Goal: Task Accomplishment & Management: Manage account settings

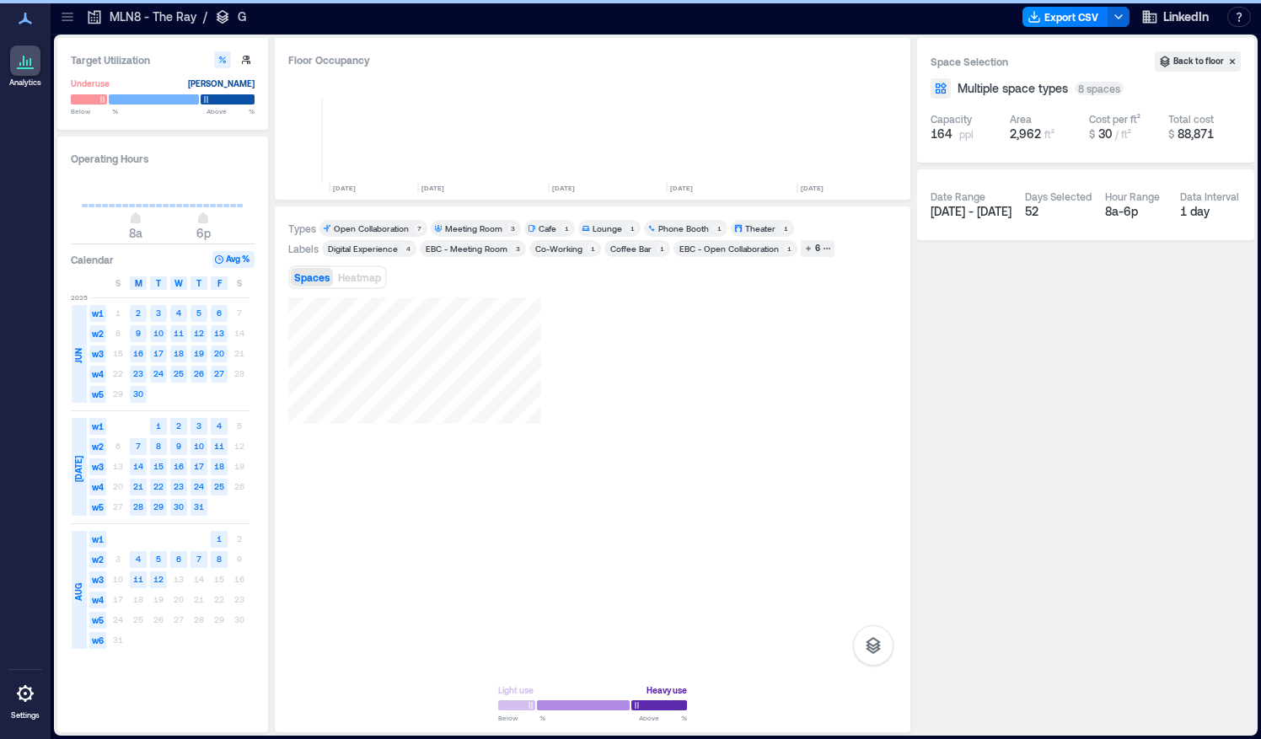
click at [32, 694] on icon at bounding box center [25, 693] width 17 height 17
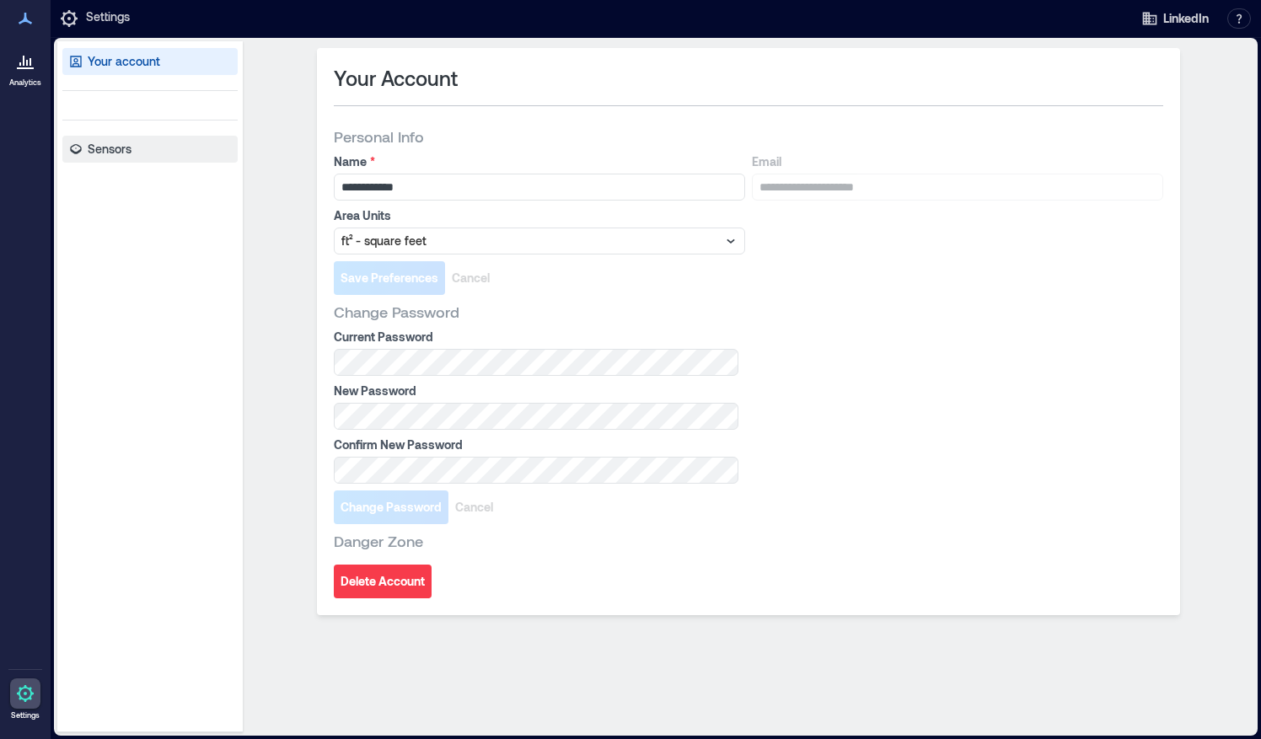
click at [105, 157] on p "Sensors" at bounding box center [110, 149] width 44 height 17
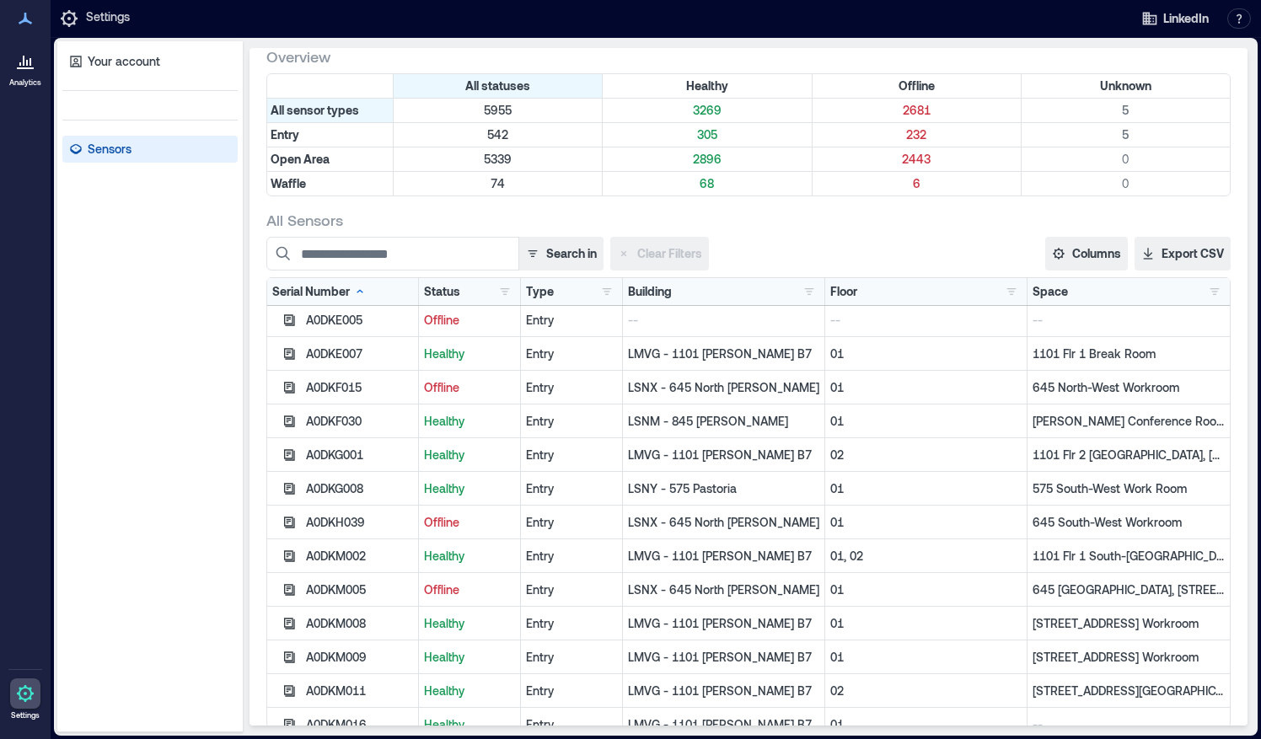
scroll to position [37, 0]
click at [690, 341] on div "LMVG - 1101 [PERSON_NAME] B7" at bounding box center [724, 353] width 202 height 34
click at [941, 386] on p "01" at bounding box center [925, 386] width 191 height 17
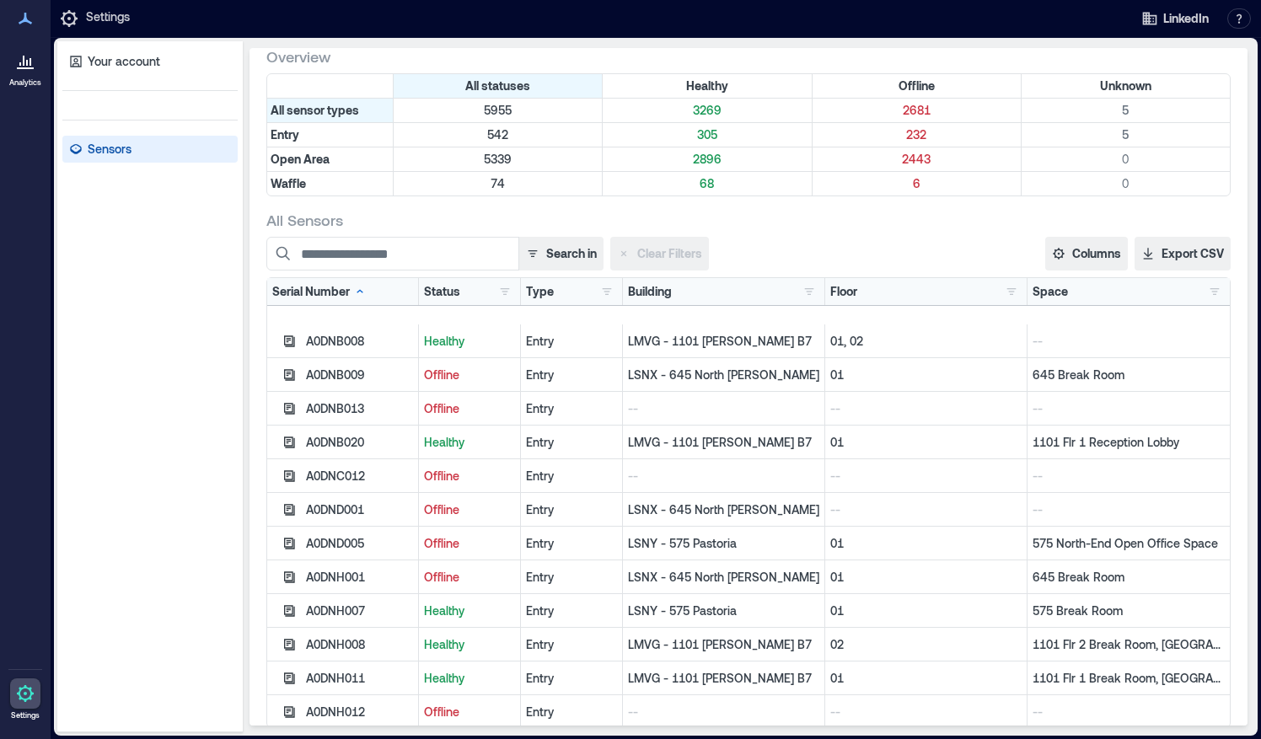
scroll to position [898, 0]
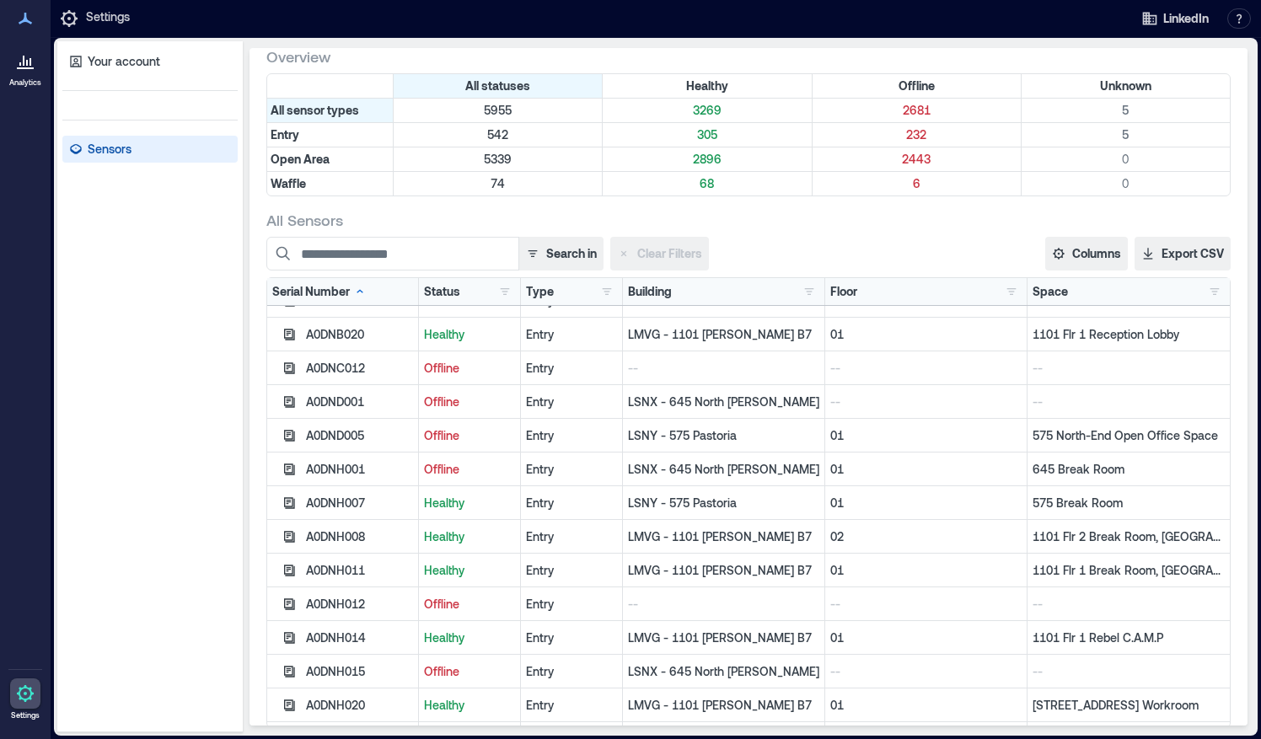
click at [777, 469] on p "LSNX - 645 North [PERSON_NAME]" at bounding box center [723, 469] width 191 height 17
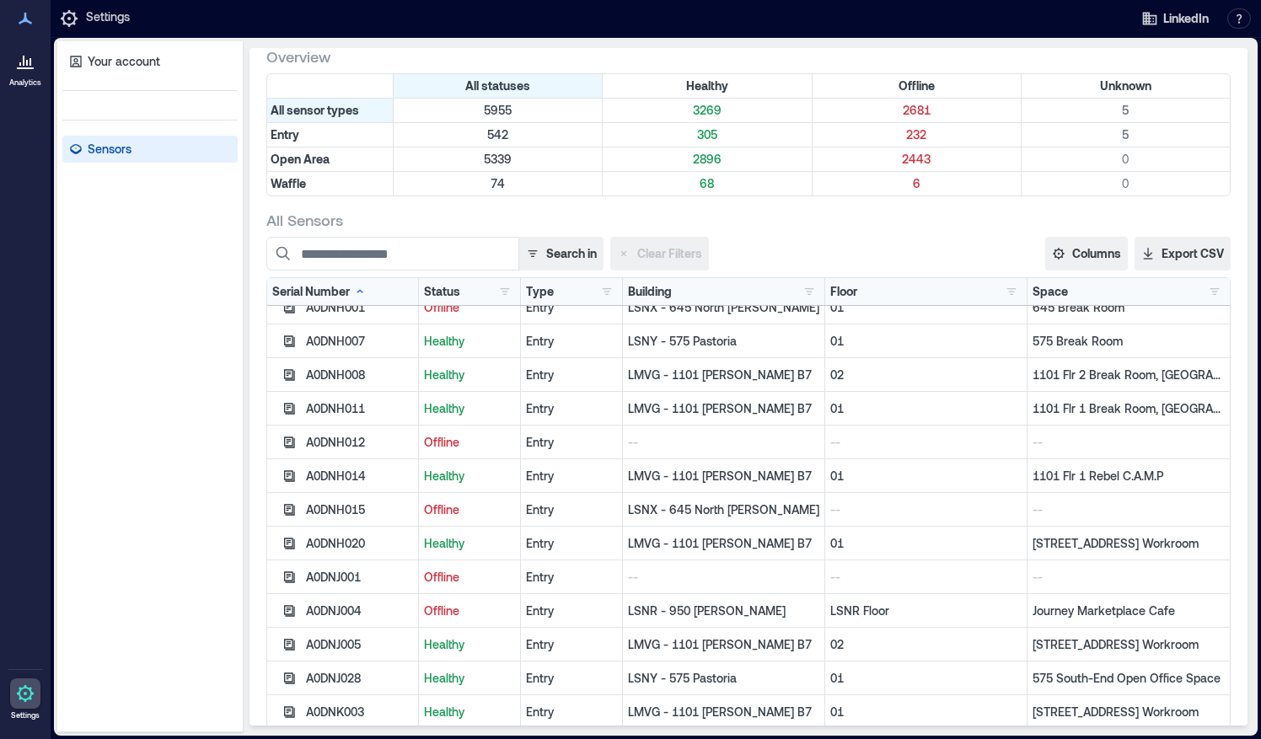
scroll to position [1069, 0]
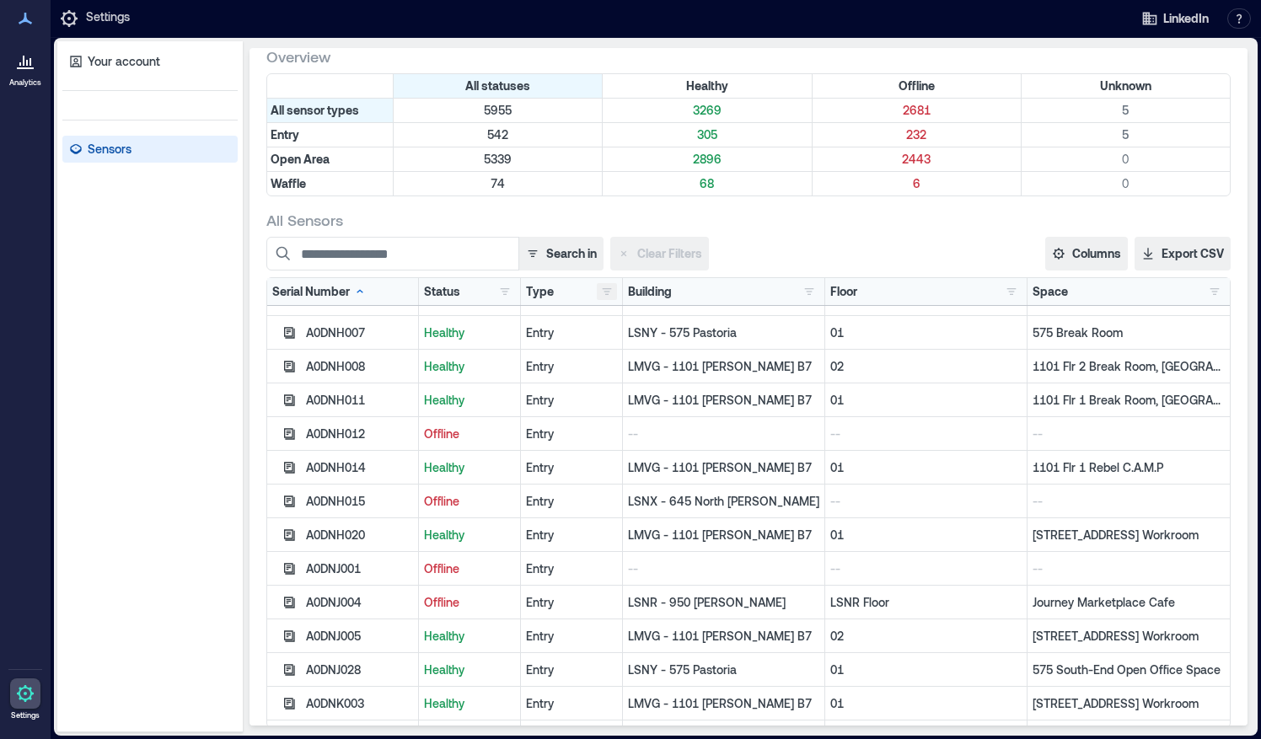
click at [597, 288] on button "button" at bounding box center [607, 291] width 20 height 17
drag, startPoint x: 595, startPoint y: 288, endPoint x: 603, endPoint y: 324, distance: 36.4
click at [603, 300] on div "Type Entry 542 Open Area 5339 Waffle 74" at bounding box center [571, 291] width 91 height 17
click at [602, 318] on div "Entry 542" at bounding box center [656, 322] width 127 height 17
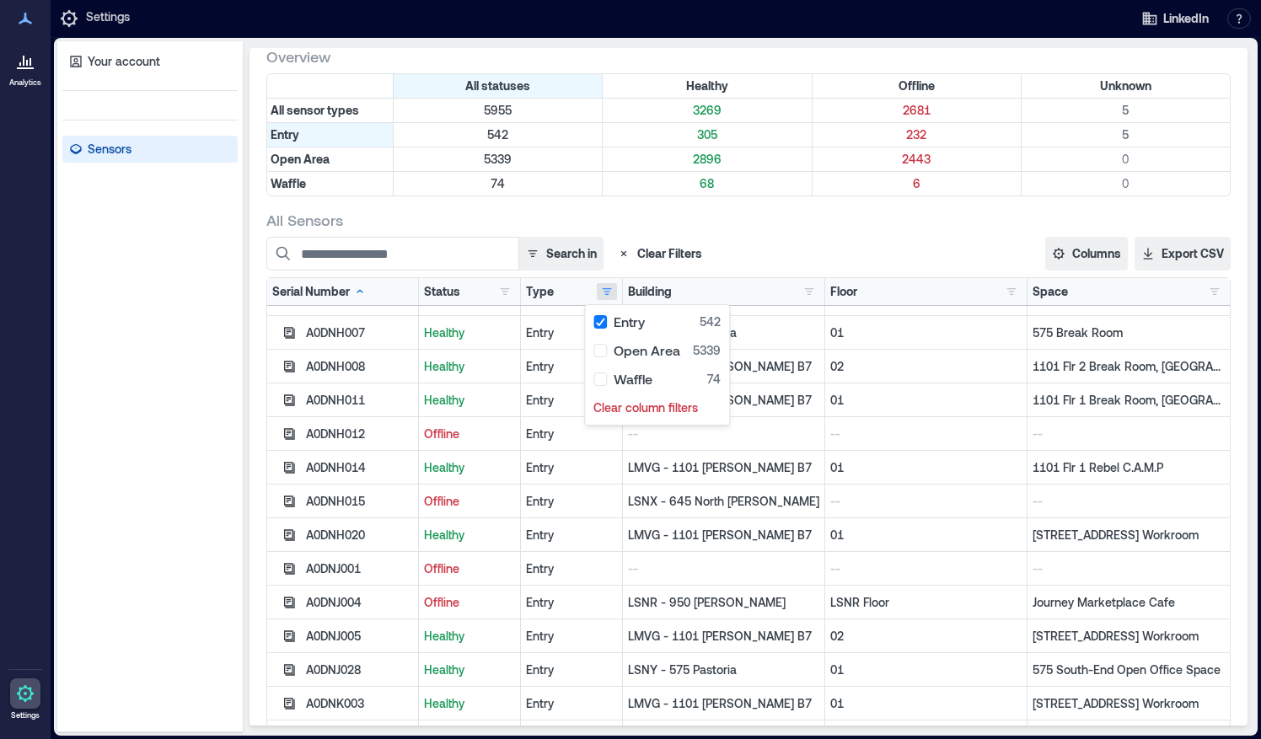
click at [854, 383] on div "01" at bounding box center [926, 400] width 202 height 34
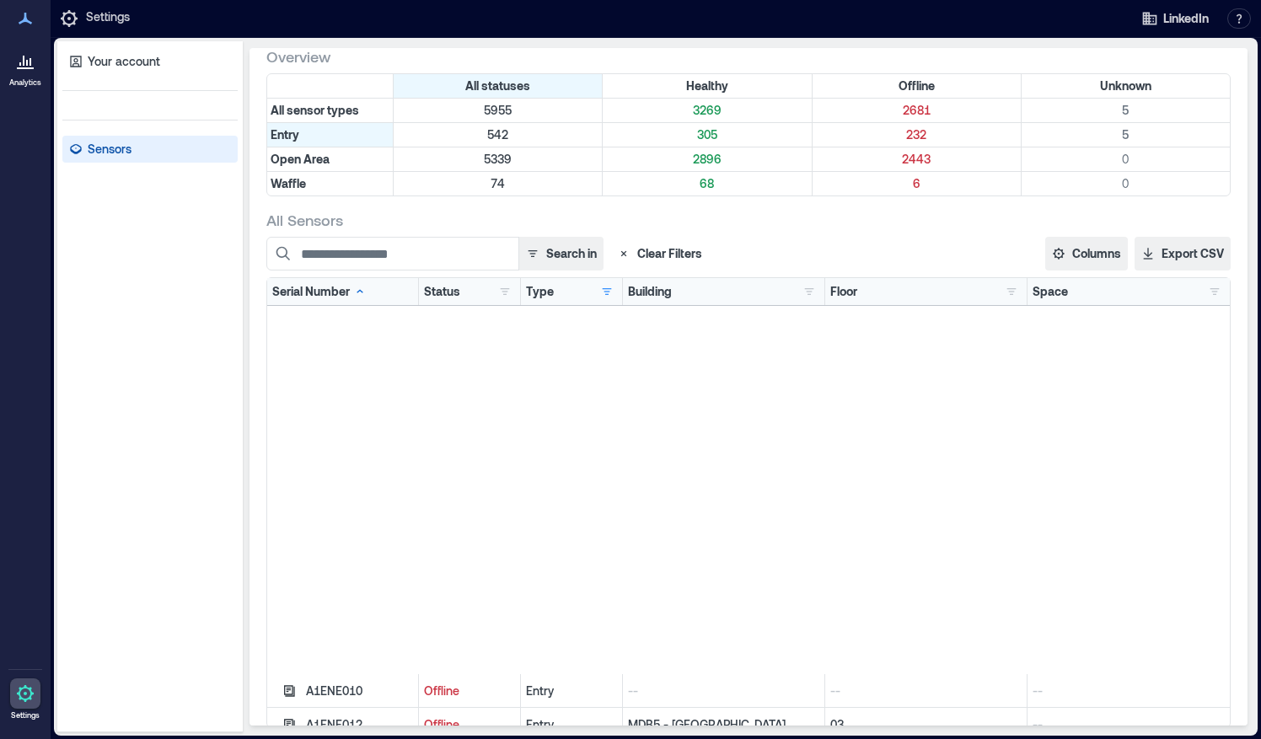
scroll to position [7070, 0]
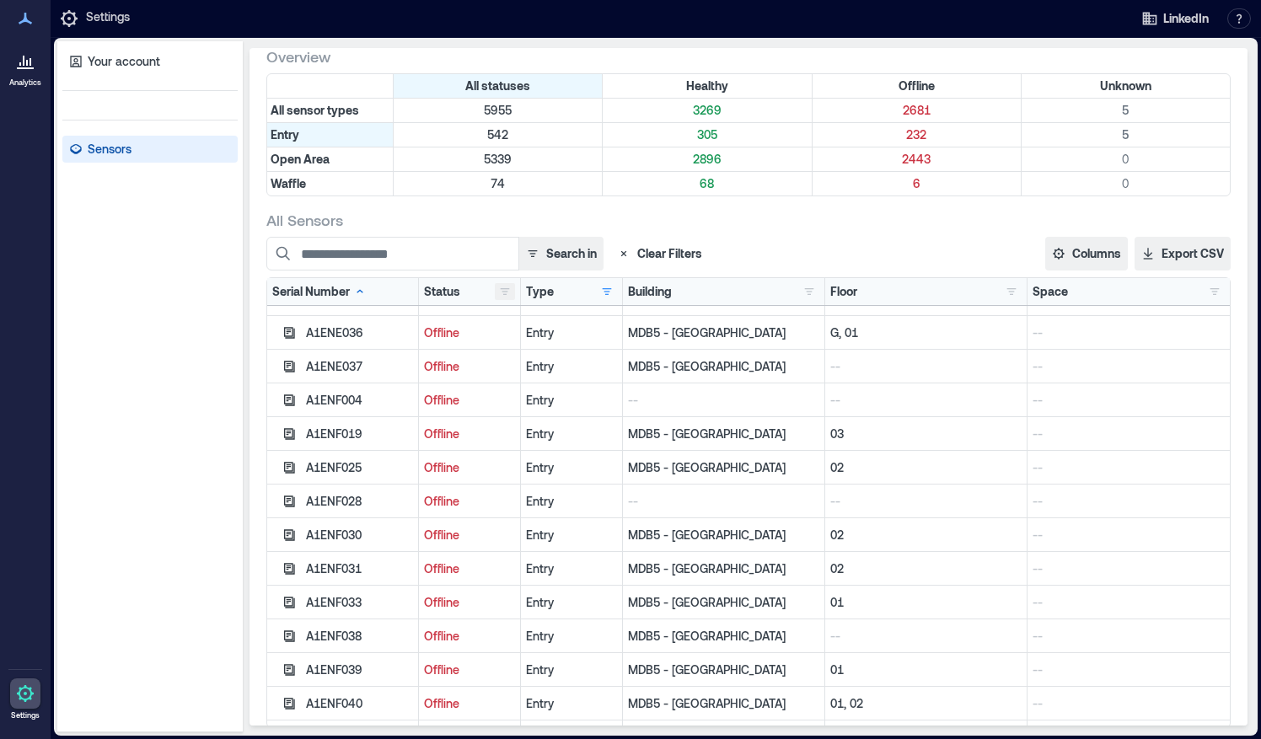
click at [496, 290] on button "button" at bounding box center [505, 291] width 20 height 17
click at [504, 319] on div "Healthy 305" at bounding box center [557, 322] width 119 height 17
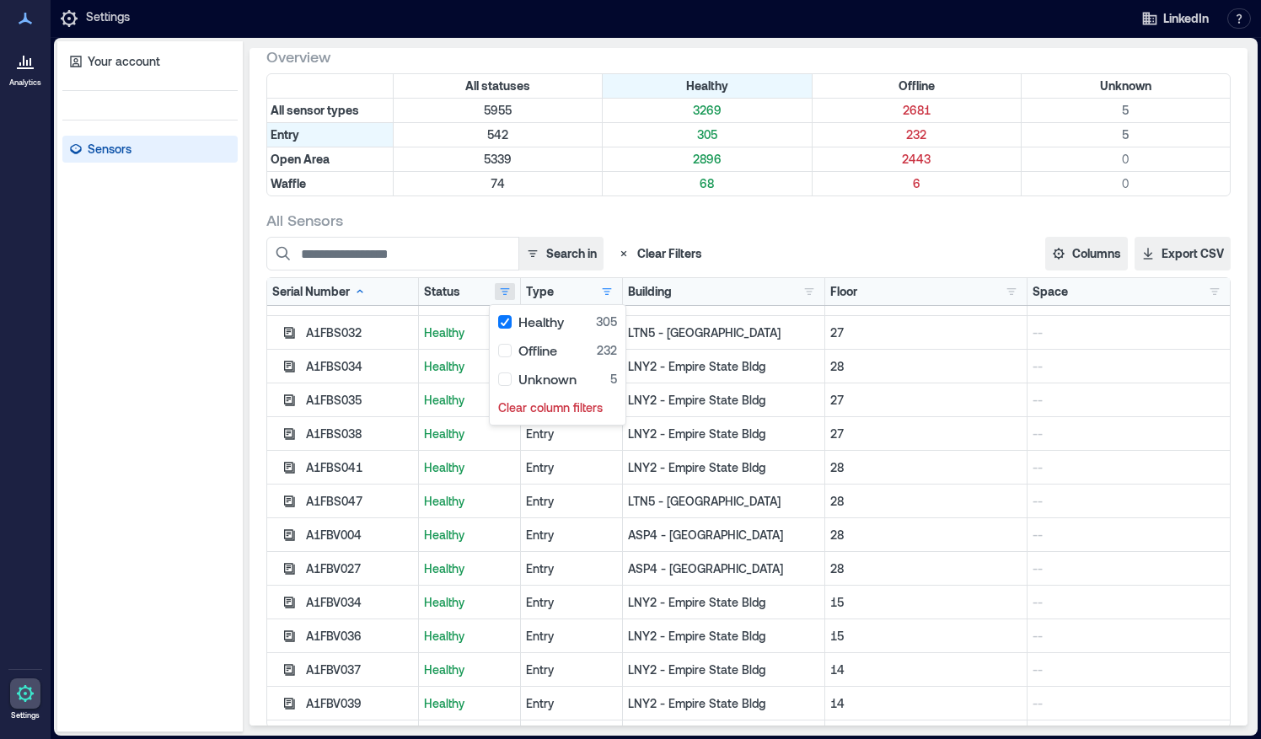
click at [754, 417] on div "LNY2 - Empire State Bldg" at bounding box center [724, 434] width 202 height 34
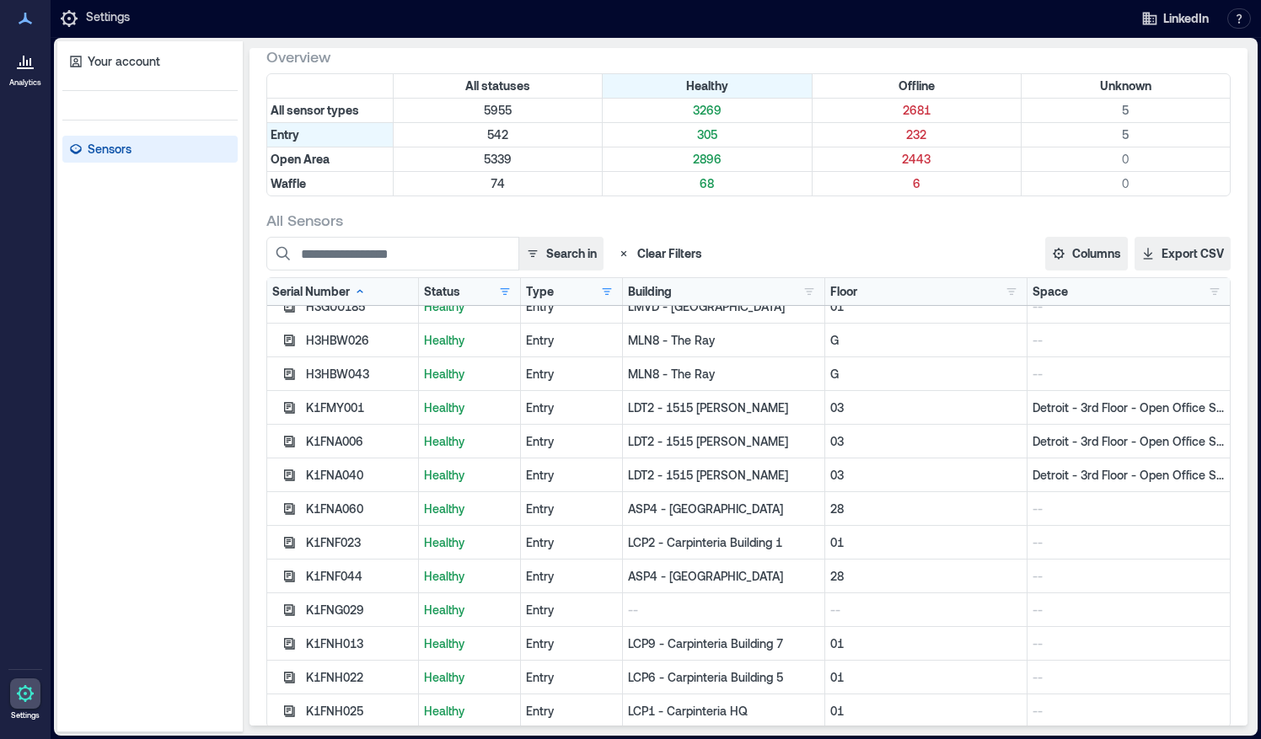
scroll to position [8645, 0]
click at [1131, 401] on p "Detroit - 3rd Floor - Open Office Space" at bounding box center [1128, 409] width 192 height 17
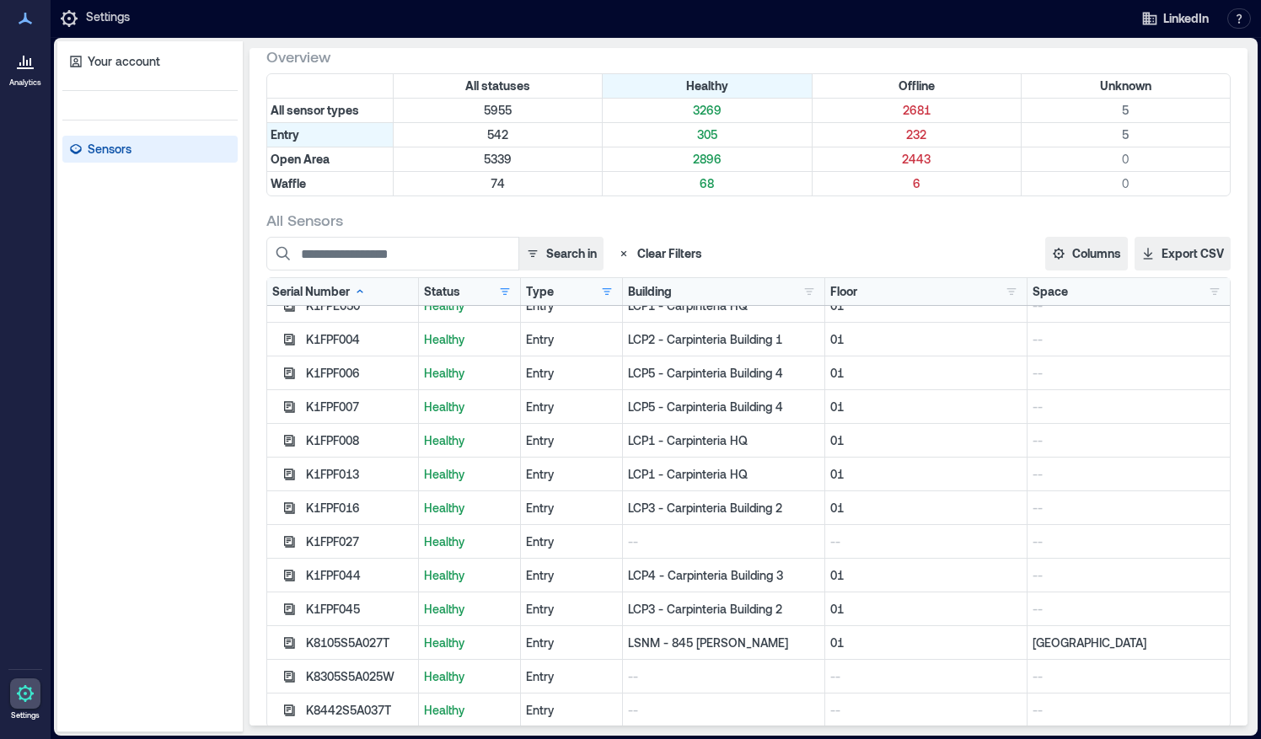
scroll to position [96, 0]
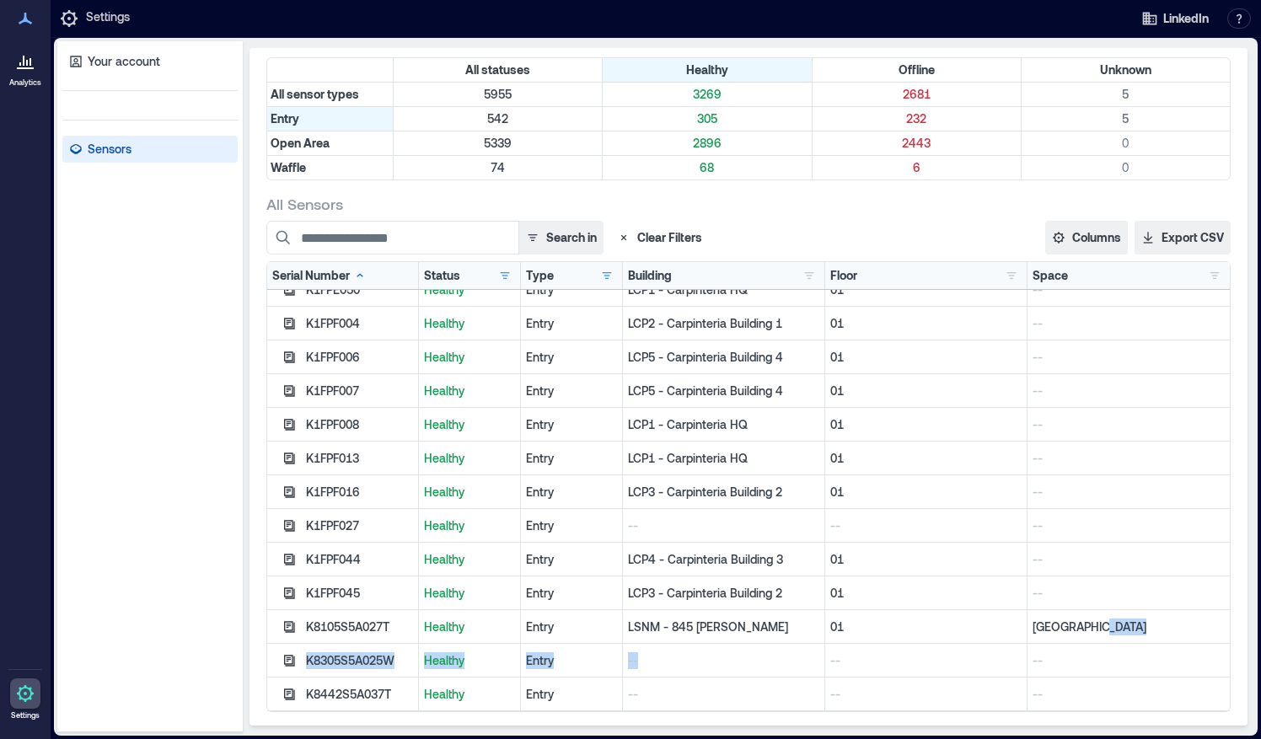
drag, startPoint x: 1064, startPoint y: 629, endPoint x: 746, endPoint y: 644, distance: 318.1
drag, startPoint x: 746, startPoint y: 644, endPoint x: 610, endPoint y: 568, distance: 155.5
click at [623, 568] on div "LCP4 - Carpinteria Building 3" at bounding box center [724, 560] width 202 height 34
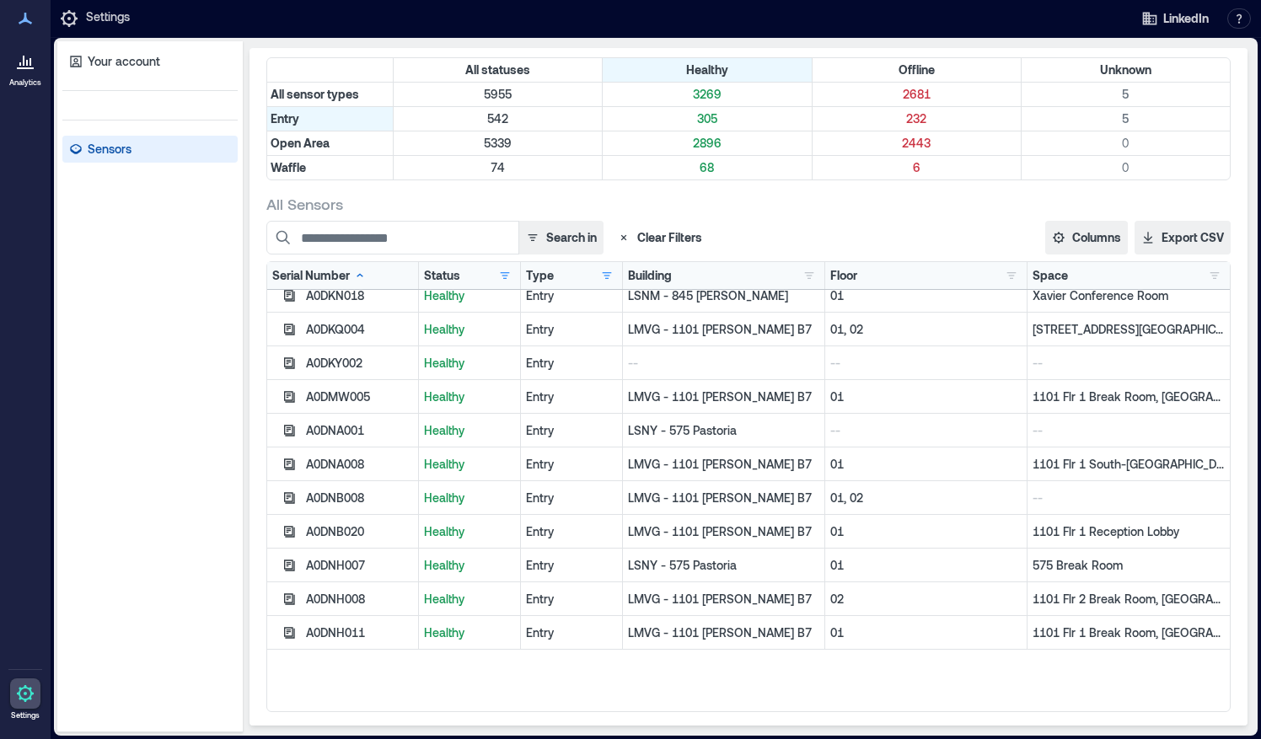
scroll to position [0, 0]
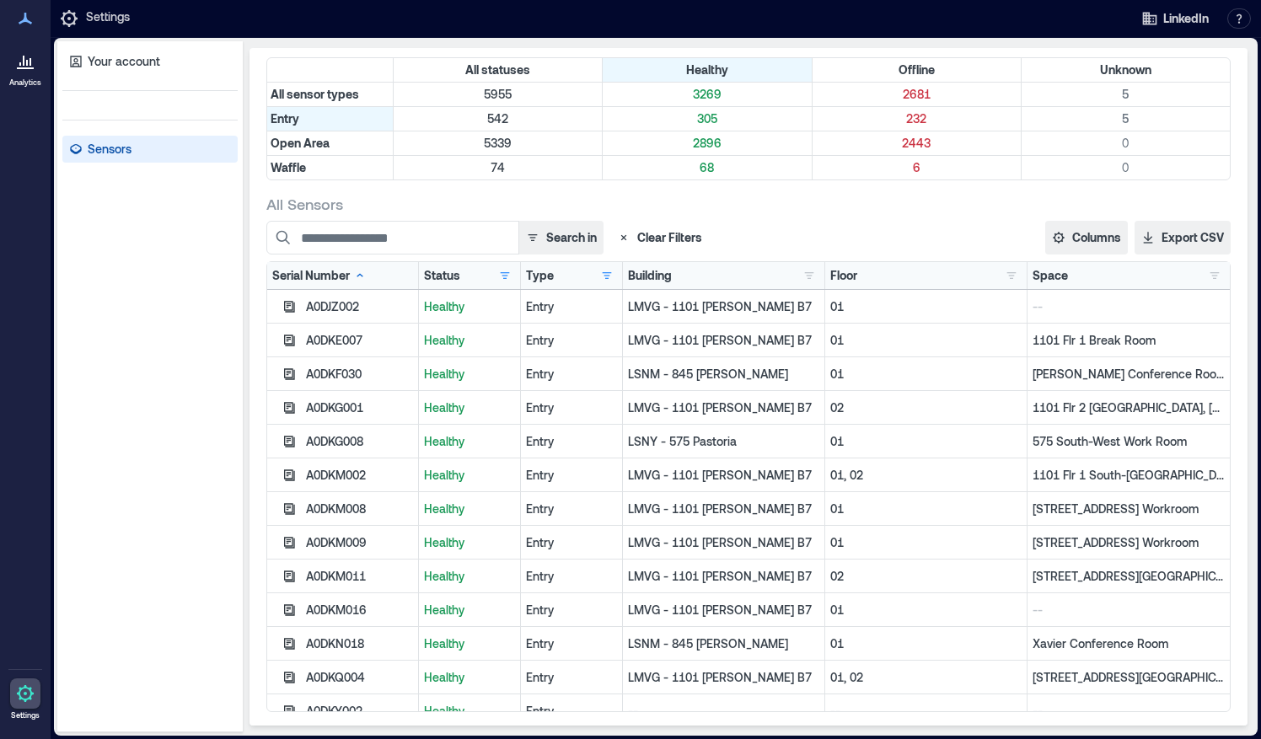
click at [340, 425] on div "A0DKG008" at bounding box center [343, 442] width 152 height 34
click at [337, 448] on div "A0DKG008" at bounding box center [343, 442] width 152 height 34
drag, startPoint x: 369, startPoint y: 439, endPoint x: 307, endPoint y: 445, distance: 62.6
click at [307, 445] on div "A0DKG008" at bounding box center [359, 441] width 107 height 17
copy div "A0DKG008"
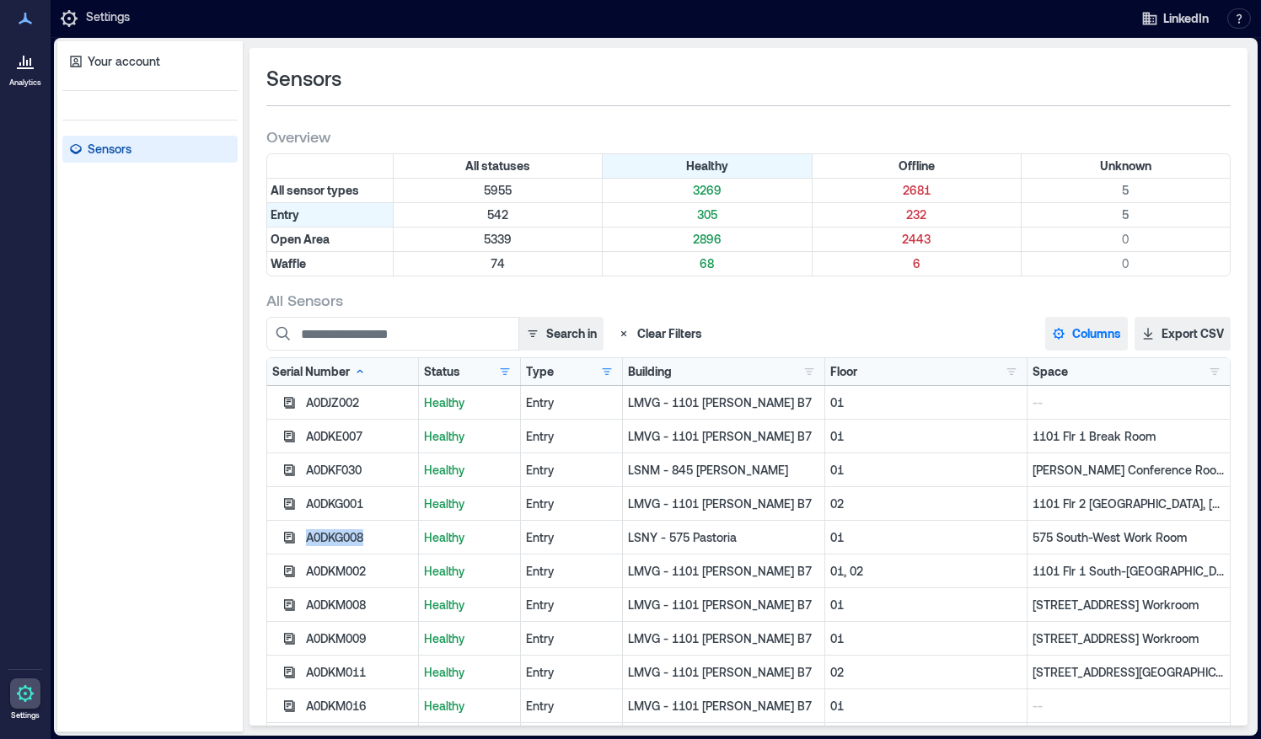
click at [1049, 320] on button "Columns" at bounding box center [1086, 334] width 83 height 34
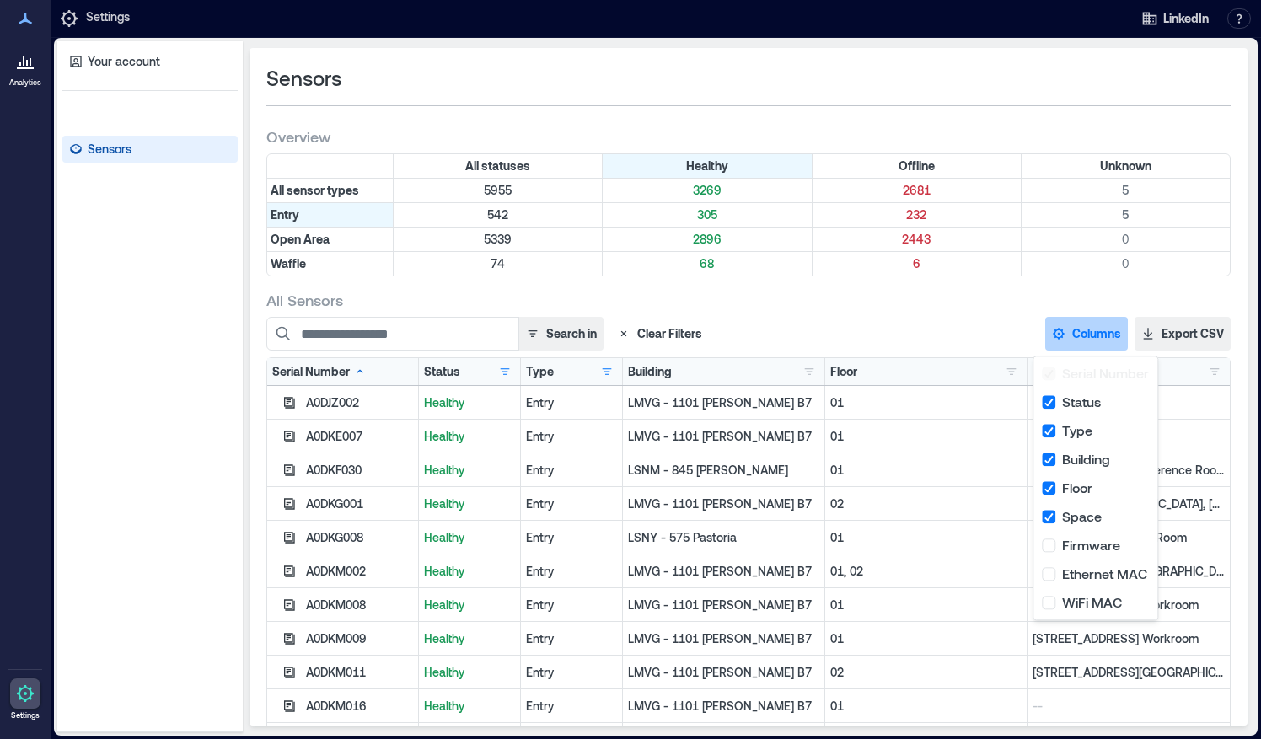
click at [882, 308] on div "All Sensors" at bounding box center [748, 300] width 964 height 20
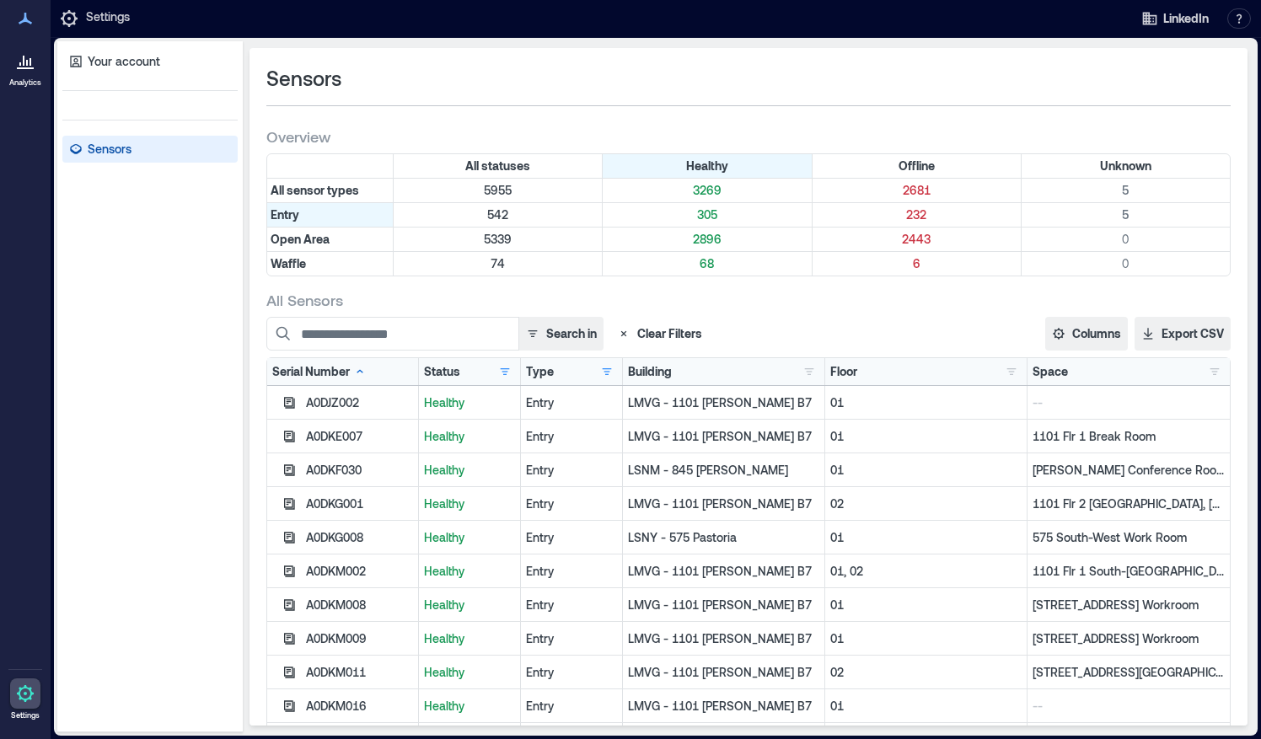
click at [28, 67] on icon at bounding box center [25, 61] width 20 height 20
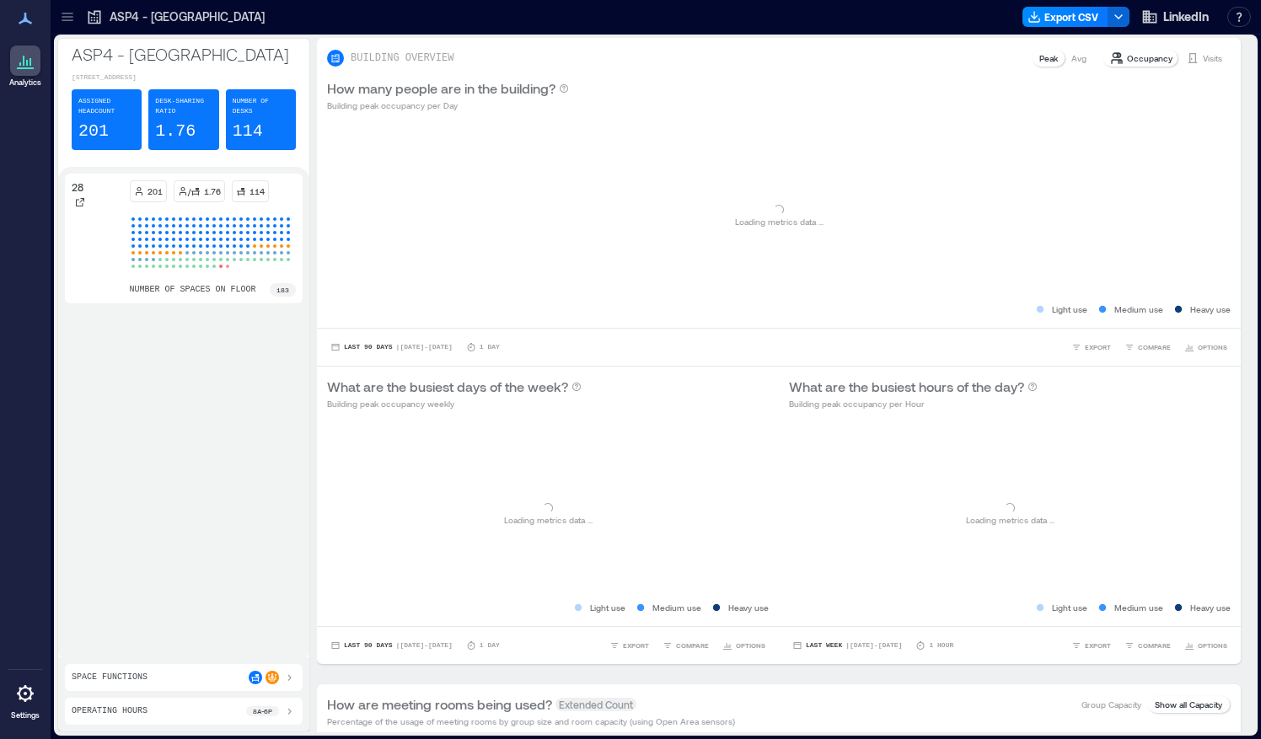
click at [28, 699] on icon at bounding box center [25, 693] width 17 height 17
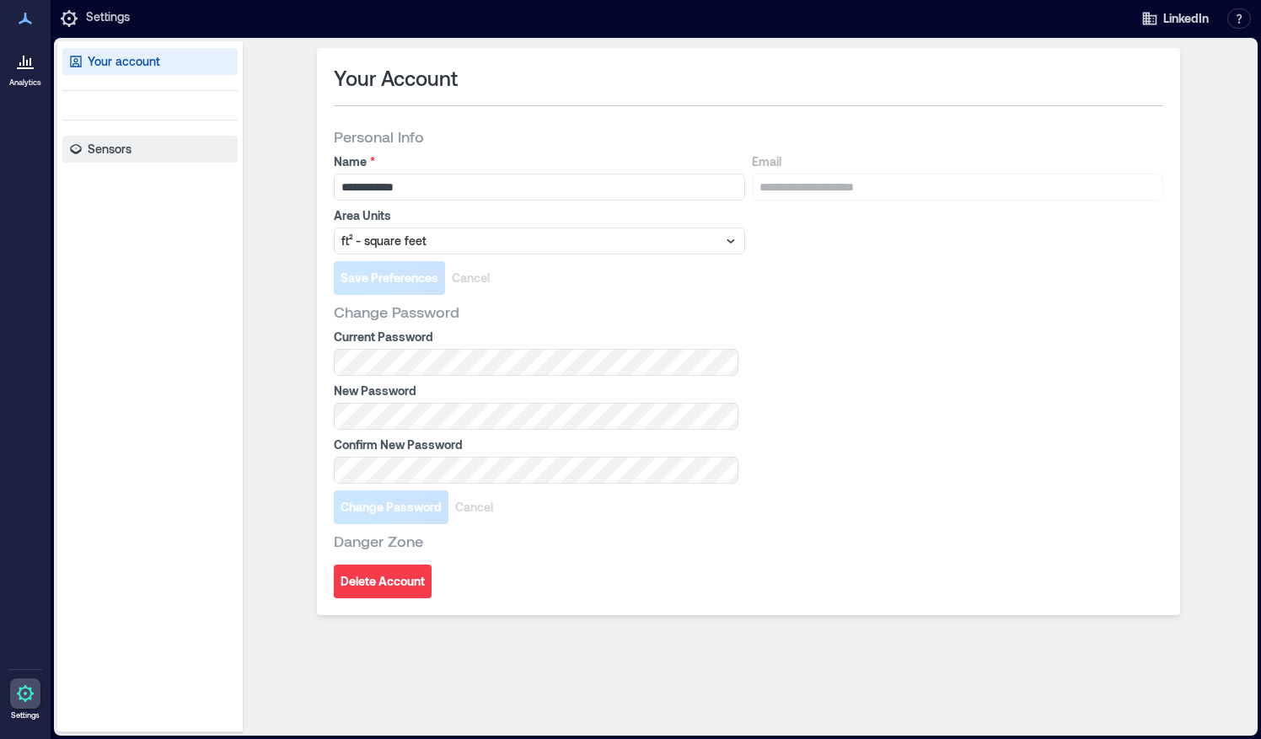
click at [147, 151] on link "Sensors" at bounding box center [149, 149] width 175 height 27
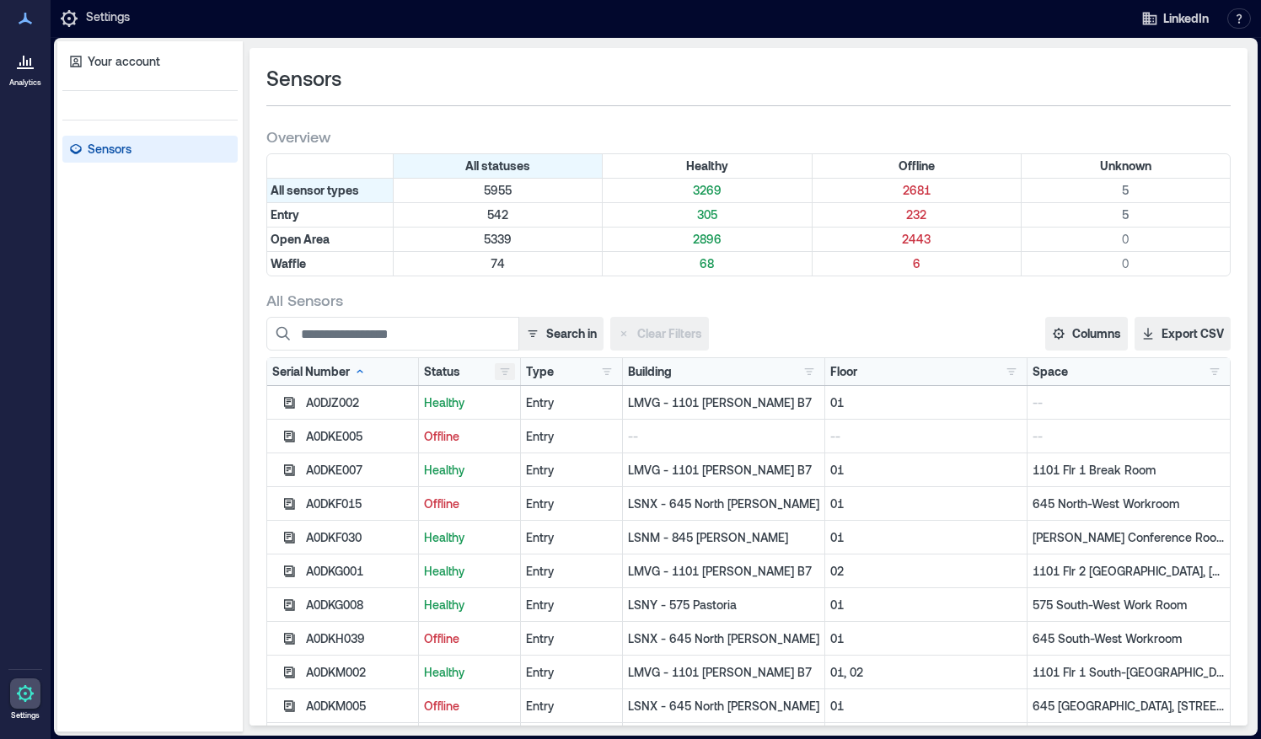
click at [495, 376] on button "button" at bounding box center [505, 371] width 20 height 17
click at [507, 404] on div "Healthy 3269" at bounding box center [557, 402] width 119 height 17
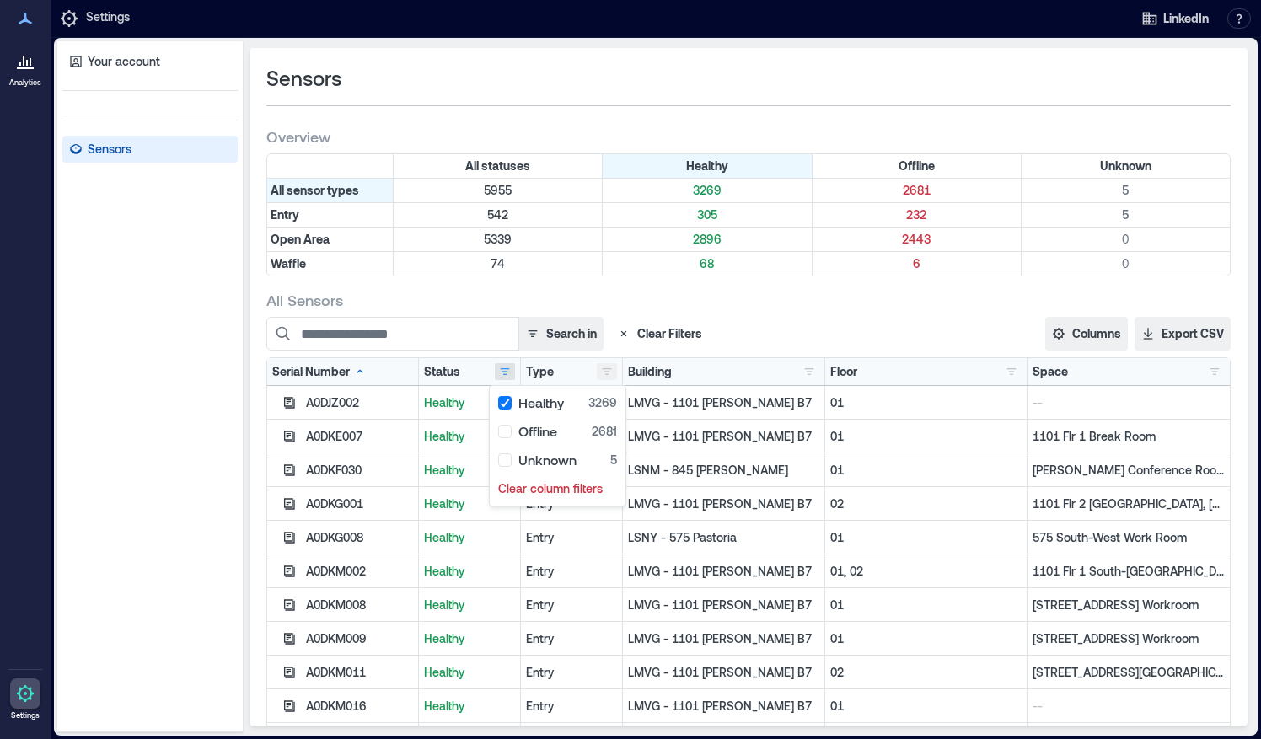
click at [597, 371] on button "button" at bounding box center [607, 371] width 20 height 17
click at [602, 410] on div "Entry 305" at bounding box center [656, 402] width 127 height 17
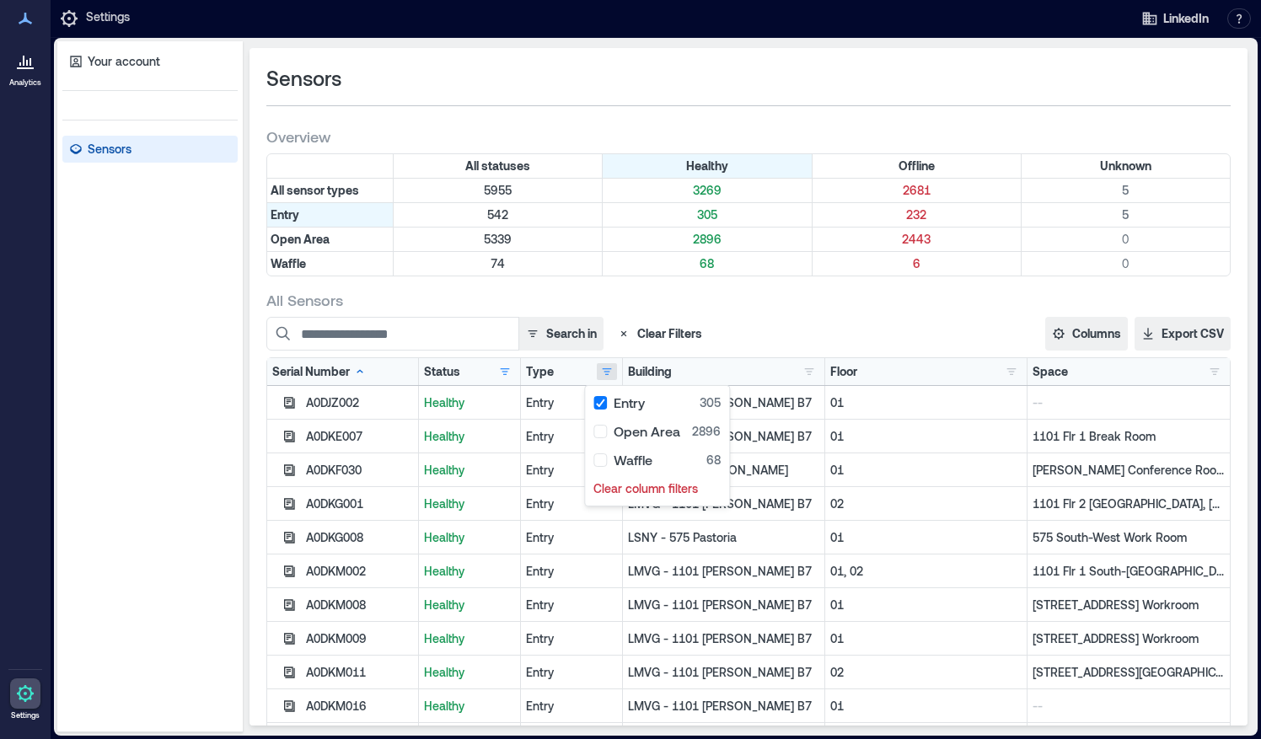
click at [735, 374] on div "Building ASP4 - [GEOGRAPHIC_DATA] 11 LCP1 - Carpinteria HQ 10 LCP2 - Carpinteri…" at bounding box center [723, 371] width 191 height 17
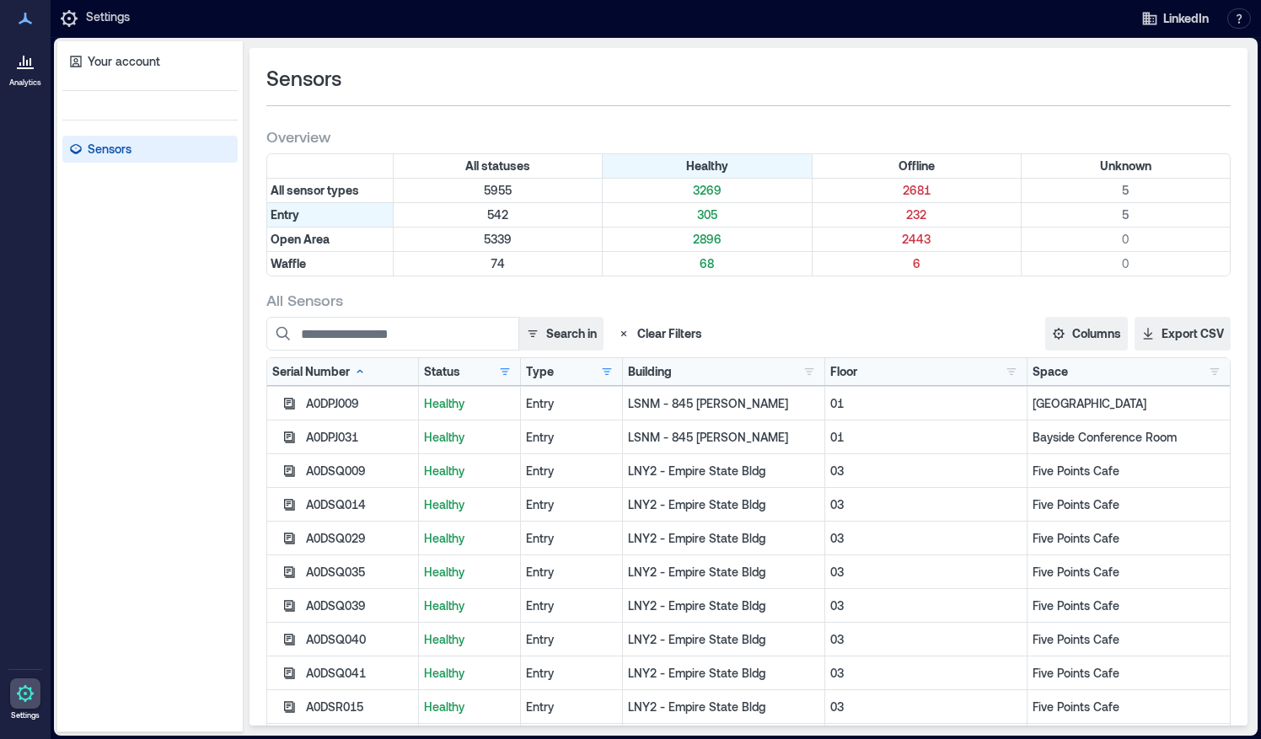
scroll to position [2191, 0]
click at [703, 480] on div "LNY2 - Empire State Bldg" at bounding box center [724, 470] width 202 height 34
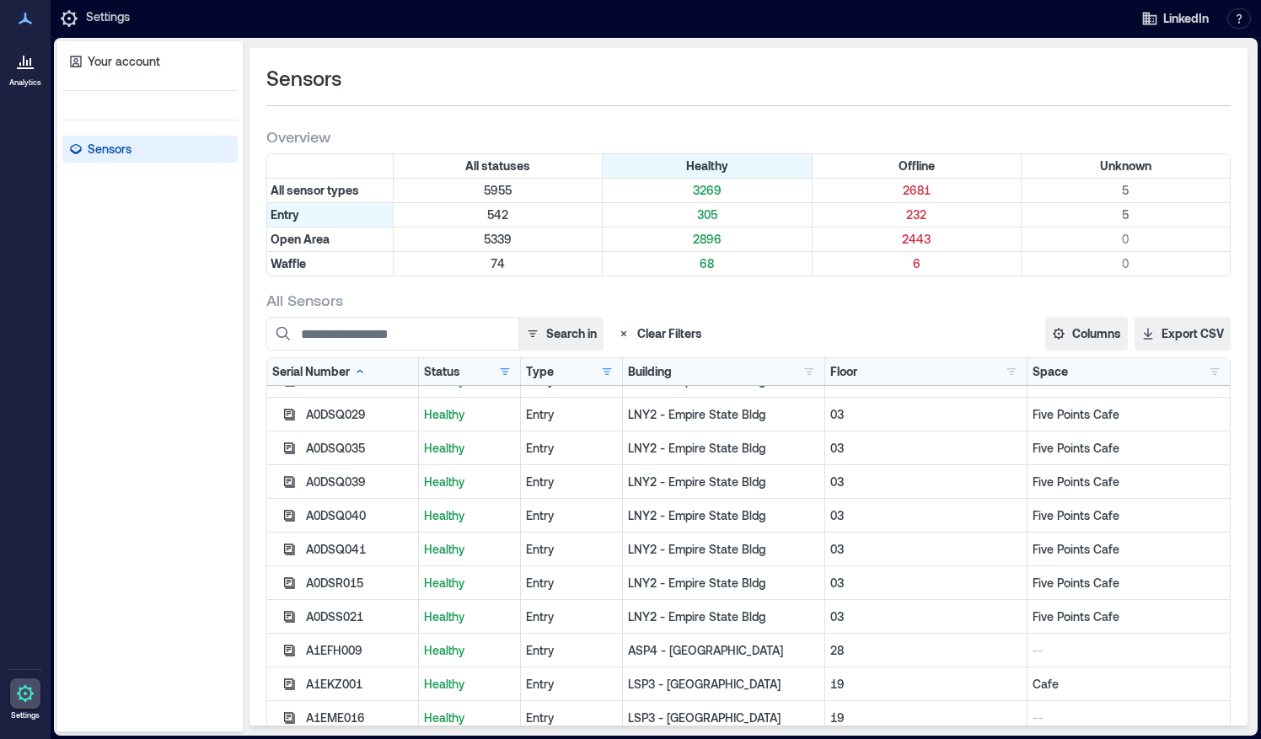
scroll to position [2316, 0]
drag, startPoint x: 1096, startPoint y: 615, endPoint x: 998, endPoint y: 612, distance: 97.8
click at [998, 612] on div "A0DSS021 Healthy Entry LNY2 - [GEOGRAPHIC_DATA] 03 Five Points Cafe" at bounding box center [748, 615] width 963 height 34
copy div "Five Points Cafe"
click at [24, 67] on icon at bounding box center [25, 68] width 17 height 2
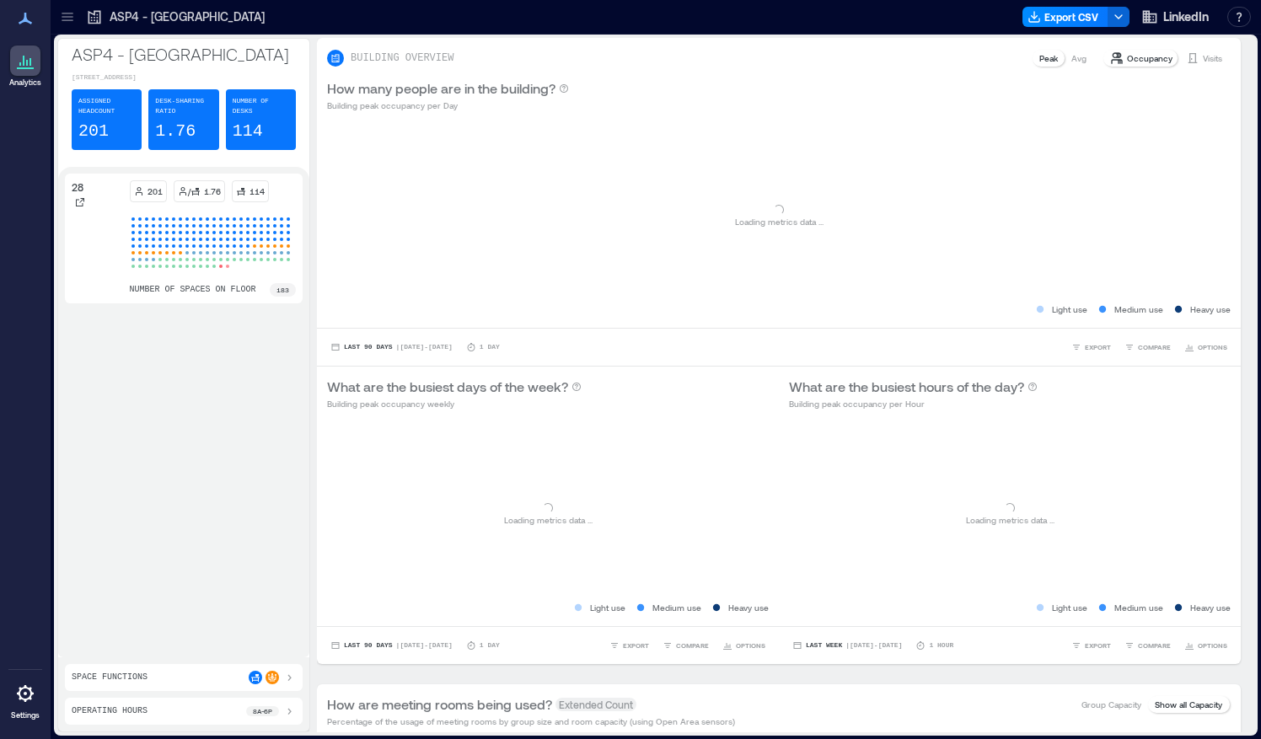
click at [72, 19] on icon at bounding box center [67, 16] width 17 height 17
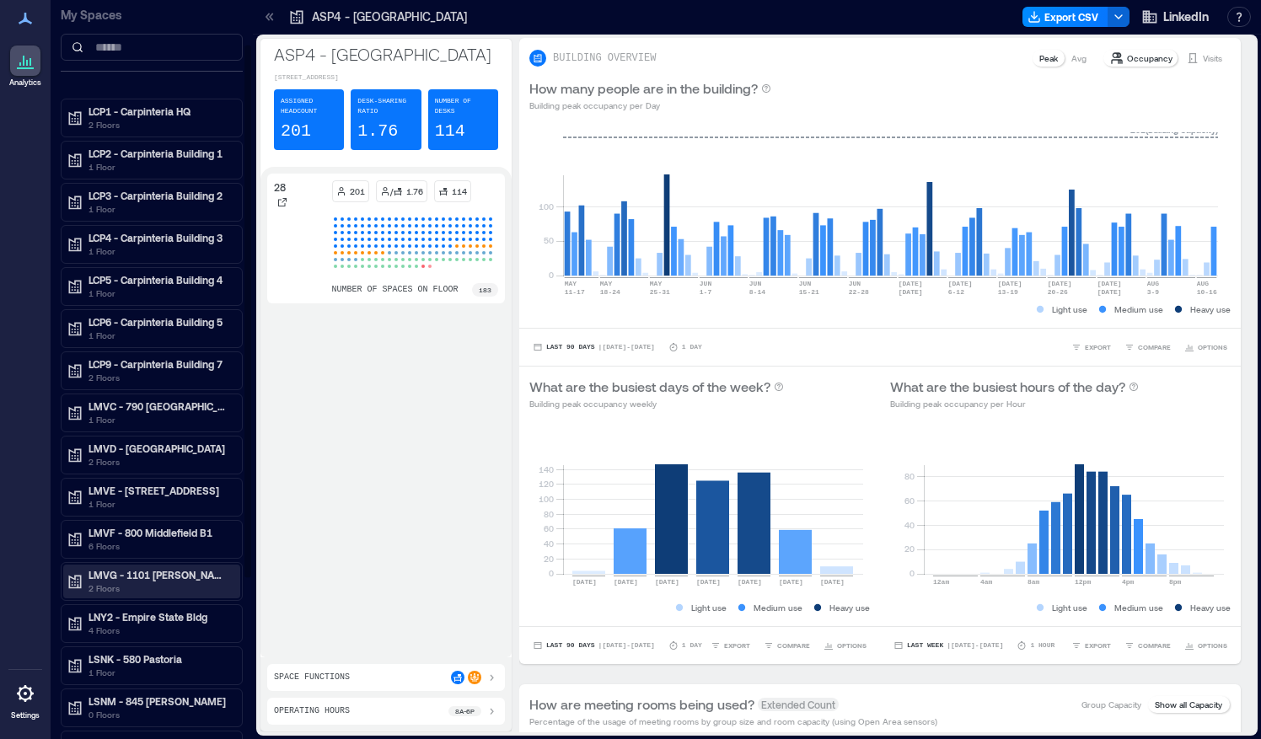
scroll to position [62, 0]
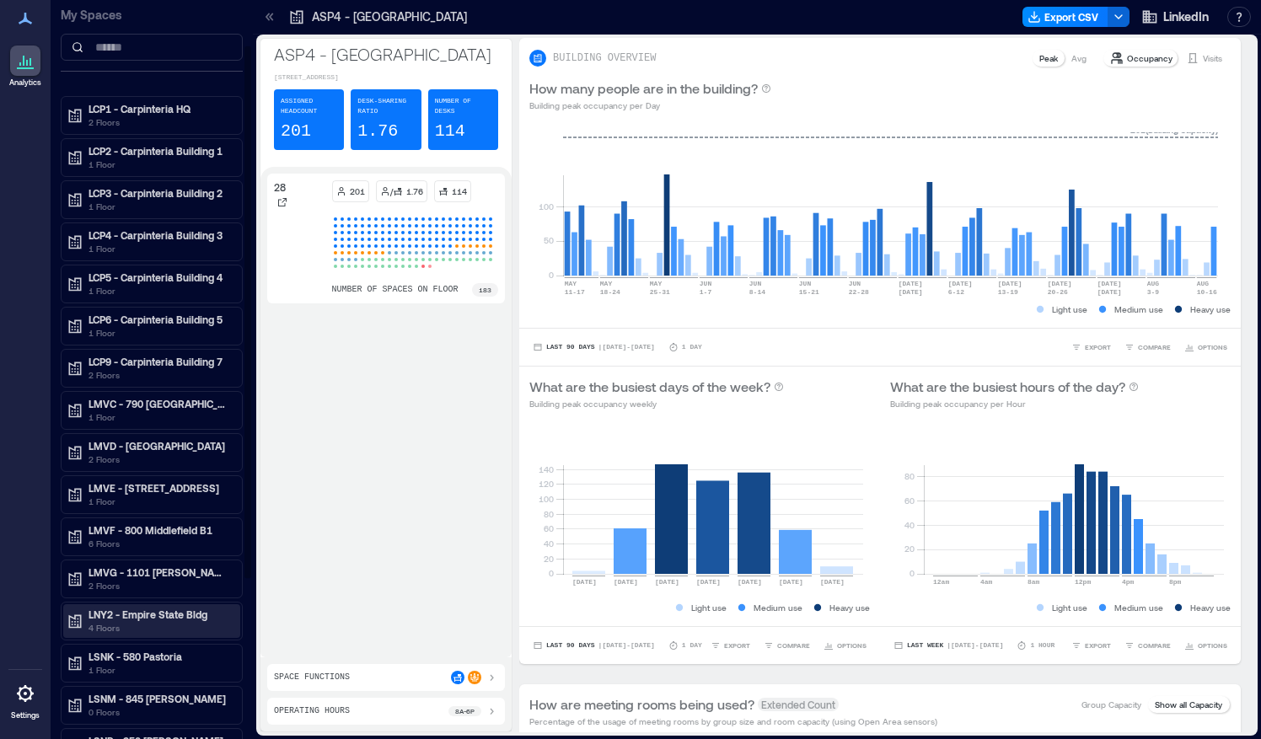
click at [131, 608] on p "LNY2 - Empire State Bldg" at bounding box center [159, 614] width 142 height 13
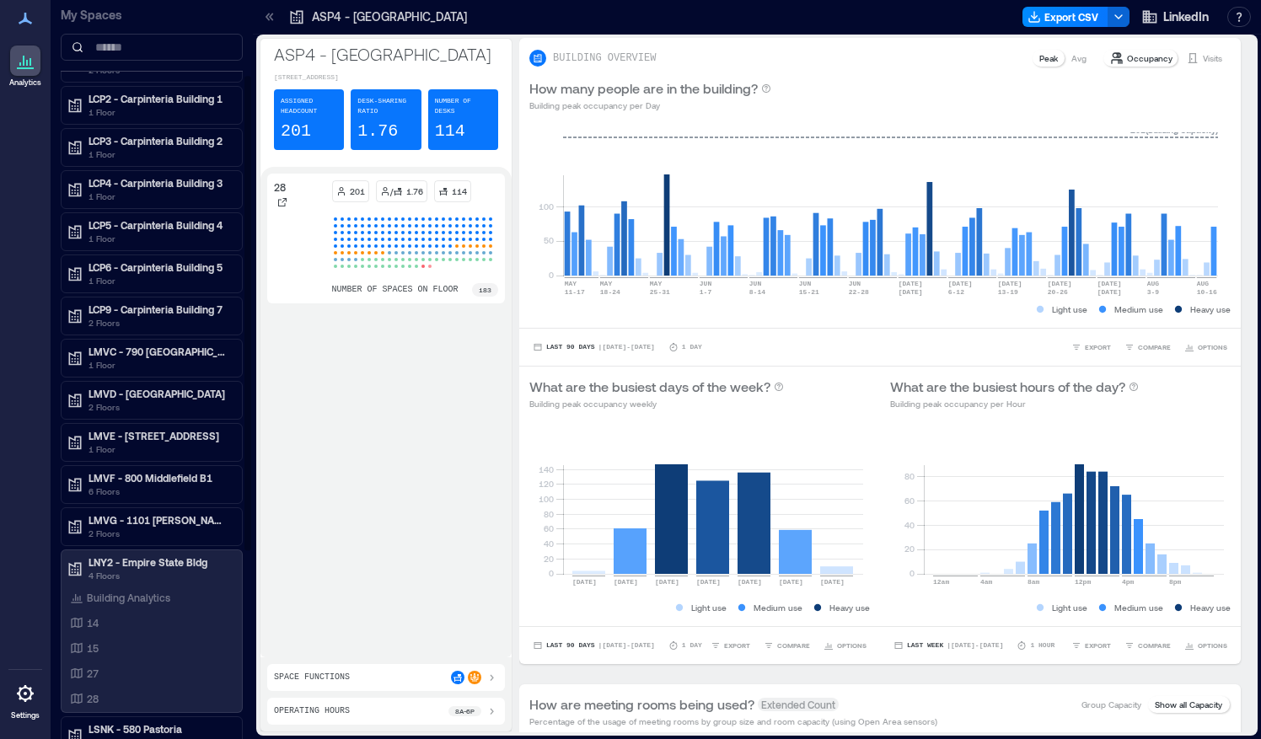
scroll to position [115, 0]
click at [110, 613] on div "14" at bounding box center [149, 621] width 164 height 17
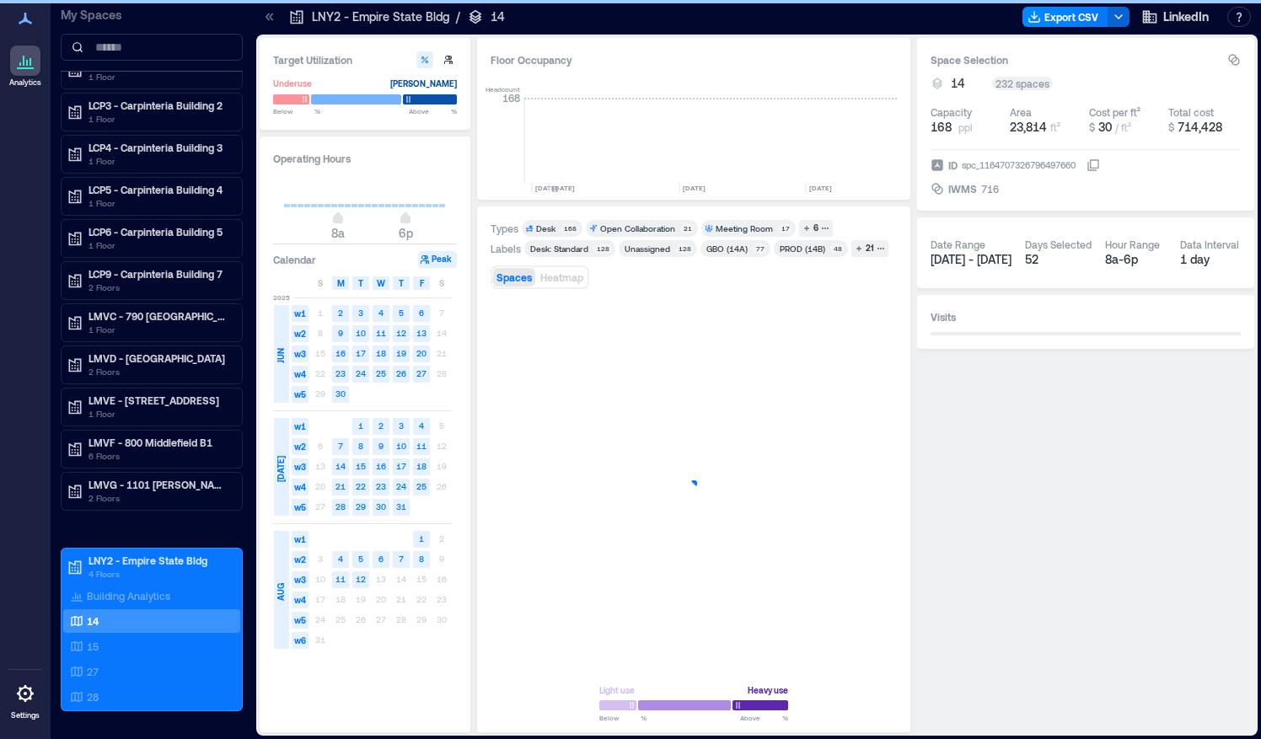
scroll to position [0, 3431]
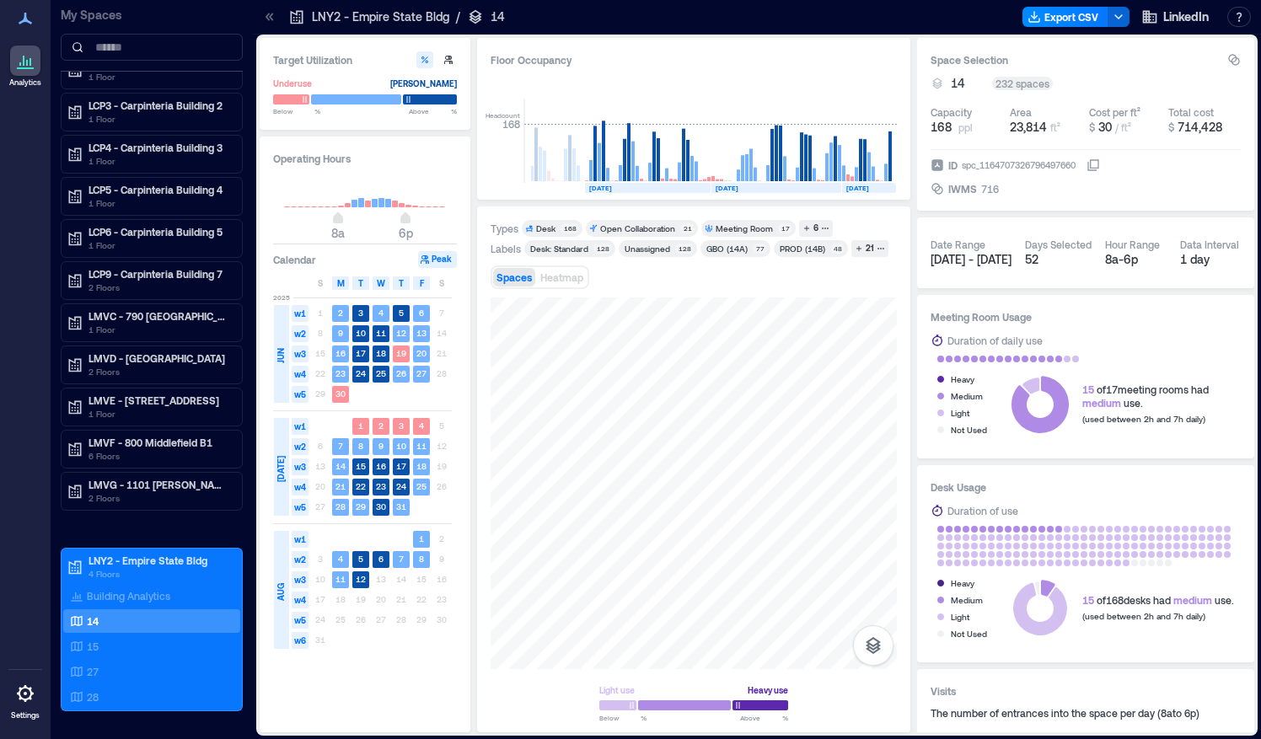
click at [27, 688] on icon at bounding box center [25, 693] width 17 height 17
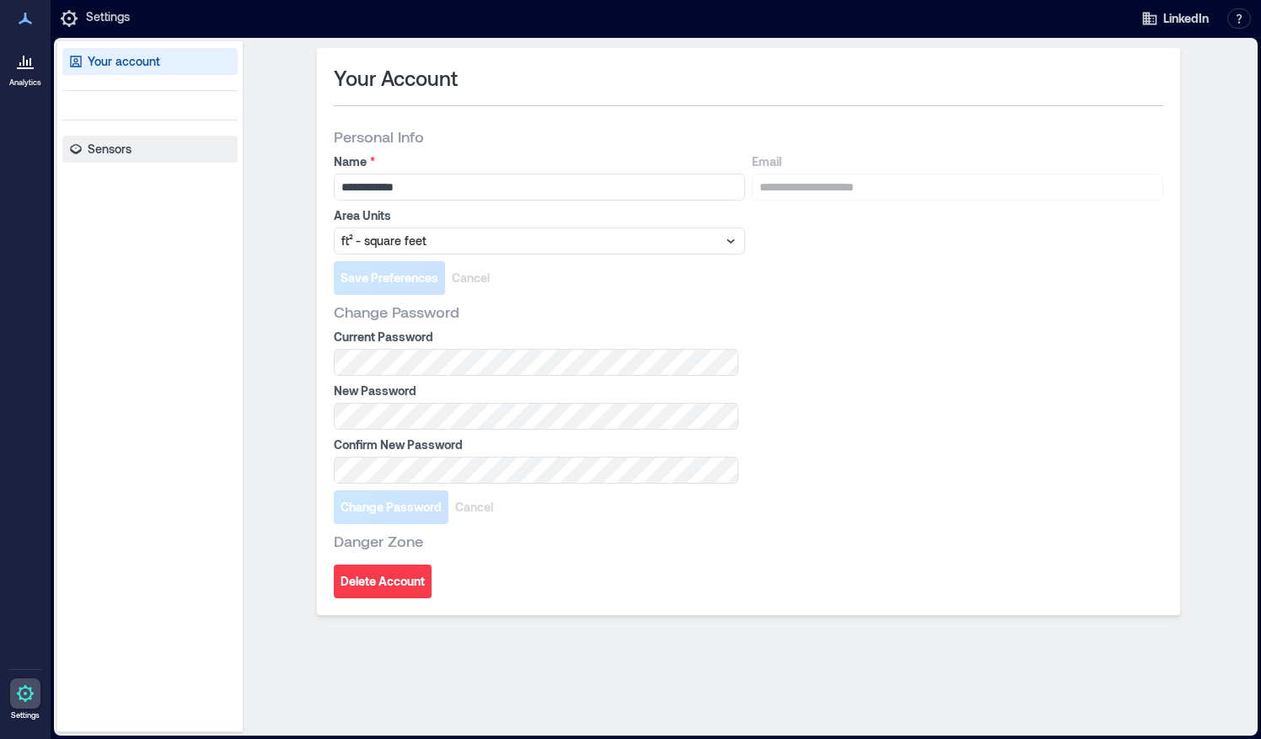
click at [127, 148] on p "Sensors" at bounding box center [110, 149] width 44 height 17
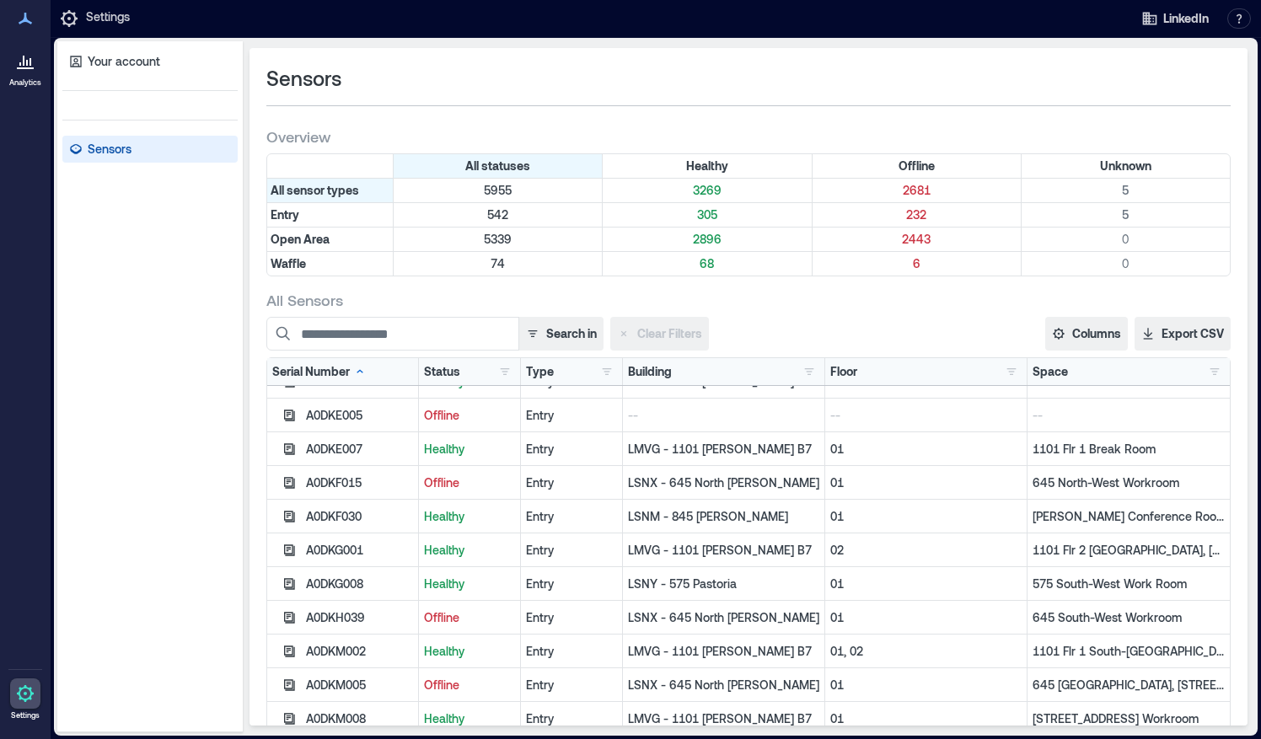
scroll to position [20, 0]
click at [495, 372] on button "button" at bounding box center [505, 371] width 20 height 17
click at [506, 405] on div "Healthy 3269" at bounding box center [557, 402] width 119 height 17
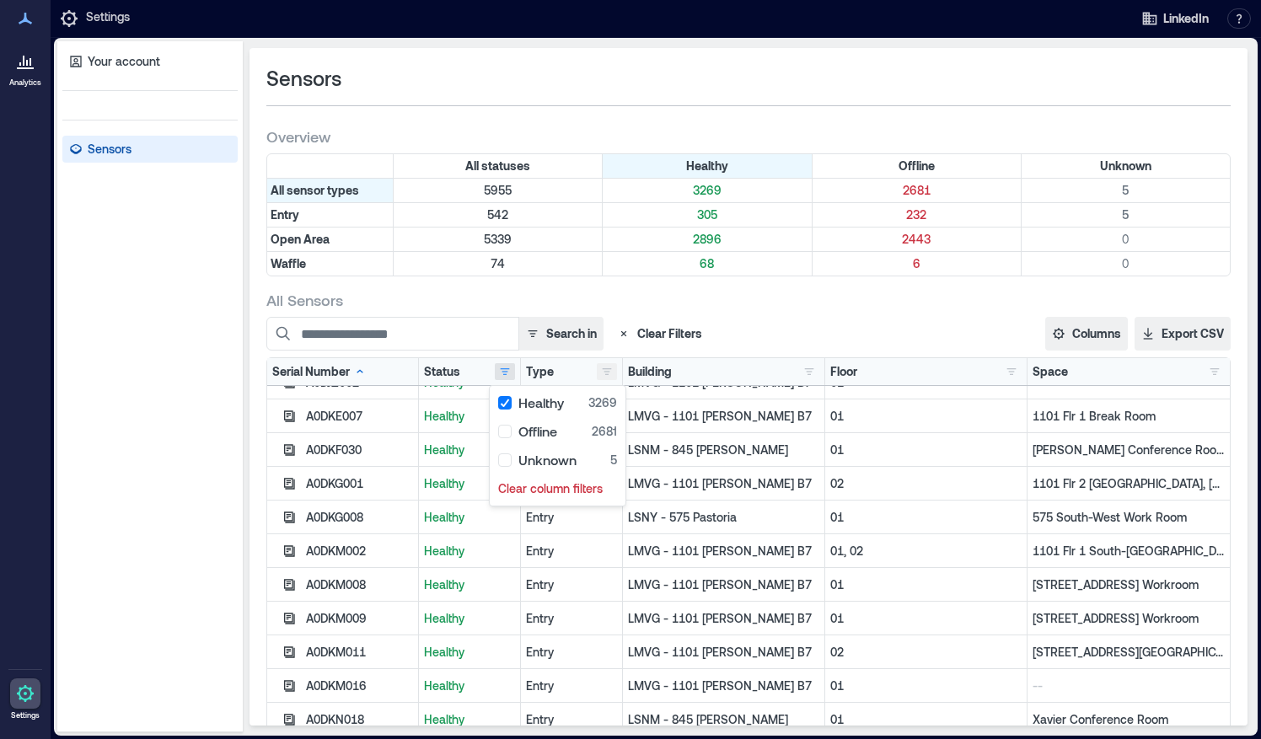
click at [597, 371] on button "button" at bounding box center [607, 371] width 20 height 17
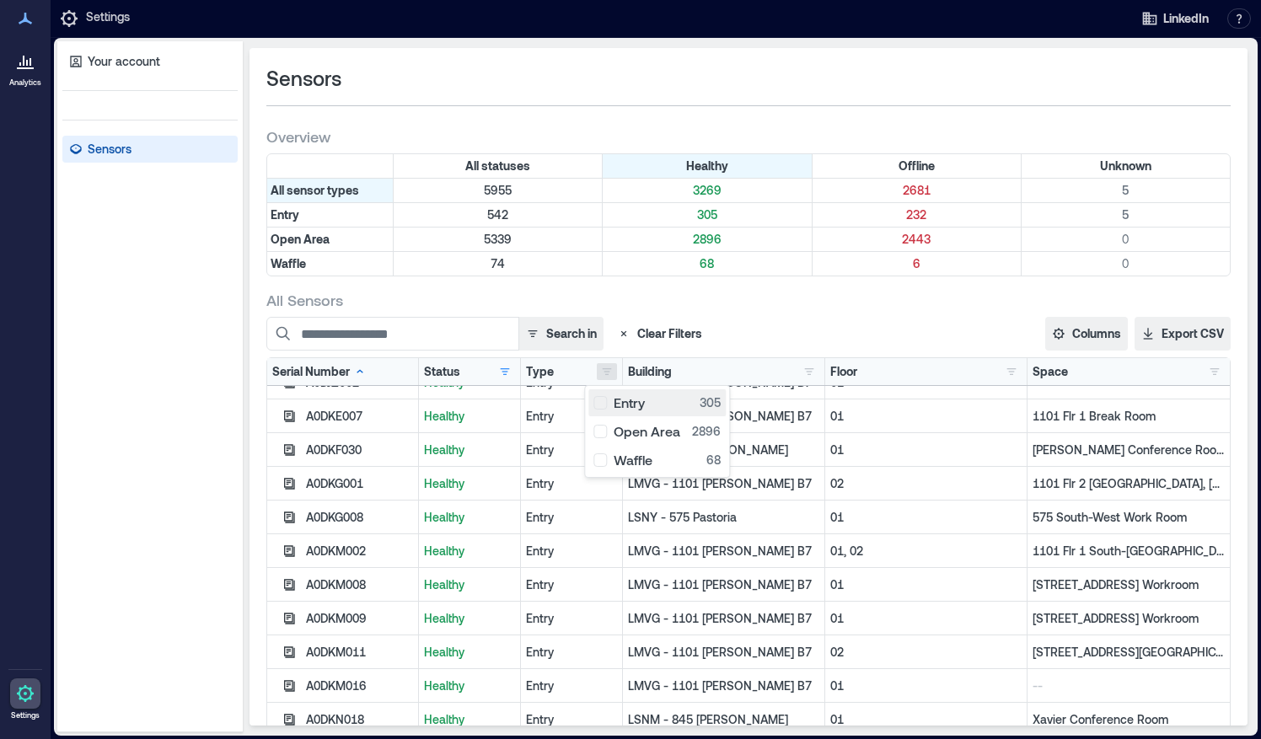
click at [595, 399] on div "Entry 305" at bounding box center [656, 402] width 127 height 17
click at [623, 605] on div "LMVG - 1101 [PERSON_NAME] B7" at bounding box center [724, 619] width 202 height 34
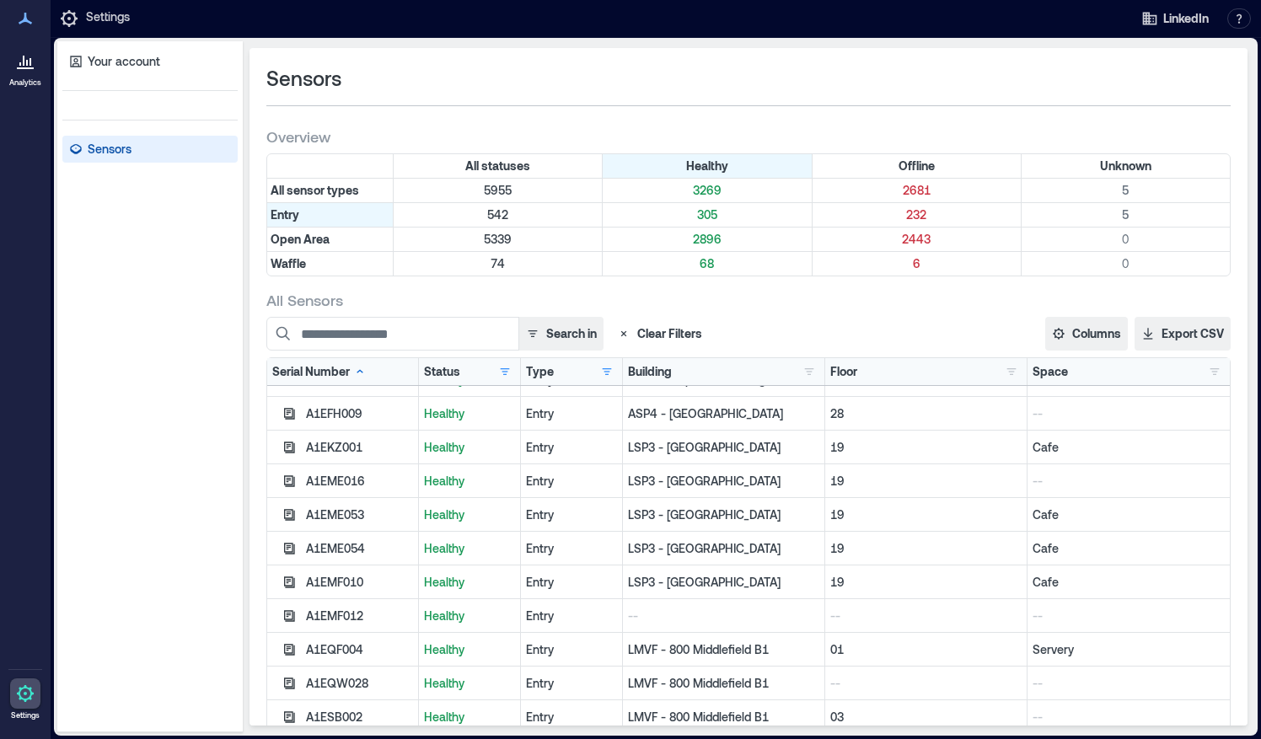
scroll to position [0, 0]
click at [597, 363] on button "button" at bounding box center [607, 371] width 20 height 17
click at [605, 426] on div "Open Area 2896" at bounding box center [656, 431] width 127 height 17
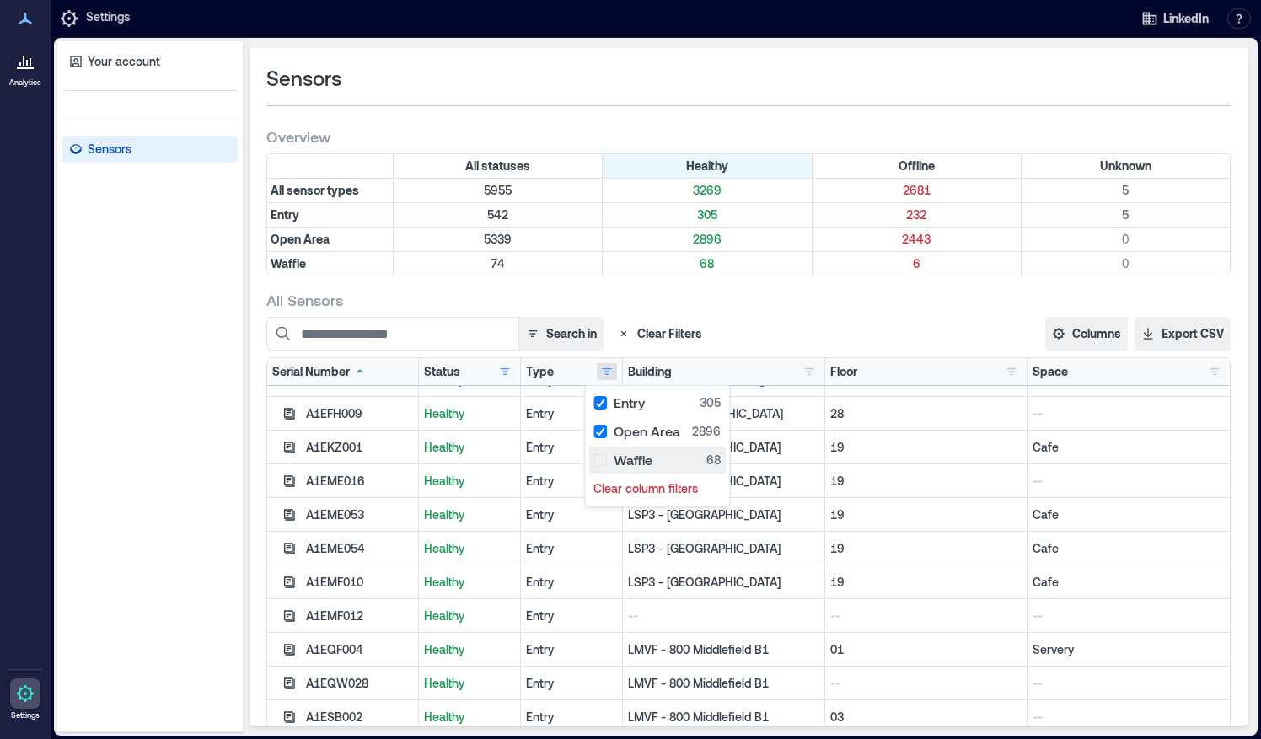
click at [603, 447] on button "Waffle 68" at bounding box center [656, 460] width 137 height 27
click at [603, 401] on div "Entry 305" at bounding box center [656, 402] width 127 height 17
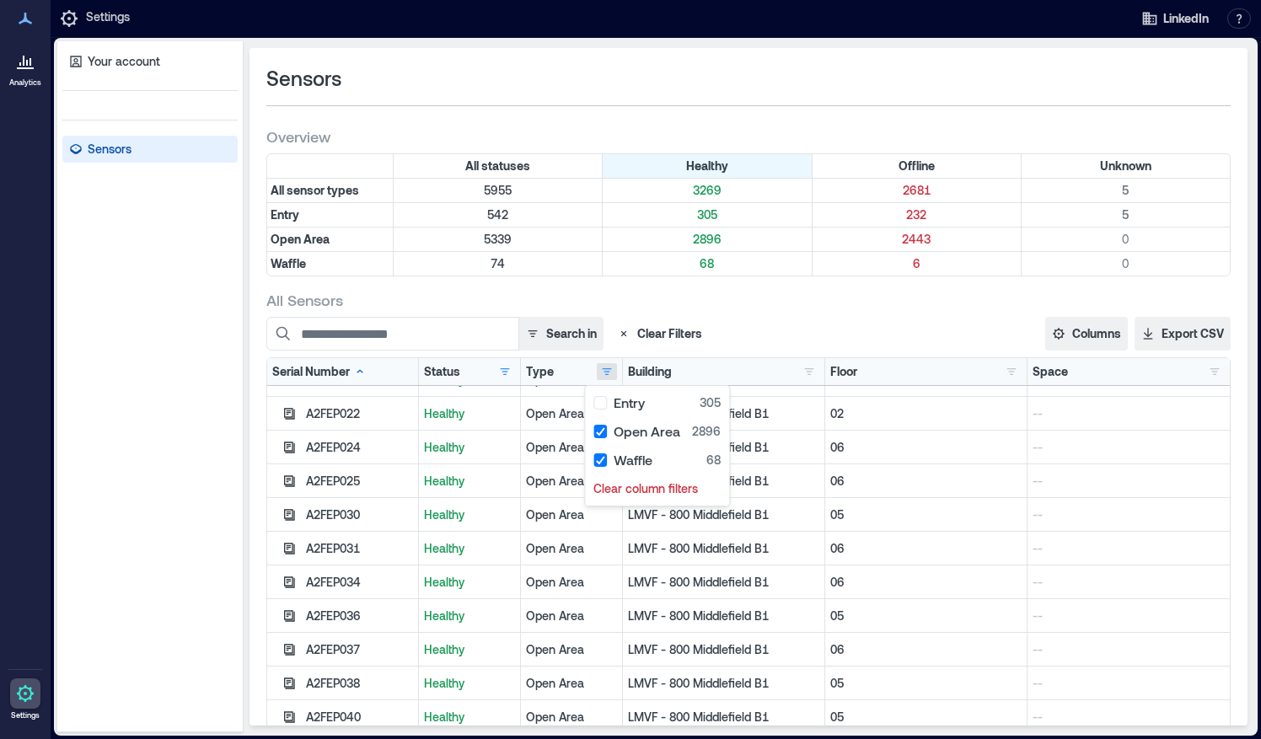
click at [526, 519] on div "Open Area" at bounding box center [571, 515] width 91 height 17
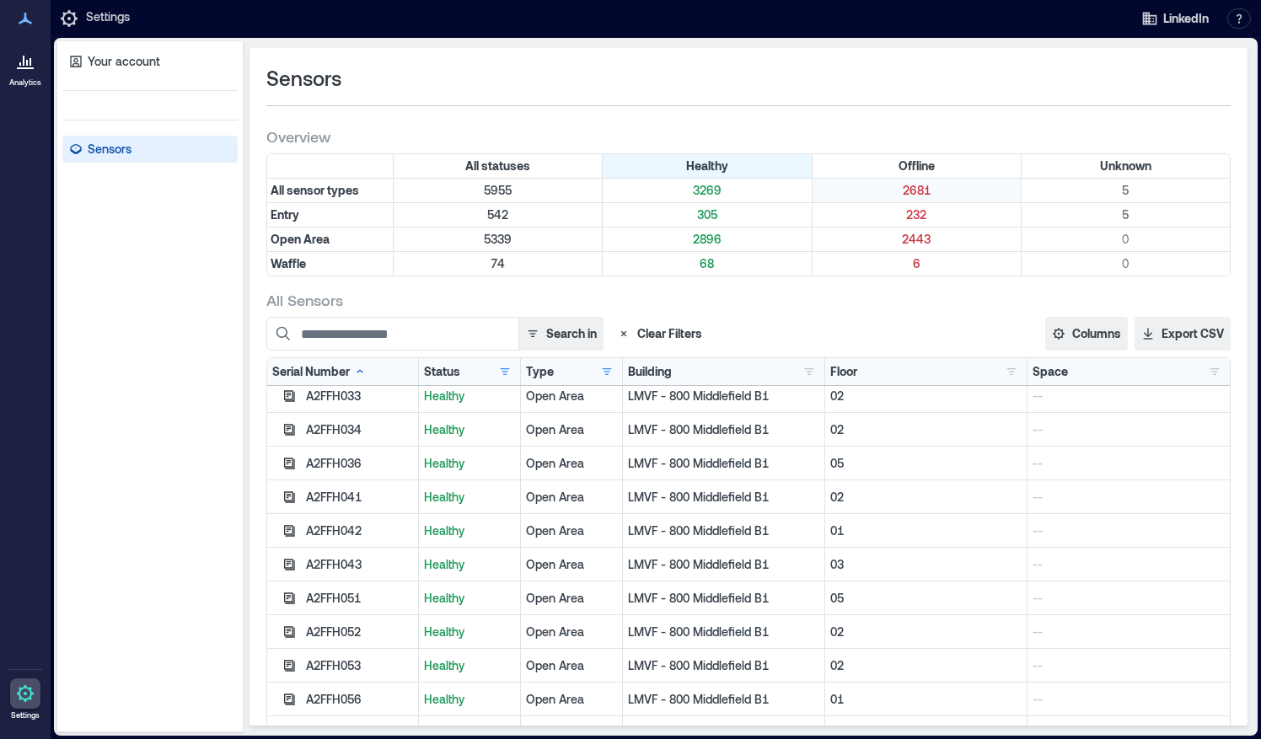
scroll to position [6683, 0]
drag, startPoint x: 730, startPoint y: 233, endPoint x: 657, endPoint y: 233, distance: 72.5
click at [657, 233] on p "2896" at bounding box center [706, 239] width 201 height 17
drag, startPoint x: 366, startPoint y: 396, endPoint x: 306, endPoint y: 400, distance: 60.0
click at [306, 400] on div "A2FFH033" at bounding box center [359, 395] width 107 height 17
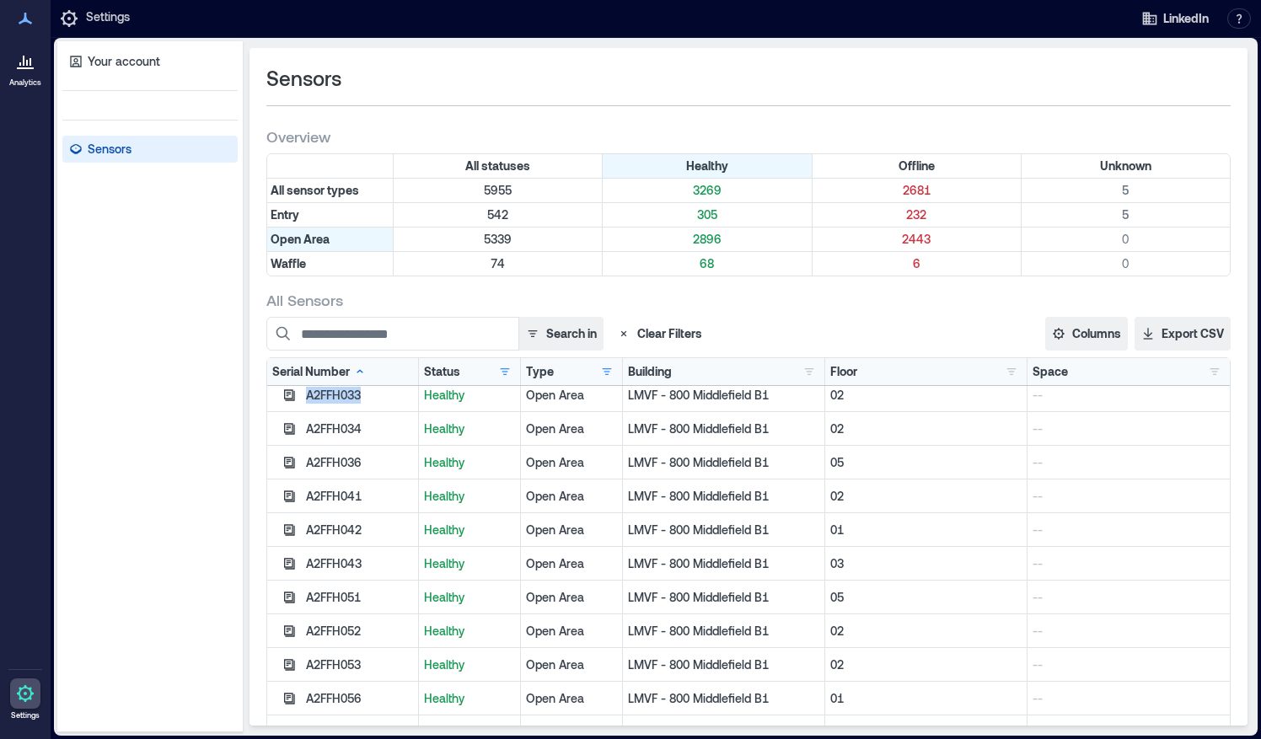
copy div "A2FFH033"
click at [20, 77] on link "Analytics" at bounding box center [25, 66] width 42 height 52
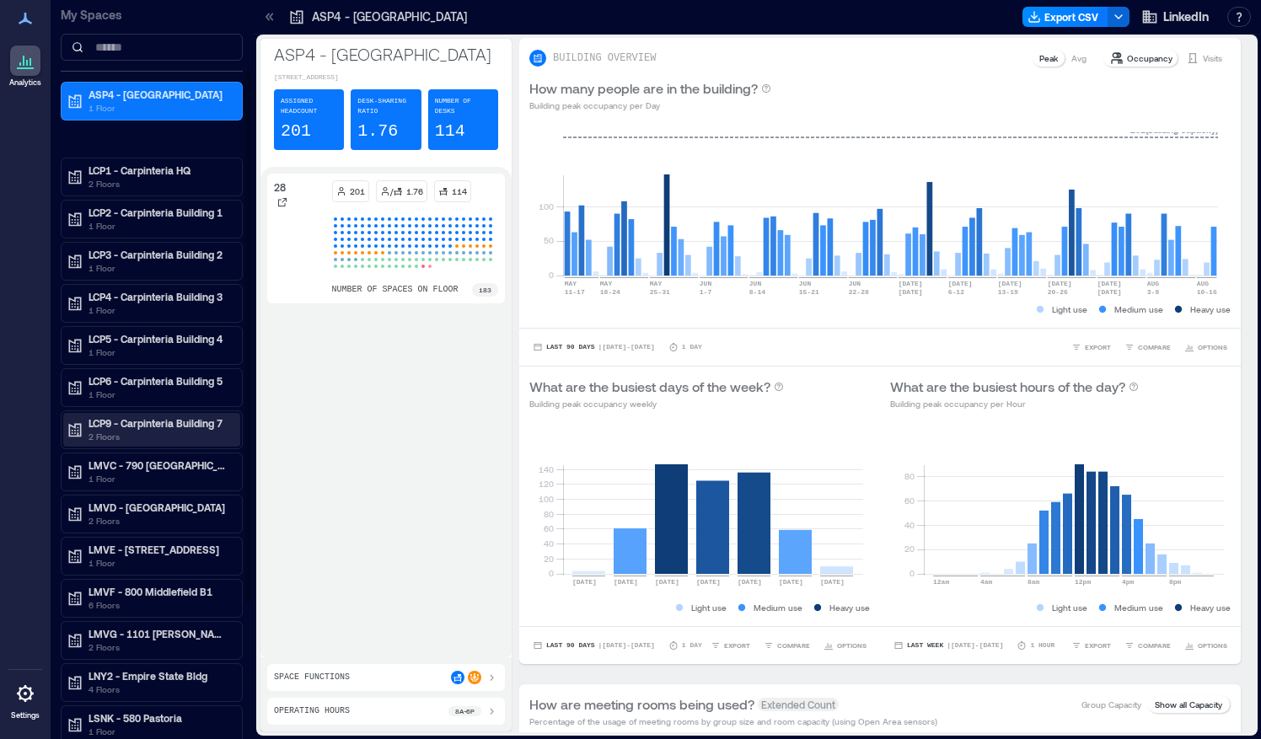
scroll to position [287, 0]
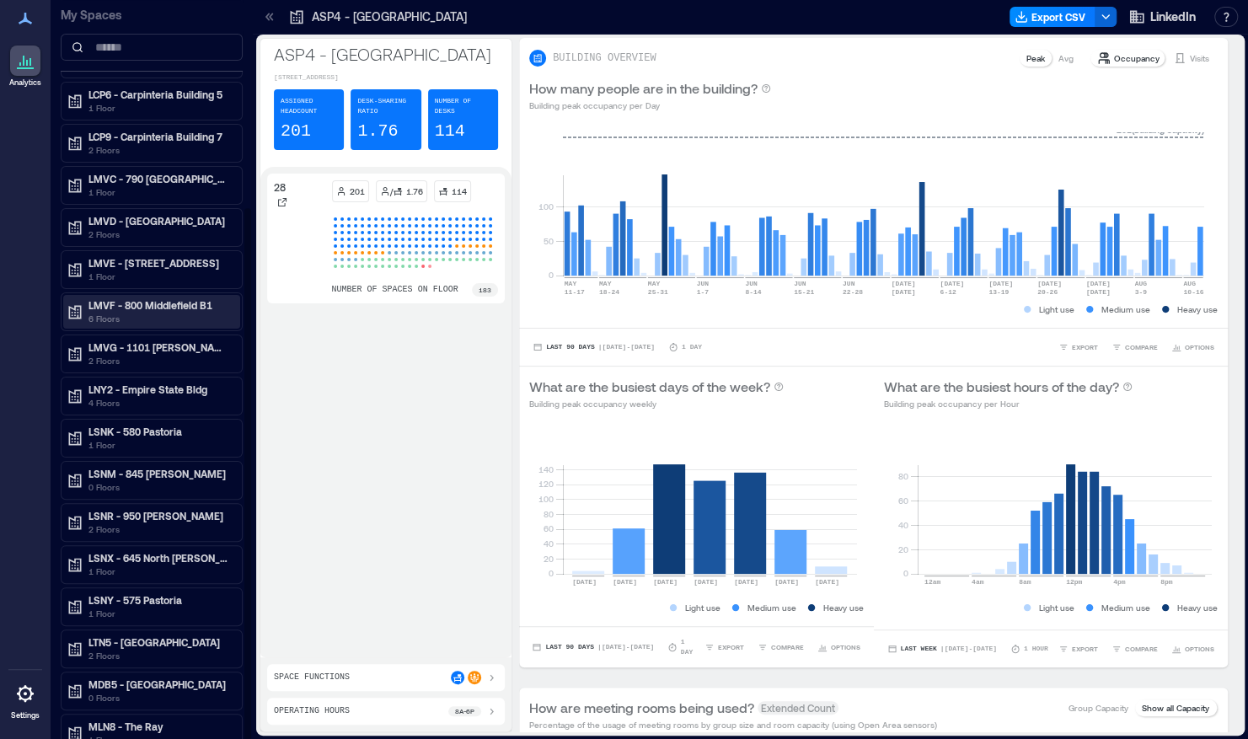
click at [137, 295] on div "LMVF - 800 Middlefield B1 6 Floors" at bounding box center [151, 312] width 177 height 34
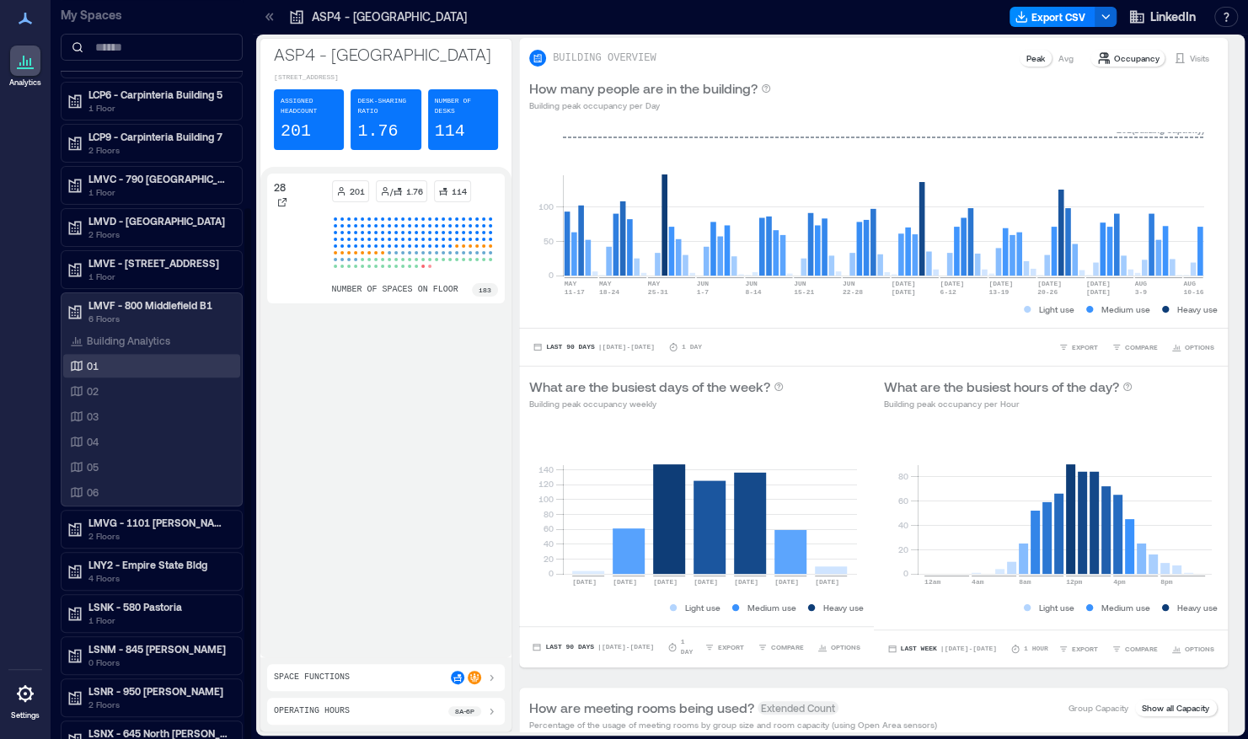
click at [103, 357] on div "01" at bounding box center [149, 365] width 164 height 17
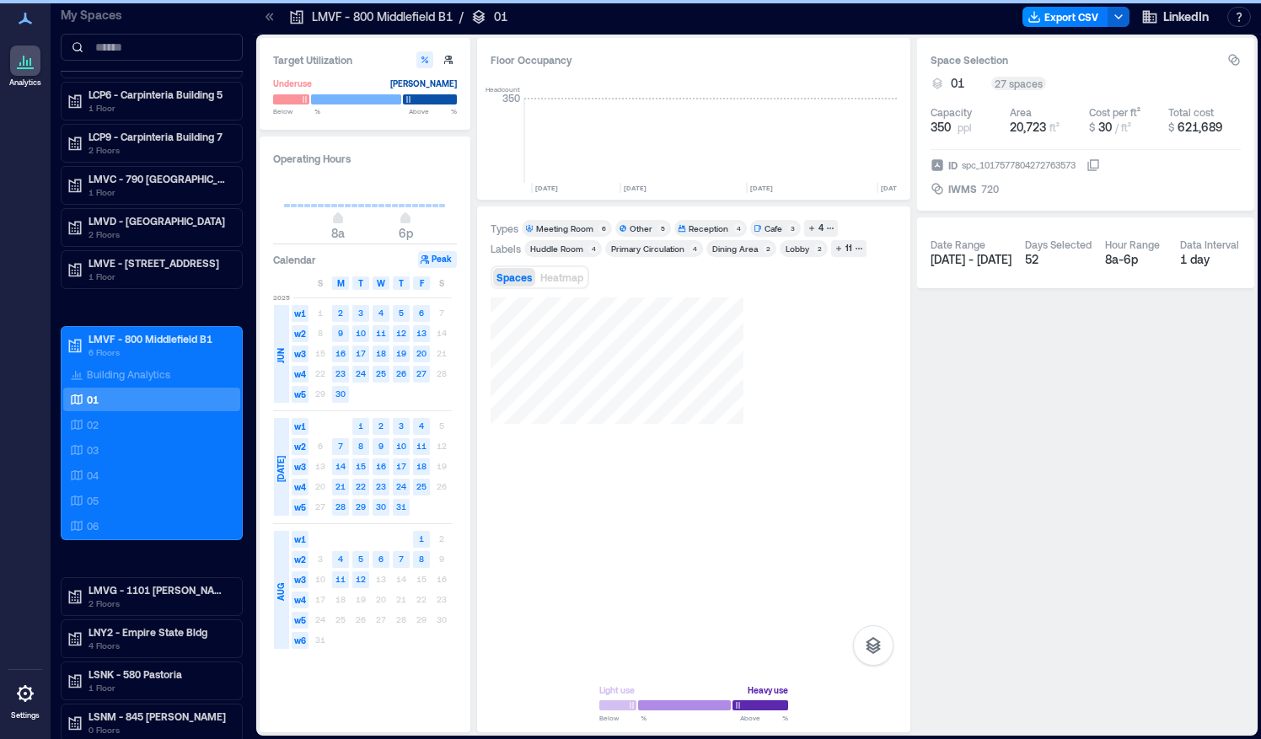
scroll to position [0, 4910]
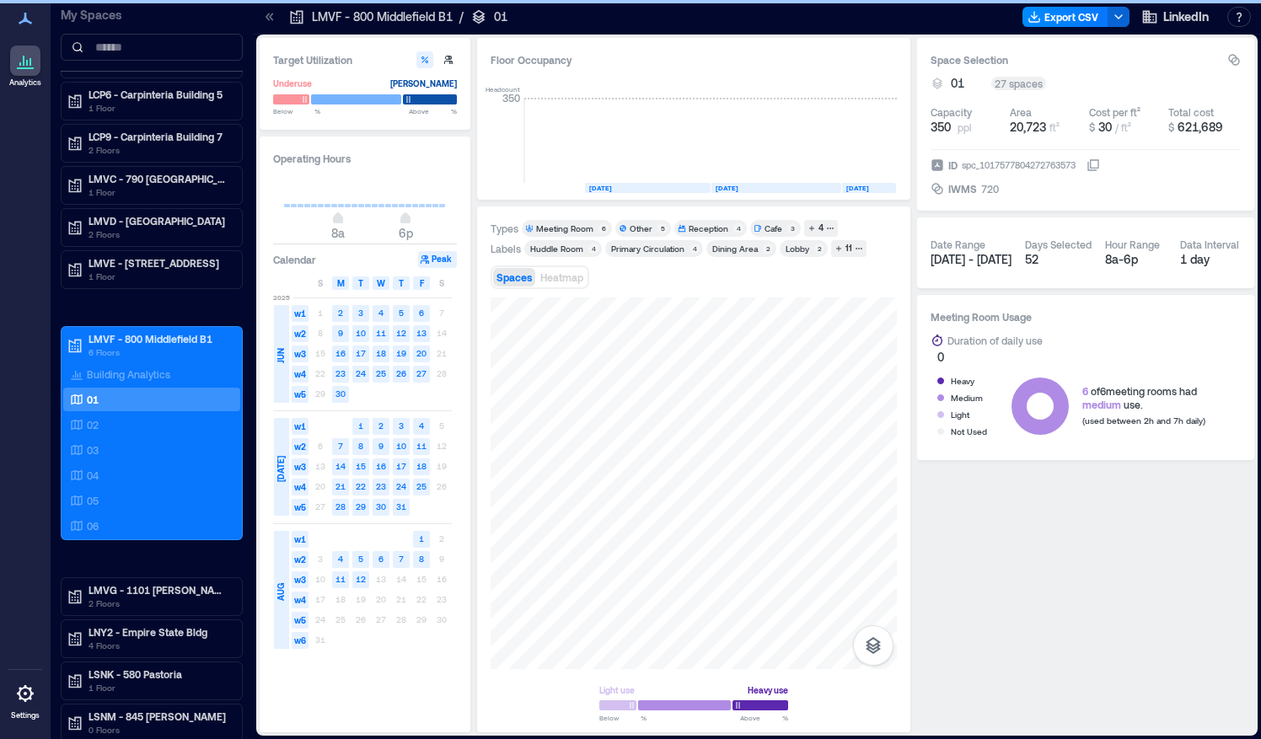
click at [33, 708] on div at bounding box center [25, 693] width 30 height 30
click at [26, 694] on icon at bounding box center [25, 693] width 3 height 3
click at [25, 695] on icon at bounding box center [25, 693] width 3 height 3
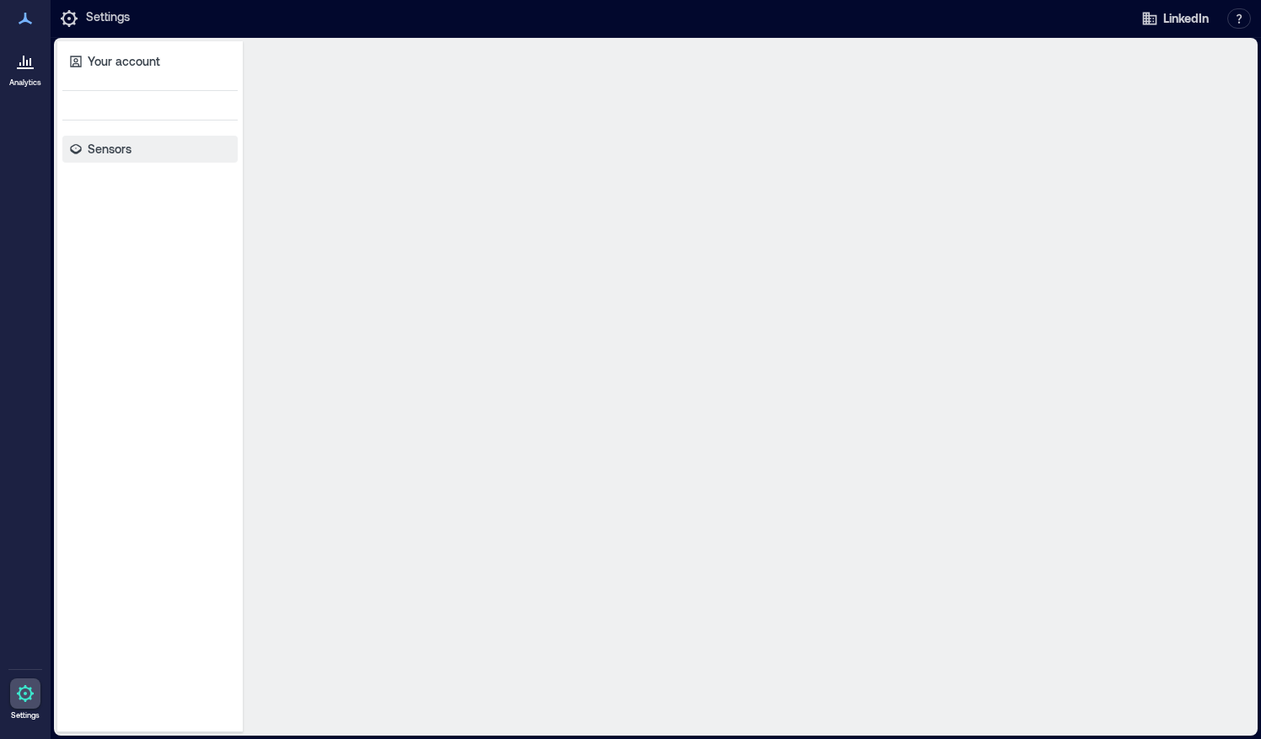
click at [118, 155] on p "Sensors" at bounding box center [110, 149] width 44 height 17
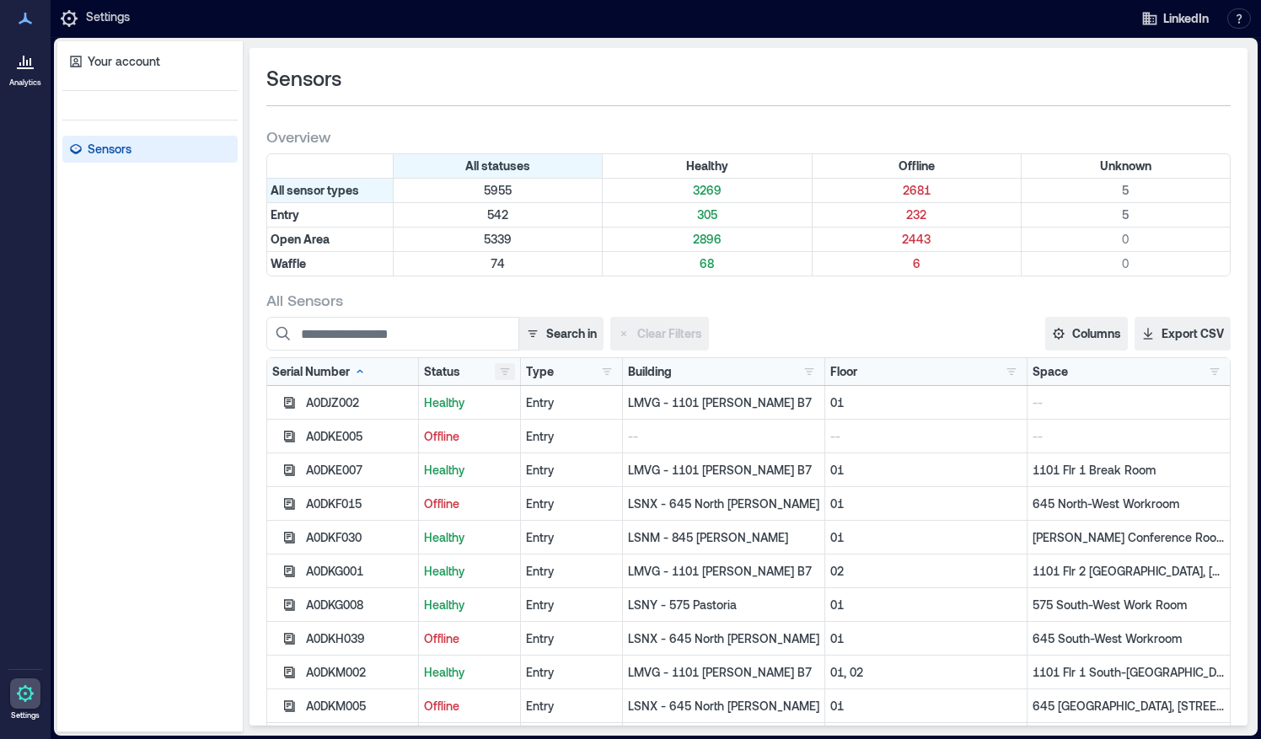
click at [502, 378] on button "button" at bounding box center [505, 371] width 20 height 17
click at [507, 400] on div "Healthy 3269" at bounding box center [557, 402] width 119 height 17
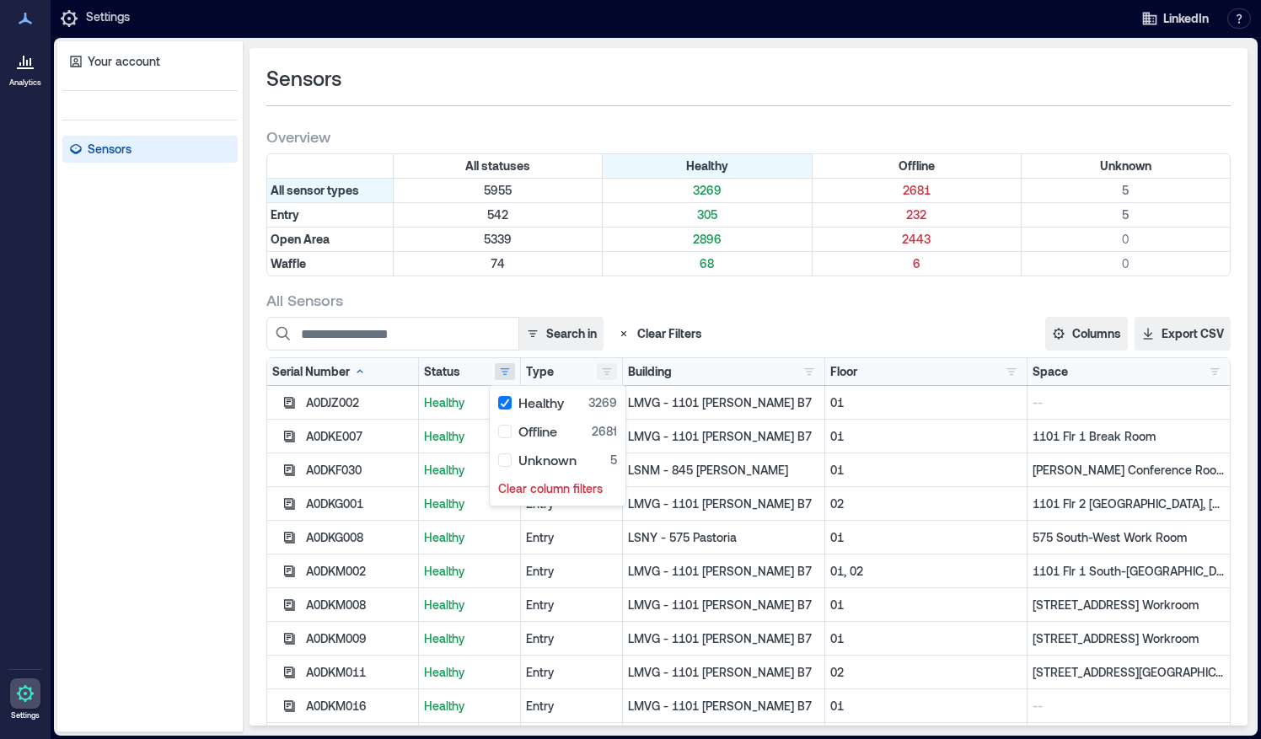
click at [597, 373] on button "button" at bounding box center [607, 371] width 20 height 17
click at [595, 402] on div "Entry 305" at bounding box center [656, 402] width 127 height 17
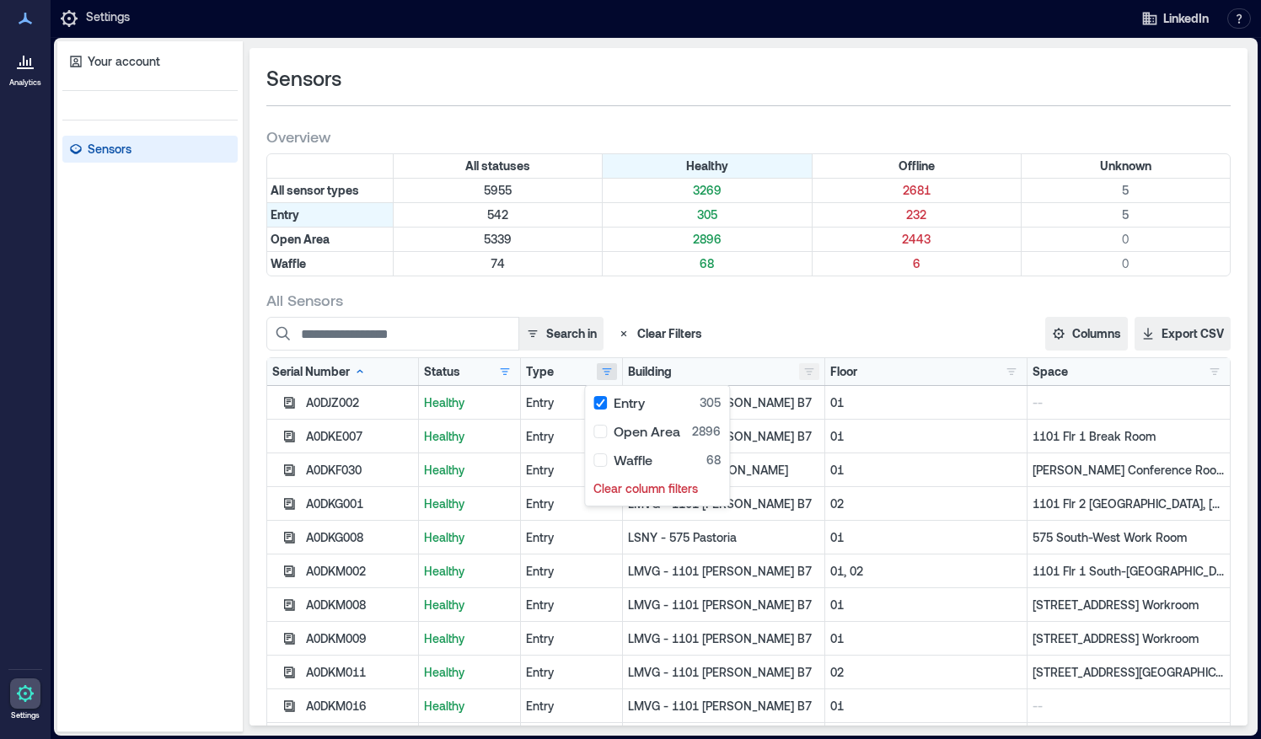
click at [799, 374] on button "button" at bounding box center [809, 371] width 20 height 17
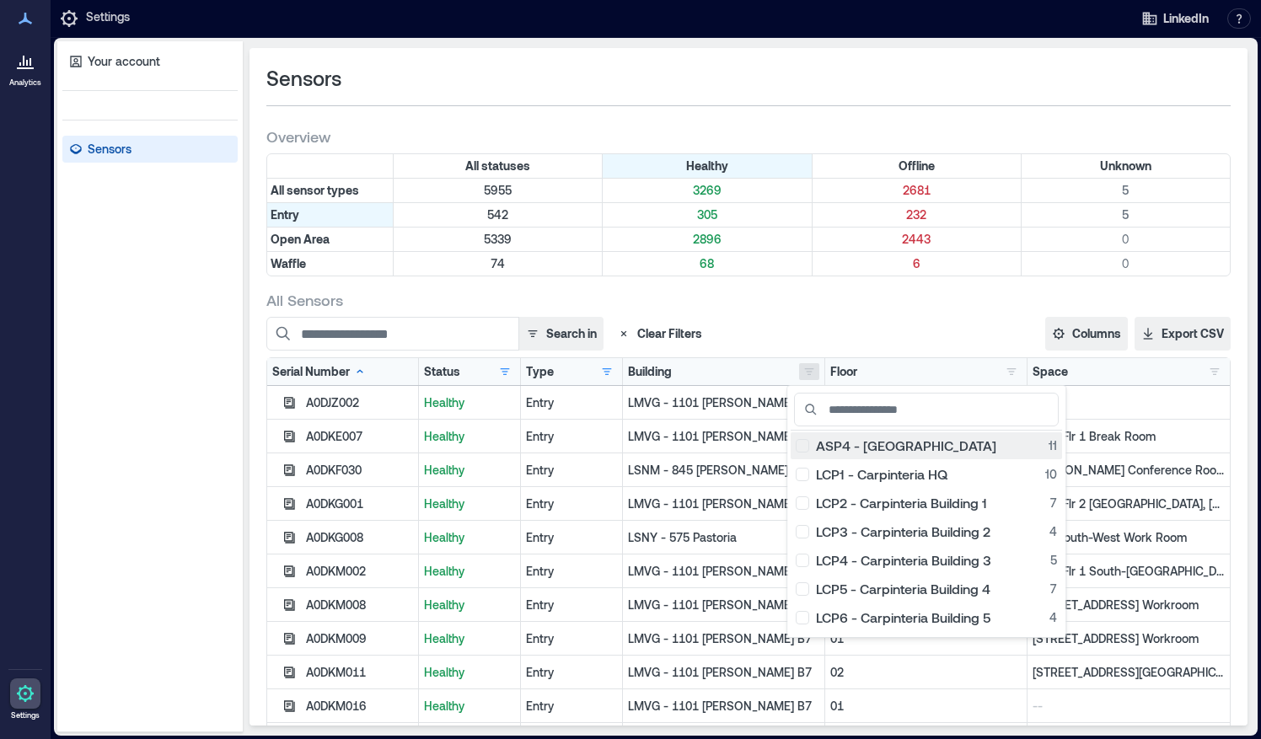
click at [809, 447] on div "ASP4 - [GEOGRAPHIC_DATA] 11" at bounding box center [926, 445] width 261 height 17
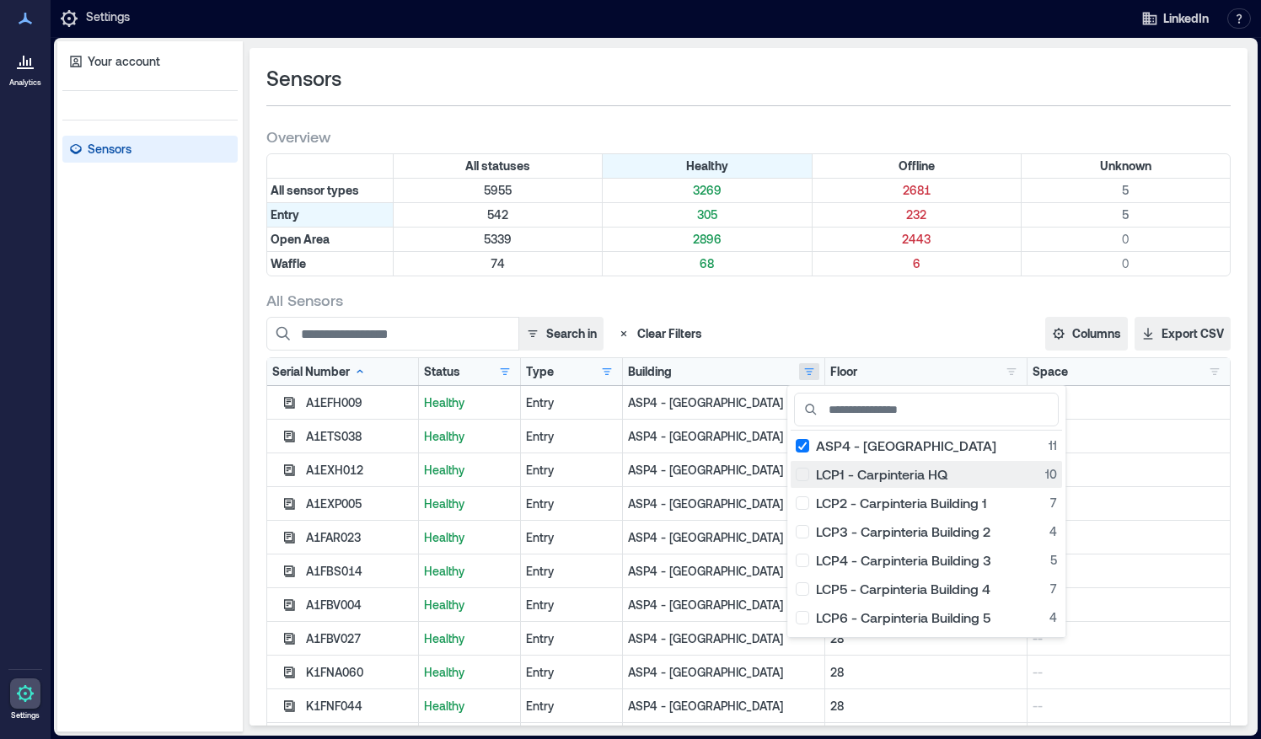
click at [807, 475] on div "LCP1 - Carpinteria HQ 10" at bounding box center [926, 474] width 261 height 17
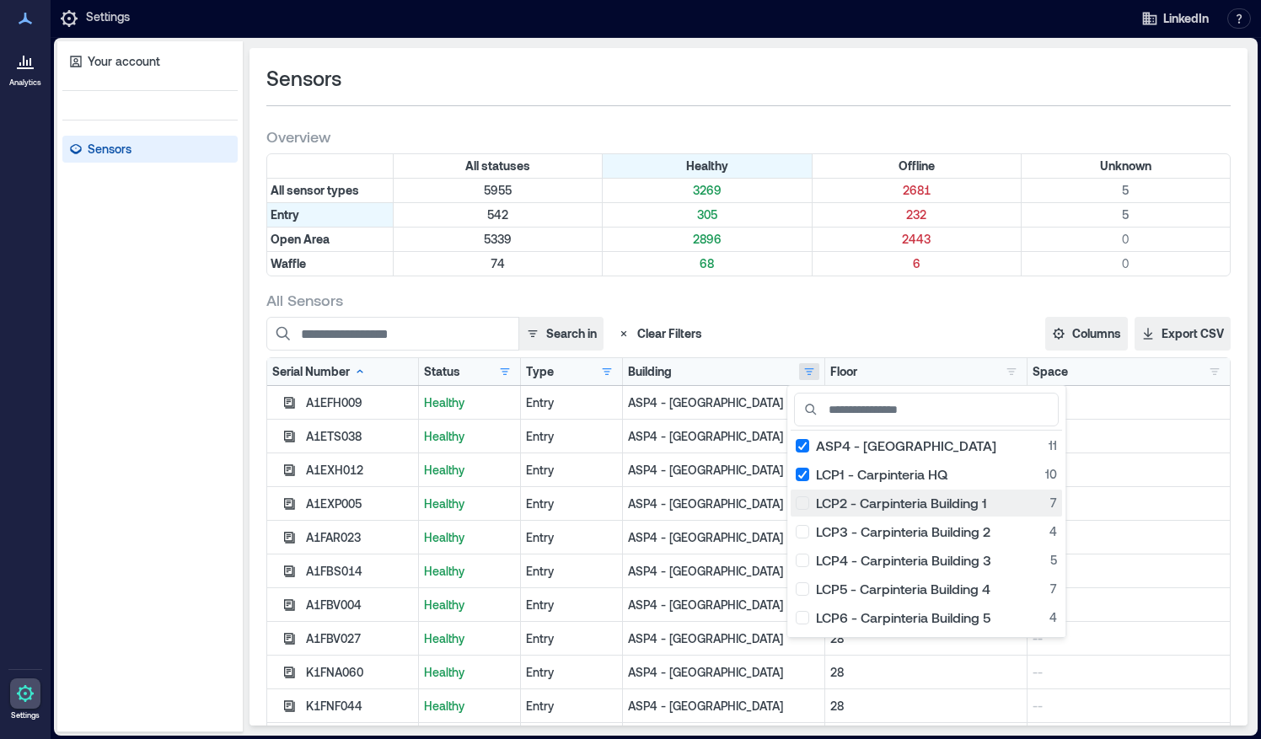
click at [802, 504] on div "LCP2 - Carpinteria Building 1 7" at bounding box center [926, 503] width 261 height 17
click at [803, 528] on div "LCP3 - Carpinteria Building 2 4" at bounding box center [926, 531] width 261 height 17
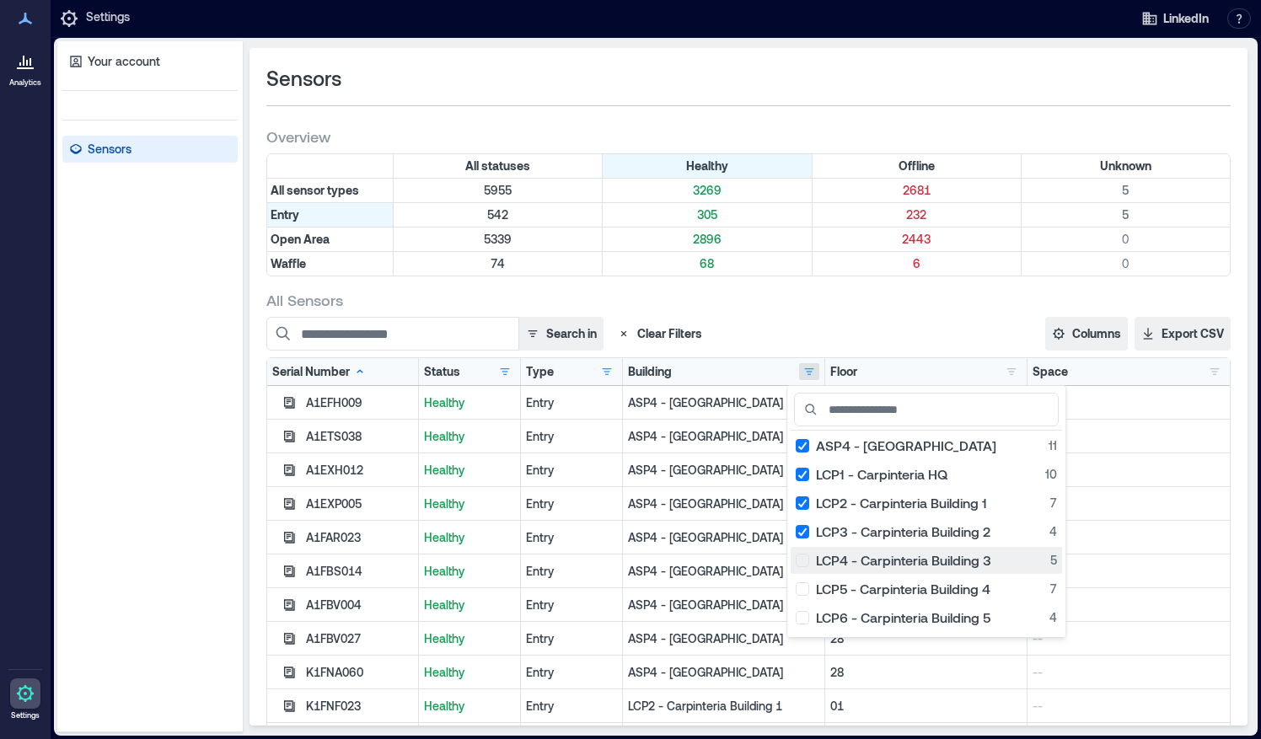
click at [802, 550] on button "LCP4 - Carpinteria Building 3 5" at bounding box center [926, 560] width 271 height 27
click at [802, 590] on div "LCP5 - Carpinteria Building 4 7" at bounding box center [926, 589] width 261 height 17
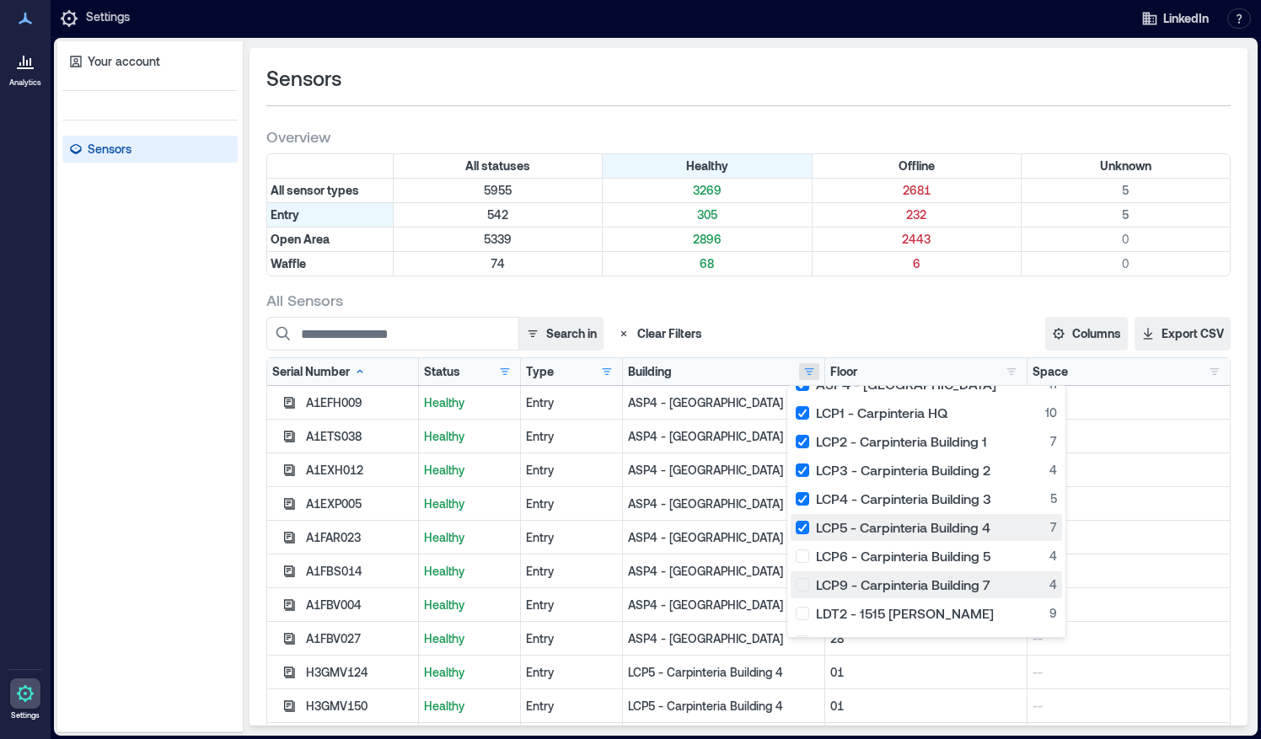
scroll to position [62, 0]
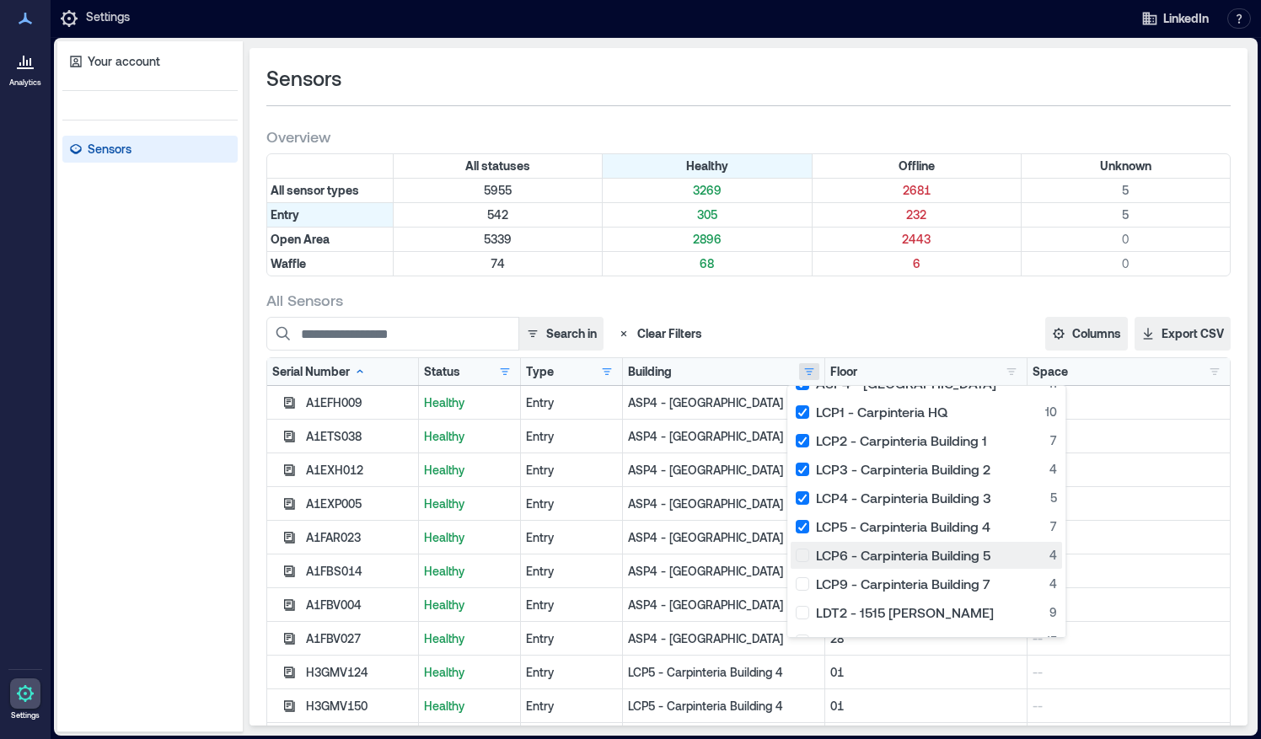
click at [805, 556] on div "LCP6 - Carpinteria Building 5 4" at bounding box center [926, 555] width 261 height 17
click at [801, 584] on div "LCP9 - Carpinteria Building 7 4" at bounding box center [926, 584] width 261 height 17
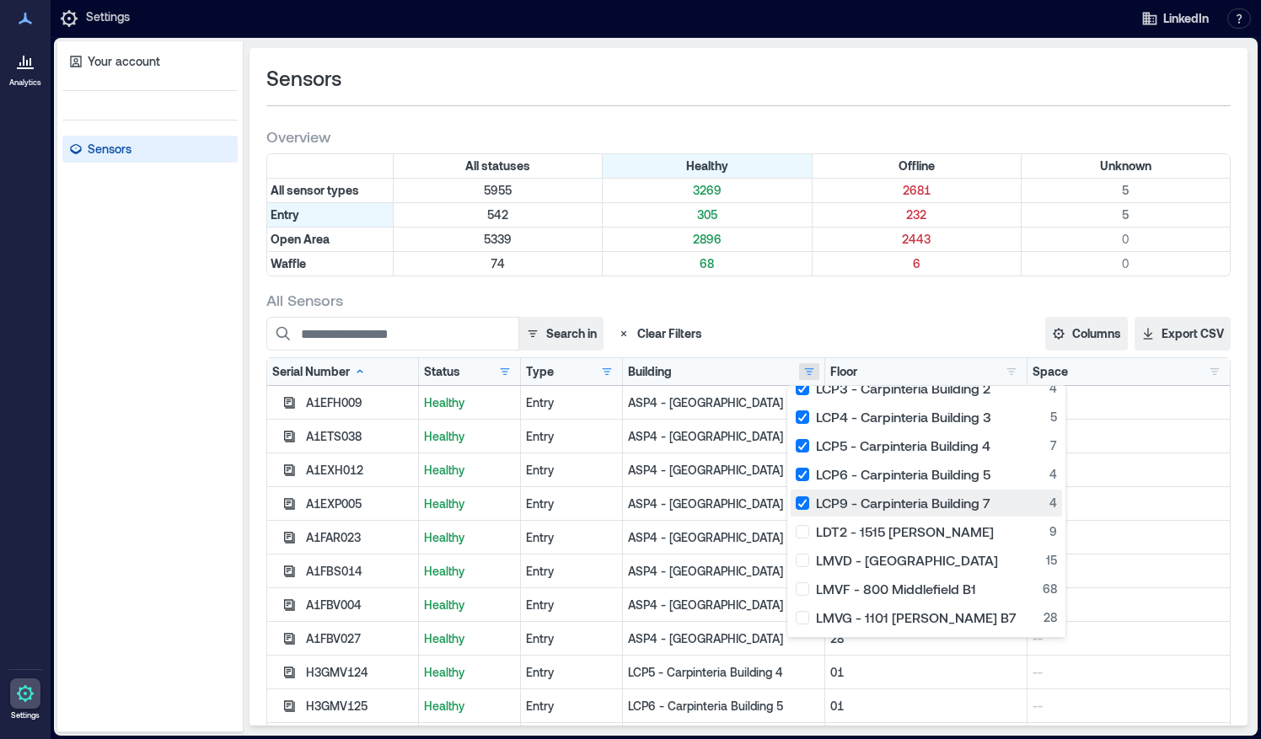
scroll to position [149, 0]
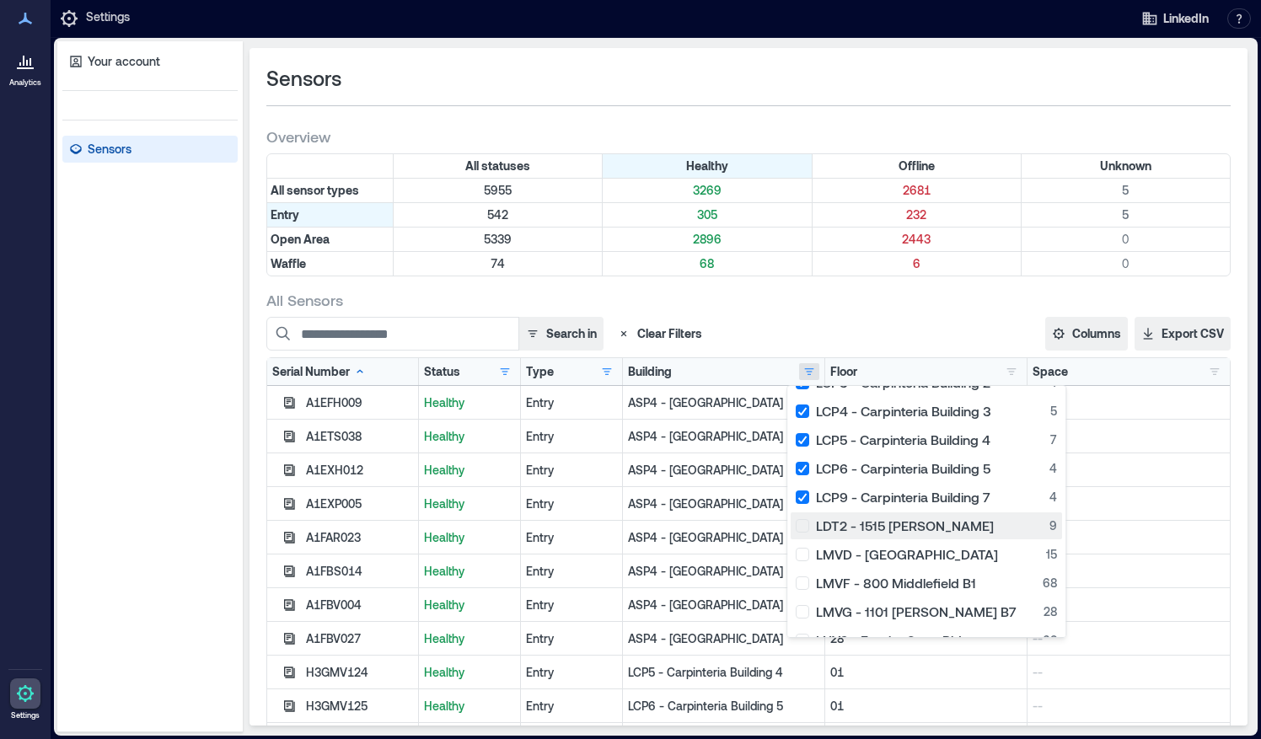
click at [800, 526] on div "LDT2 - 1515 [PERSON_NAME] 9" at bounding box center [926, 526] width 261 height 17
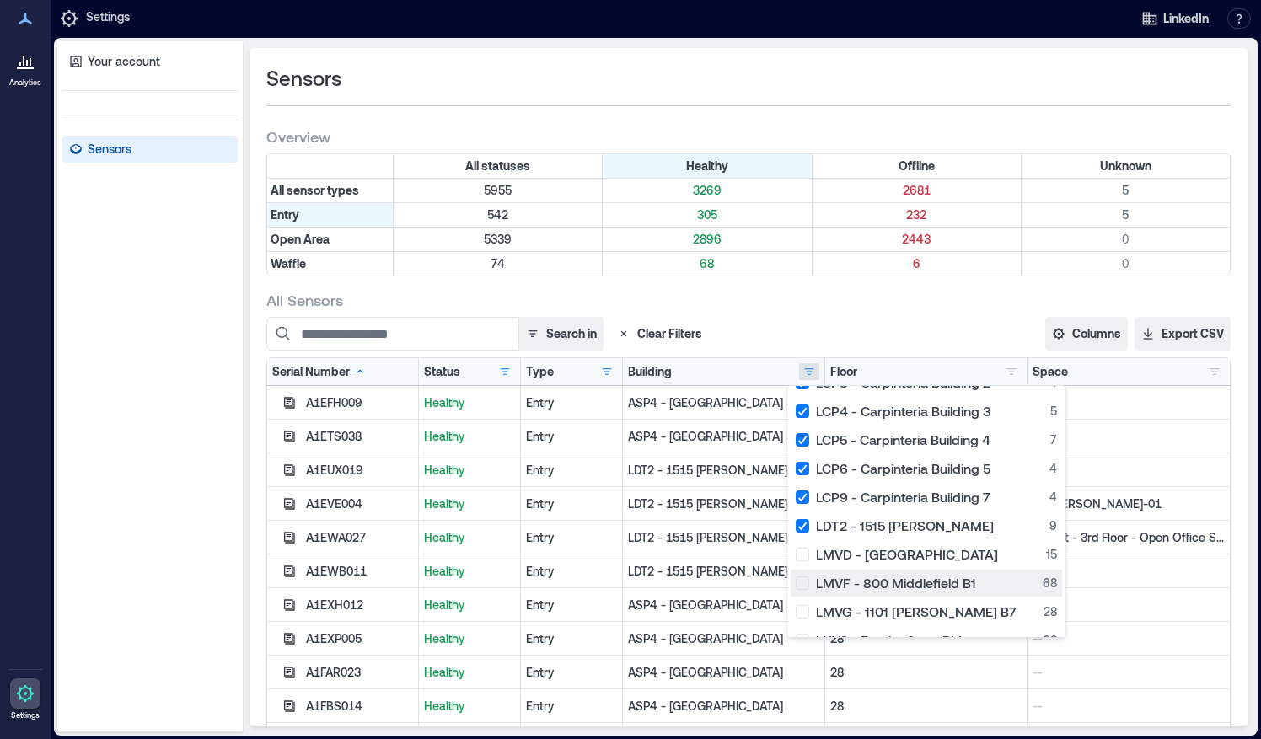
click at [802, 580] on div "LMVF - [STREET_ADDRESS]" at bounding box center [926, 583] width 261 height 17
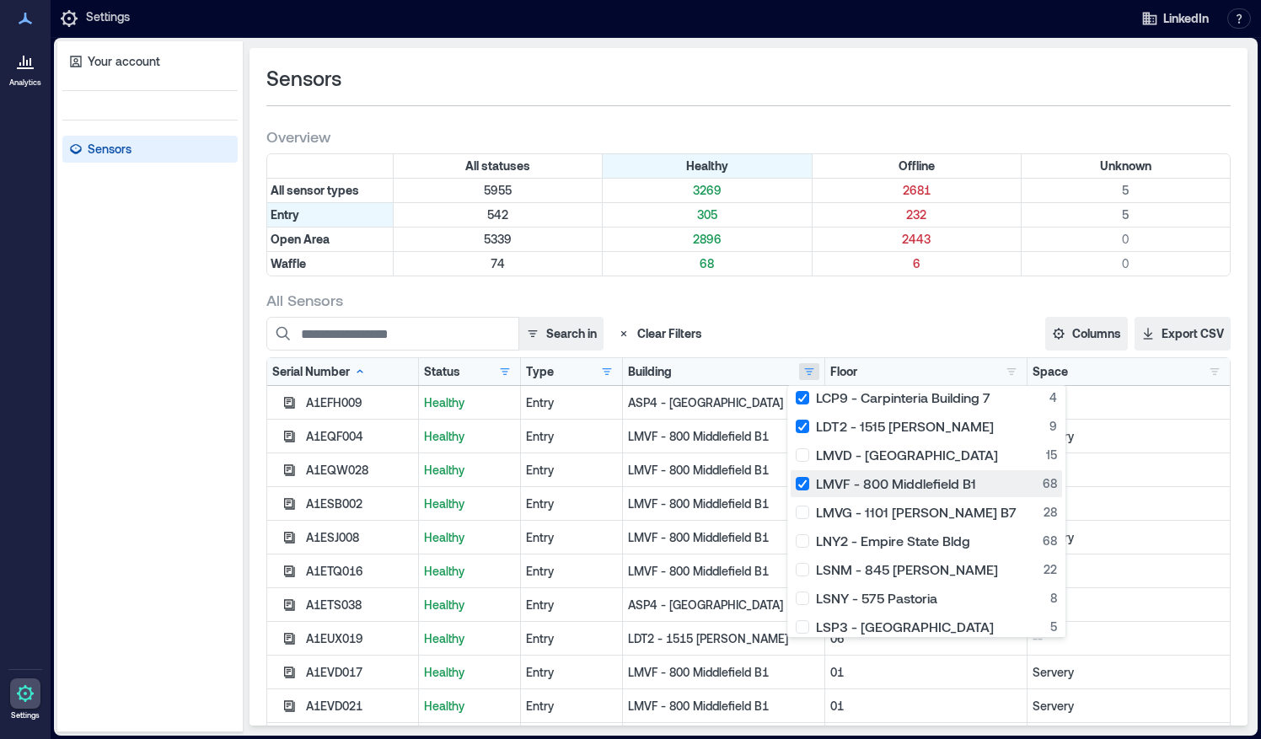
scroll to position [278, 0]
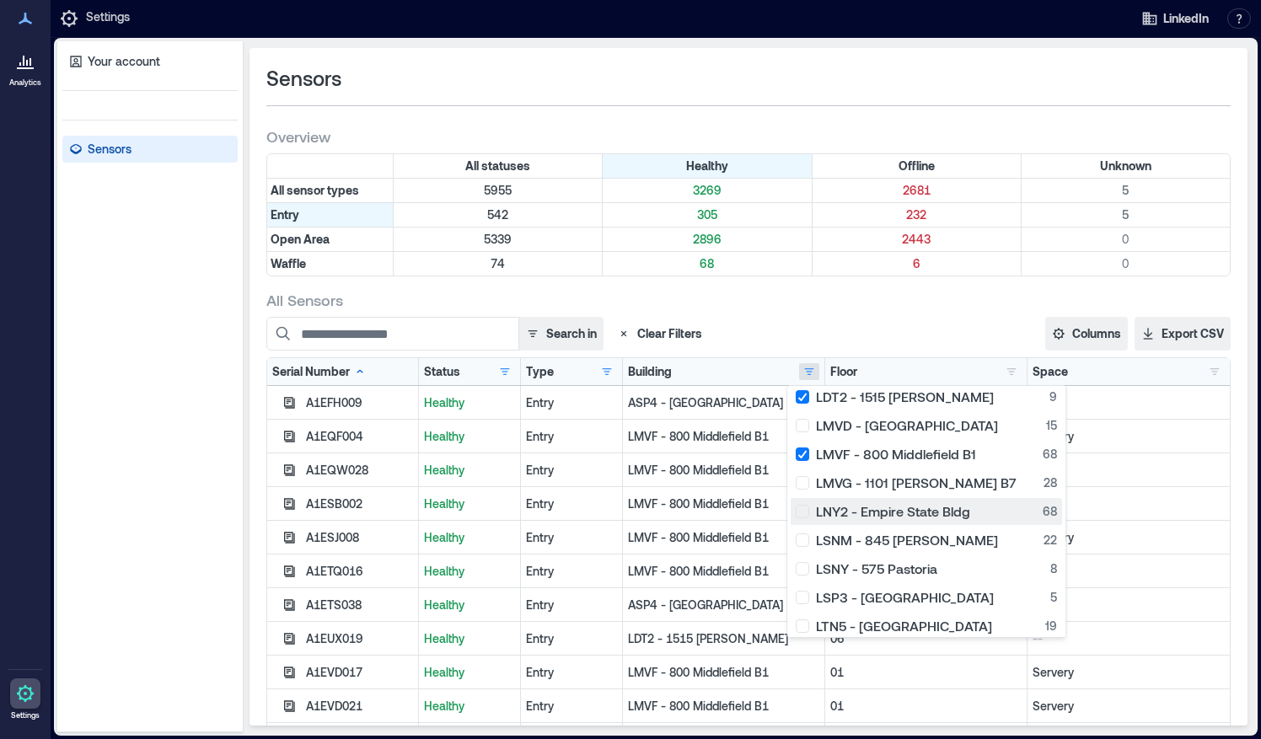
click at [806, 515] on div "LNY2 - Empire State Bldg 68" at bounding box center [926, 511] width 261 height 17
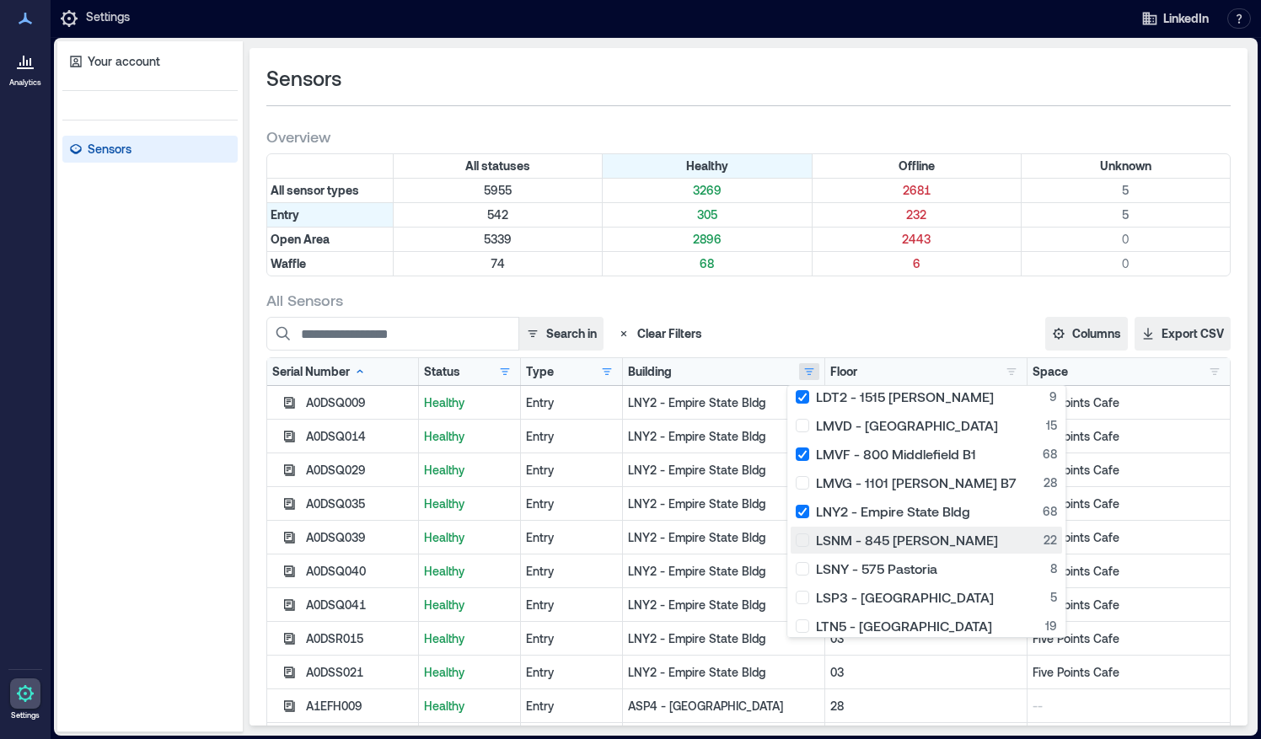
scroll to position [369, 0]
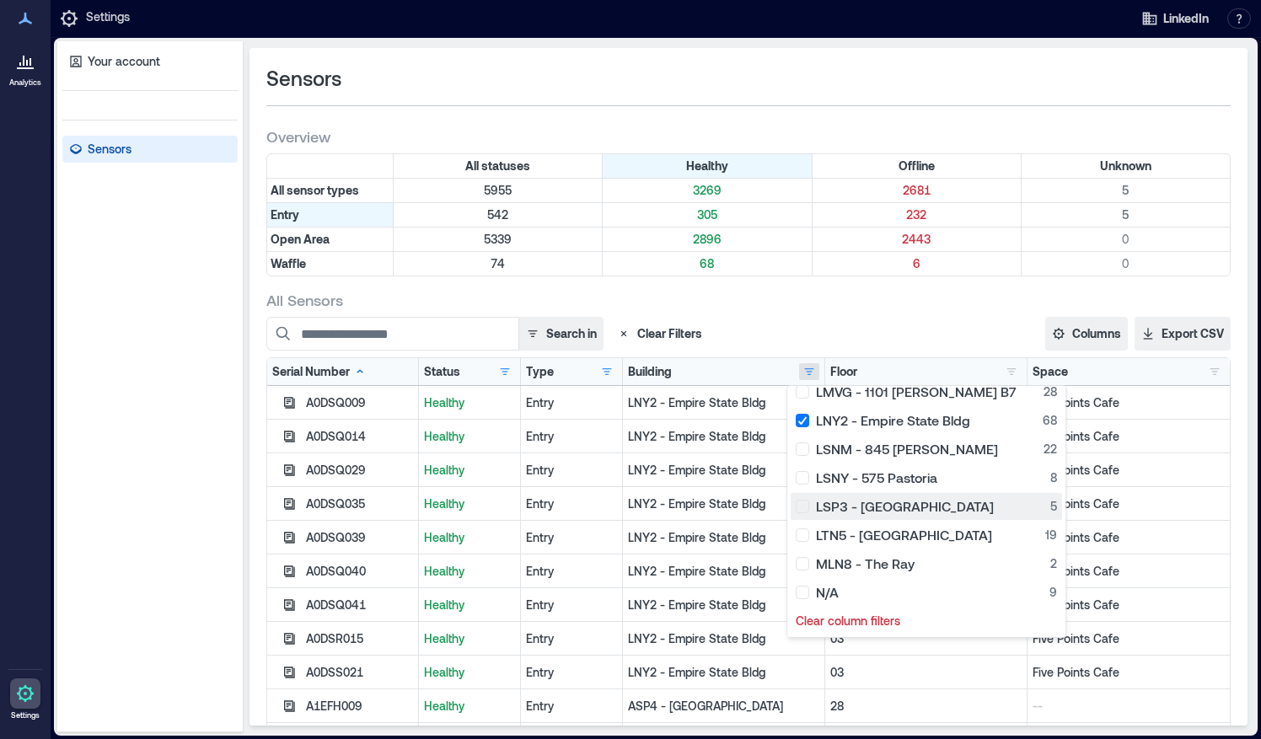
click at [801, 504] on div "LSP3 - [GEOGRAPHIC_DATA] Edificio Eldorado 5" at bounding box center [926, 506] width 261 height 17
click at [801, 534] on div "LTN5 - [GEOGRAPHIC_DATA] 19" at bounding box center [926, 535] width 261 height 17
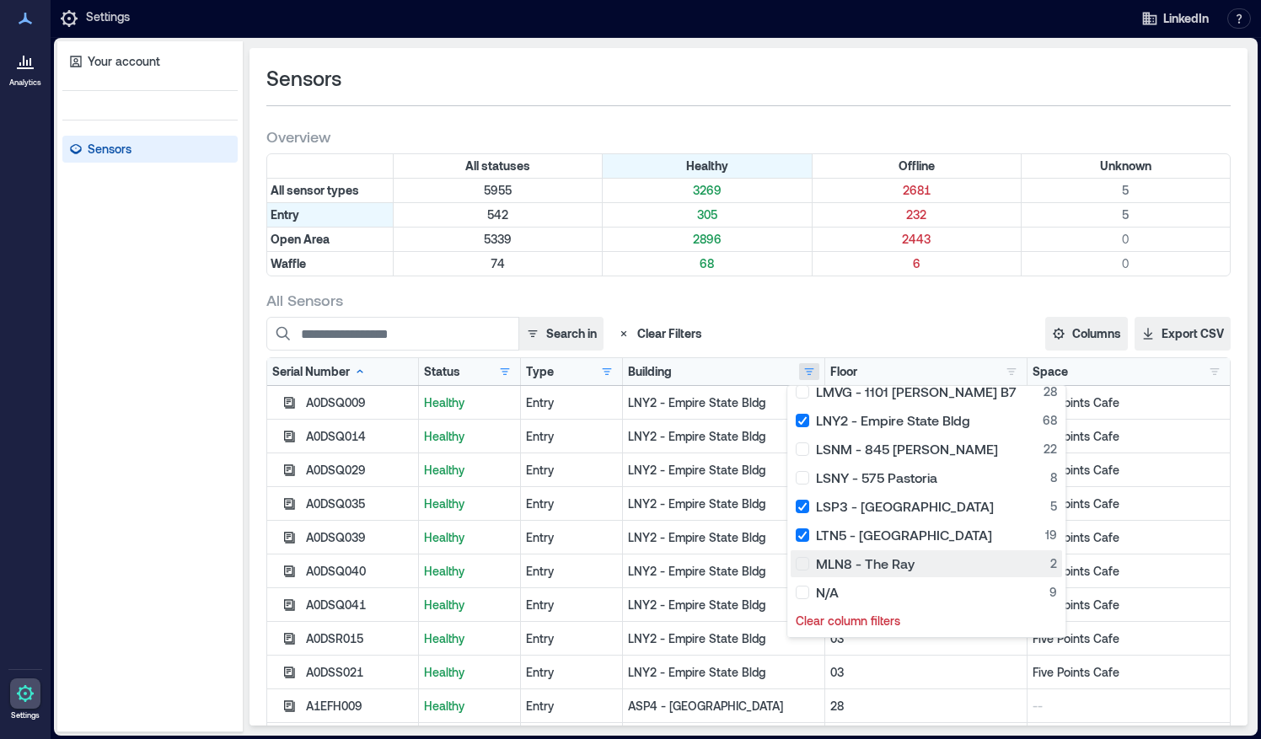
click at [801, 563] on div "MLN8 - The Ray 2" at bounding box center [926, 563] width 261 height 17
click at [895, 666] on p "03" at bounding box center [925, 672] width 191 height 17
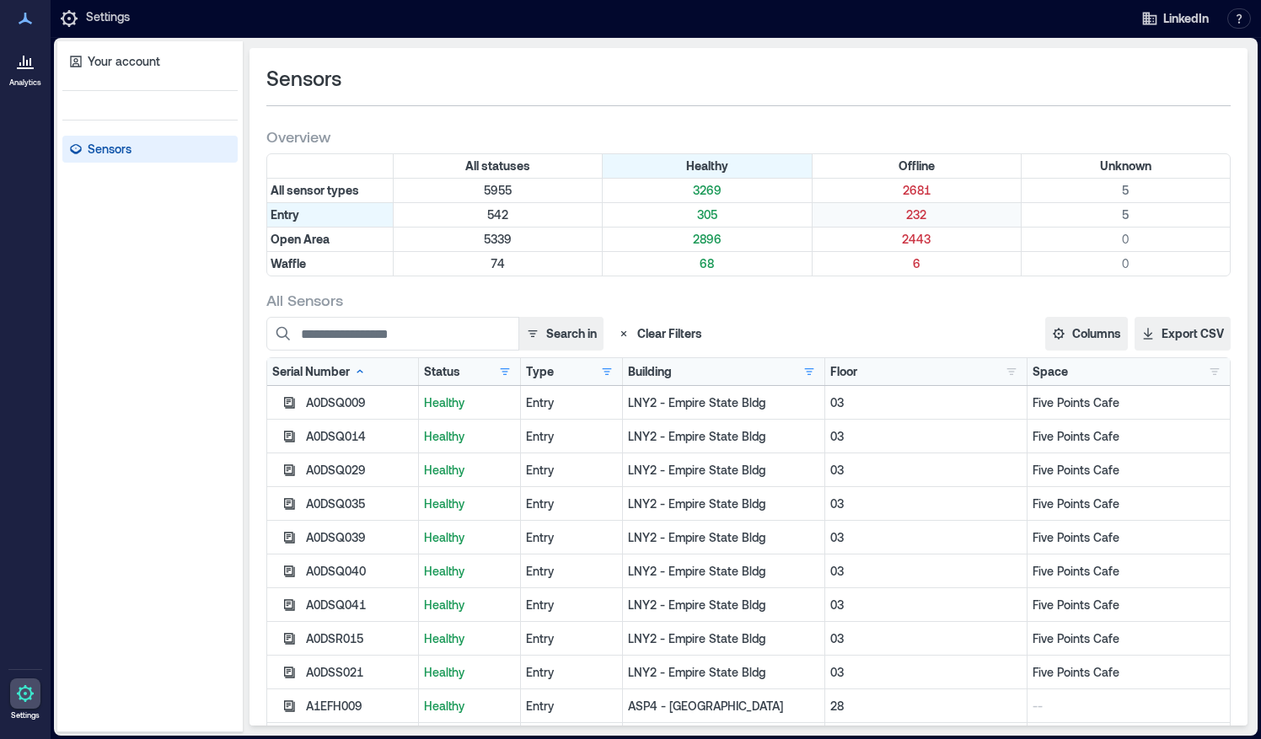
drag, startPoint x: 1197, startPoint y: 371, endPoint x: 996, endPoint y: 224, distance: 248.5
click at [996, 224] on div "232" at bounding box center [917, 215] width 209 height 24
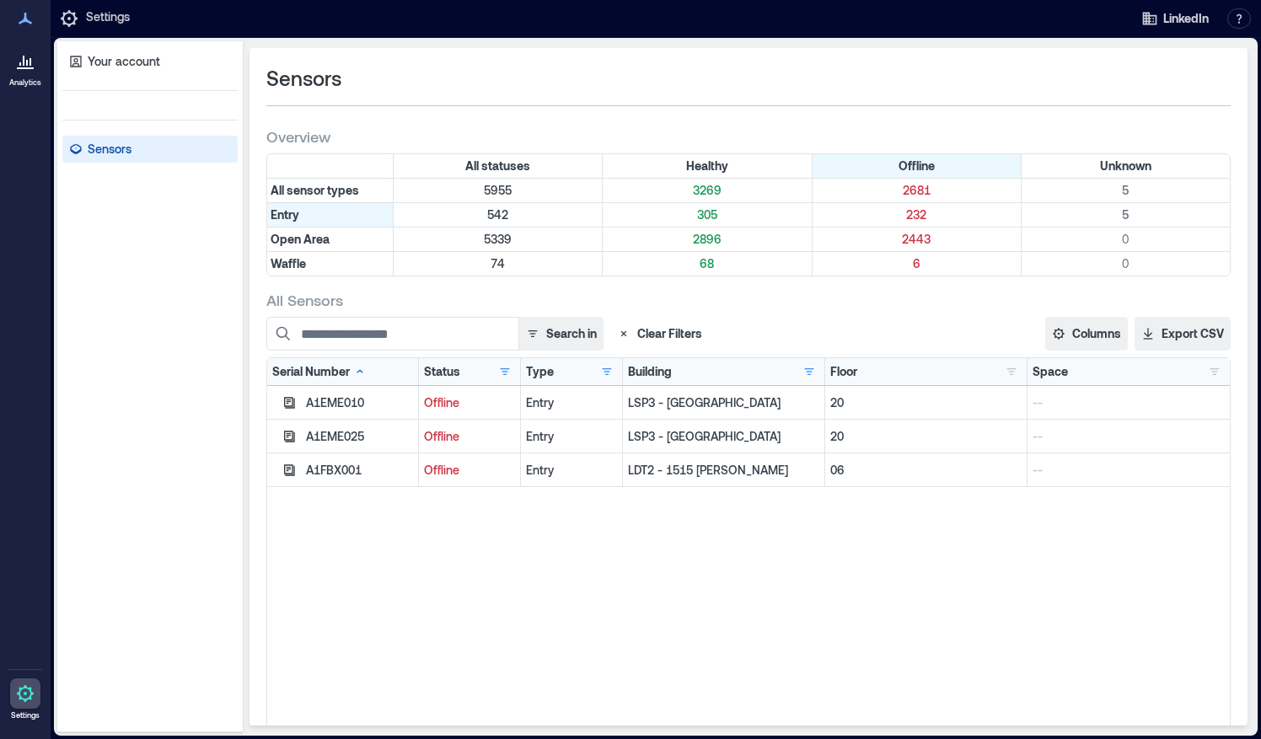
scroll to position [140, 0]
click at [1209, 368] on button "button" at bounding box center [1214, 371] width 20 height 17
click at [986, 447] on div "20" at bounding box center [926, 437] width 202 height 34
click at [799, 374] on button "button" at bounding box center [809, 371] width 20 height 17
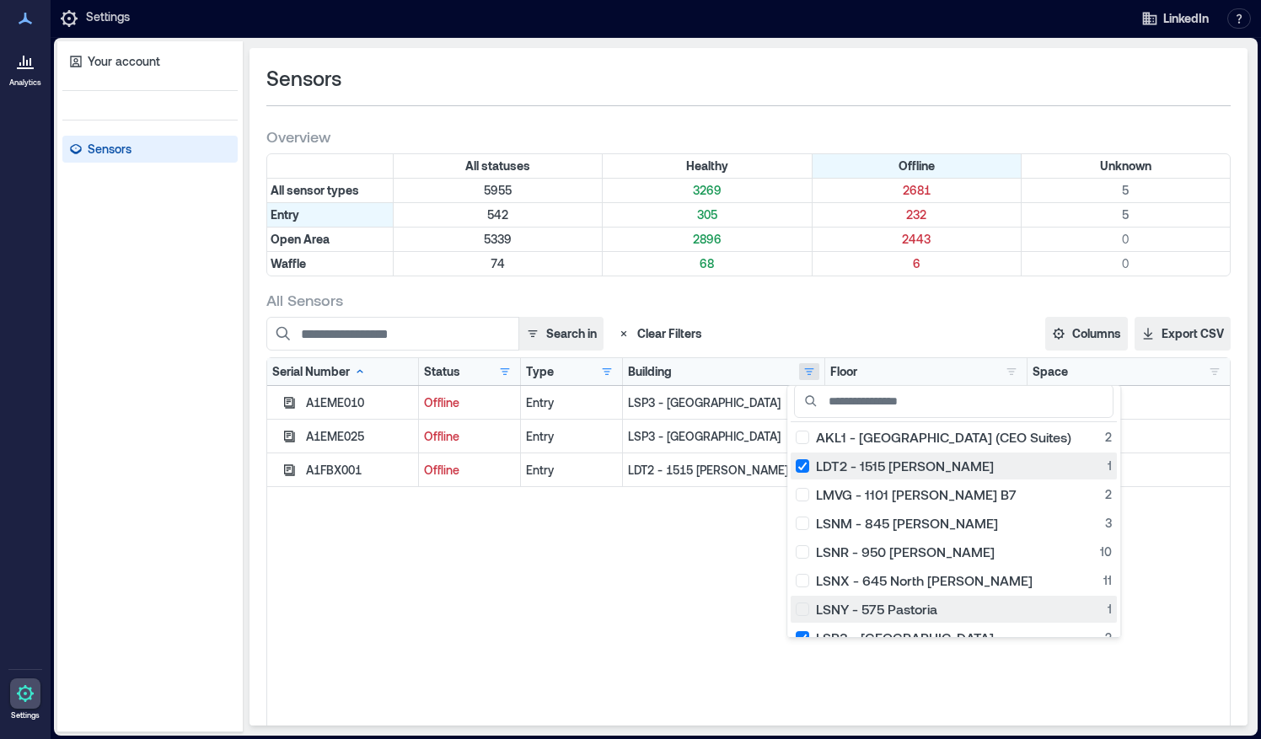
scroll to position [0, 0]
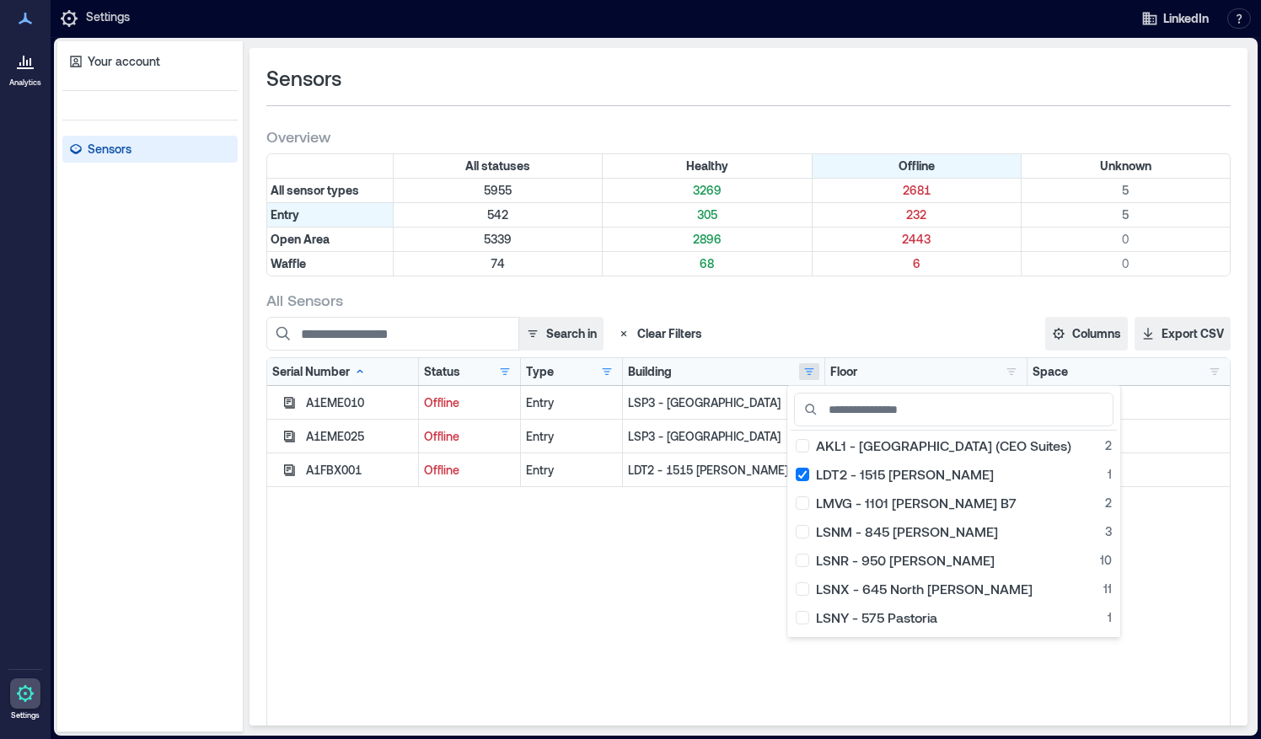
click at [716, 423] on div "LSP3 - [GEOGRAPHIC_DATA]" at bounding box center [724, 437] width 202 height 34
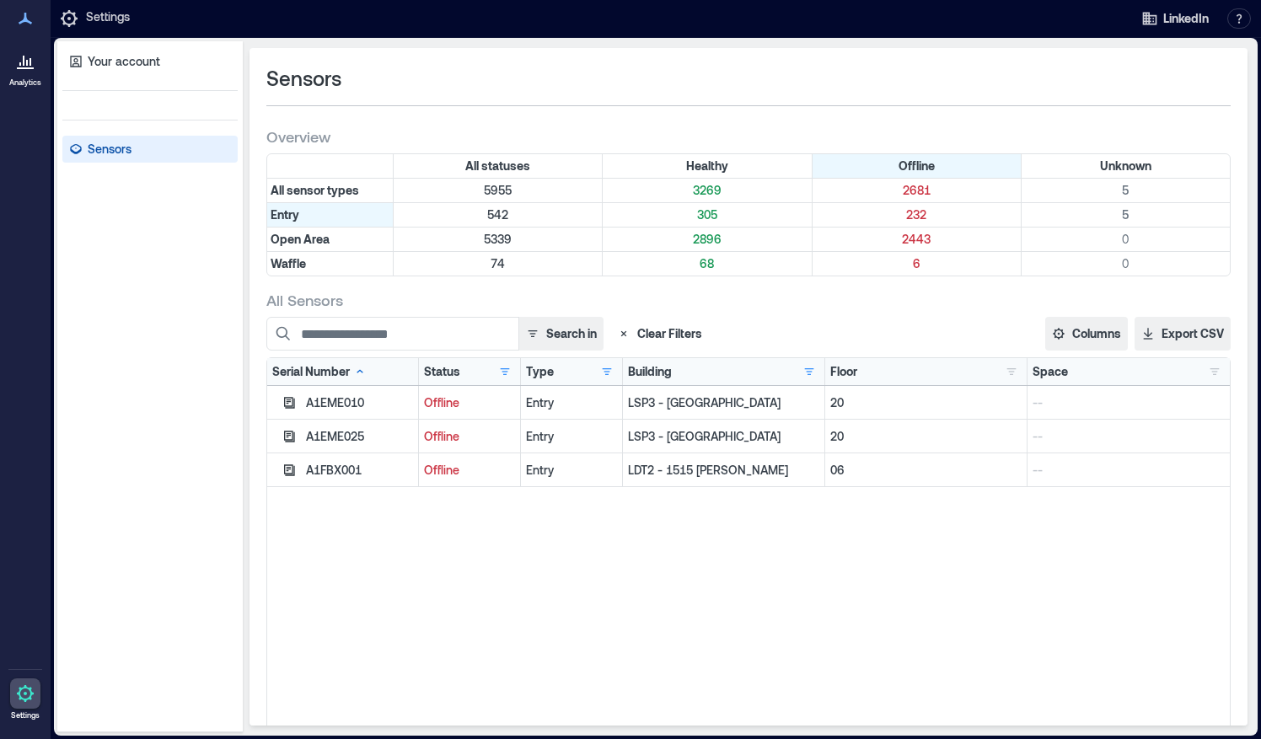
click at [629, 330] on icon "button" at bounding box center [623, 333] width 13 height 13
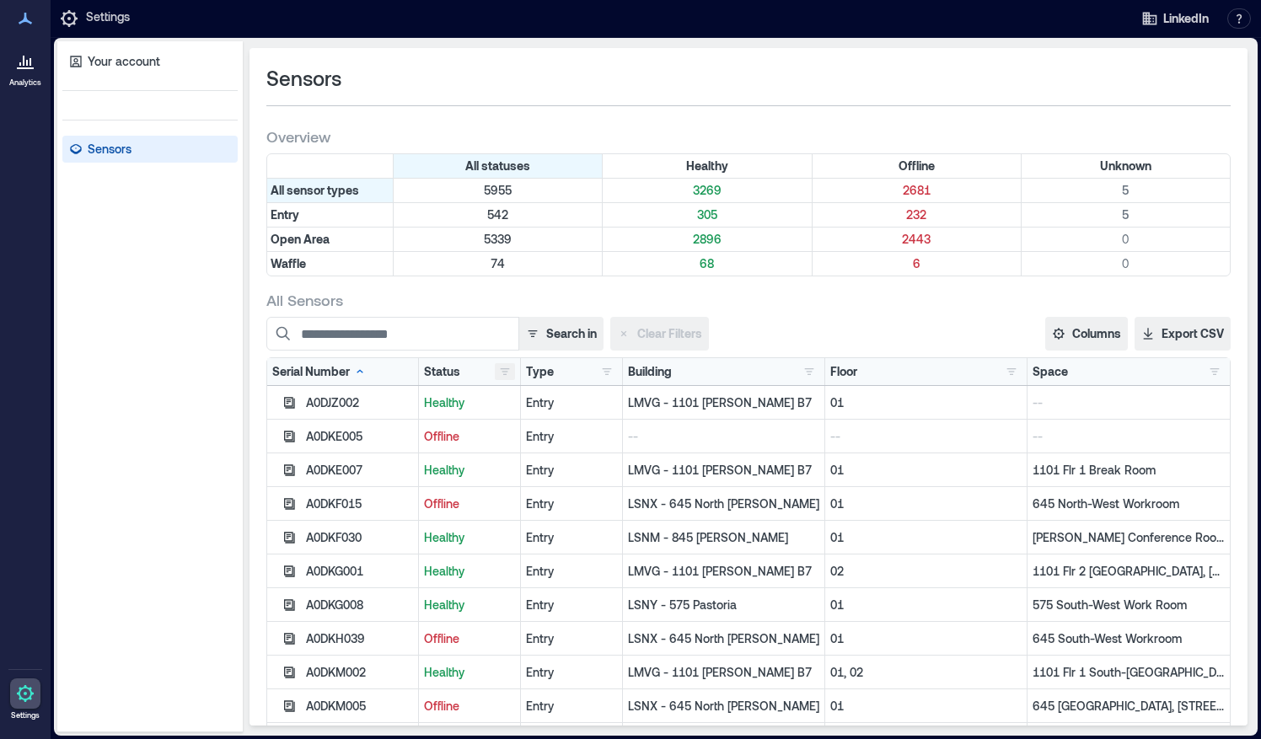
click at [495, 364] on button "button" at bounding box center [505, 371] width 20 height 17
click at [506, 407] on div "Healthy 3269" at bounding box center [557, 402] width 119 height 17
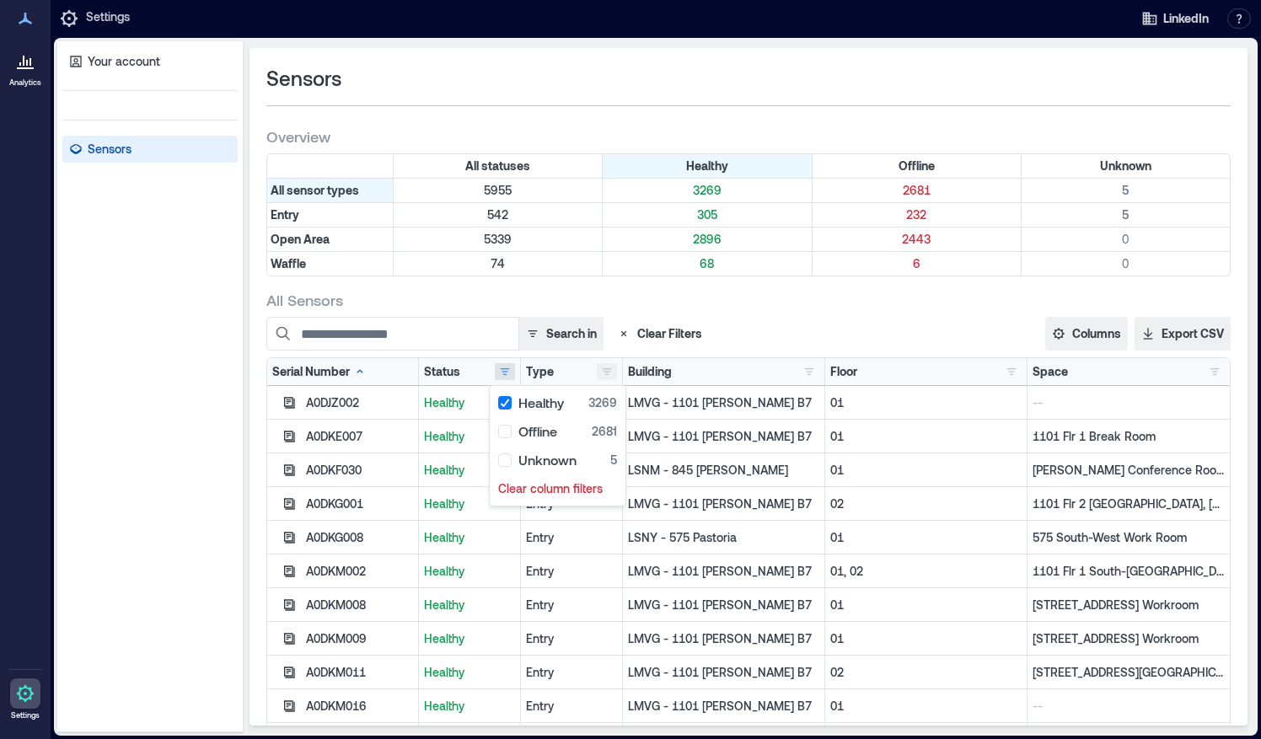
click at [597, 376] on button "button" at bounding box center [607, 371] width 20 height 17
click at [595, 403] on div "Entry 305" at bounding box center [656, 402] width 127 height 17
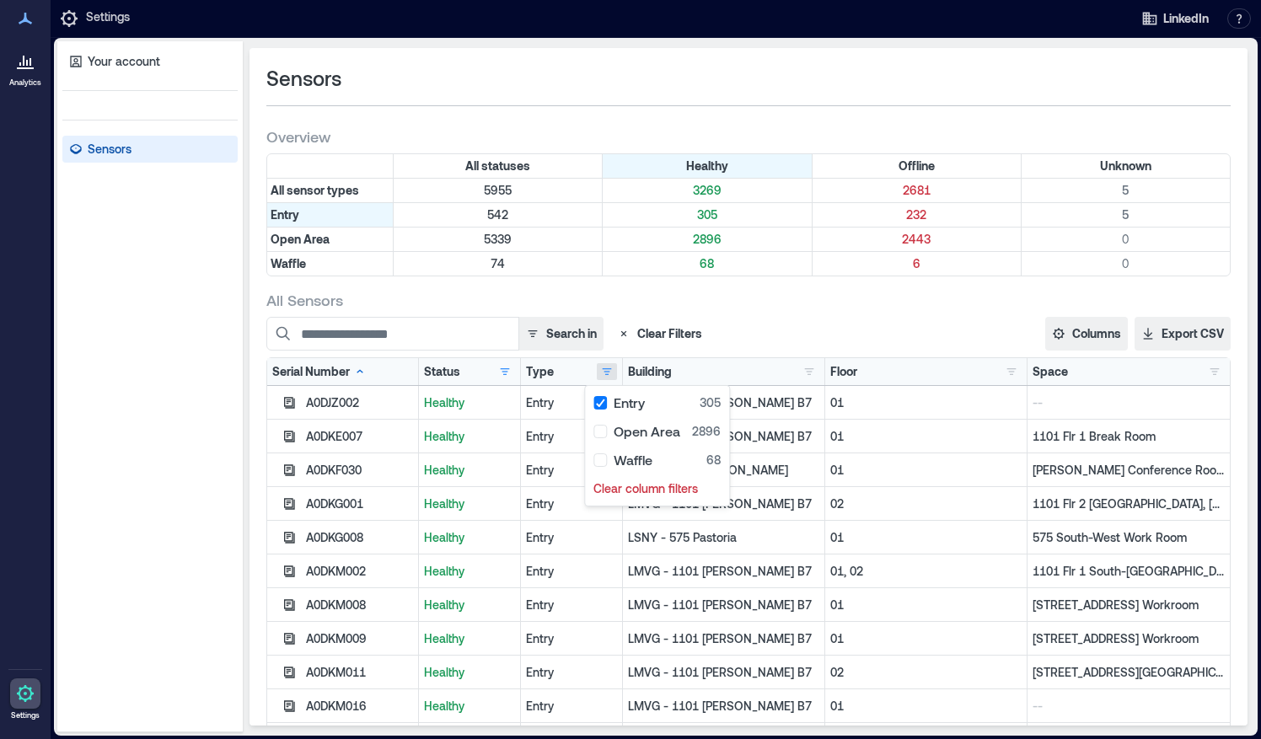
click at [1086, 440] on p "1101 Flr 1 Break Room" at bounding box center [1128, 436] width 192 height 17
click at [1204, 367] on button "button" at bounding box center [1214, 371] width 20 height 17
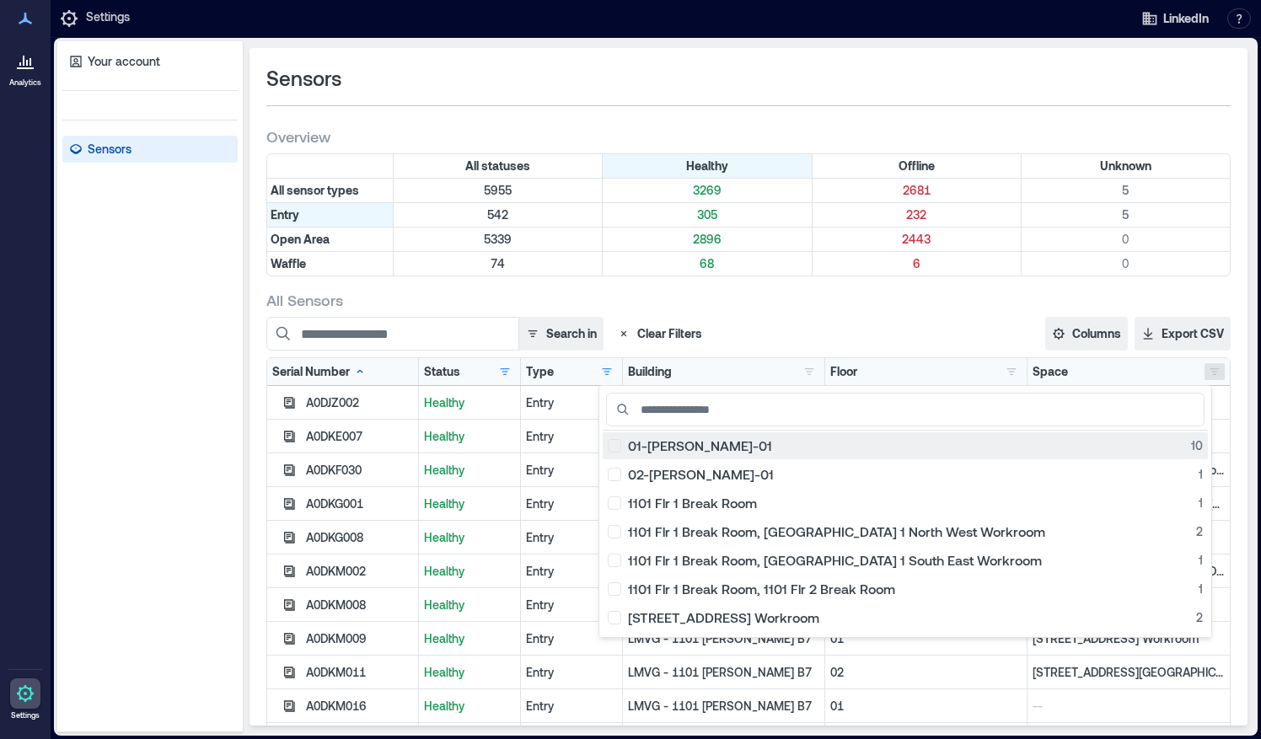
click at [726, 448] on div "01-[PERSON_NAME]-01 10" at bounding box center [905, 445] width 595 height 17
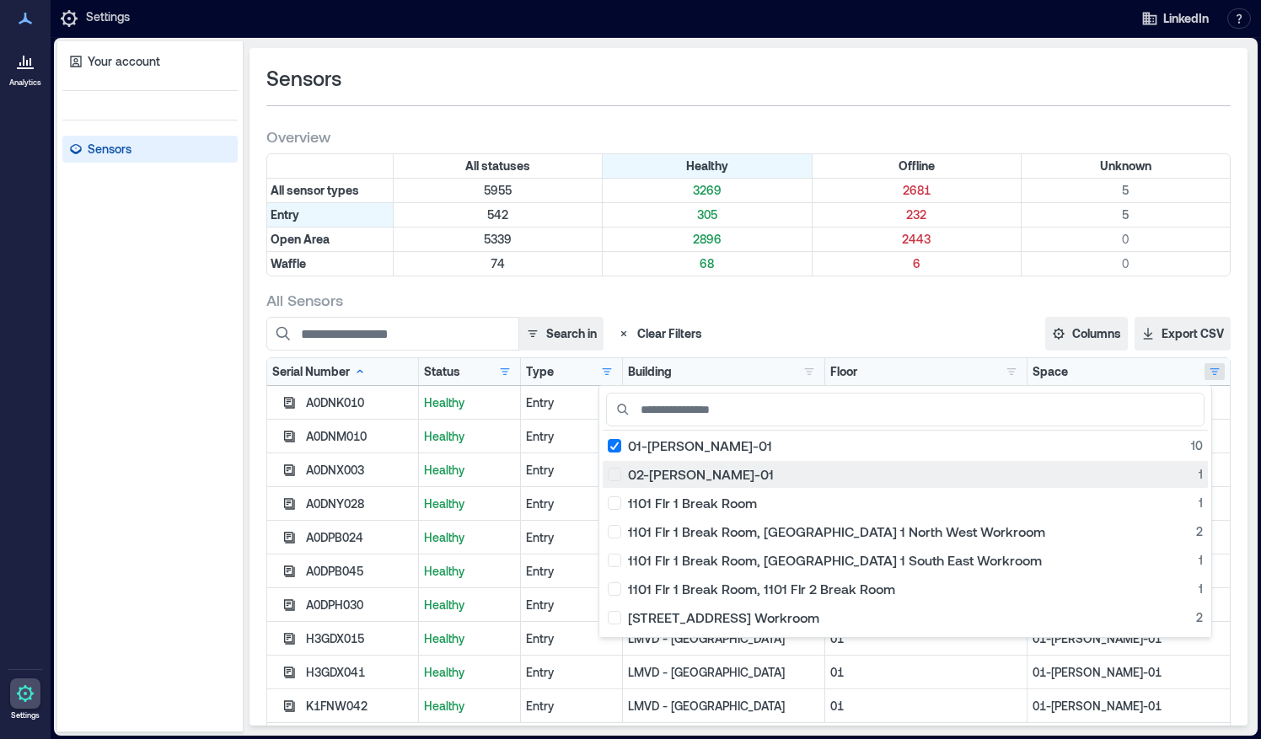
click at [726, 479] on div "02-[PERSON_NAME]-01 1" at bounding box center [905, 474] width 595 height 17
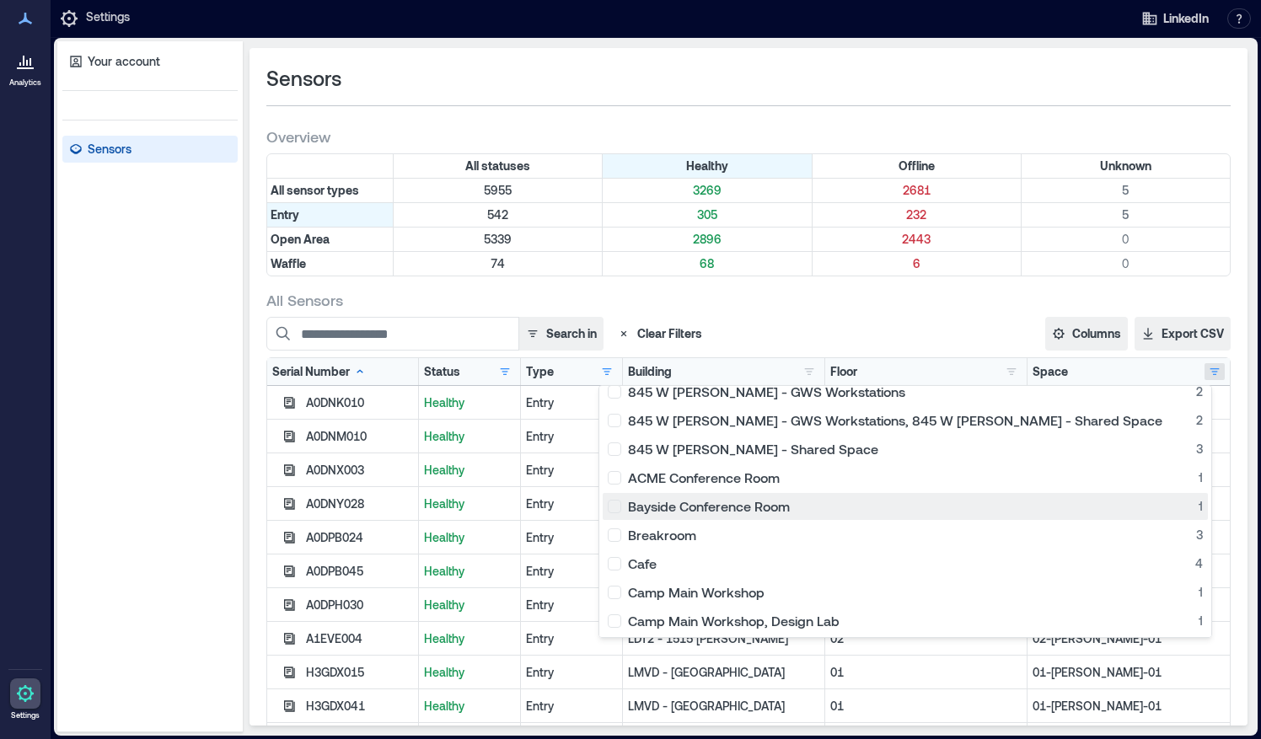
scroll to position [756, 0]
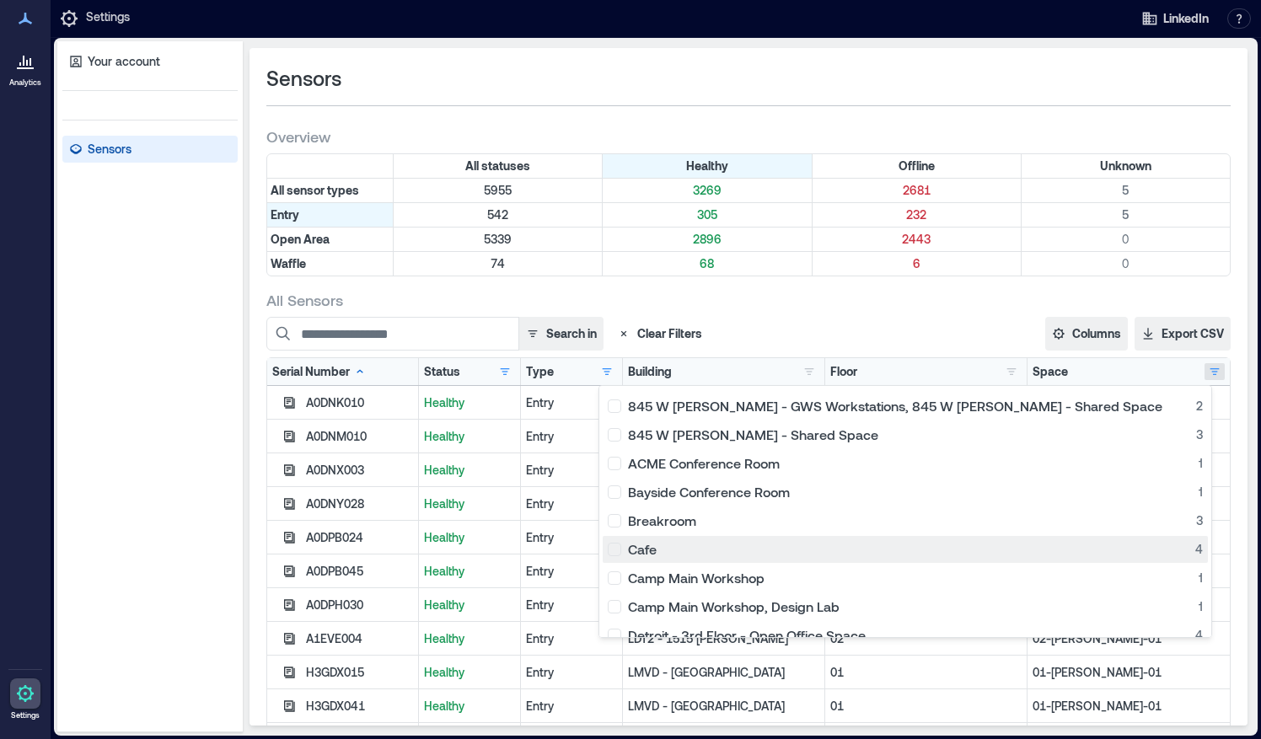
click at [723, 550] on div "Cafe 4" at bounding box center [905, 549] width 595 height 17
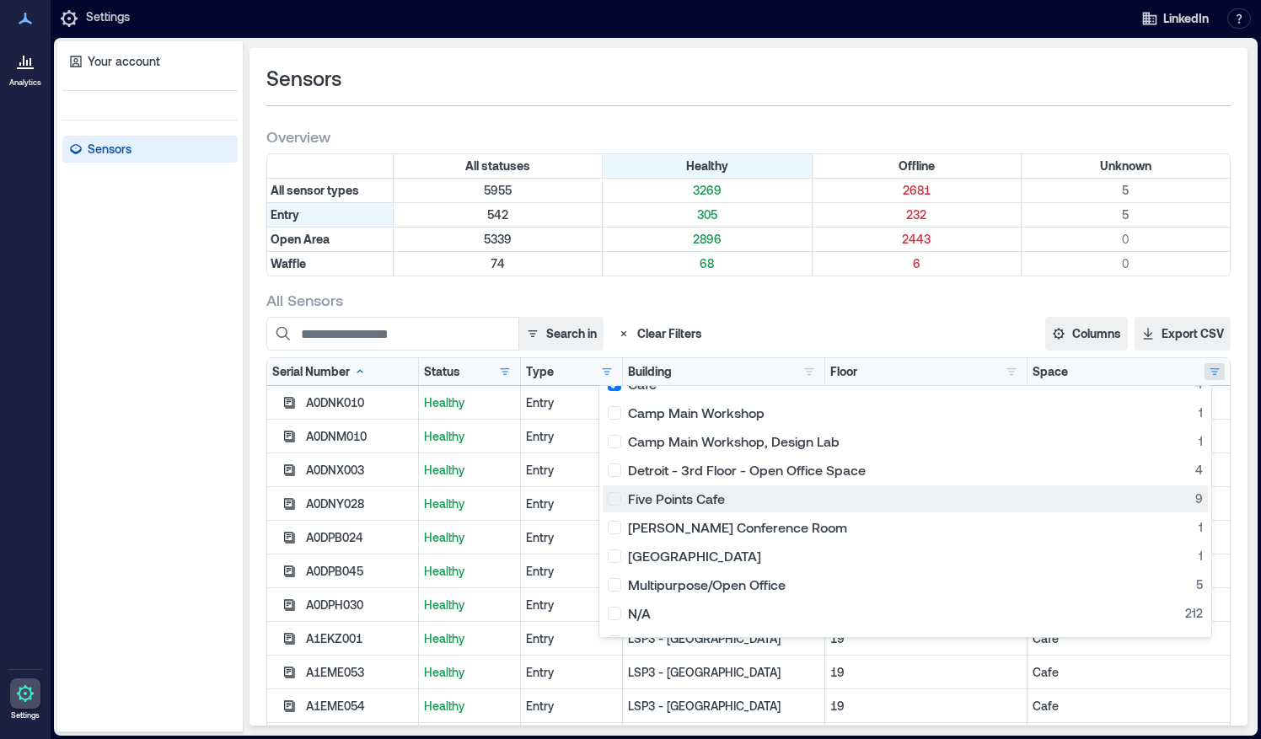
click at [801, 497] on div "Five Points Cafe 9" at bounding box center [905, 499] width 595 height 17
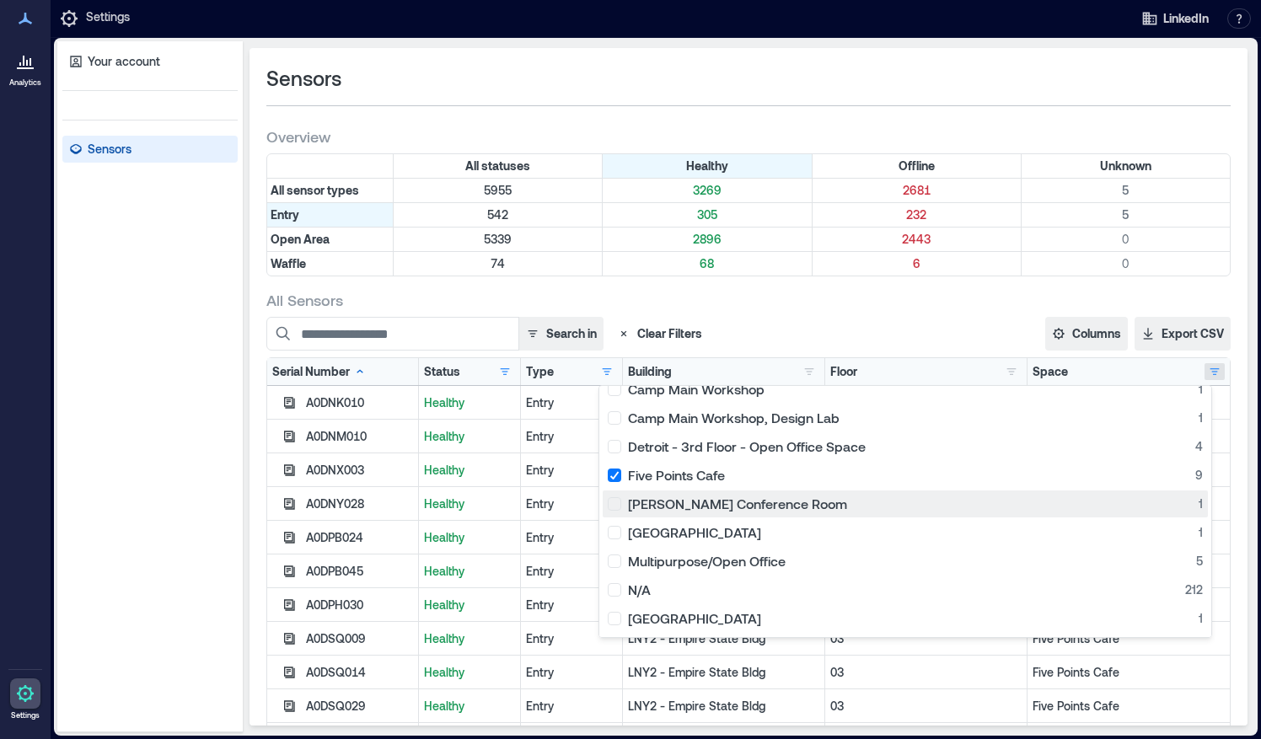
scroll to position [962, 0]
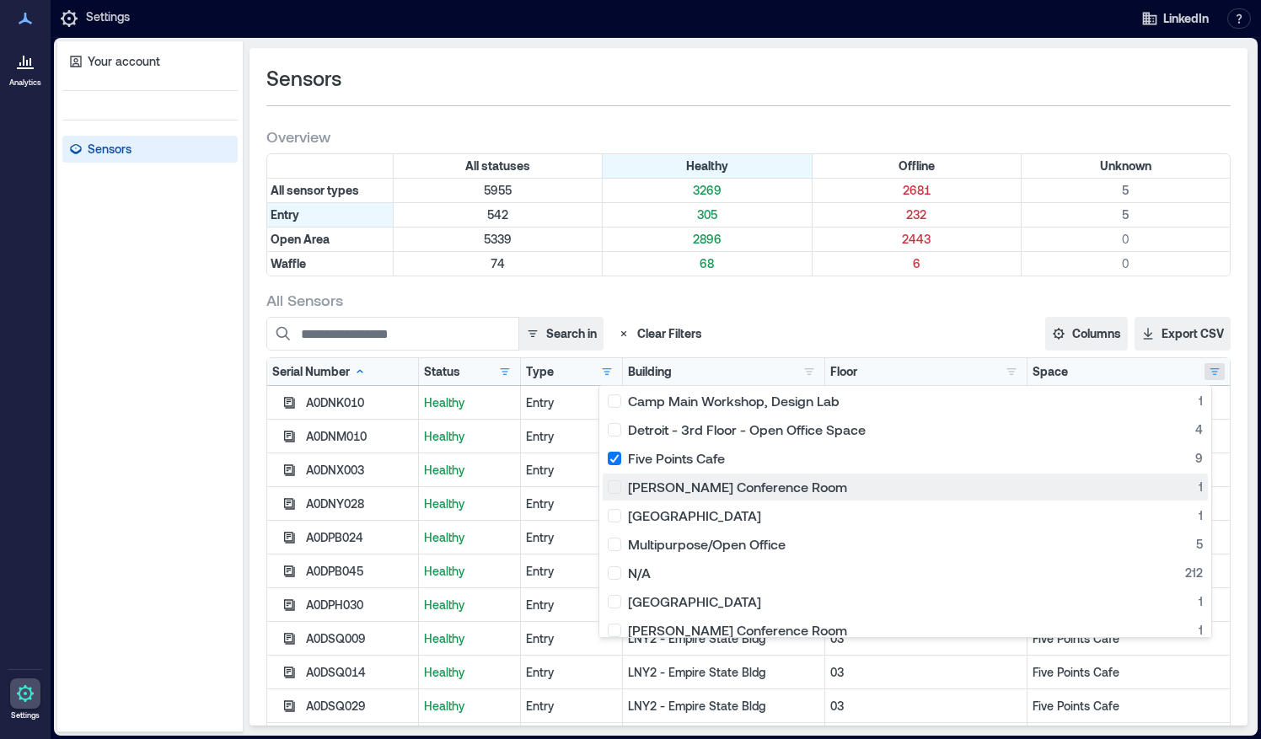
click at [741, 480] on div "[PERSON_NAME] Conference Room 1" at bounding box center [905, 487] width 595 height 17
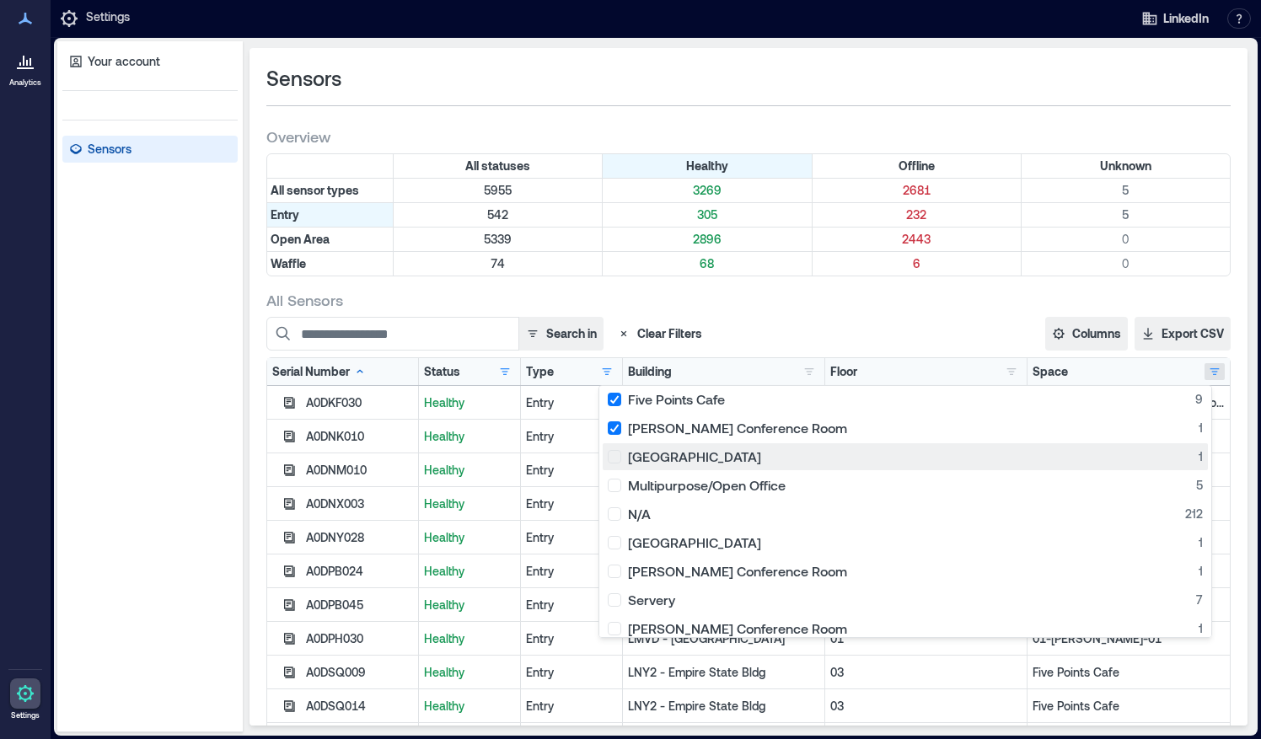
scroll to position [1025, 0]
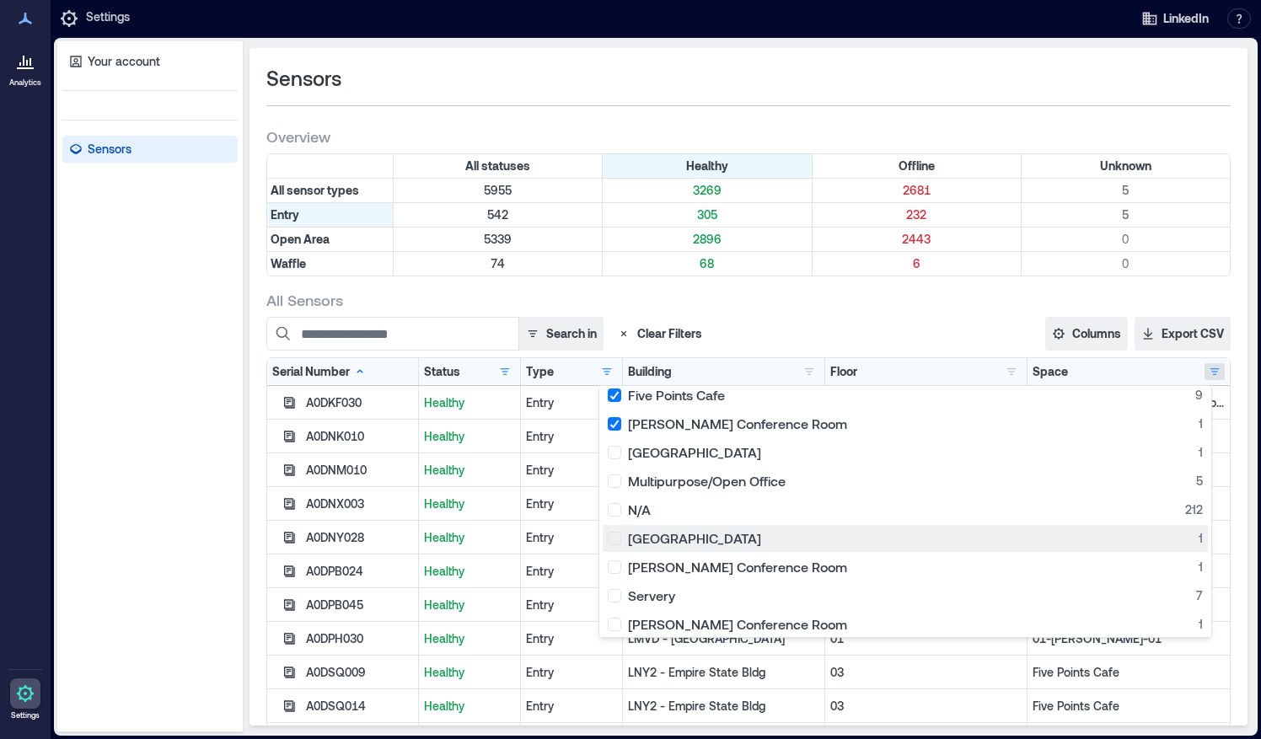
click at [762, 534] on div "[GEOGRAPHIC_DATA] 1" at bounding box center [905, 538] width 595 height 17
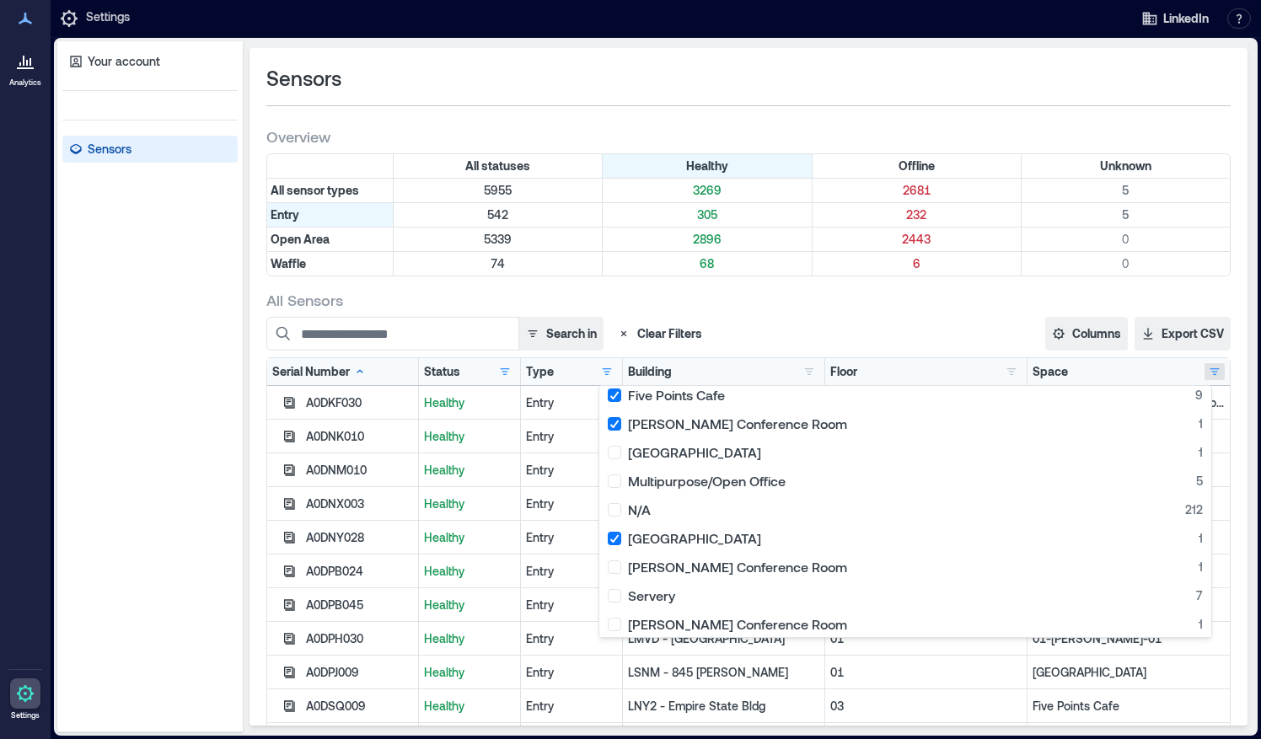
click at [758, 551] on div "01-DINI-01 10 02-DINI-01 1 1101 Flr 1 Break Room 1 1101 Flr 1 Break Room, [GEOG…" at bounding box center [905, 511] width 614 height 253
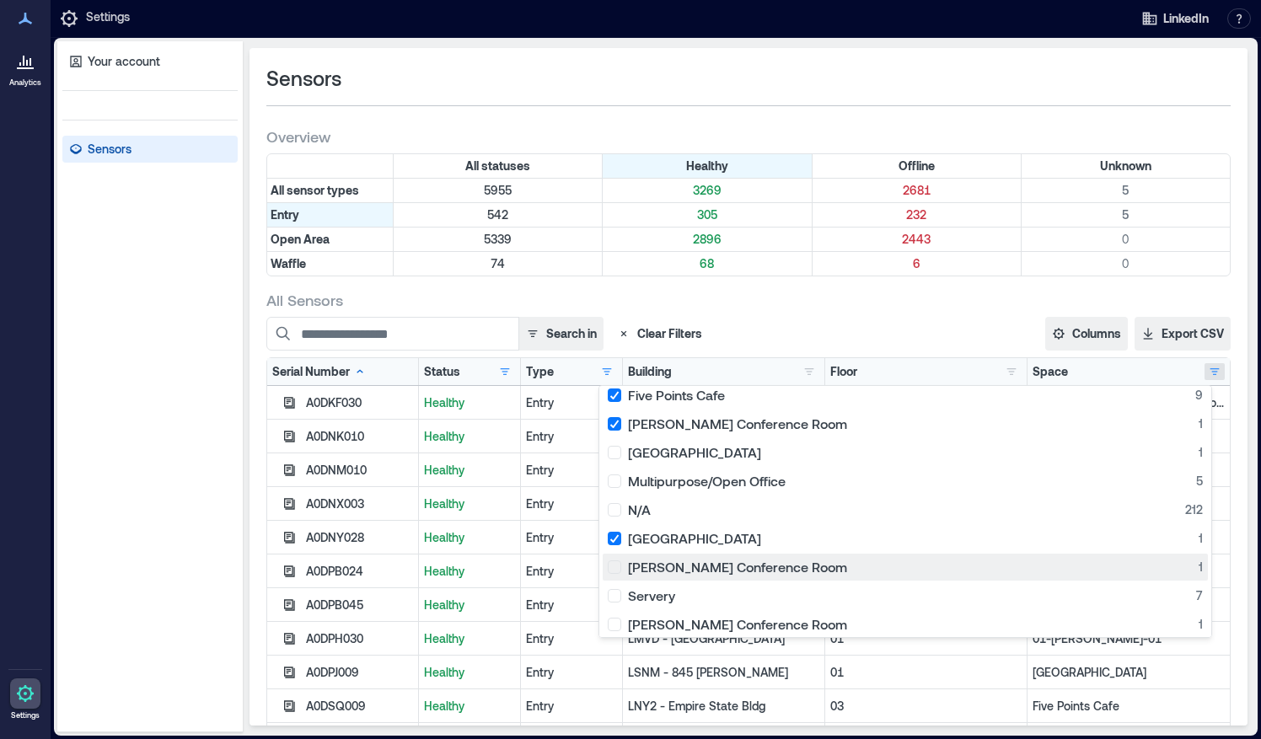
click at [754, 561] on div "[PERSON_NAME] Conference Room 1" at bounding box center [905, 567] width 595 height 17
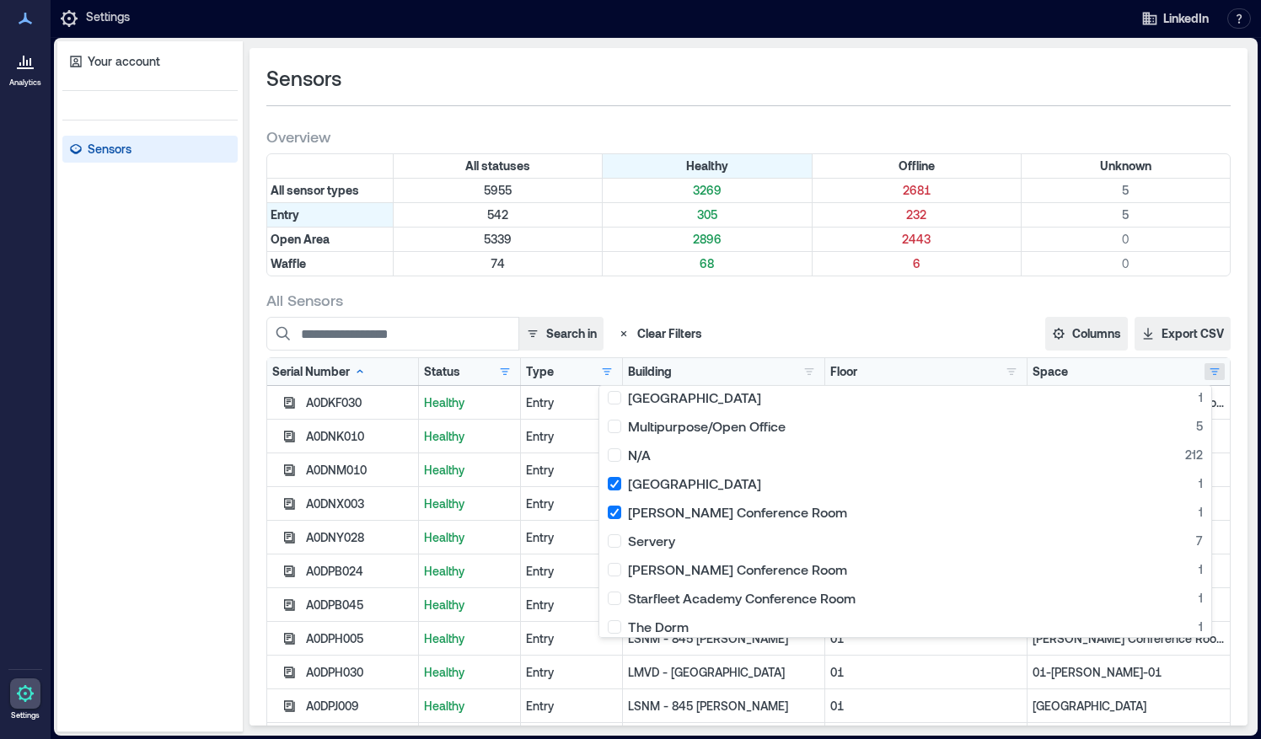
click at [661, 651] on div "LSNM - 845 [PERSON_NAME]" at bounding box center [724, 639] width 202 height 34
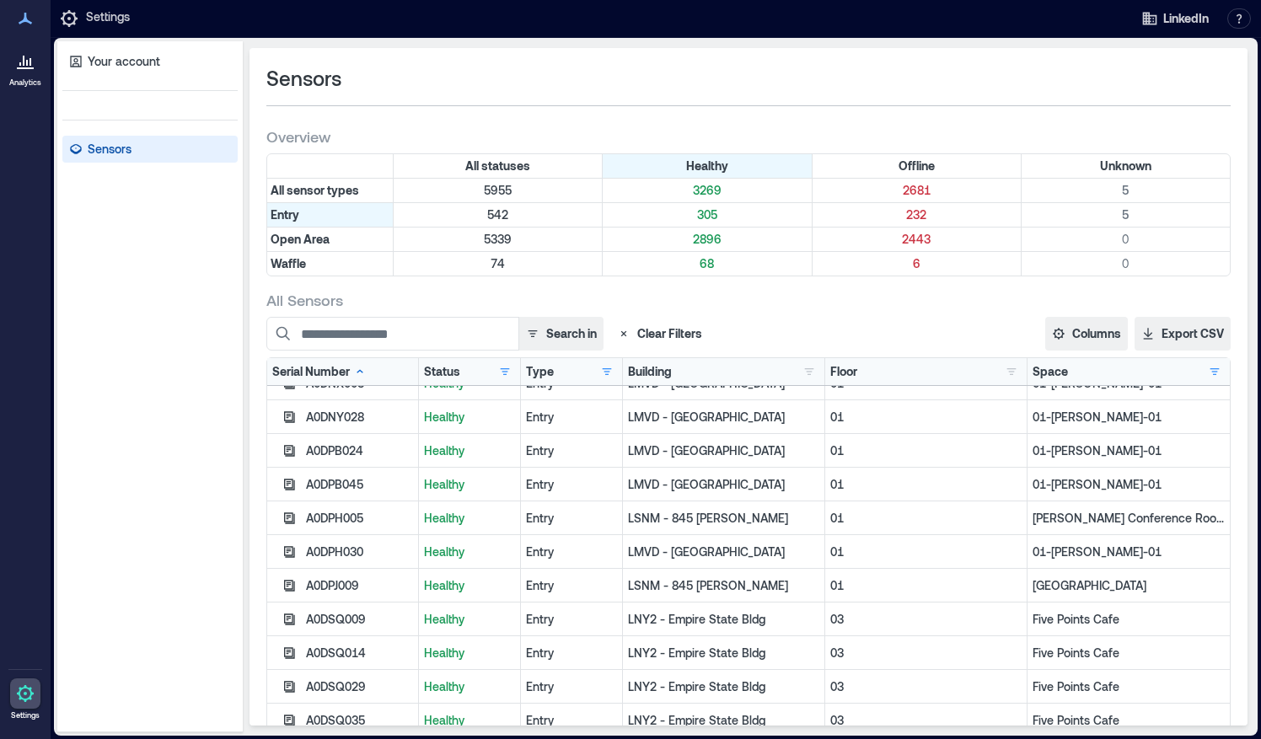
scroll to position [220, 0]
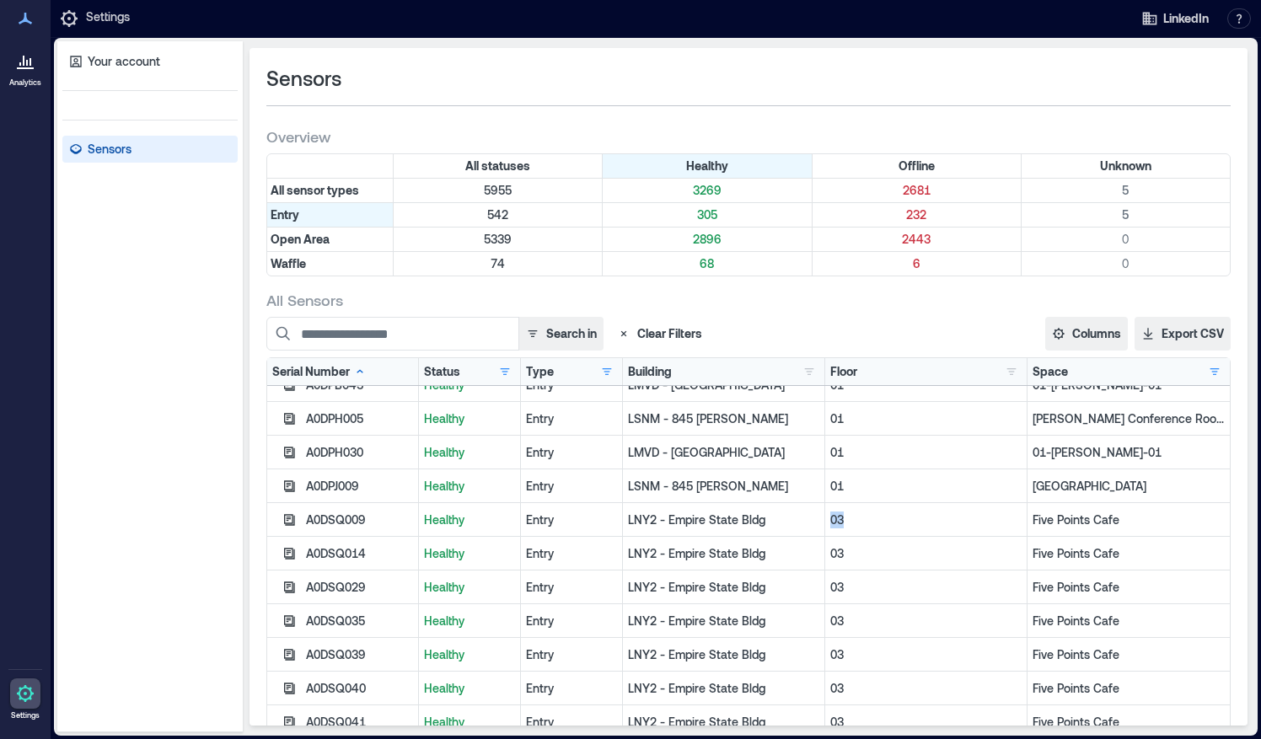
drag, startPoint x: 823, startPoint y: 520, endPoint x: 806, endPoint y: 519, distance: 16.9
click at [830, 519] on p "03" at bounding box center [925, 520] width 191 height 17
drag, startPoint x: 806, startPoint y: 519, endPoint x: 604, endPoint y: 516, distance: 201.5
click at [628, 516] on p "LNY2 - Empire State Bldg" at bounding box center [723, 520] width 191 height 17
drag, startPoint x: 604, startPoint y: 516, endPoint x: 651, endPoint y: 555, distance: 61.0
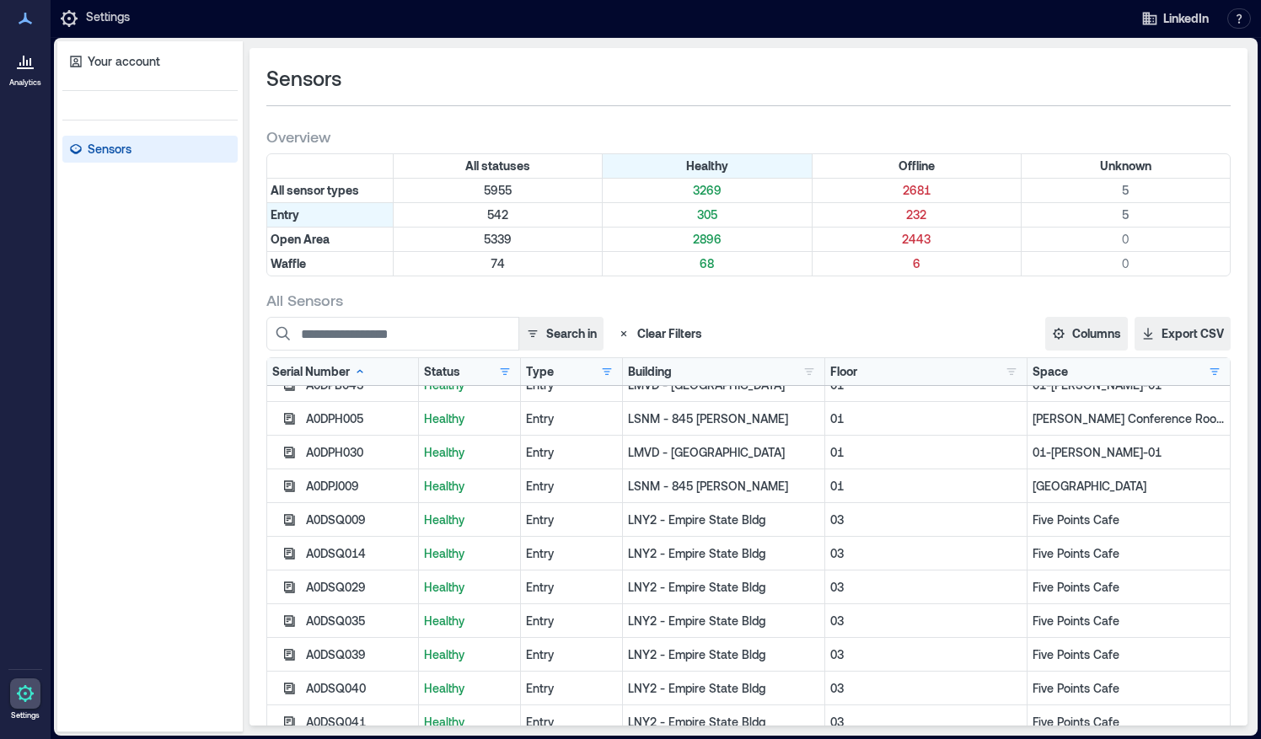
click at [651, 555] on p "LNY2 - Empire State Bldg" at bounding box center [723, 553] width 191 height 17
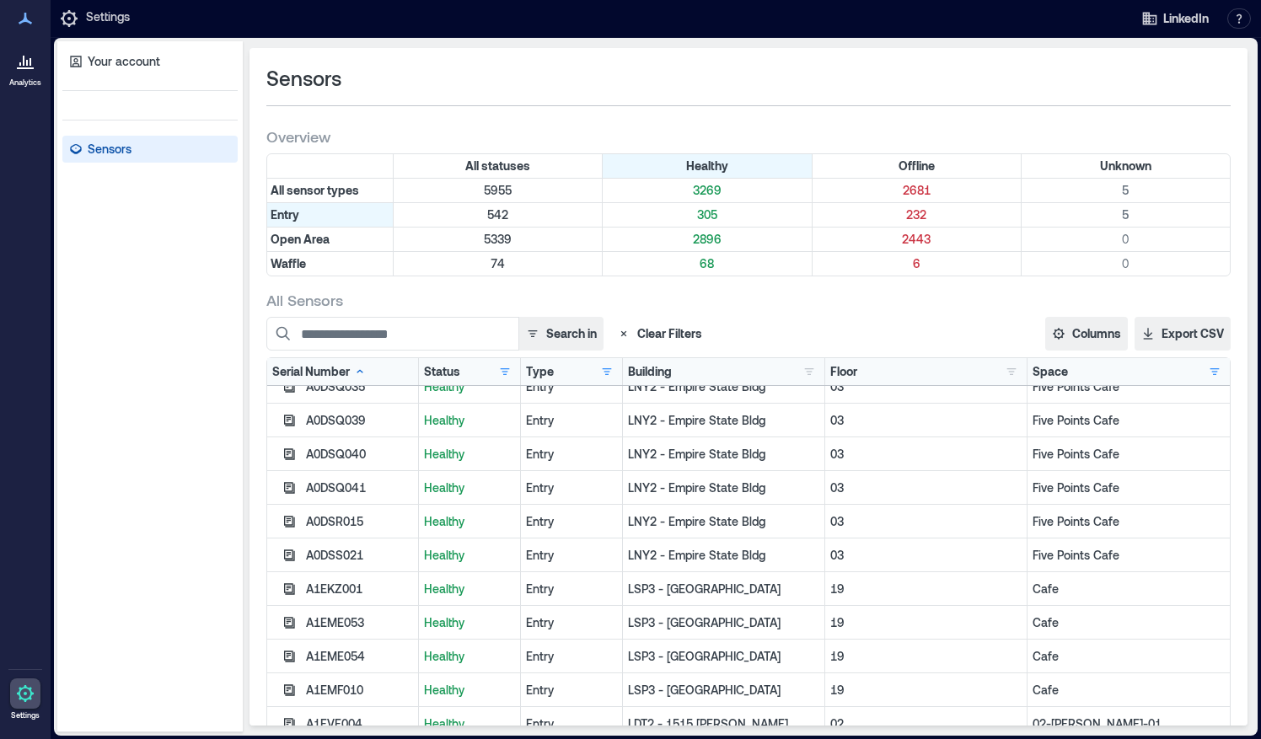
scroll to position [489, 0]
click at [621, 327] on icon "button" at bounding box center [623, 333] width 13 height 13
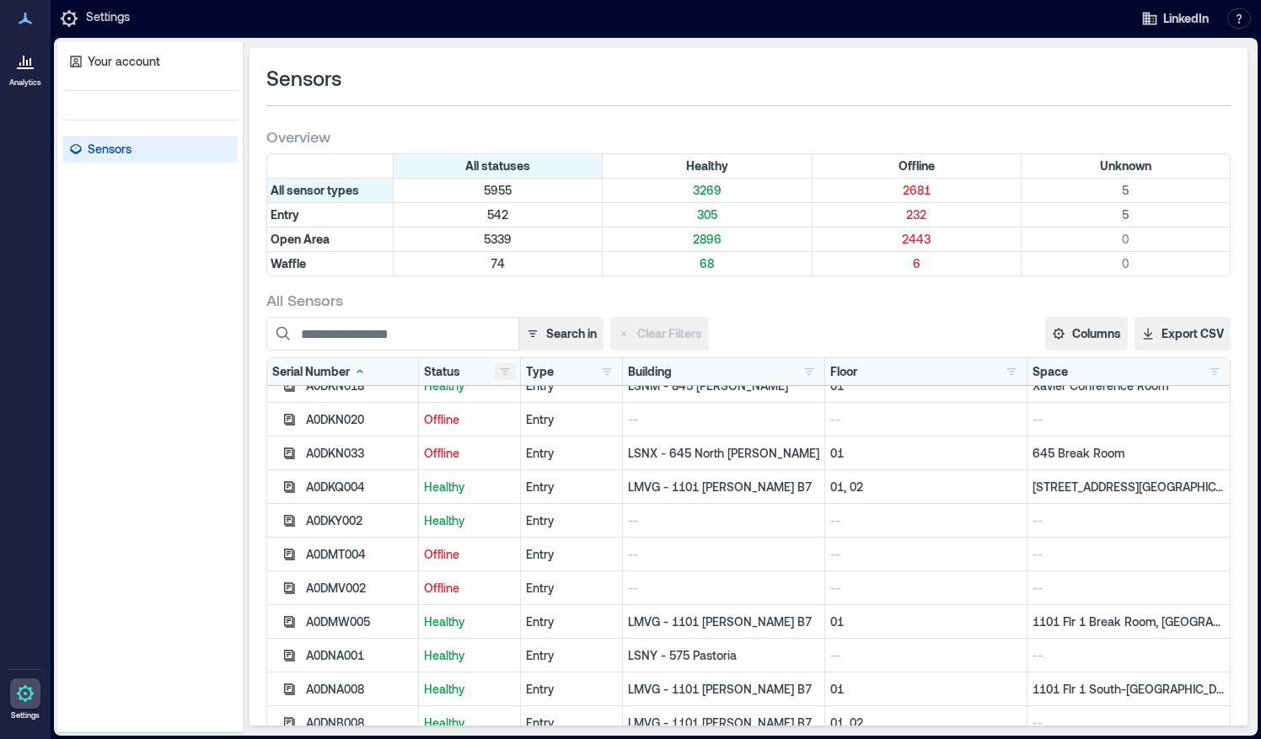
click at [501, 375] on button "button" at bounding box center [505, 371] width 20 height 17
click at [502, 403] on div "Healthy 3269" at bounding box center [557, 402] width 119 height 17
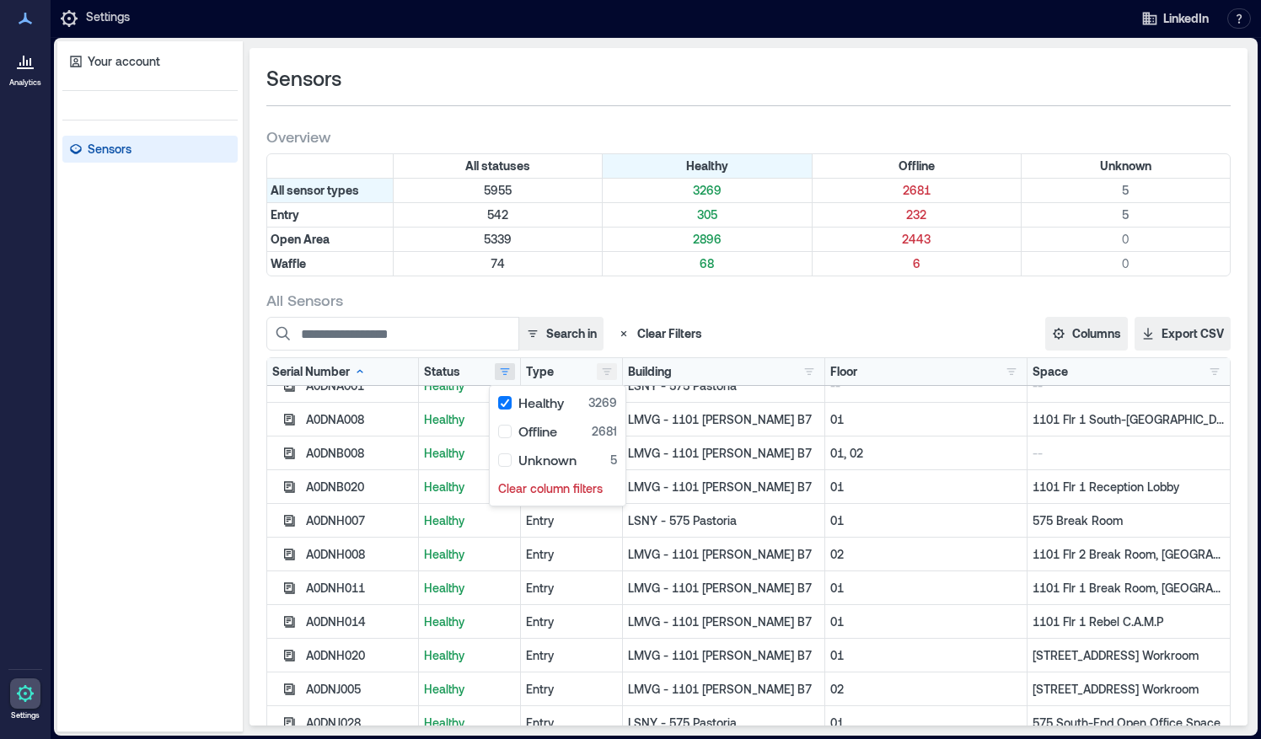
click at [597, 368] on button "button" at bounding box center [607, 371] width 20 height 17
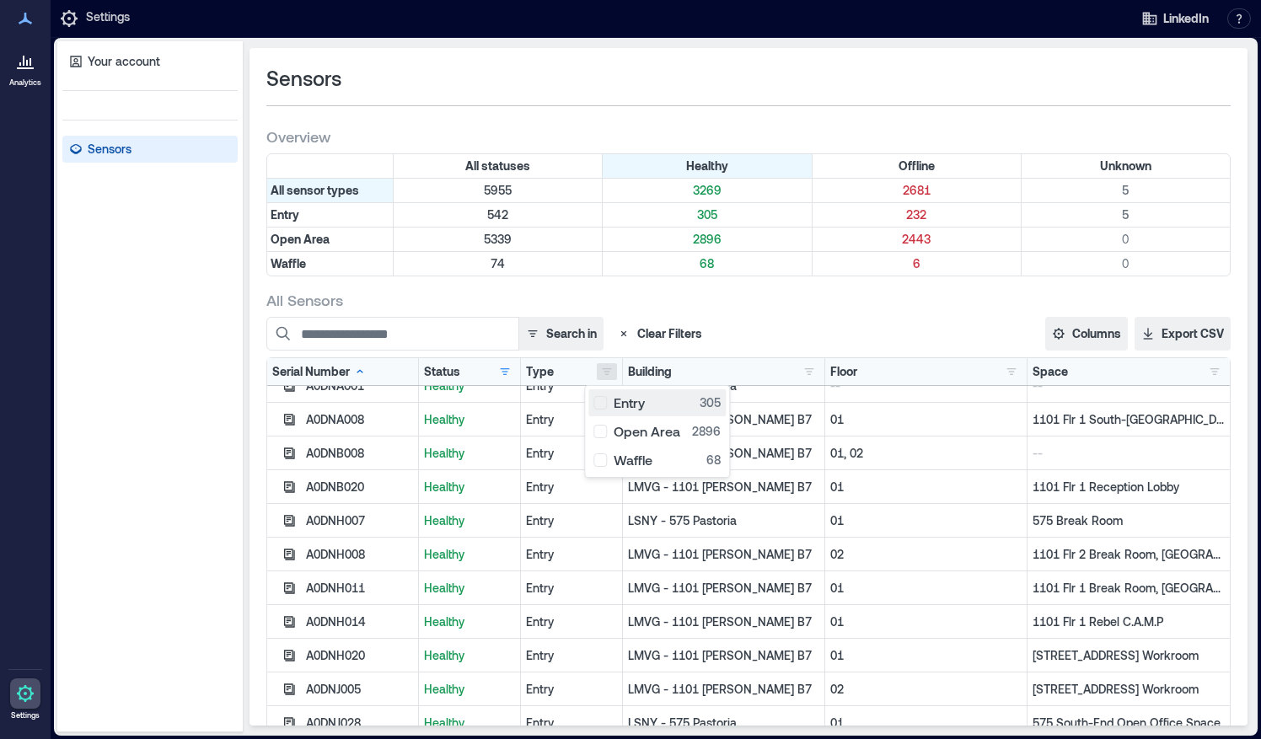
click at [602, 400] on div "Entry 305" at bounding box center [656, 402] width 127 height 17
click at [746, 372] on div "Building ASP4 - [GEOGRAPHIC_DATA] 11 LCP1 - Carpinteria HQ 10 LCP2 - Carpinteri…" at bounding box center [723, 371] width 191 height 17
click at [799, 368] on button "button" at bounding box center [809, 371] width 20 height 17
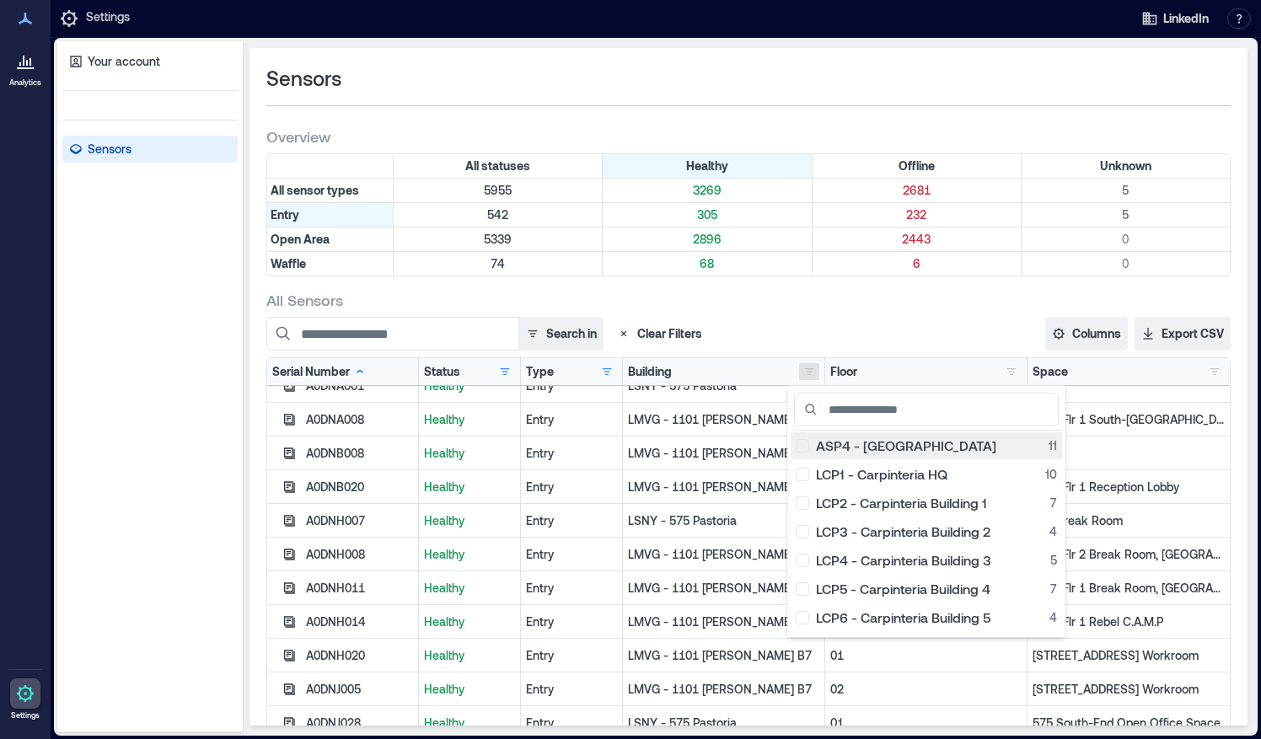
click at [802, 446] on div "ASP4 - [GEOGRAPHIC_DATA] 11" at bounding box center [926, 445] width 261 height 17
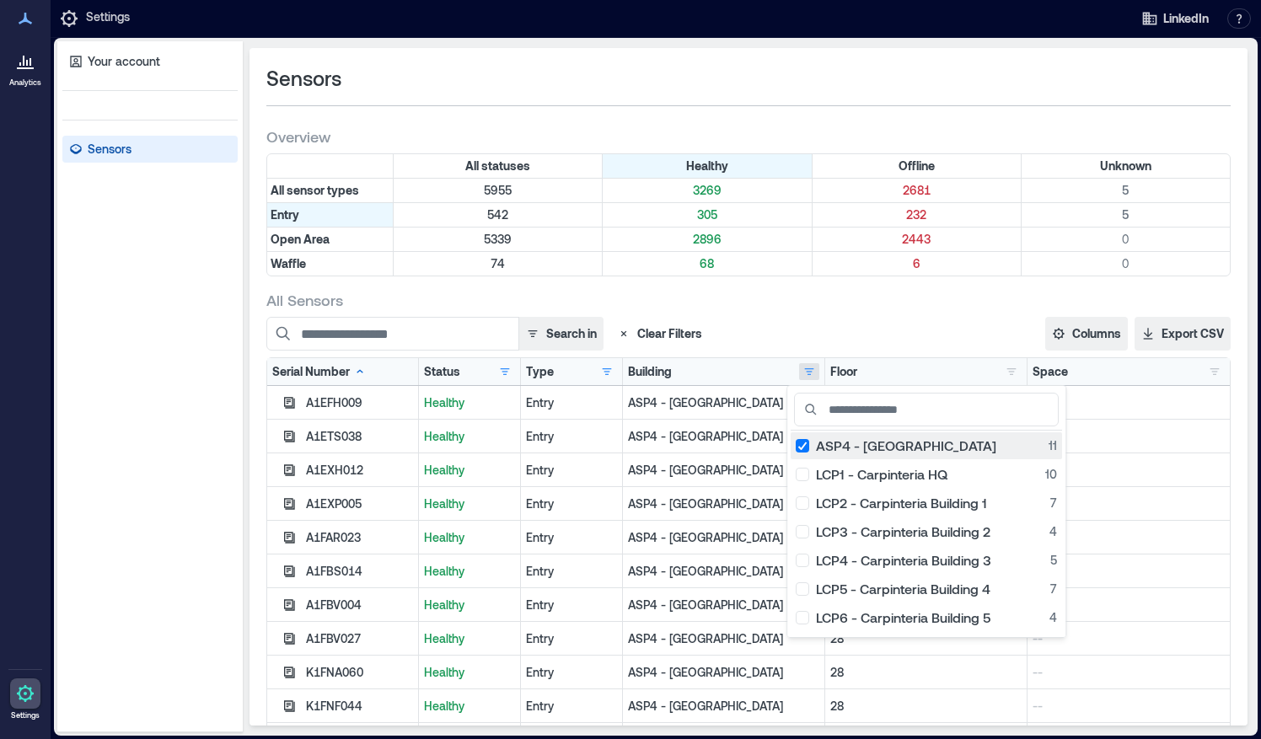
scroll to position [0, 0]
click at [806, 528] on div "LCP3 - Carpinteria Building 2 4" at bounding box center [926, 531] width 261 height 17
click at [805, 563] on div "LCP4 - Carpinteria Building 3 5" at bounding box center [926, 560] width 261 height 17
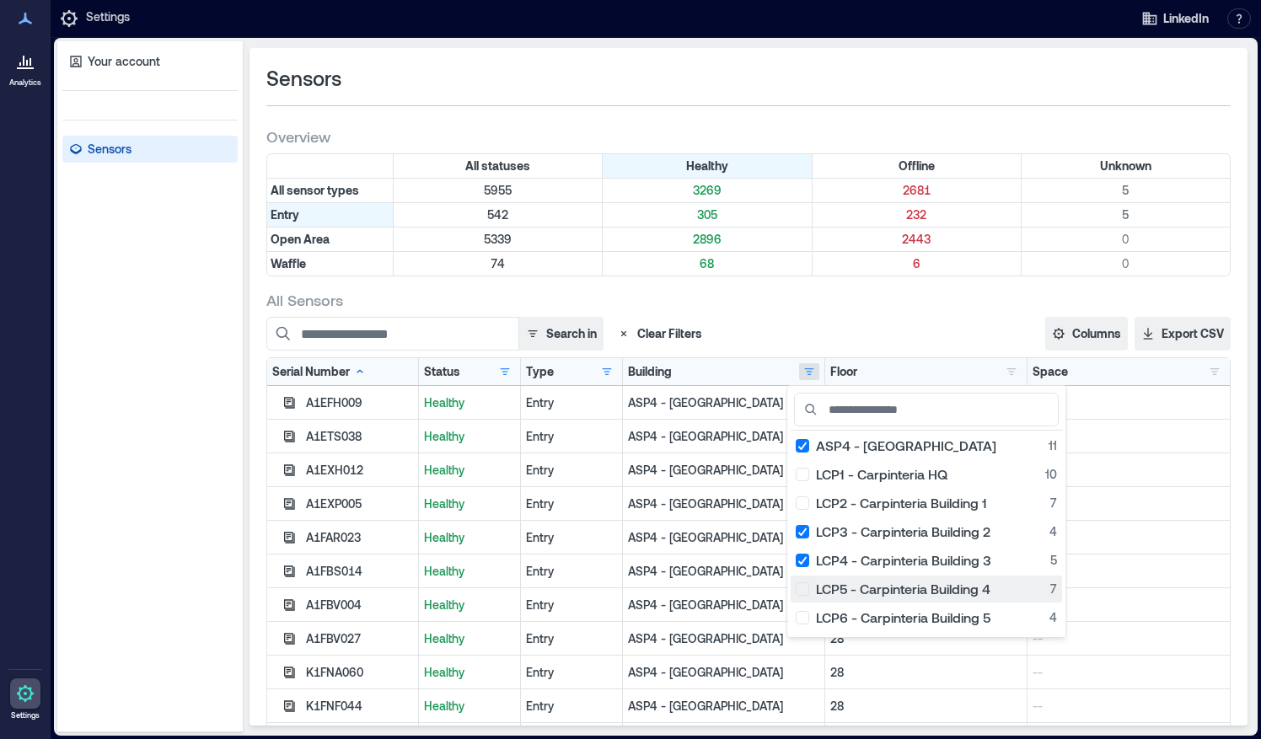
click at [804, 597] on button "LCP5 - Carpinteria Building 4 7" at bounding box center [926, 589] width 271 height 27
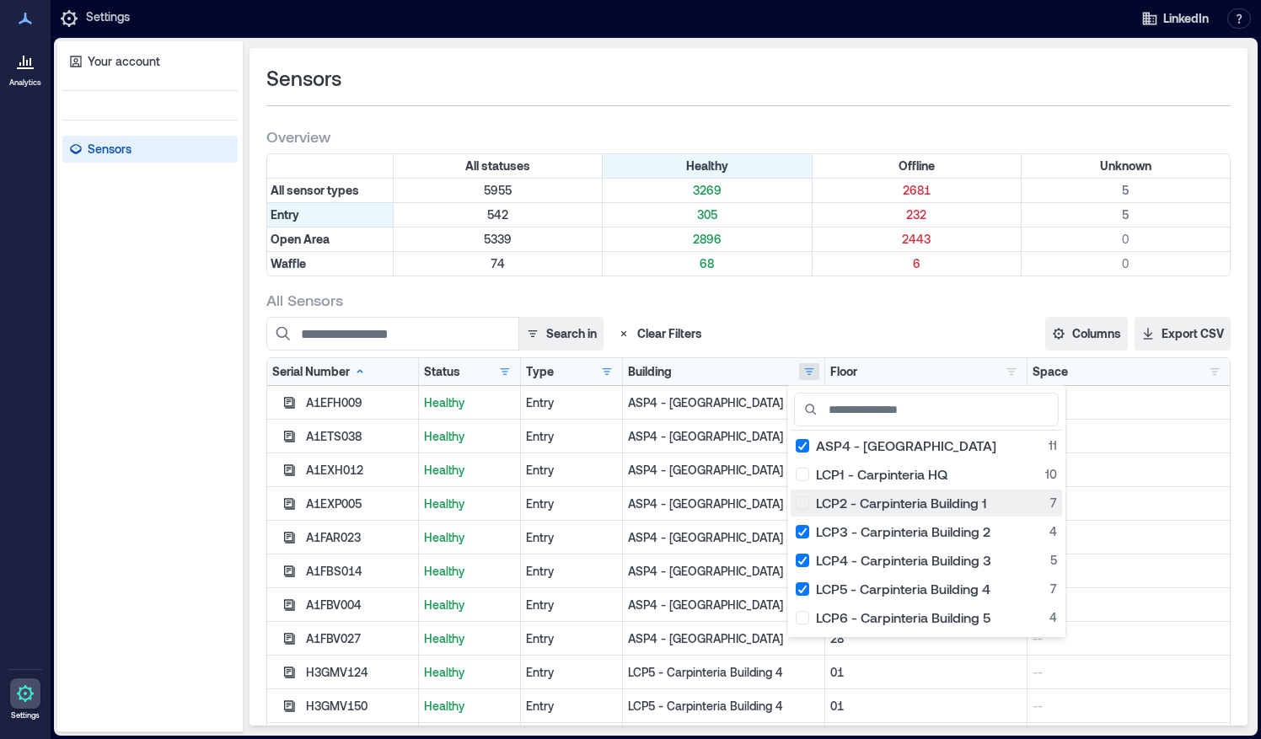
click at [806, 502] on div "LCP2 - Carpinteria Building 1 7" at bounding box center [926, 503] width 261 height 17
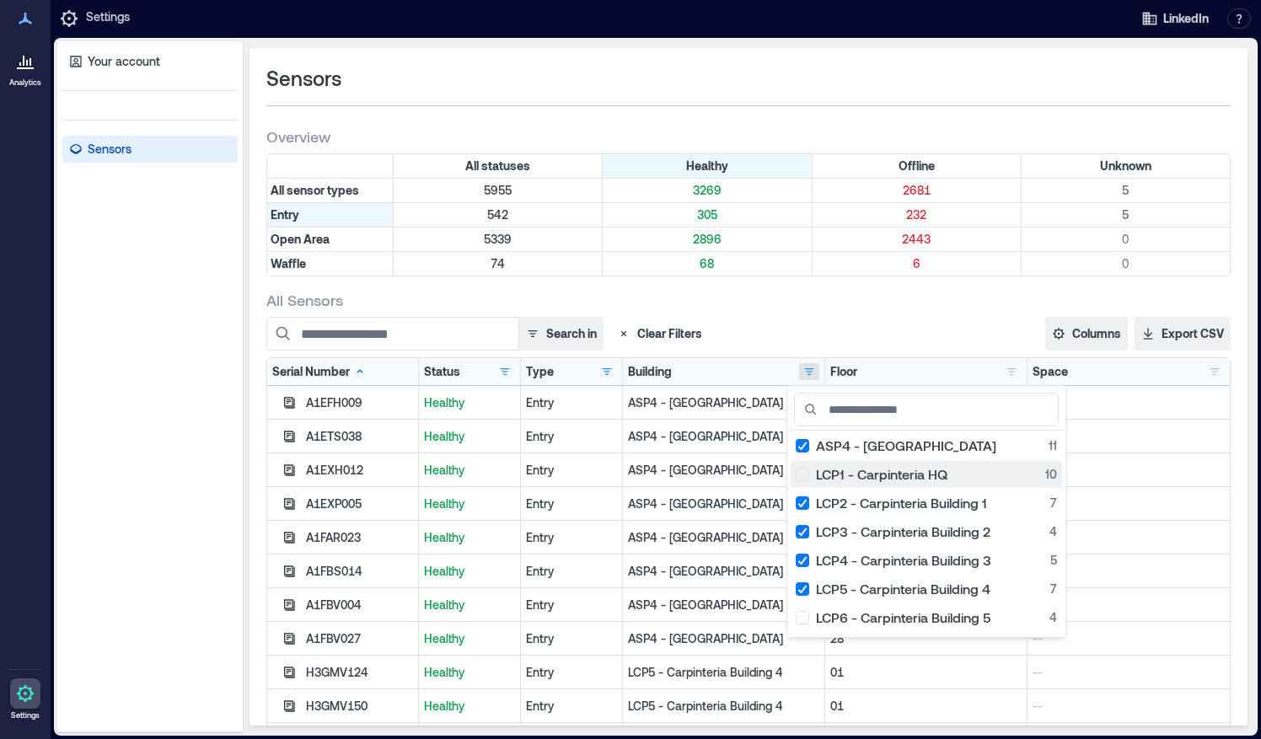
click at [806, 471] on div "LCP1 - Carpinteria HQ 10" at bounding box center [926, 474] width 261 height 17
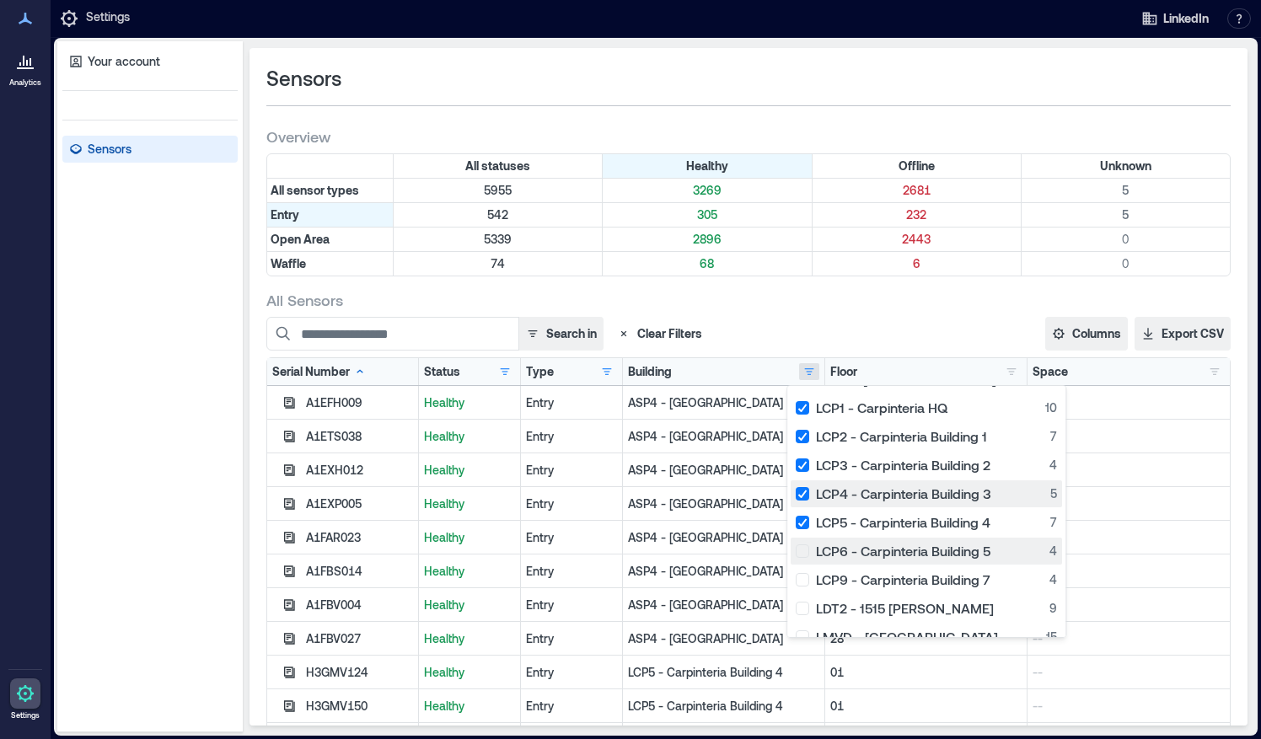
scroll to position [67, 0]
click at [801, 548] on div "LCP6 - Carpinteria Building 5 4" at bounding box center [926, 550] width 261 height 17
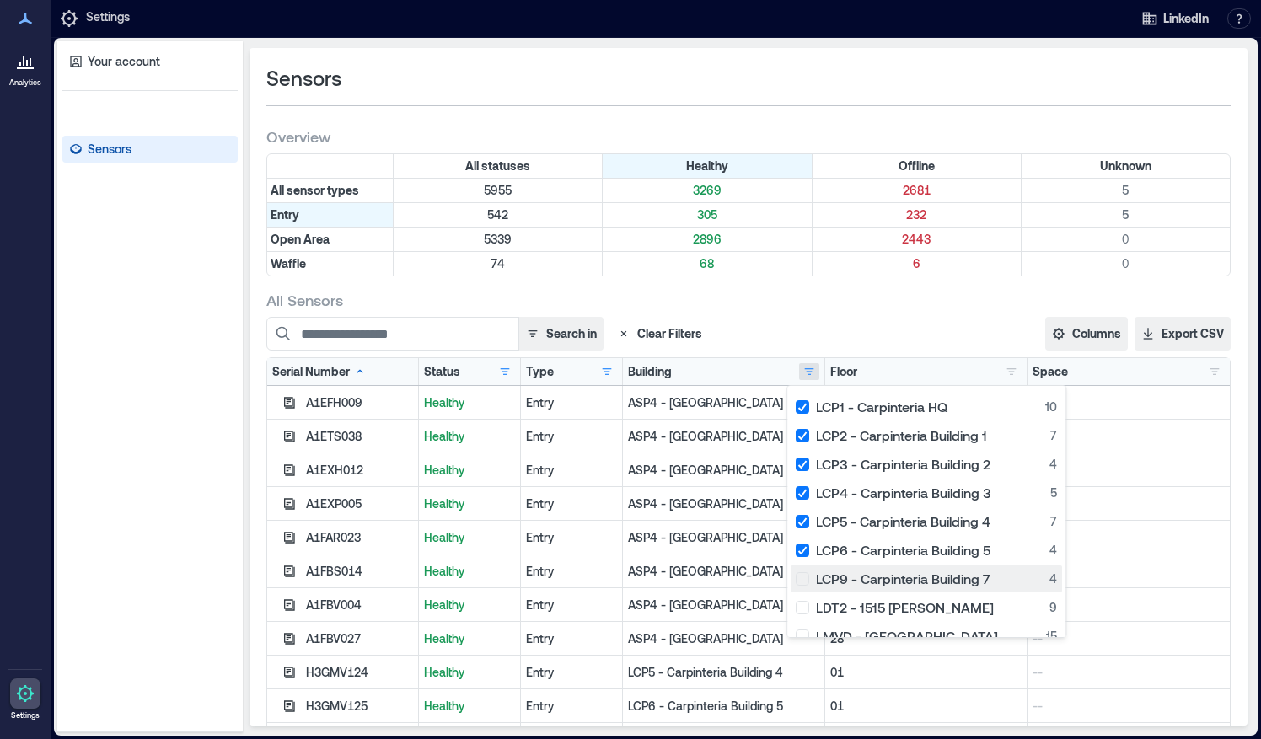
click at [799, 579] on div "LCP9 - Carpinteria Building 7 4" at bounding box center [926, 579] width 261 height 17
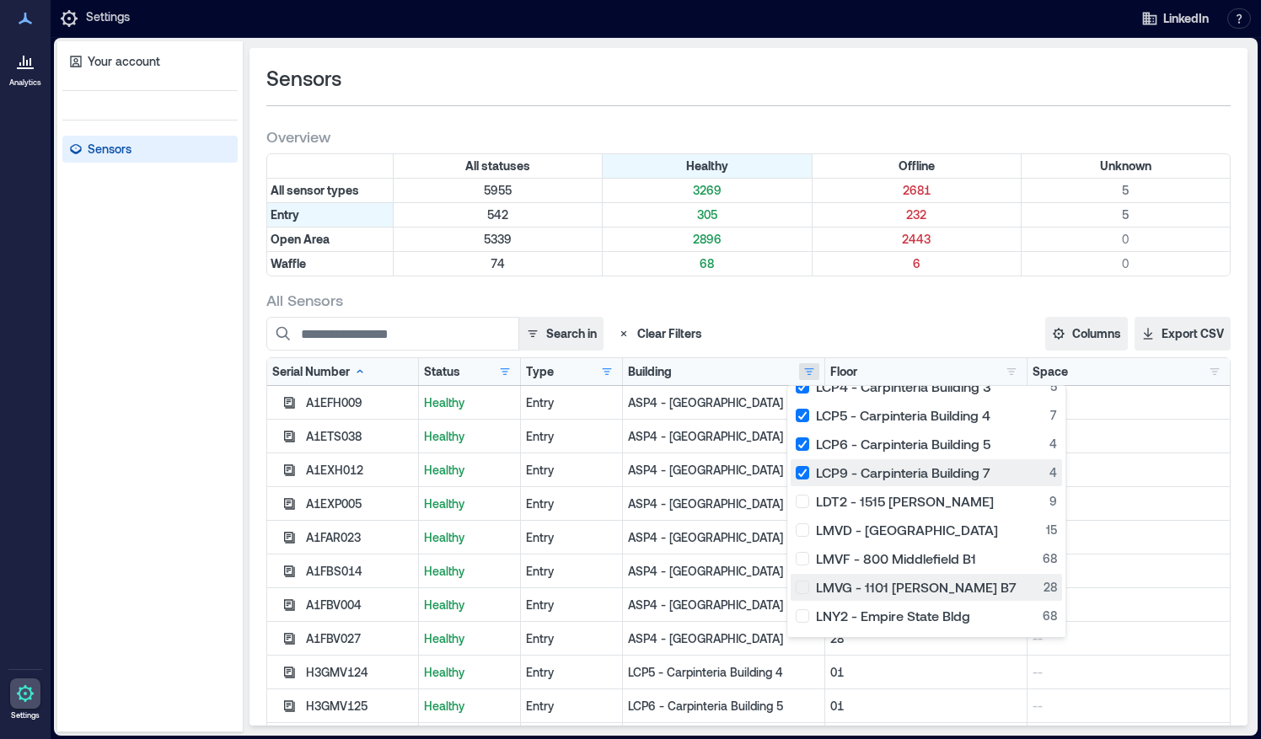
scroll to position [203, 0]
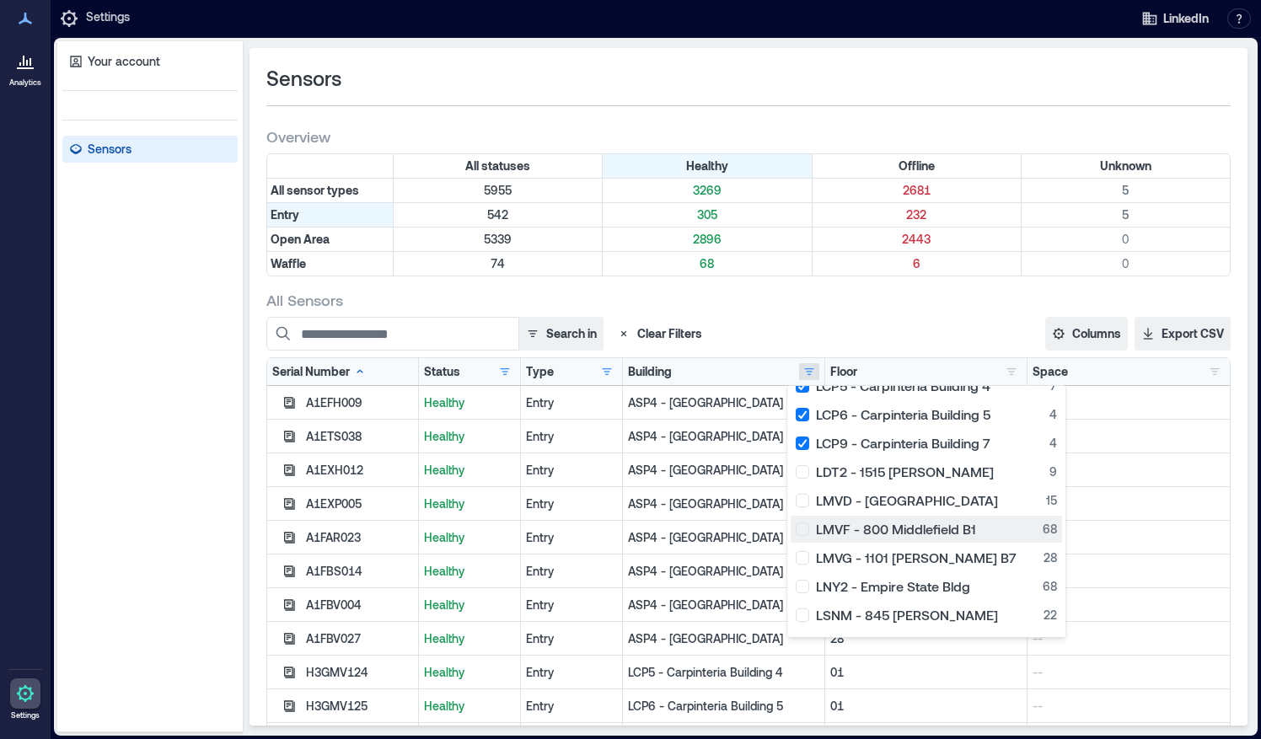
click at [803, 529] on div "LMVF - [STREET_ADDRESS]" at bounding box center [926, 529] width 261 height 17
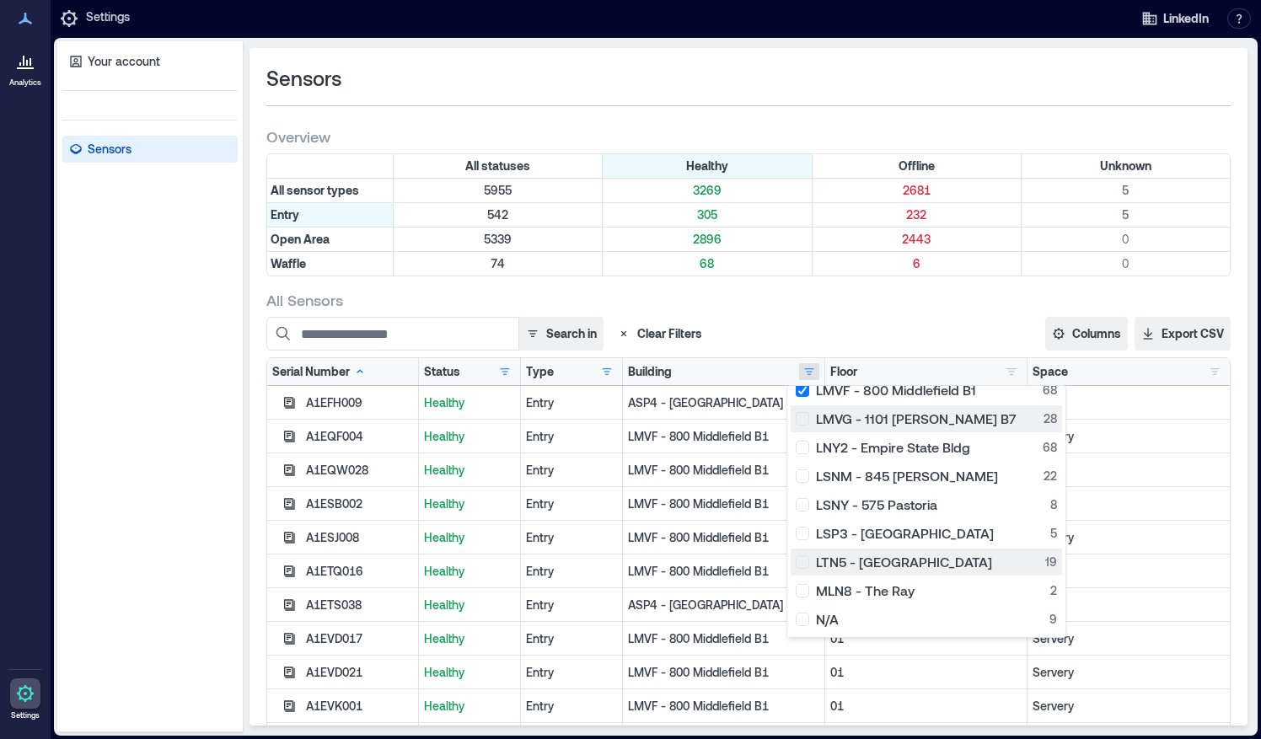
scroll to position [369, 0]
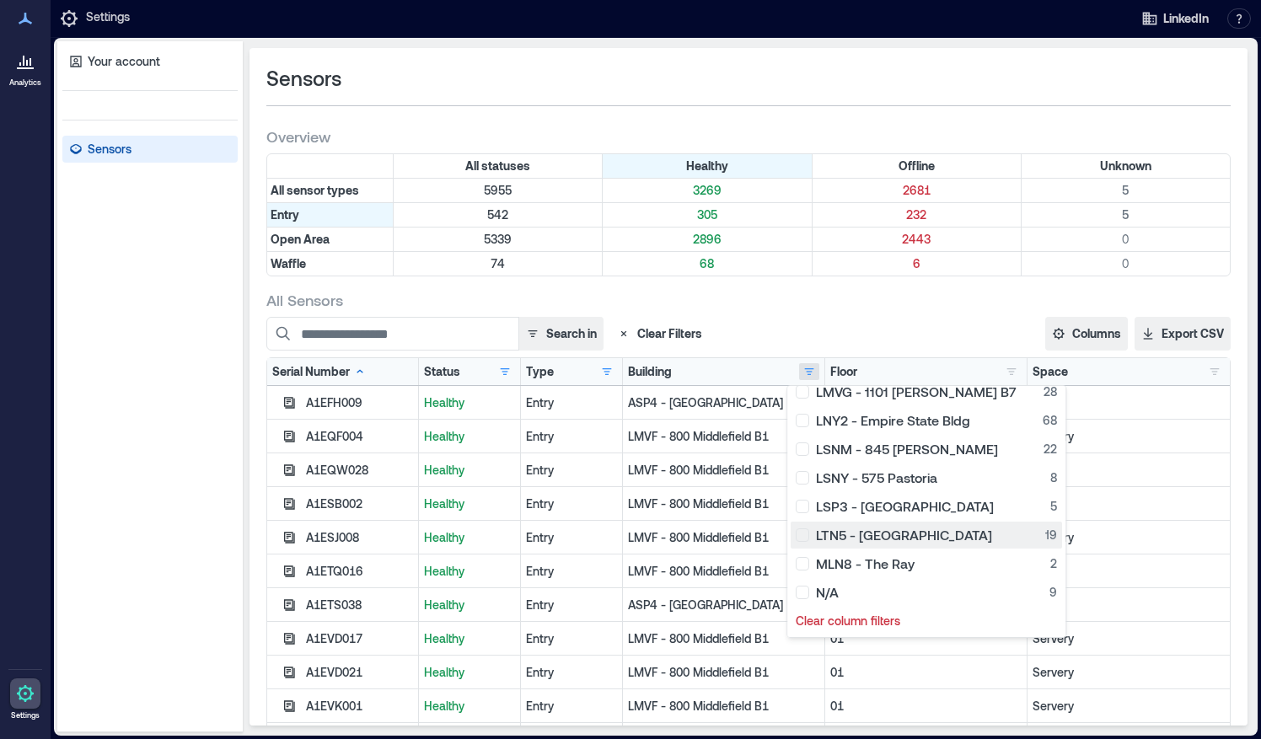
click at [803, 530] on div "LTN5 - [GEOGRAPHIC_DATA] 19" at bounding box center [926, 535] width 261 height 17
click at [1073, 370] on div "Space Multipurpose/Open Office 5 N/A 127 Servery 7" at bounding box center [1128, 371] width 192 height 17
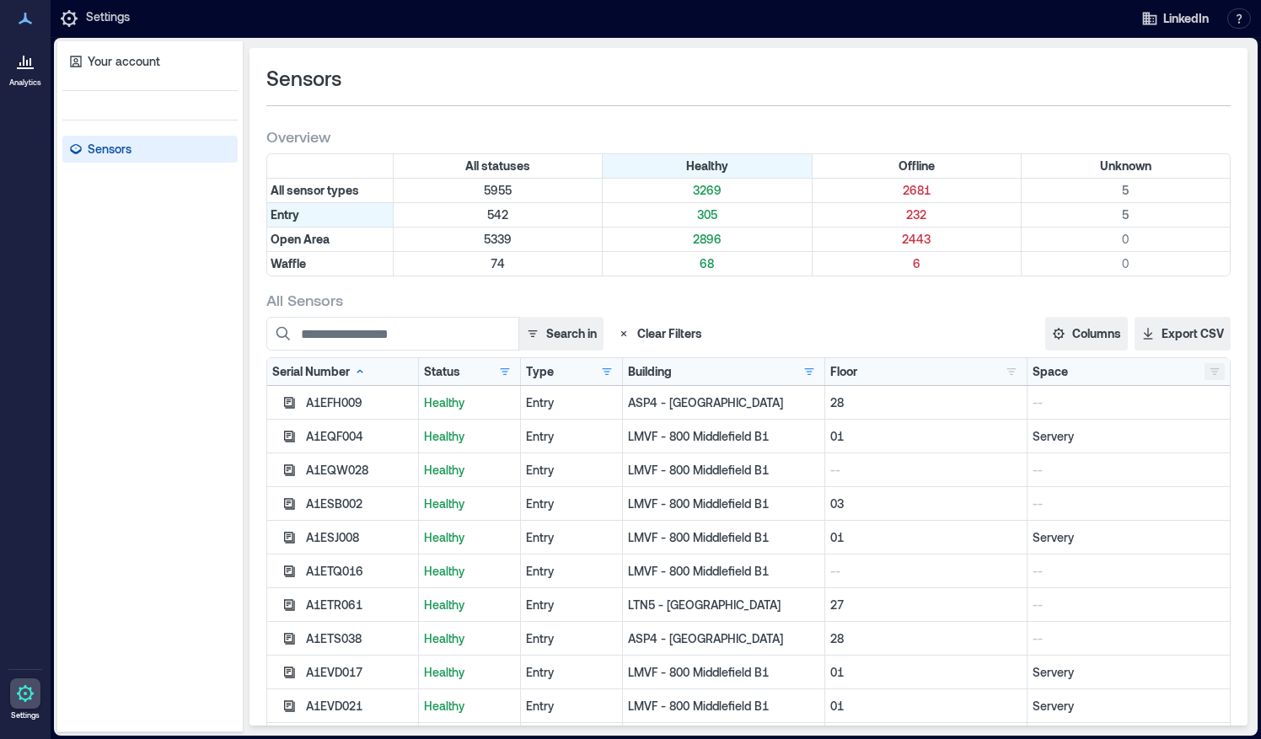
click at [1209, 365] on button "button" at bounding box center [1214, 371] width 20 height 17
click at [1205, 366] on button "button" at bounding box center [1214, 371] width 20 height 17
click at [1052, 400] on div "Multipurpose/Open Office 5" at bounding box center [1093, 402] width 218 height 17
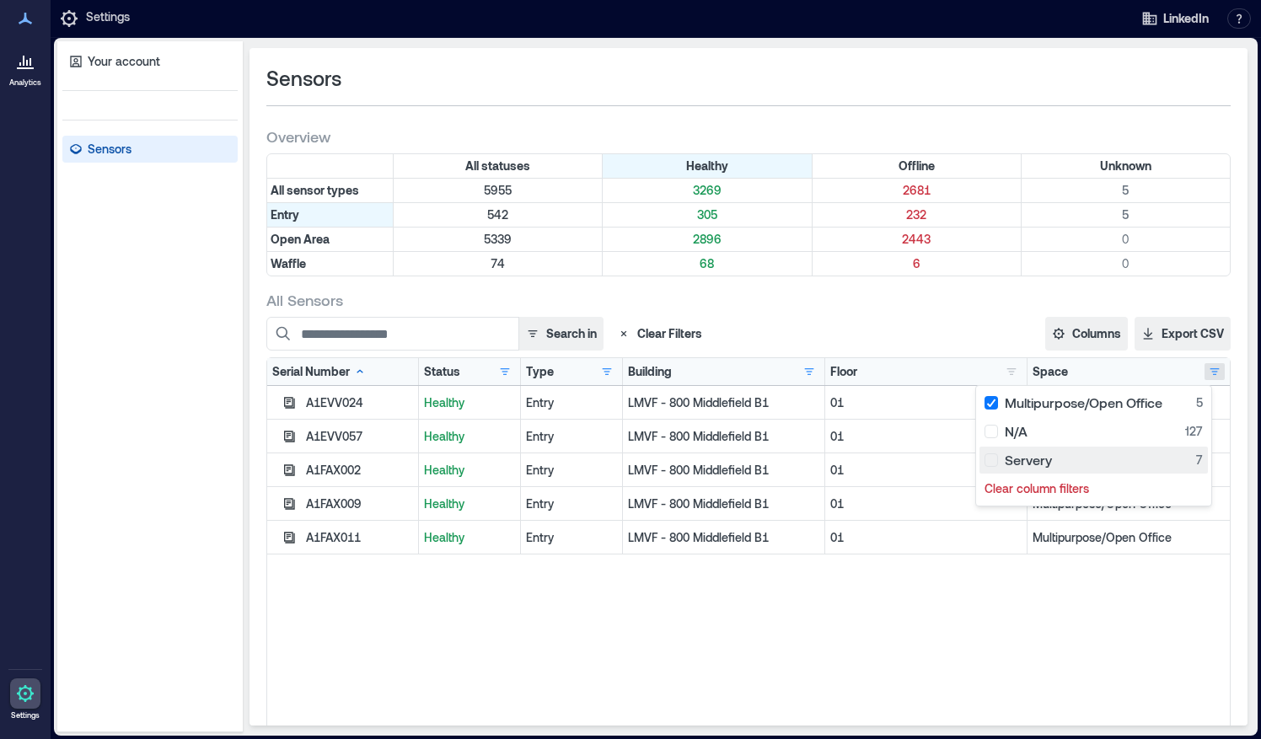
click at [998, 457] on div "Servery 7" at bounding box center [1093, 460] width 218 height 17
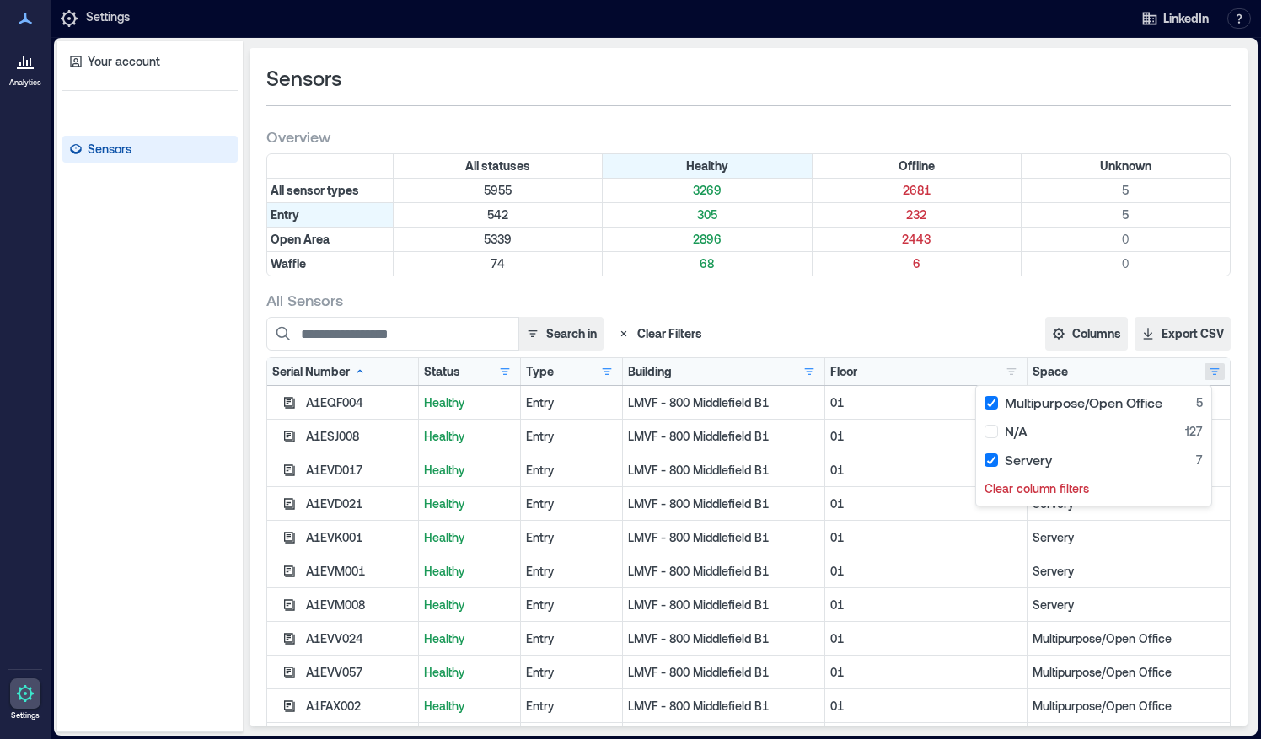
click at [904, 500] on p "01" at bounding box center [925, 504] width 191 height 17
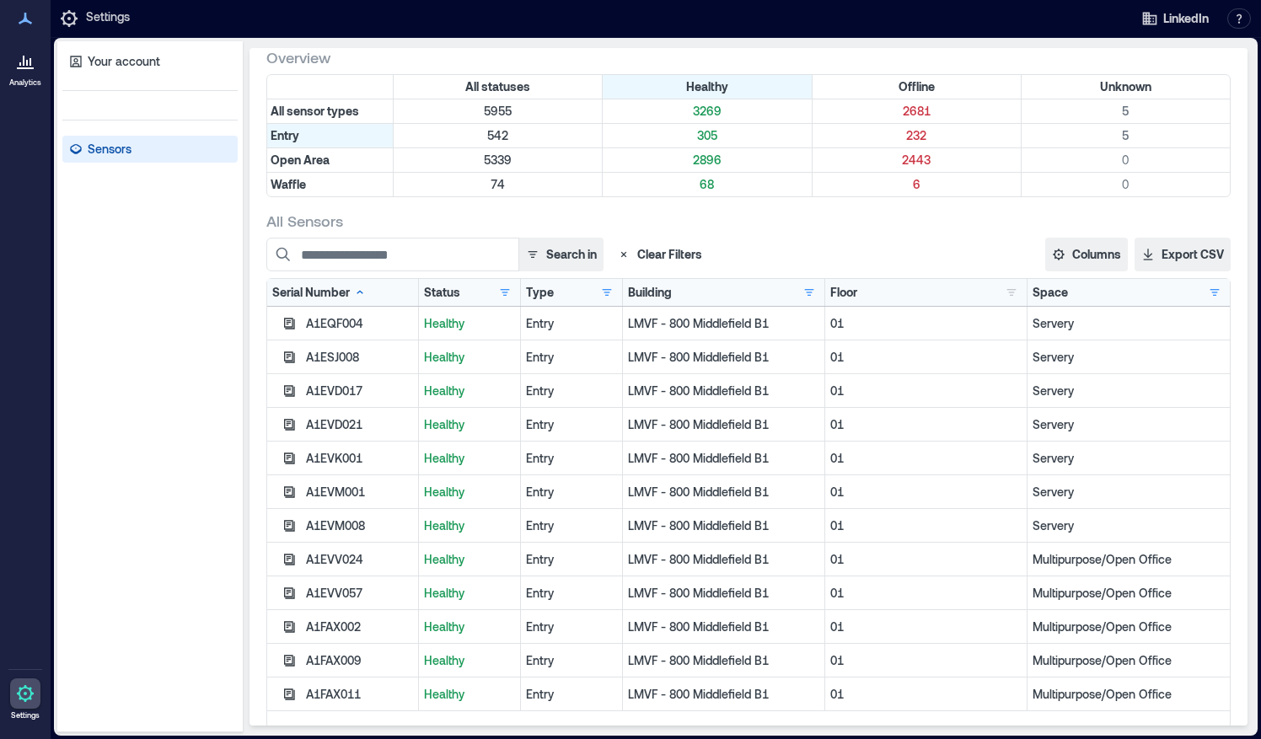
scroll to position [96, 0]
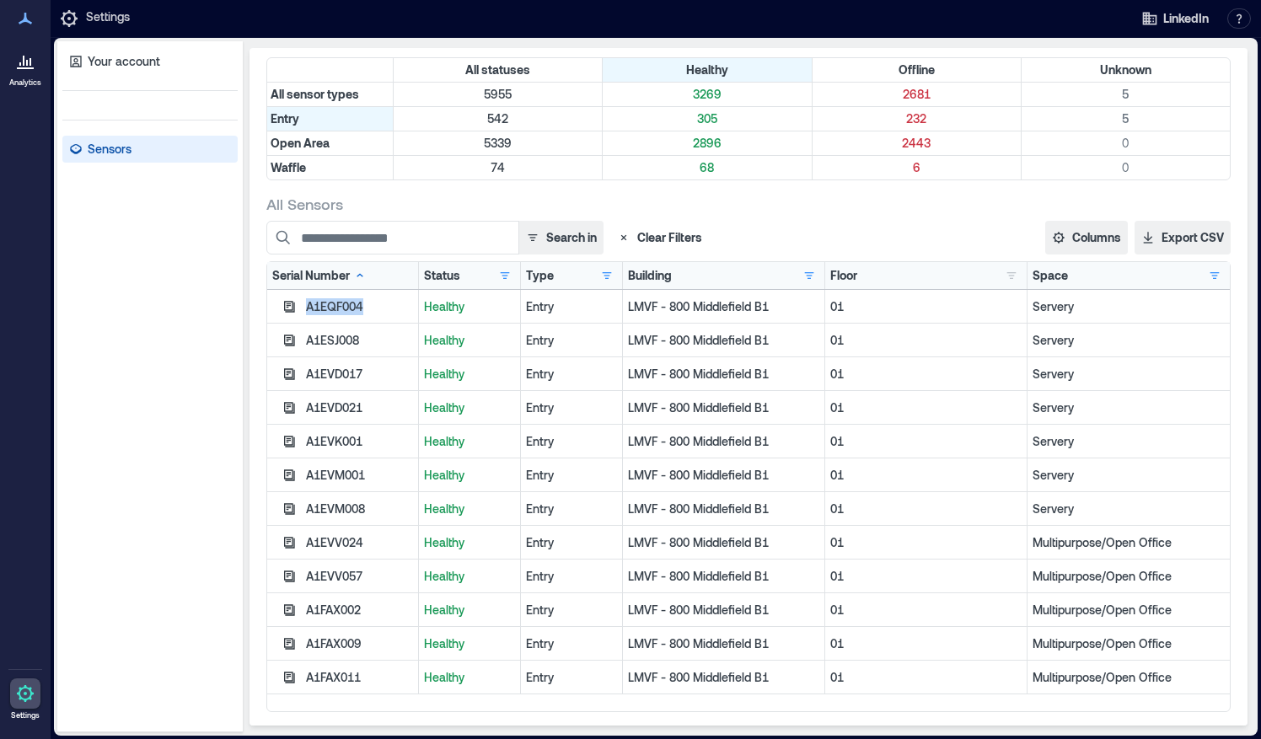
drag, startPoint x: 372, startPoint y: 302, endPoint x: 303, endPoint y: 302, distance: 68.3
click at [303, 302] on div "A1EQF004" at bounding box center [343, 307] width 152 height 34
copy div "A1EQF004"
click at [32, 73] on div at bounding box center [25, 61] width 30 height 30
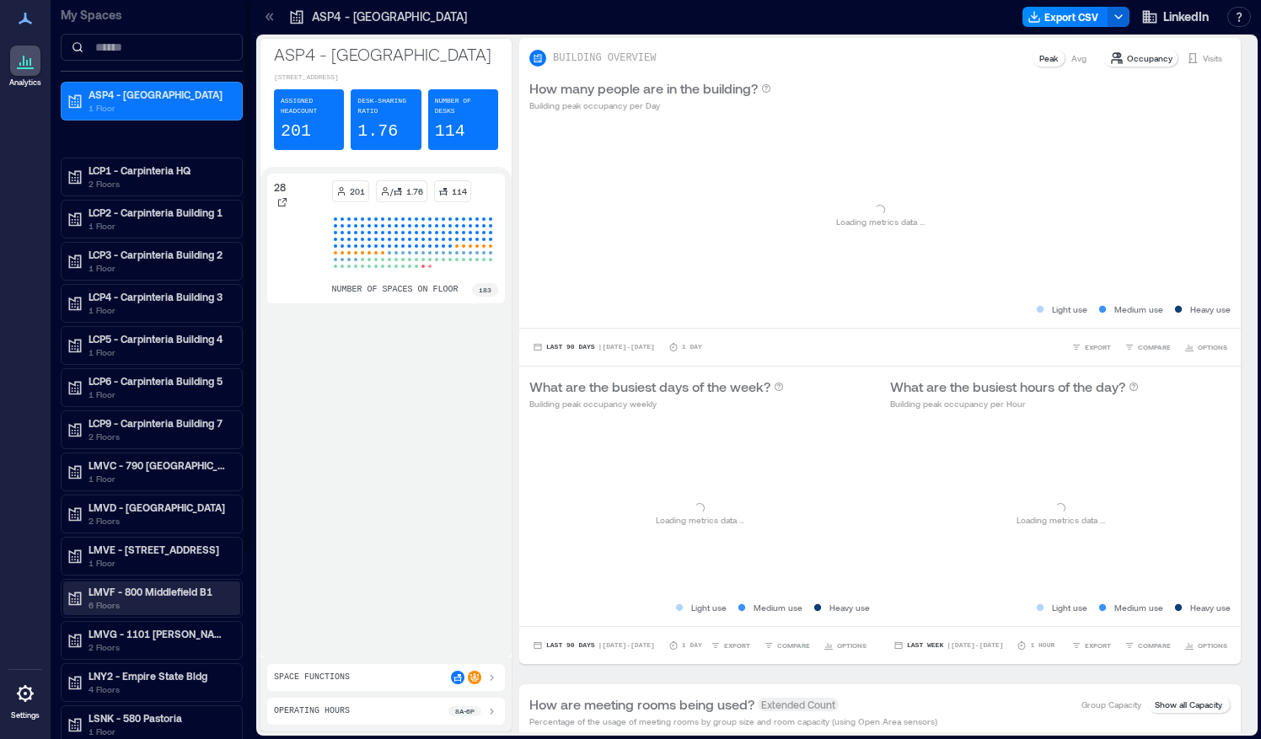
click at [94, 588] on p "LMVF - 800 Middlefield B1" at bounding box center [159, 591] width 142 height 13
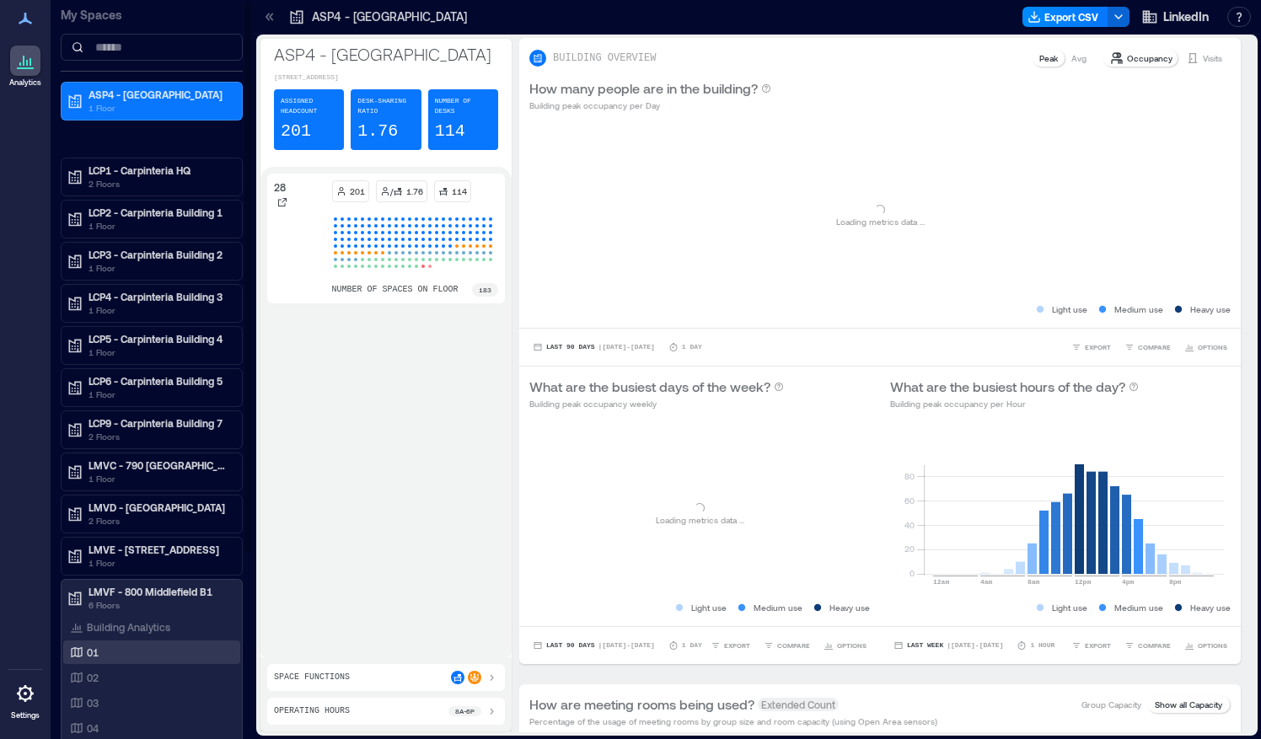
click at [88, 646] on p "01" at bounding box center [93, 652] width 12 height 13
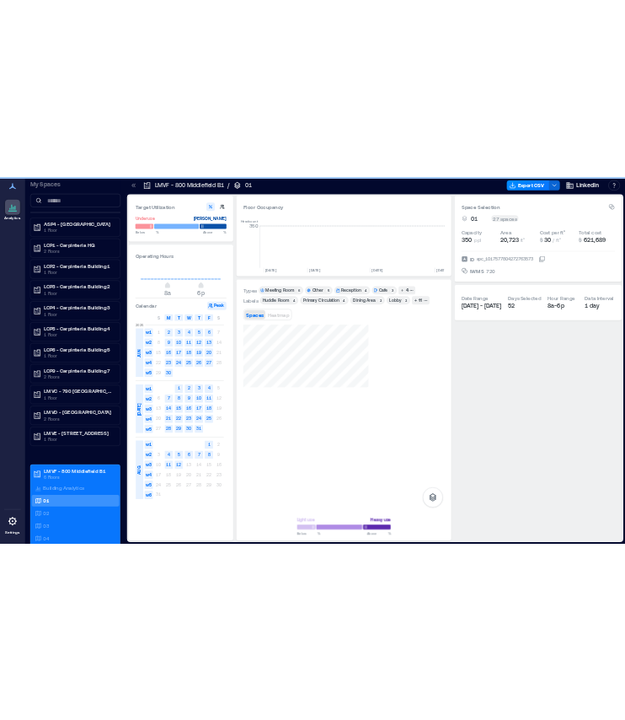
scroll to position [0, 4910]
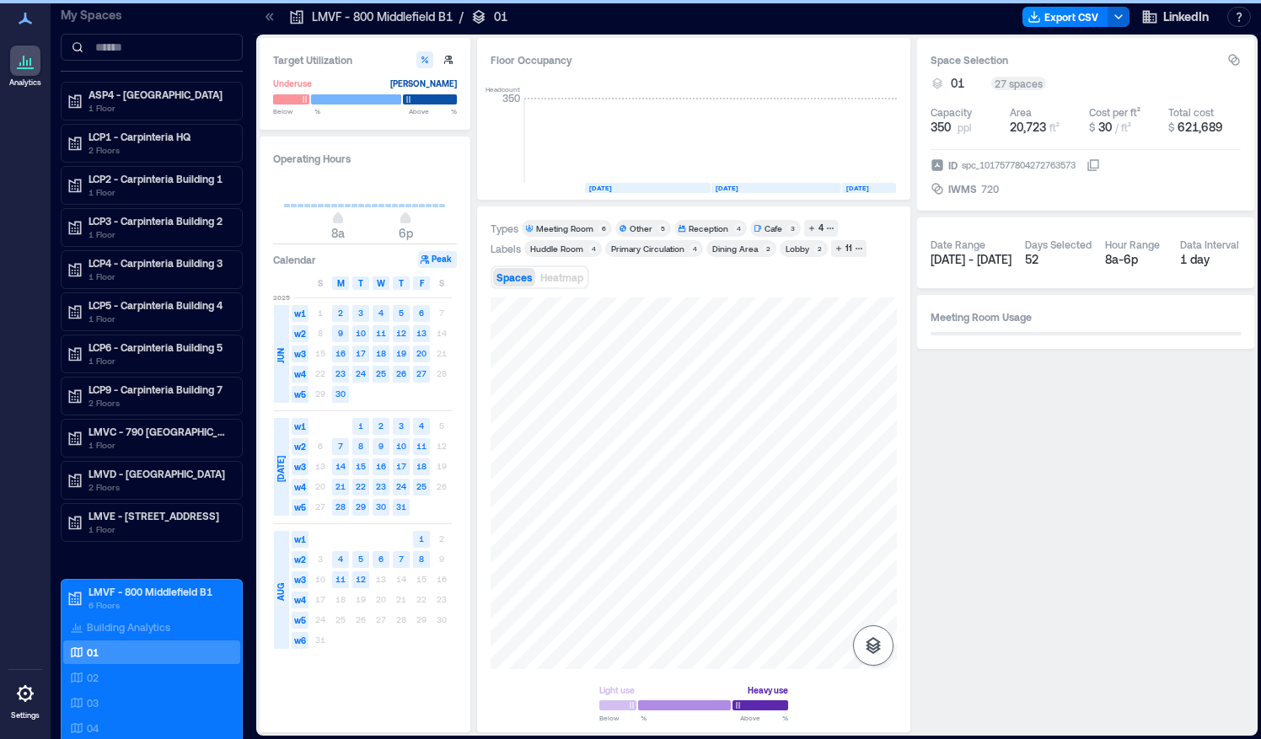
click at [867, 641] on icon "button" at bounding box center [873, 645] width 15 height 17
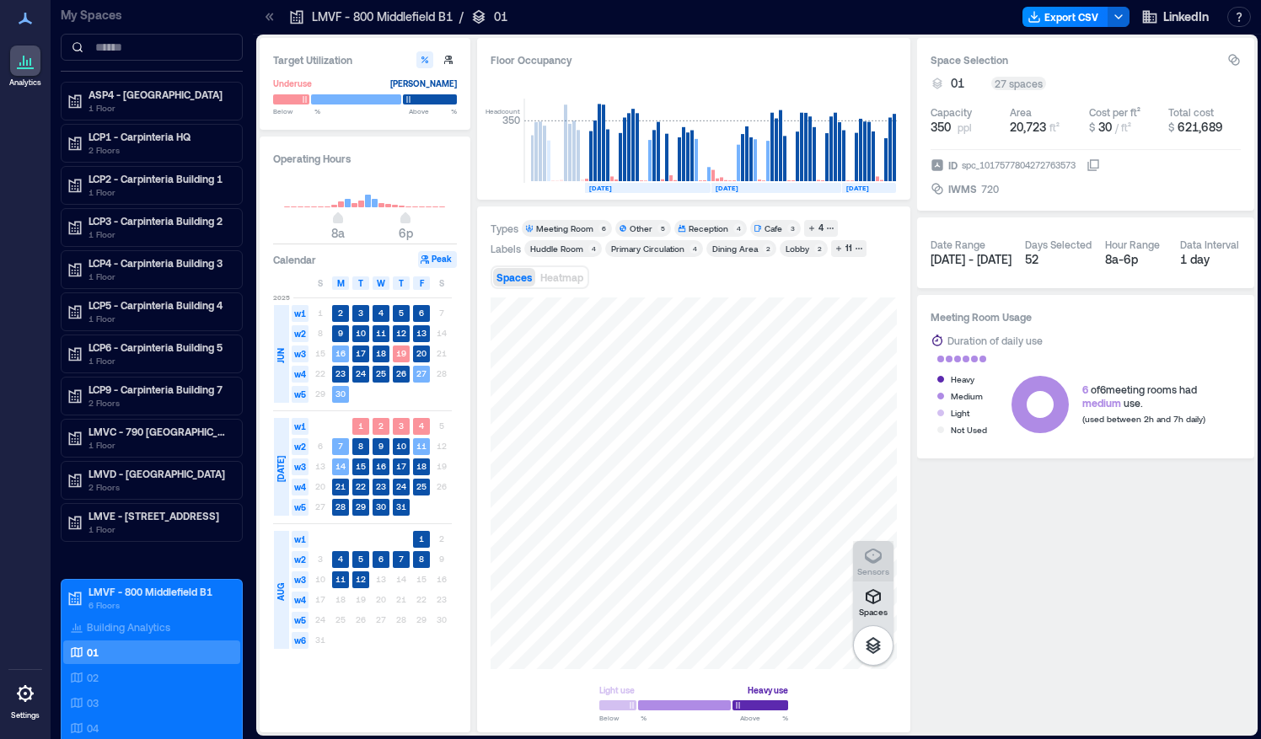
click at [875, 568] on p "Sensors" at bounding box center [873, 571] width 32 height 10
click at [855, 249] on icon "button" at bounding box center [859, 248] width 8 height 8
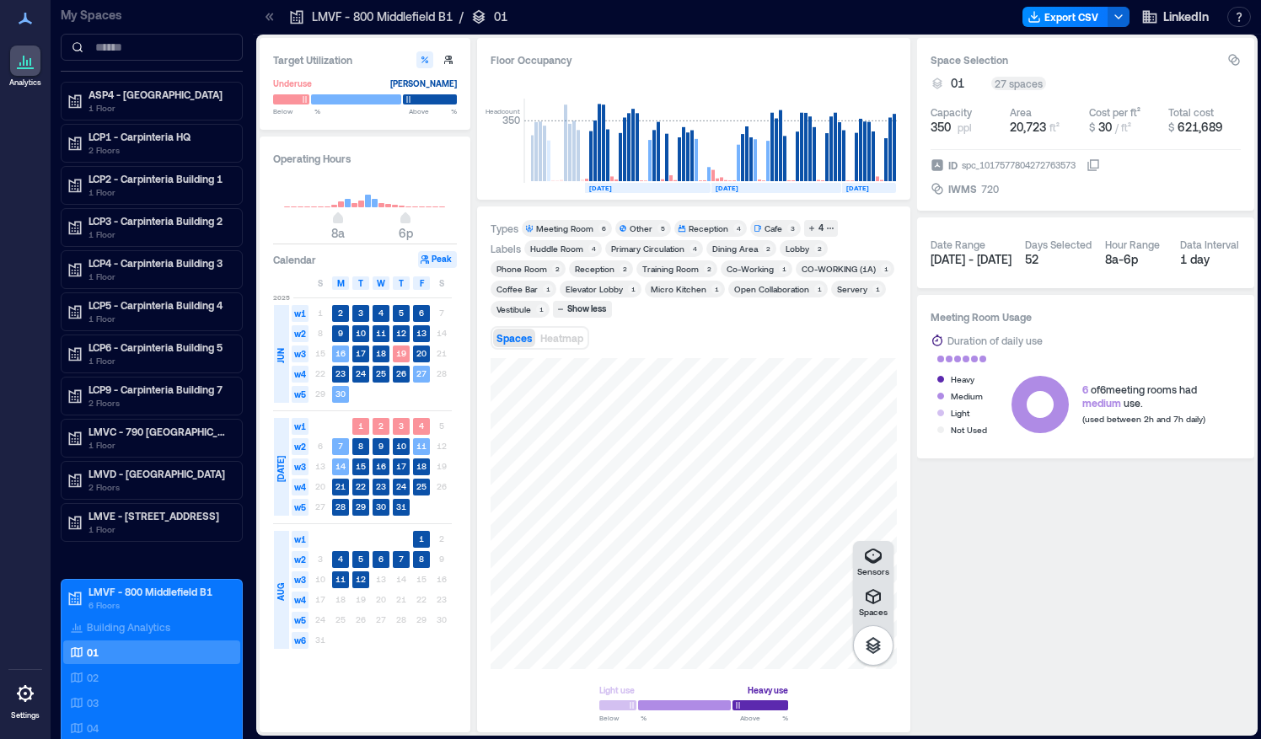
click at [854, 283] on div "Servery" at bounding box center [852, 289] width 30 height 12
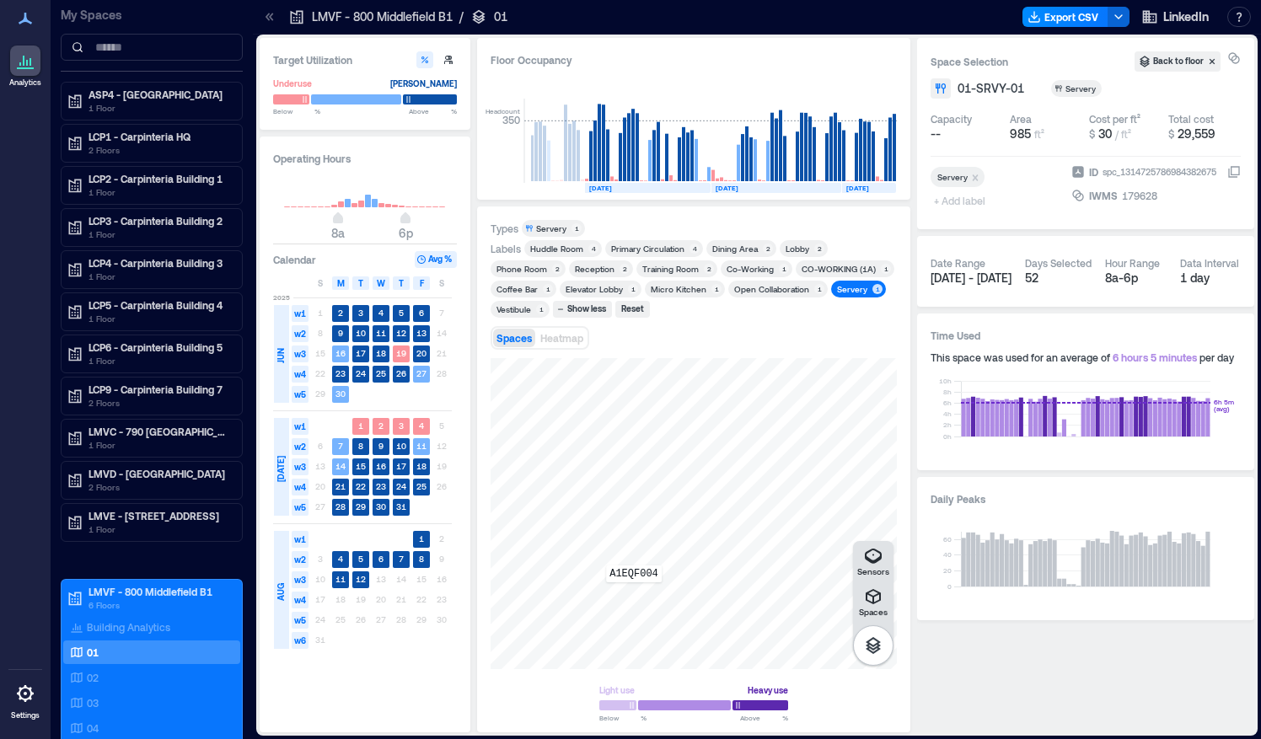
click at [634, 594] on div "A1EQF004" at bounding box center [694, 513] width 406 height 311
drag, startPoint x: 623, startPoint y: 594, endPoint x: 826, endPoint y: 470, distance: 237.9
click at [826, 470] on div at bounding box center [694, 513] width 406 height 311
drag, startPoint x: 762, startPoint y: 507, endPoint x: 619, endPoint y: 540, distance: 147.0
click at [619, 540] on div at bounding box center [694, 513] width 406 height 311
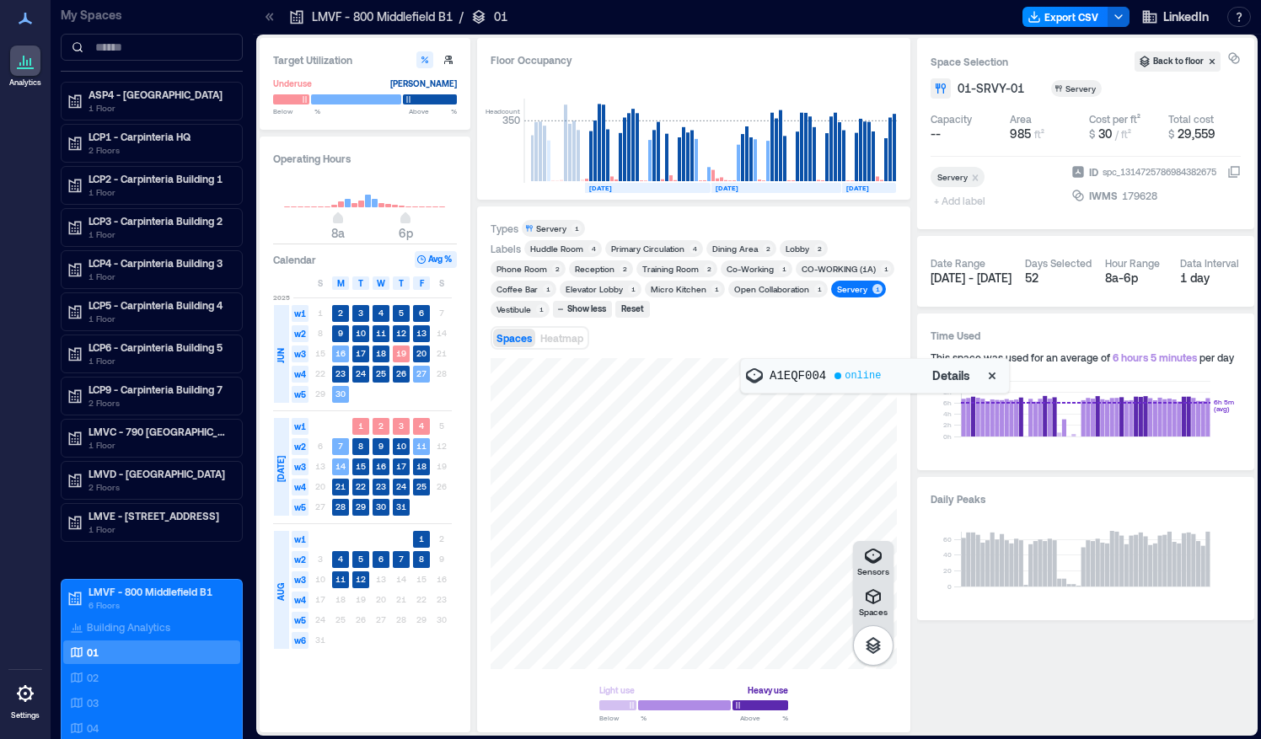
click at [849, 288] on div "Servery" at bounding box center [852, 289] width 30 height 12
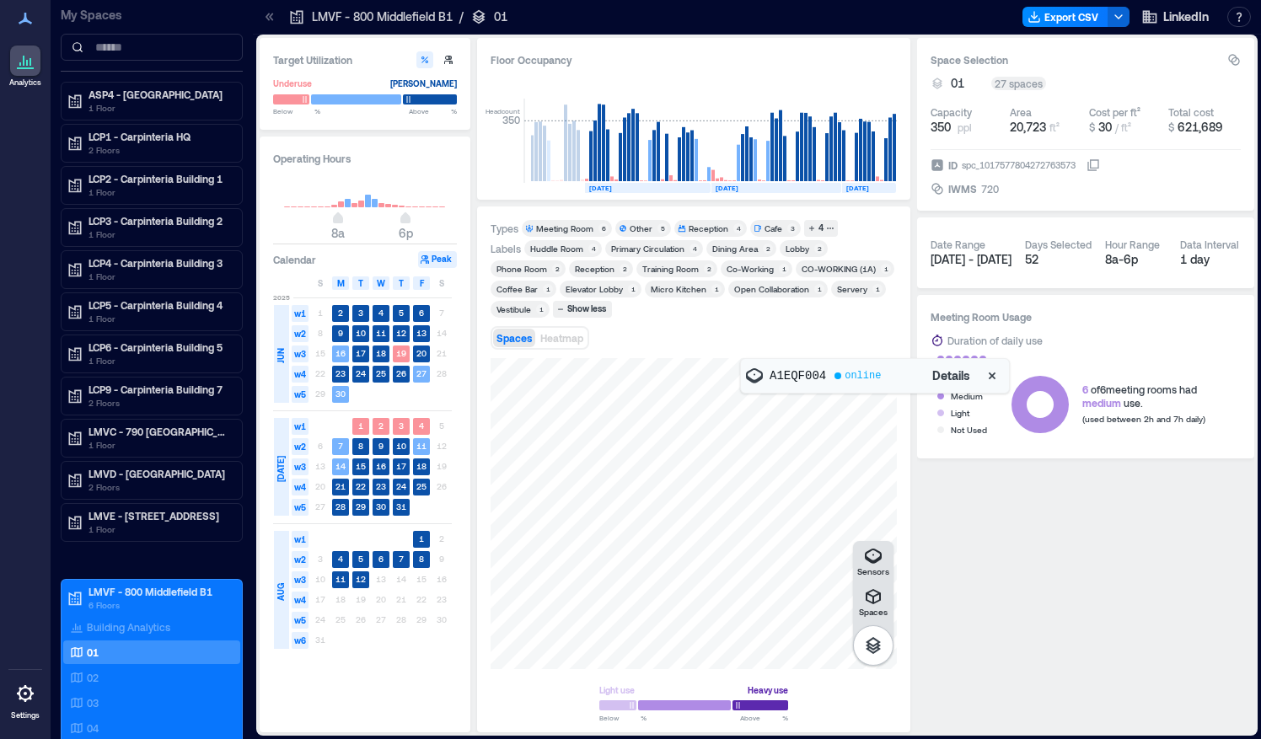
click at [21, 698] on icon at bounding box center [25, 693] width 17 height 17
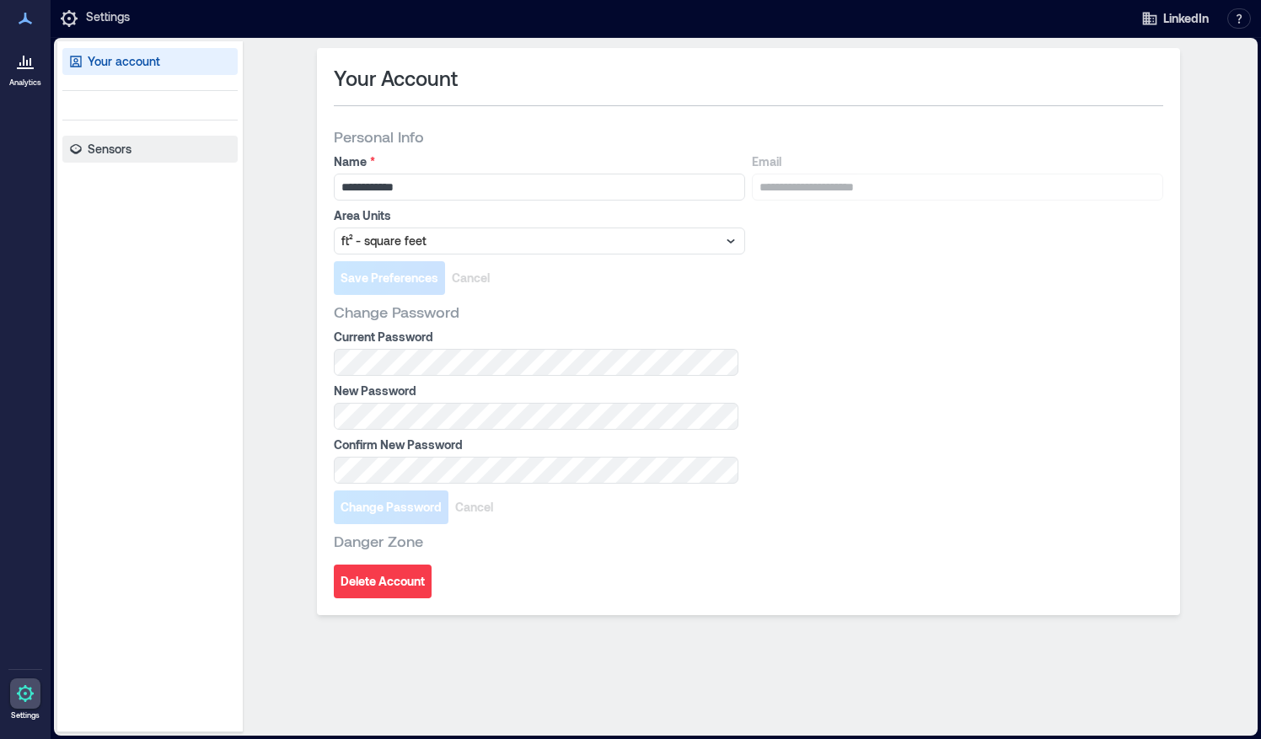
click at [112, 155] on p "Sensors" at bounding box center [110, 149] width 44 height 17
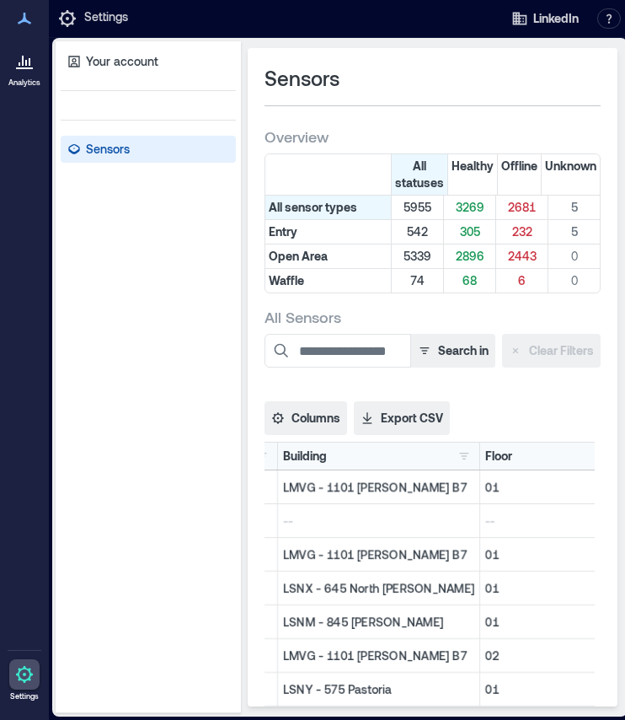
scroll to position [0, 292]
click at [455, 459] on button "button" at bounding box center [463, 456] width 20 height 17
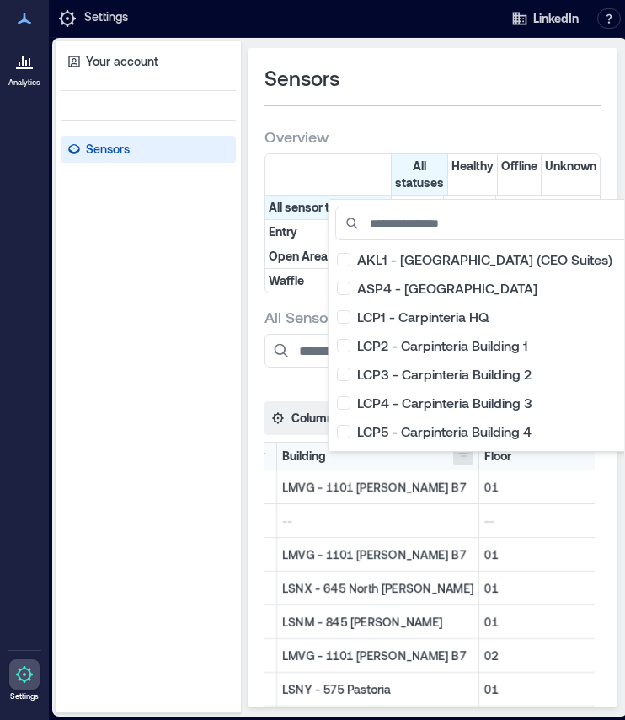
click at [436, 471] on div "LMVG - 1101 [PERSON_NAME] B7" at bounding box center [378, 487] width 202 height 34
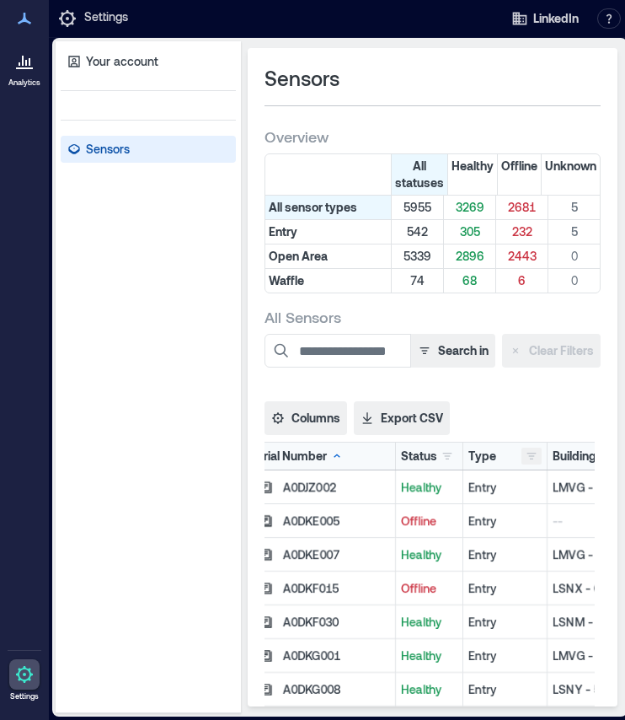
scroll to position [0, 0]
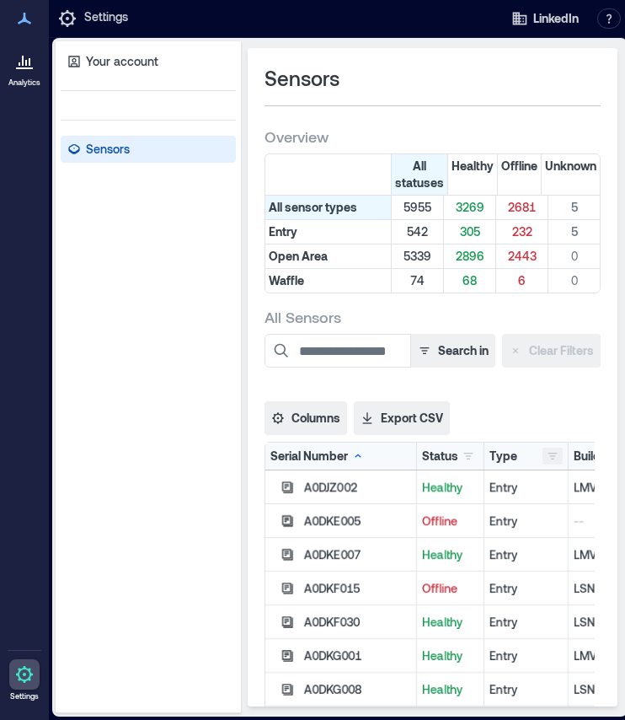
click at [548, 454] on button "button" at bounding box center [553, 456] width 20 height 17
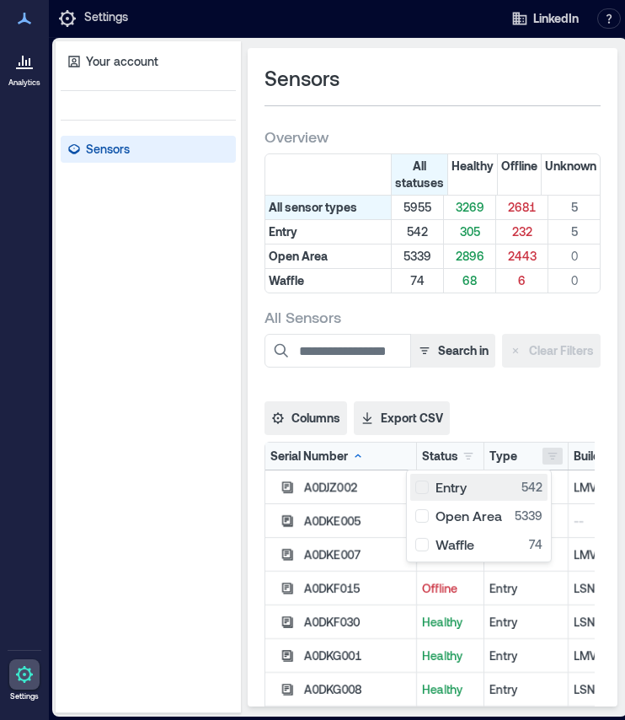
click at [435, 482] on div "Entry 542" at bounding box center [479, 487] width 127 height 17
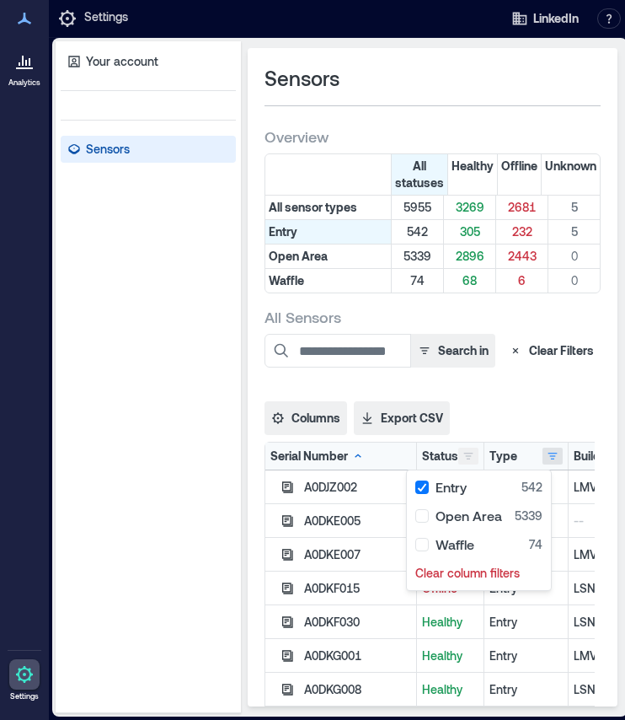
click at [466, 456] on button "button" at bounding box center [469, 456] width 20 height 17
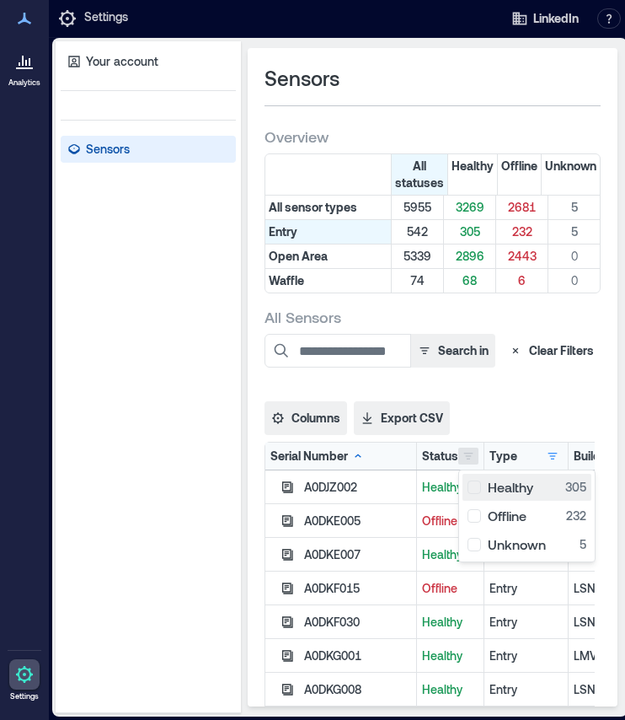
click at [474, 488] on div "Healthy 305" at bounding box center [527, 487] width 119 height 17
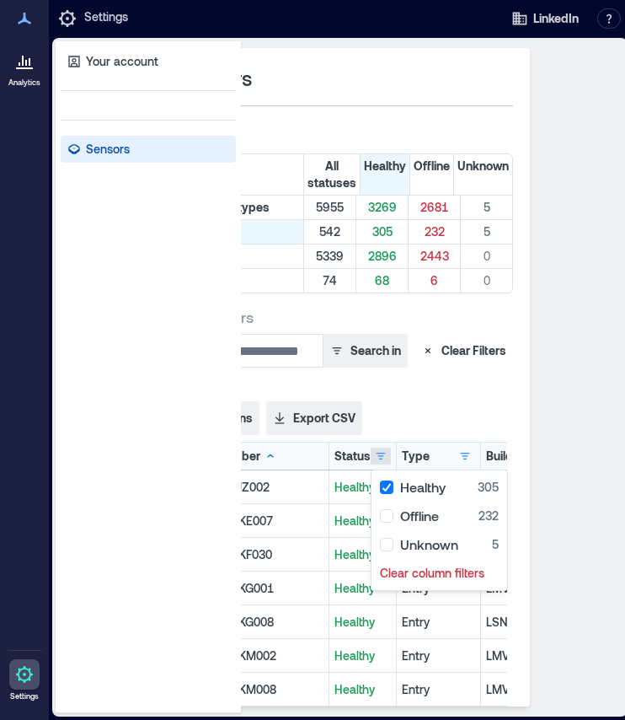
scroll to position [0, 88]
click at [449, 439] on div "Search in Clear Filters Columns Serial Number Status Type Building Floor Space …" at bounding box center [344, 613] width 336 height 559
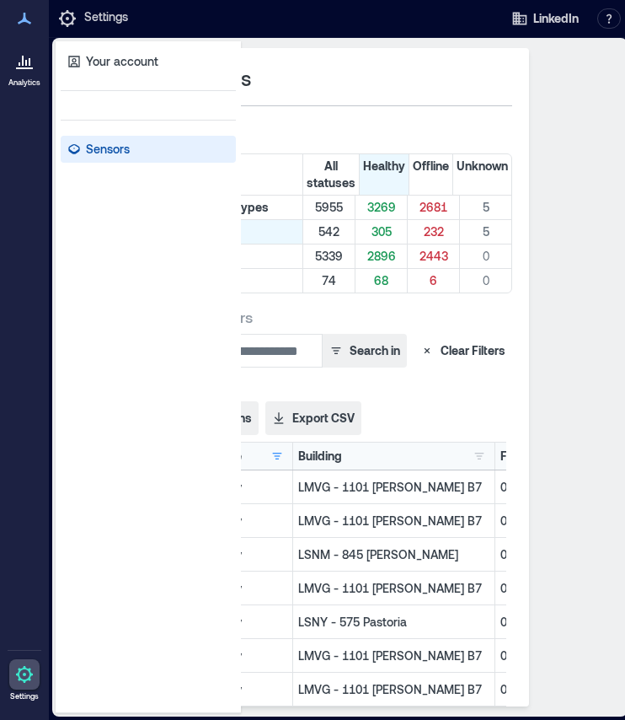
scroll to position [0, 189]
click at [476, 456] on button "button" at bounding box center [478, 456] width 20 height 17
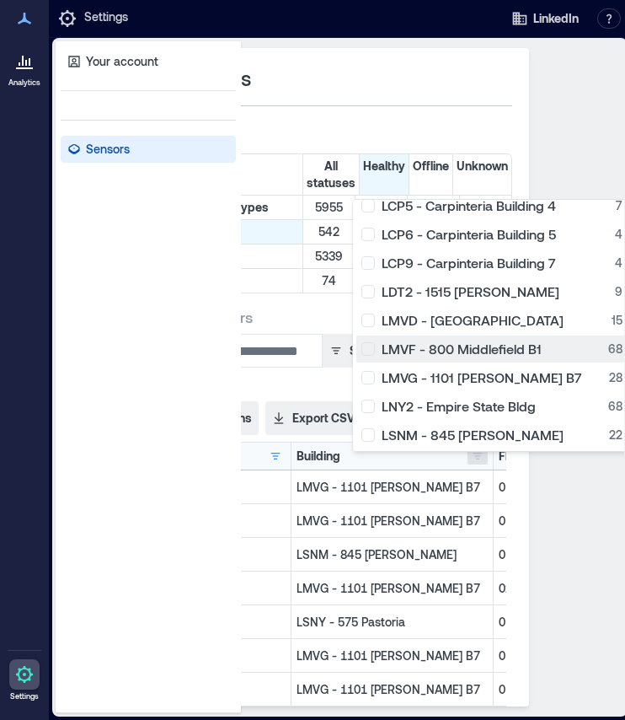
scroll to position [225, 0]
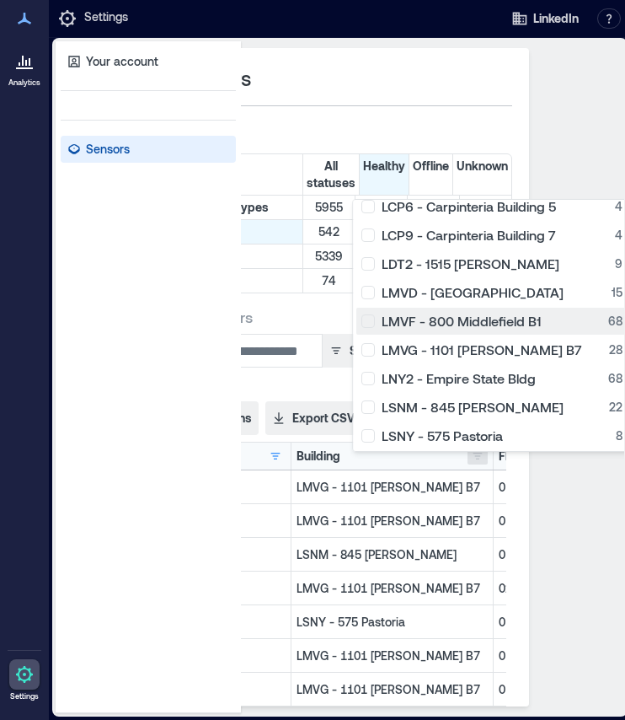
click at [369, 313] on div "LMVF - [STREET_ADDRESS]" at bounding box center [492, 321] width 261 height 17
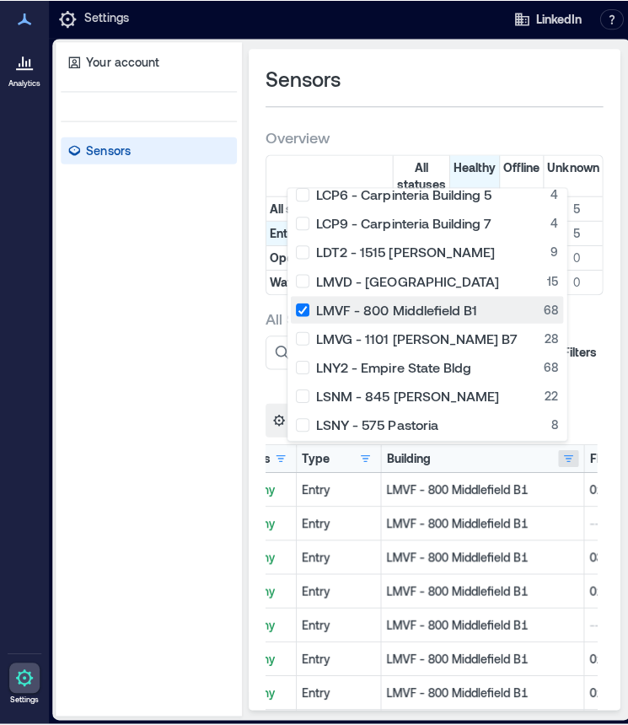
scroll to position [0, 0]
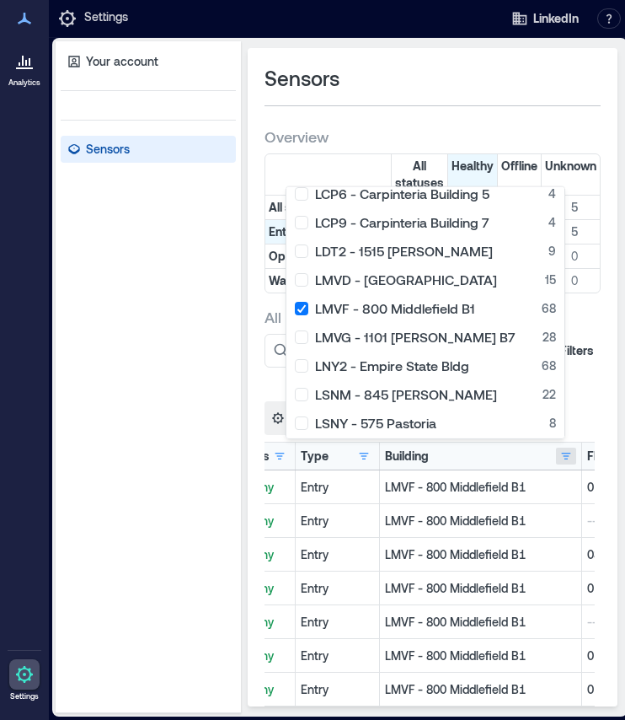
click at [555, 105] on div "Sensors" at bounding box center [433, 92] width 336 height 55
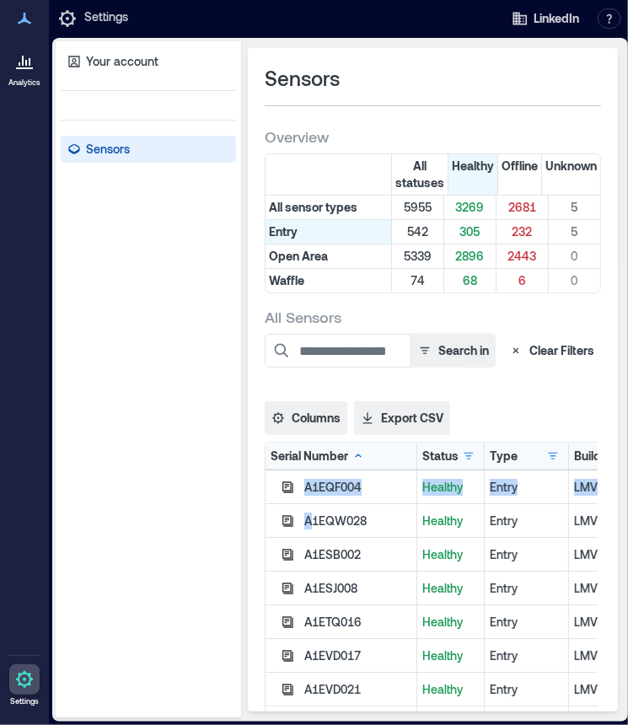
drag, startPoint x: 302, startPoint y: 523, endPoint x: 257, endPoint y: 524, distance: 44.7
click at [257, 524] on div "Sensors Overview All statuses Healthy Offline Unknown All sensor types 5955 326…" at bounding box center [433, 379] width 370 height 663
drag, startPoint x: 257, startPoint y: 524, endPoint x: 199, endPoint y: 473, distance: 77.6
click at [199, 473] on div "Your account Sensors" at bounding box center [148, 379] width 185 height 677
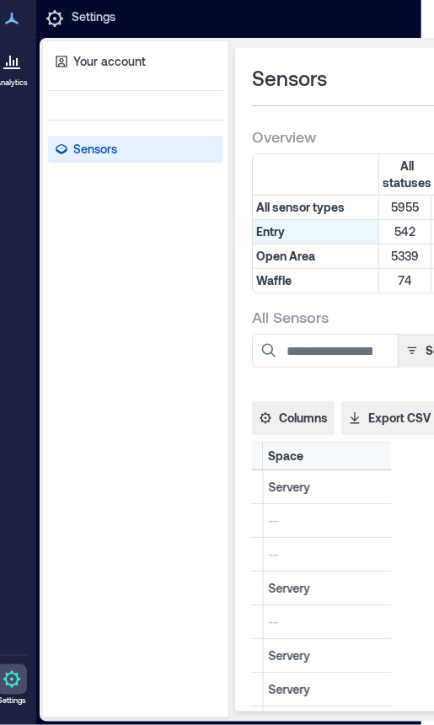
scroll to position [0, 772]
click at [377, 458] on button "button" at bounding box center [376, 456] width 20 height 17
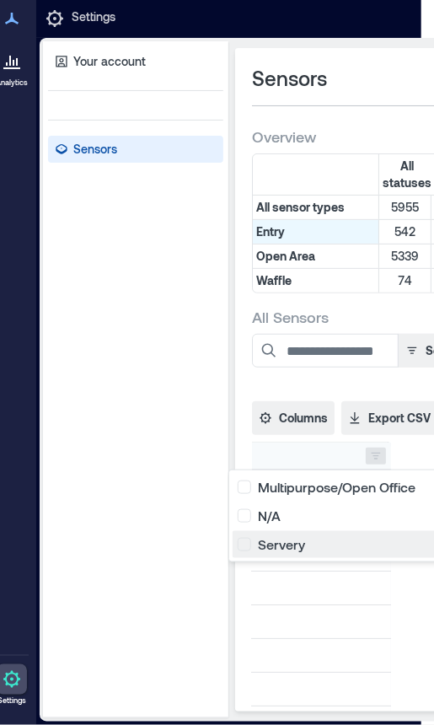
click at [246, 542] on div "Servery 7" at bounding box center [347, 544] width 218 height 17
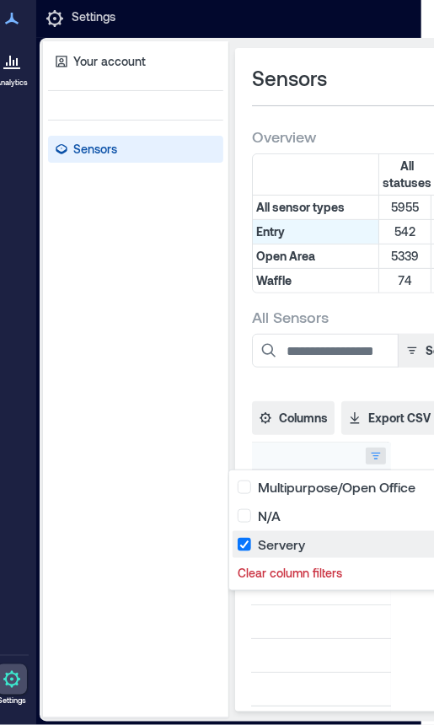
scroll to position [0, 0]
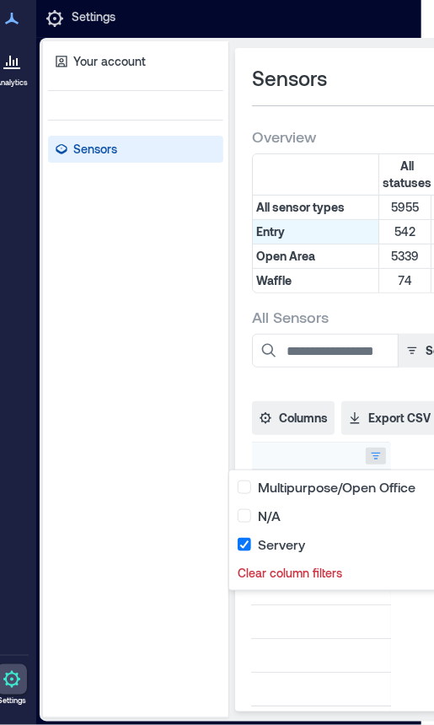
click at [292, 618] on p "Servery" at bounding box center [290, 622] width 192 height 17
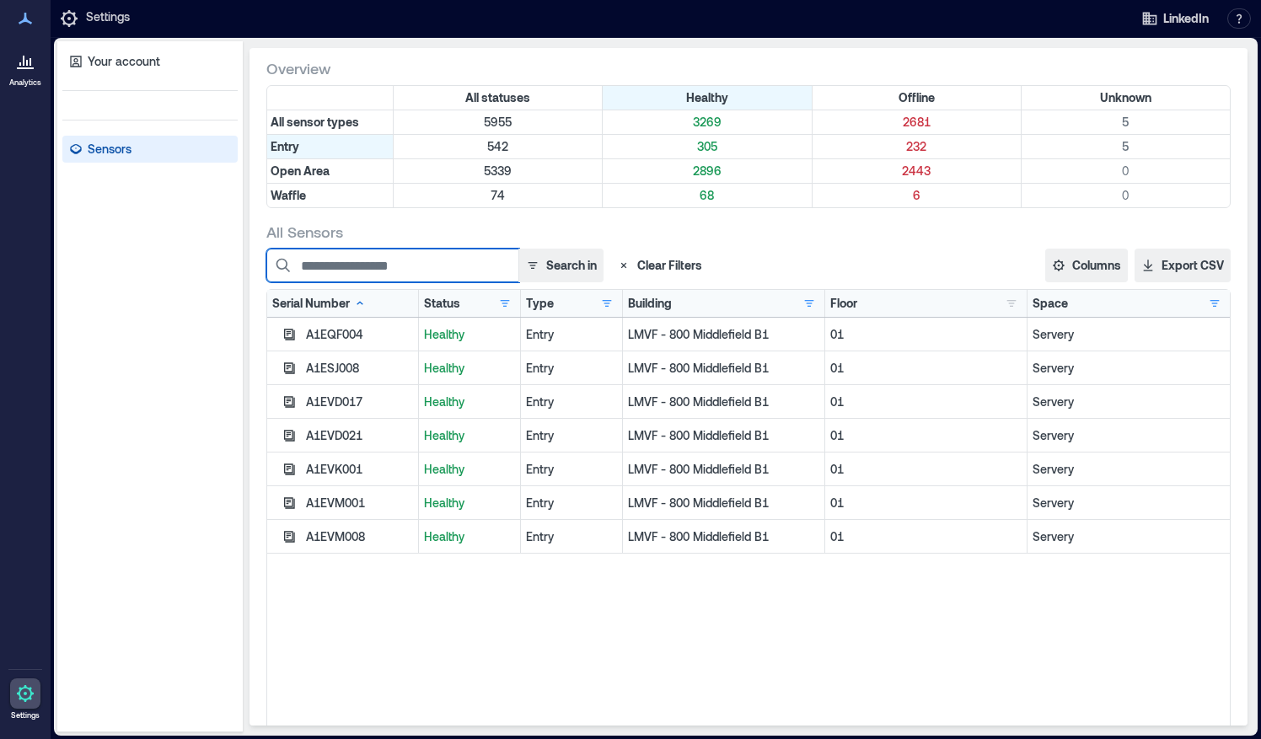
click at [393, 275] on input at bounding box center [392, 266] width 253 height 34
click at [620, 262] on icon "button" at bounding box center [623, 265] width 13 height 13
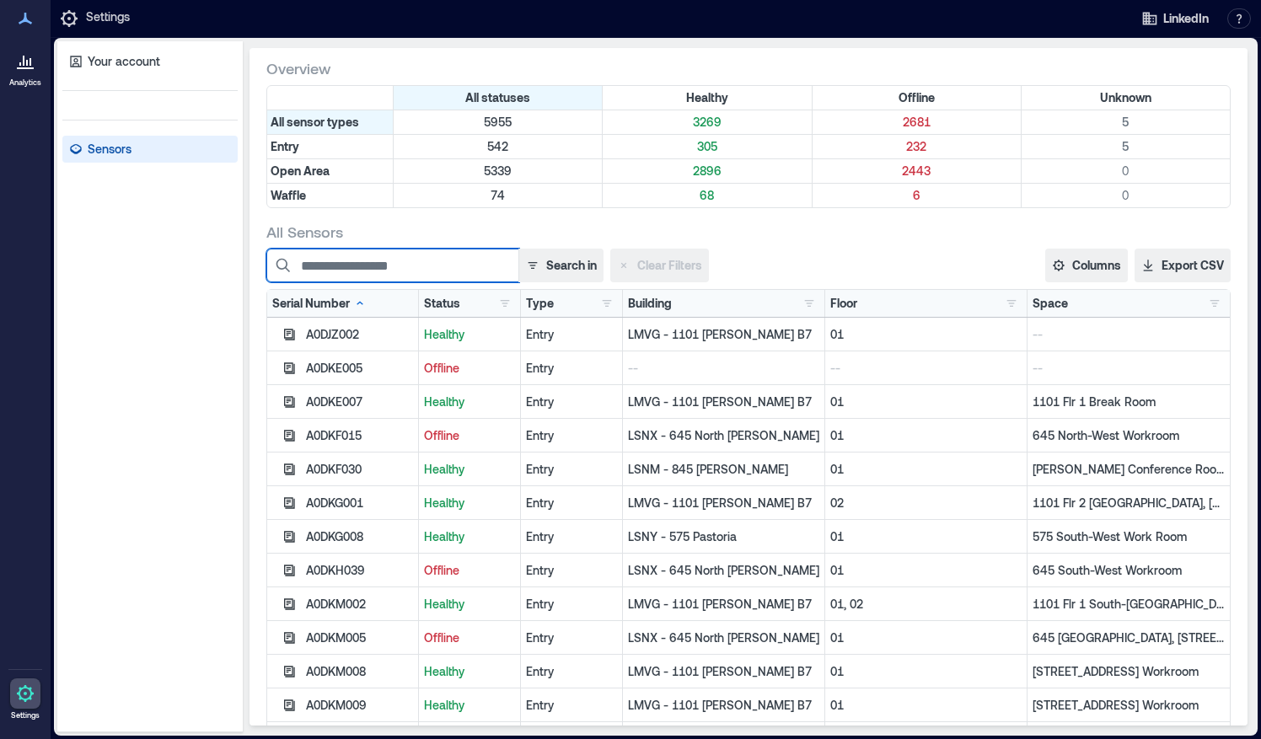
click at [388, 256] on input at bounding box center [392, 266] width 253 height 34
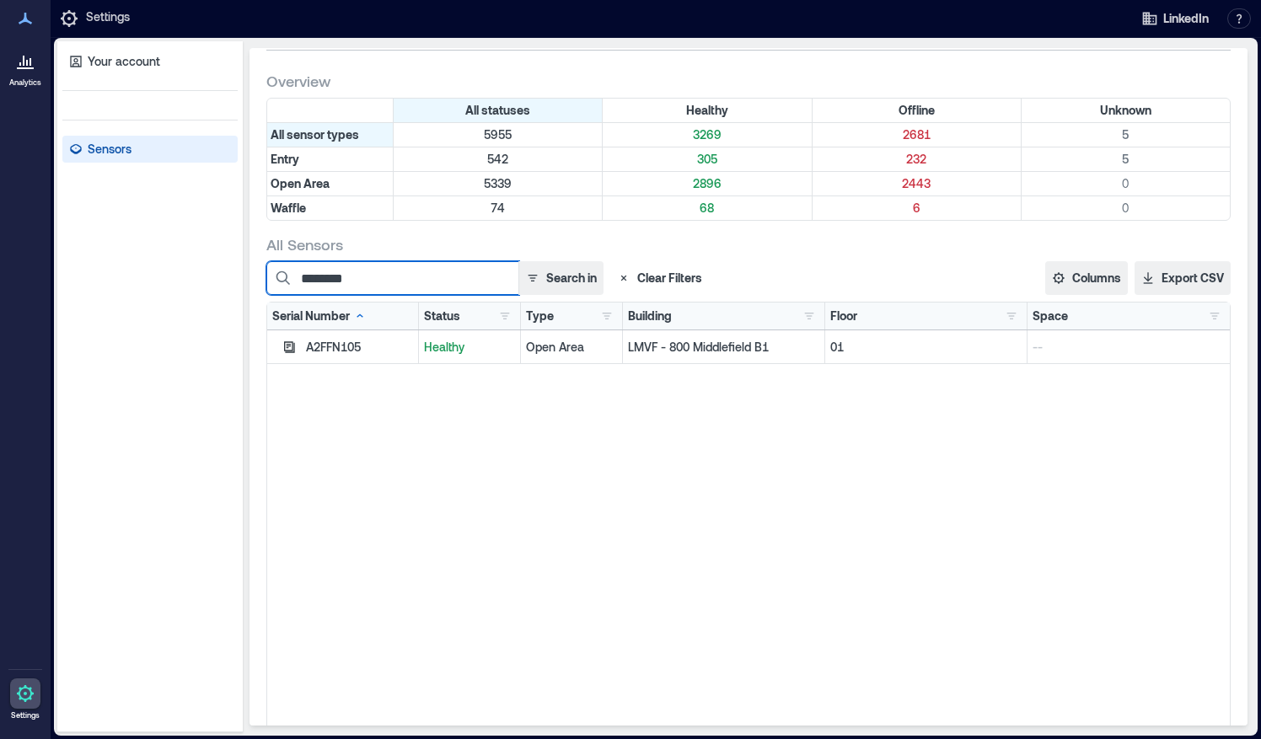
scroll to position [55, 0]
type input "********"
drag, startPoint x: 1043, startPoint y: 337, endPoint x: 1013, endPoint y: 346, distance: 31.7
click at [1013, 346] on div "A2FFN105 Healthy Open Area LMVF - 800 [GEOGRAPHIC_DATA] B1 01 --" at bounding box center [748, 348] width 963 height 34
drag, startPoint x: 1013, startPoint y: 346, endPoint x: 1000, endPoint y: 391, distance: 46.7
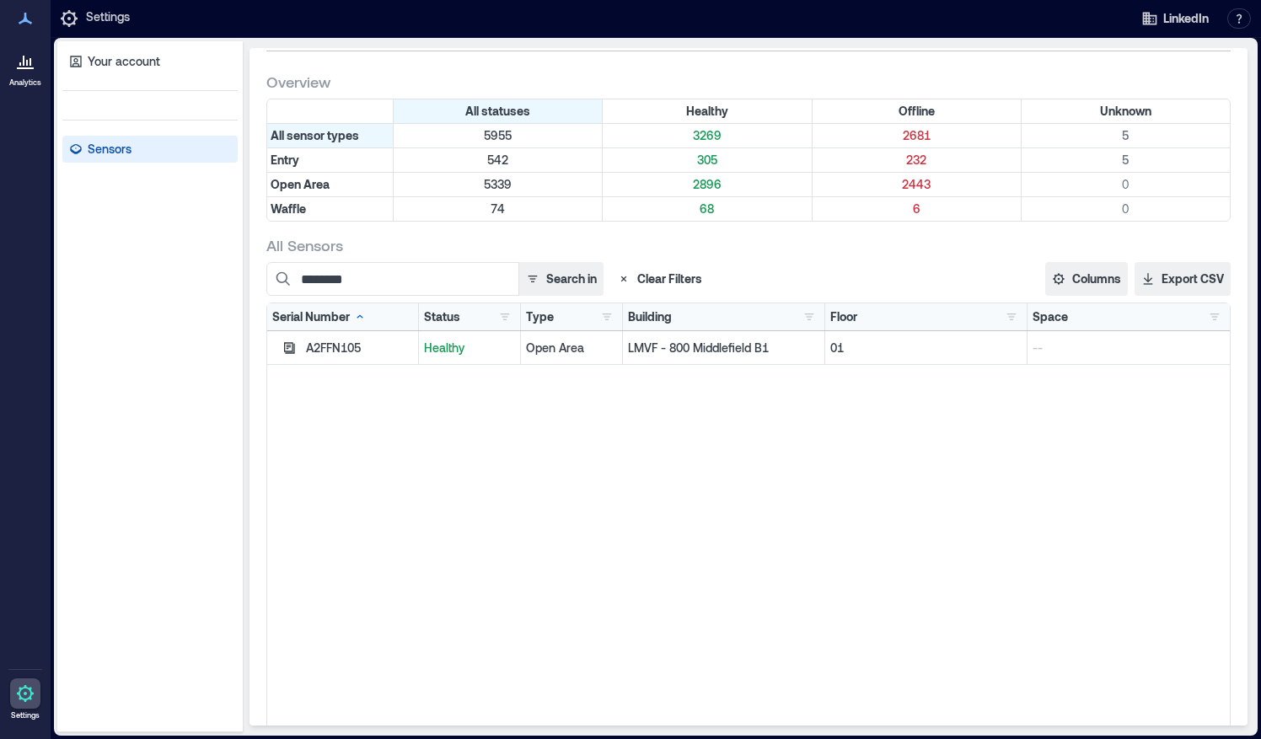
click at [1000, 391] on div "A2FFN105 Healthy Open Area LMVF - 800 [GEOGRAPHIC_DATA] B1 01 --" at bounding box center [748, 541] width 963 height 421
click at [624, 273] on icon "button" at bounding box center [623, 278] width 13 height 13
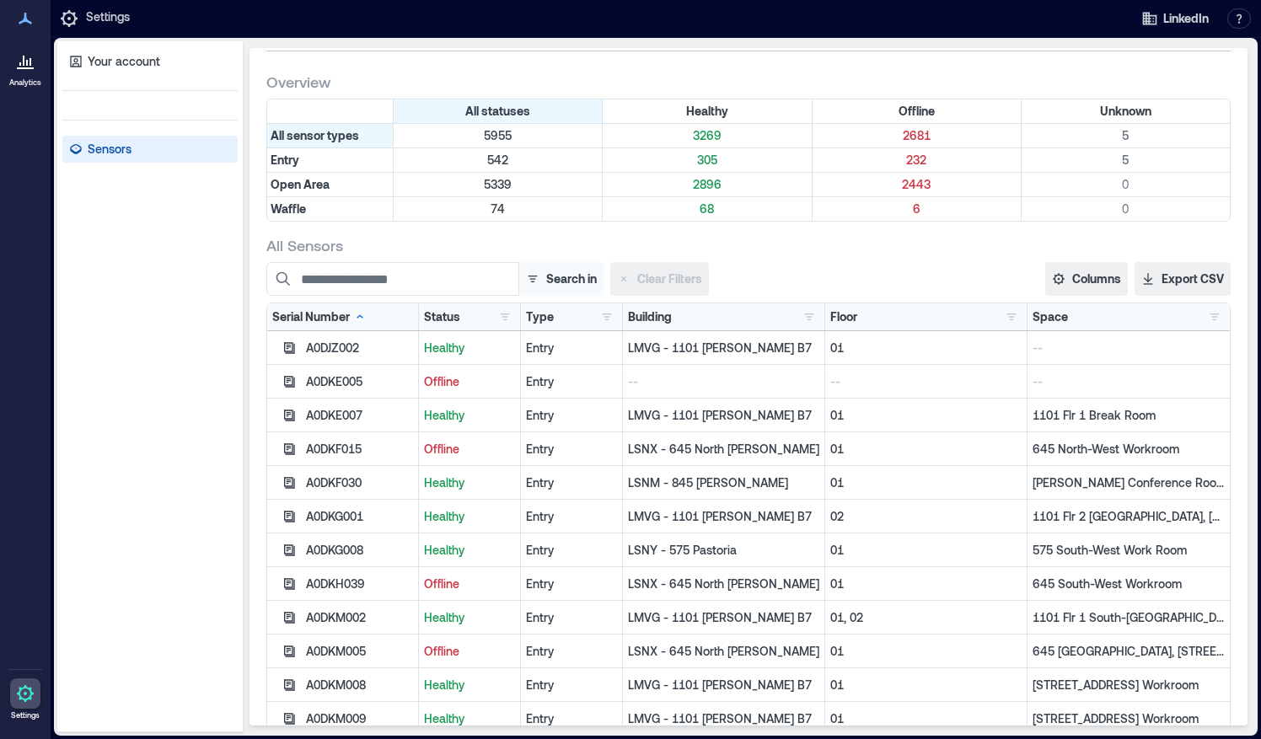
click at [559, 276] on button "Search in" at bounding box center [560, 279] width 85 height 34
click at [502, 406] on button "Space" at bounding box center [540, 404] width 117 height 27
click at [502, 341] on button "Building" at bounding box center [540, 347] width 117 height 27
click at [501, 322] on button "Serial Number" at bounding box center [540, 318] width 117 height 27
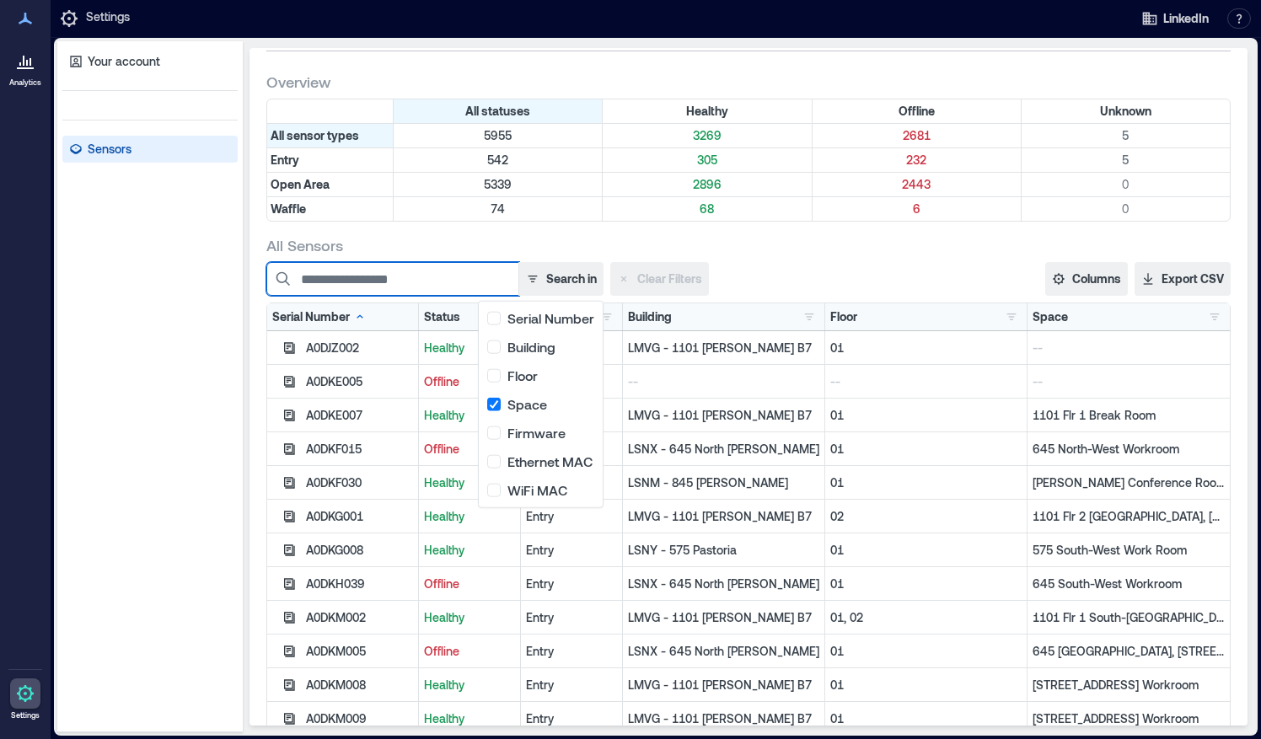
click at [453, 282] on input at bounding box center [392, 279] width 253 height 34
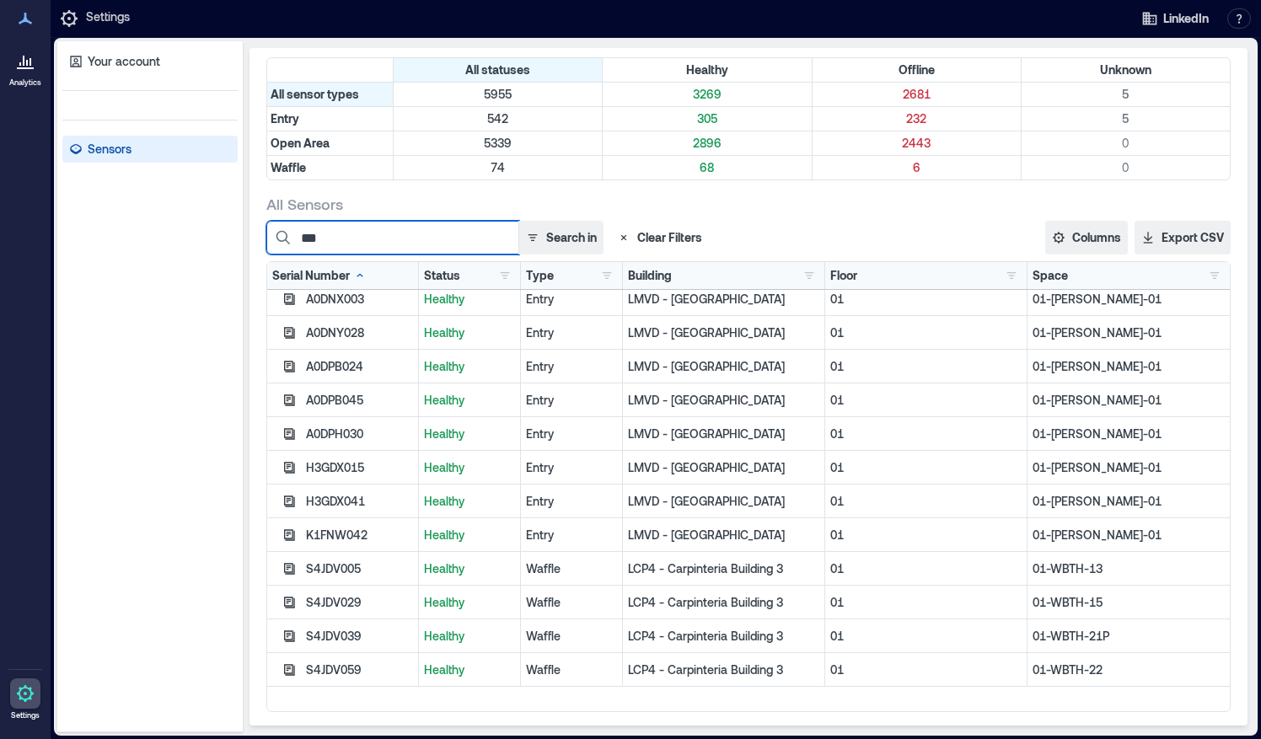
scroll to position [0, 0]
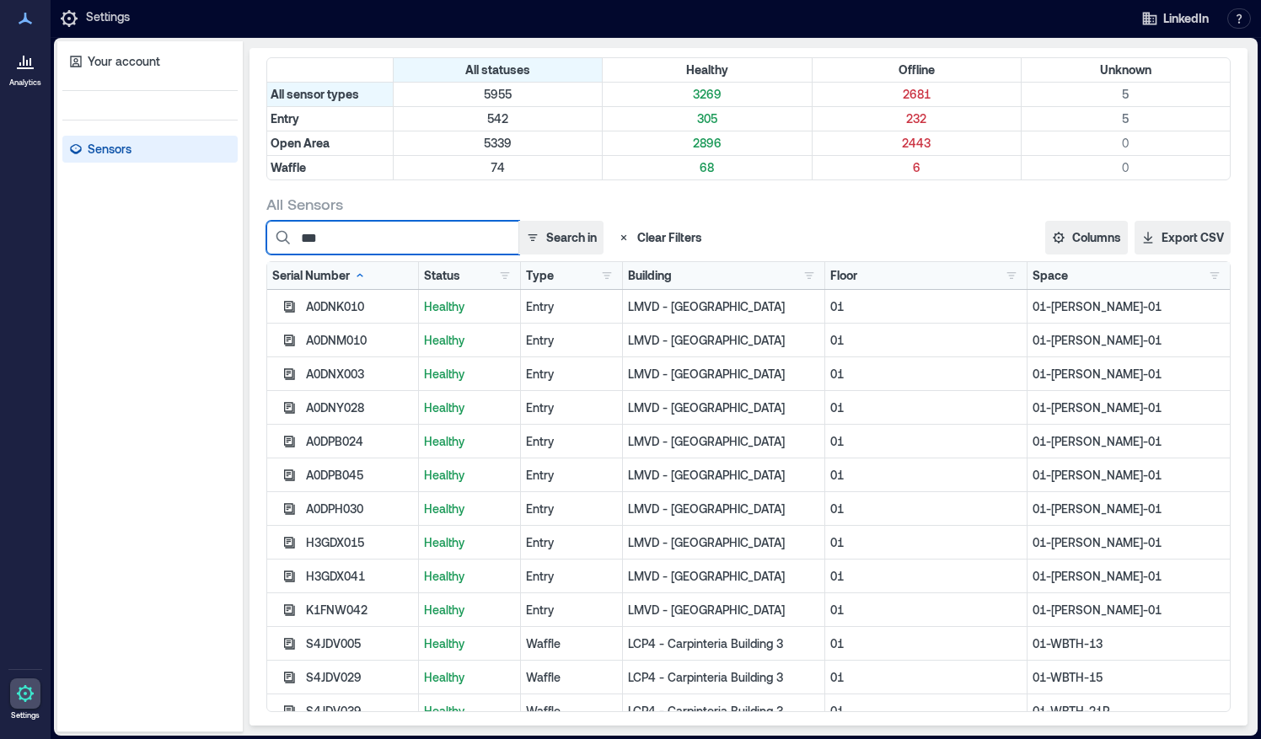
type input "***"
click at [624, 238] on icon "button" at bounding box center [623, 237] width 13 height 13
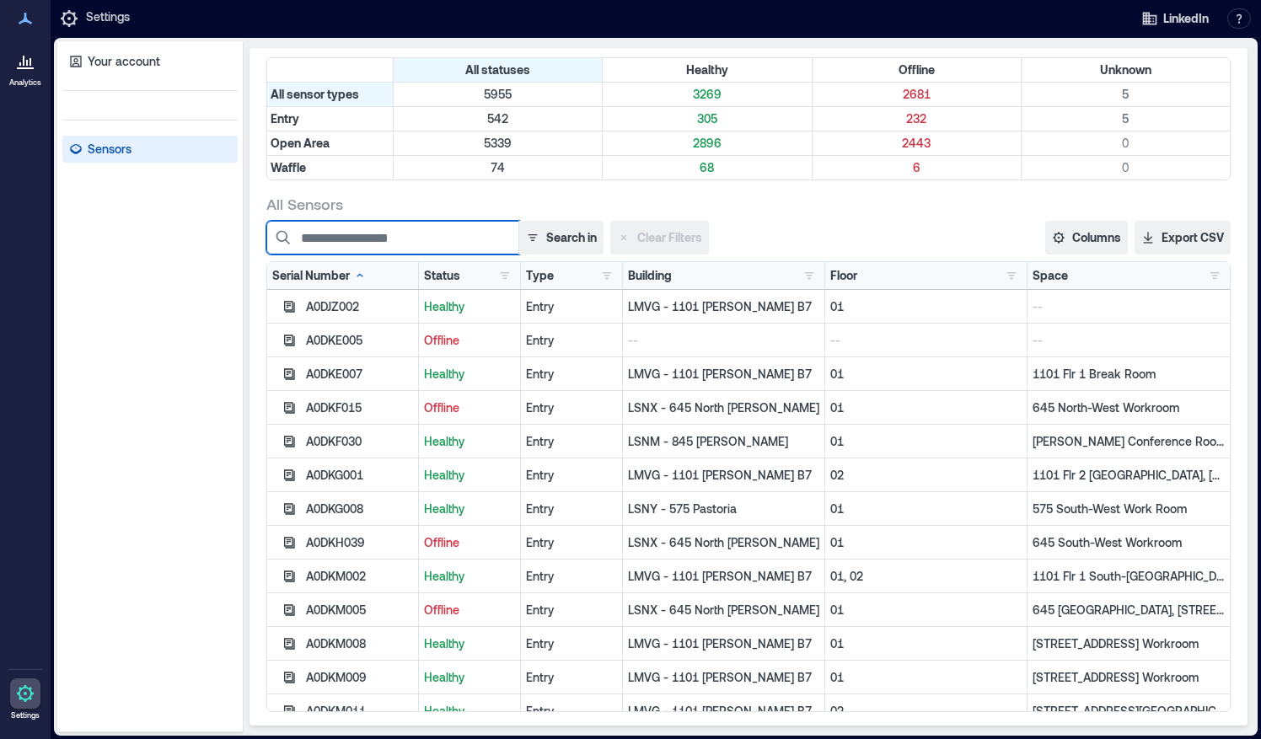
click at [420, 228] on input at bounding box center [392, 238] width 253 height 34
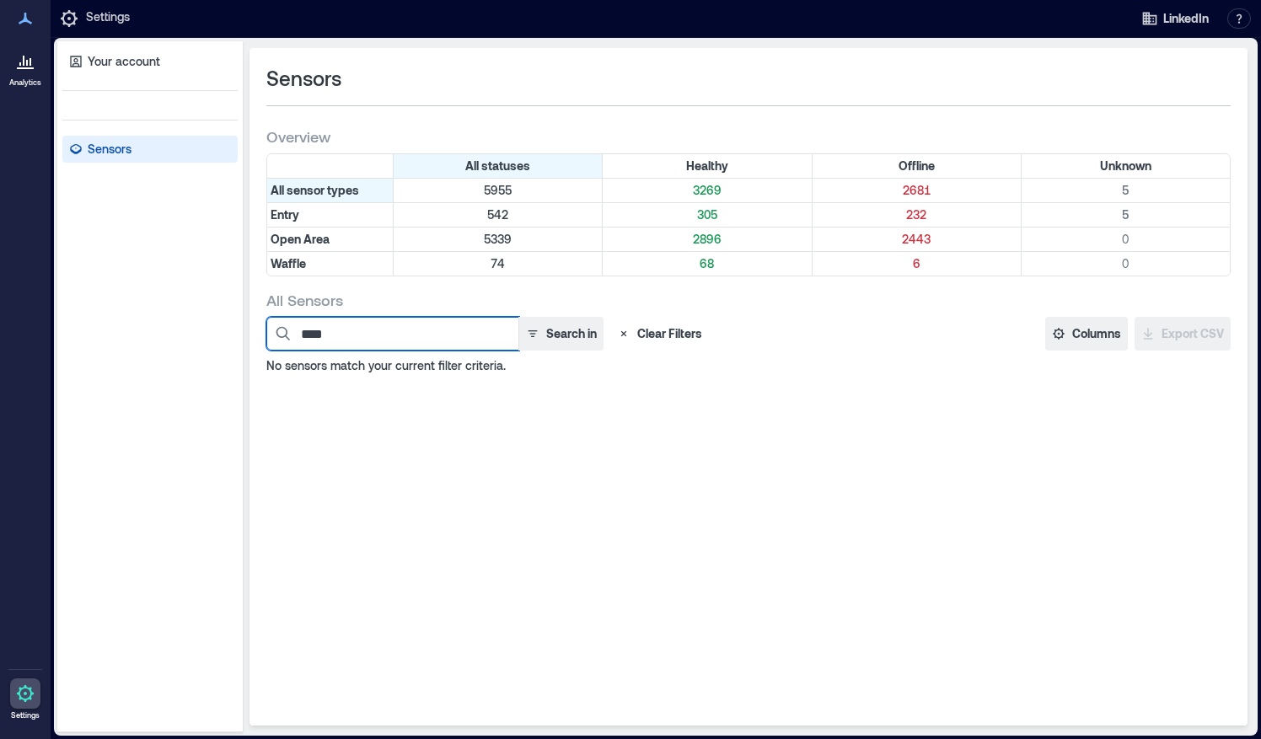
type input "***"
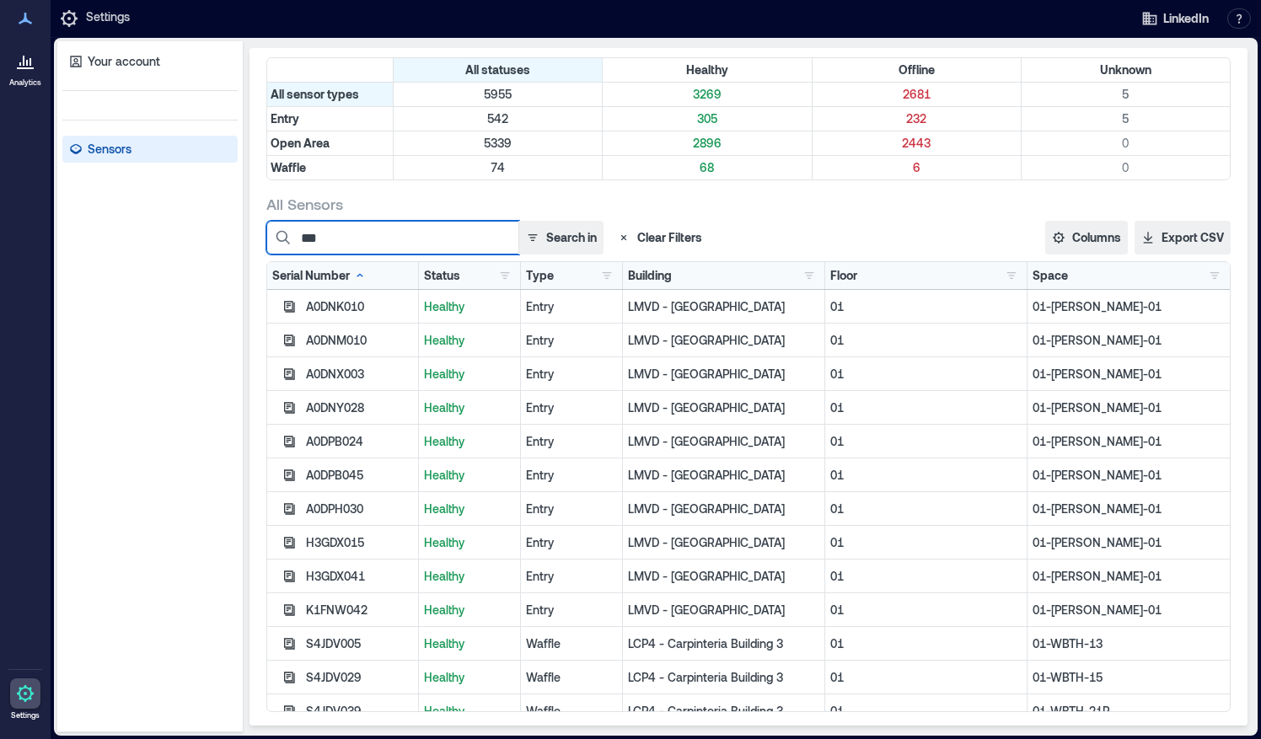
drag, startPoint x: 362, startPoint y: 233, endPoint x: 260, endPoint y: 239, distance: 102.1
click at [260, 239] on div "Sensors Overview All statuses Healthy Offline Unknown All sensor types 5955 326…" at bounding box center [748, 387] width 998 height 678
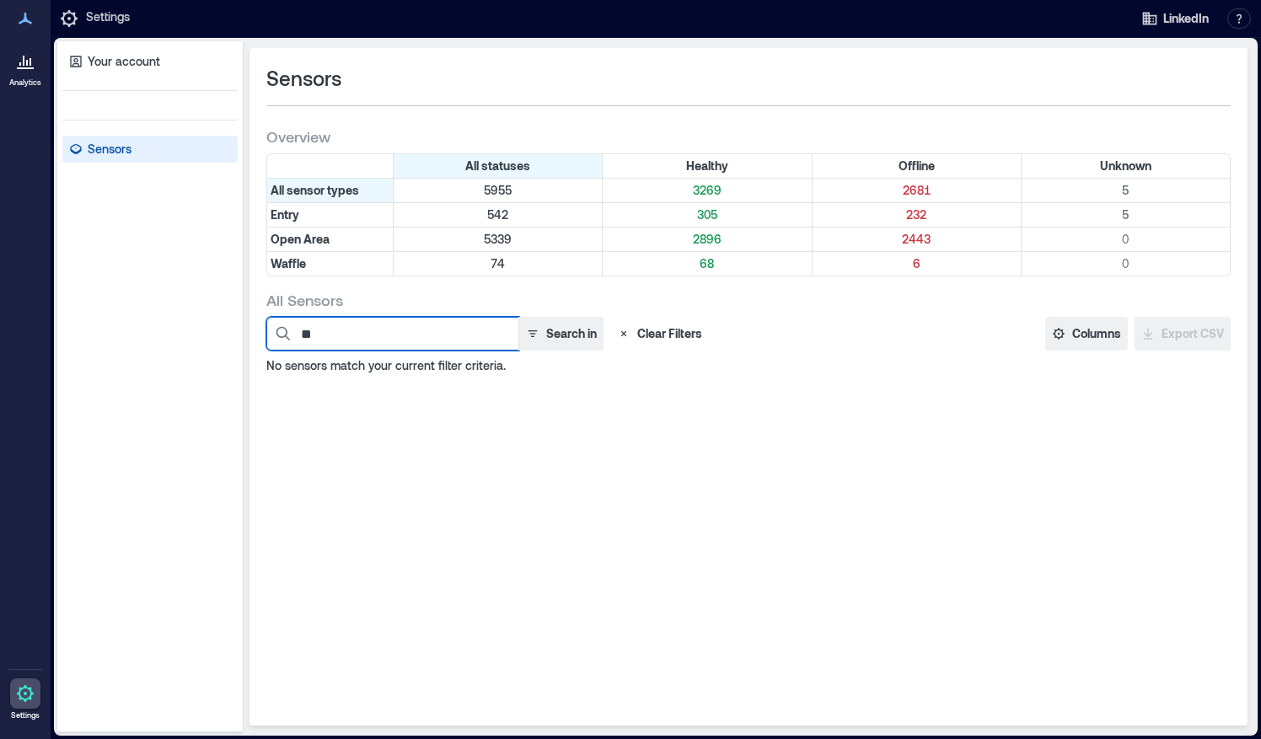
type input "*"
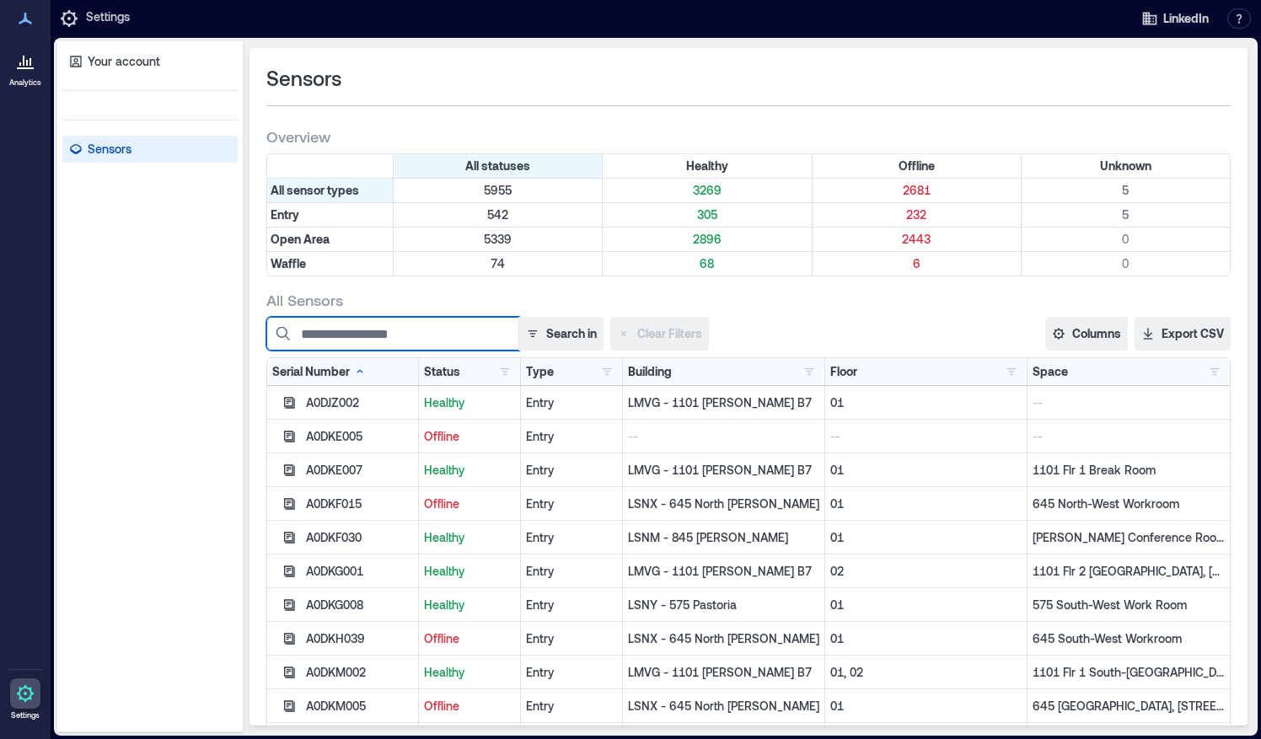
click at [425, 332] on input at bounding box center [392, 334] width 253 height 34
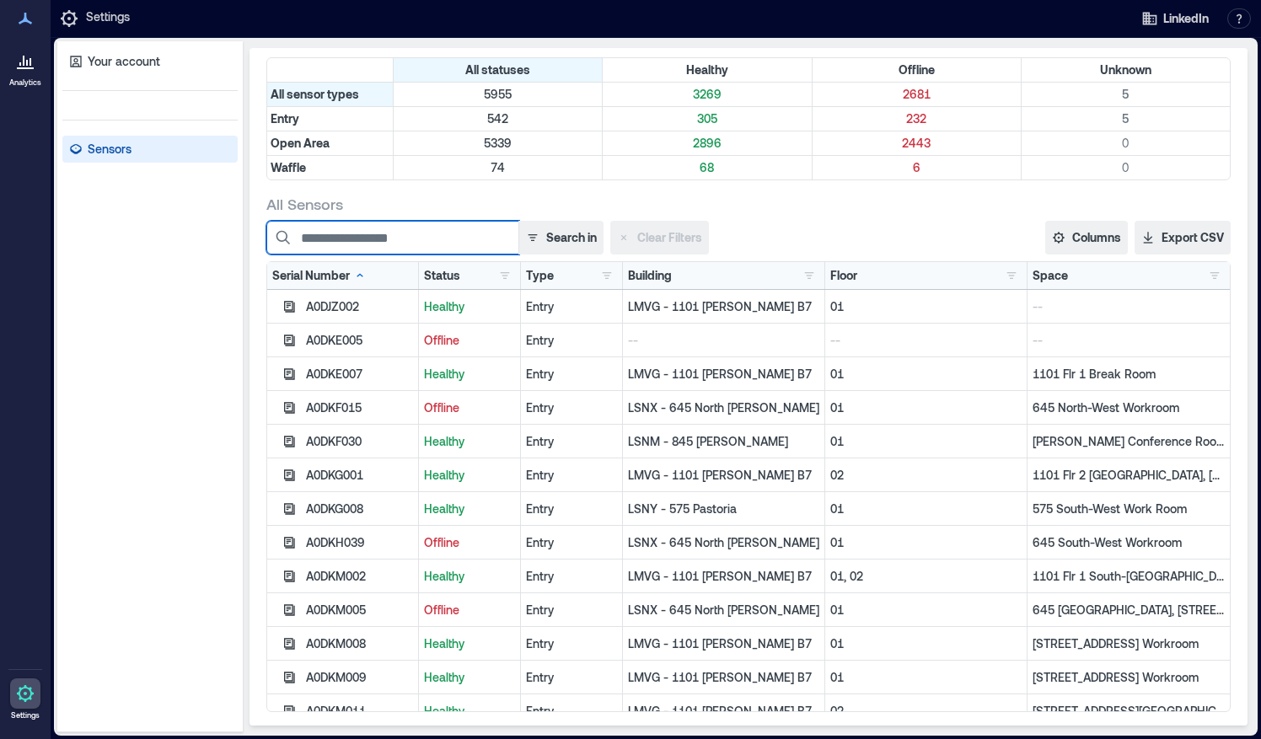
click at [379, 230] on input at bounding box center [392, 238] width 253 height 34
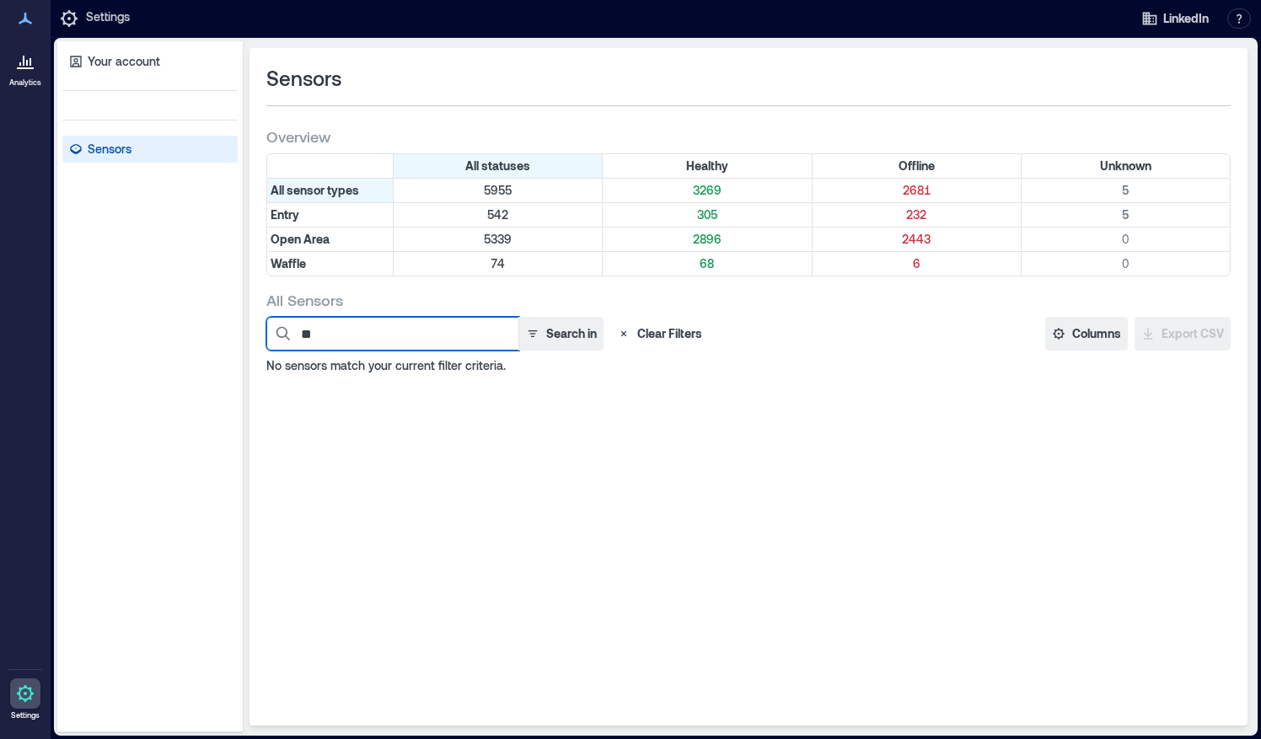
type input "*"
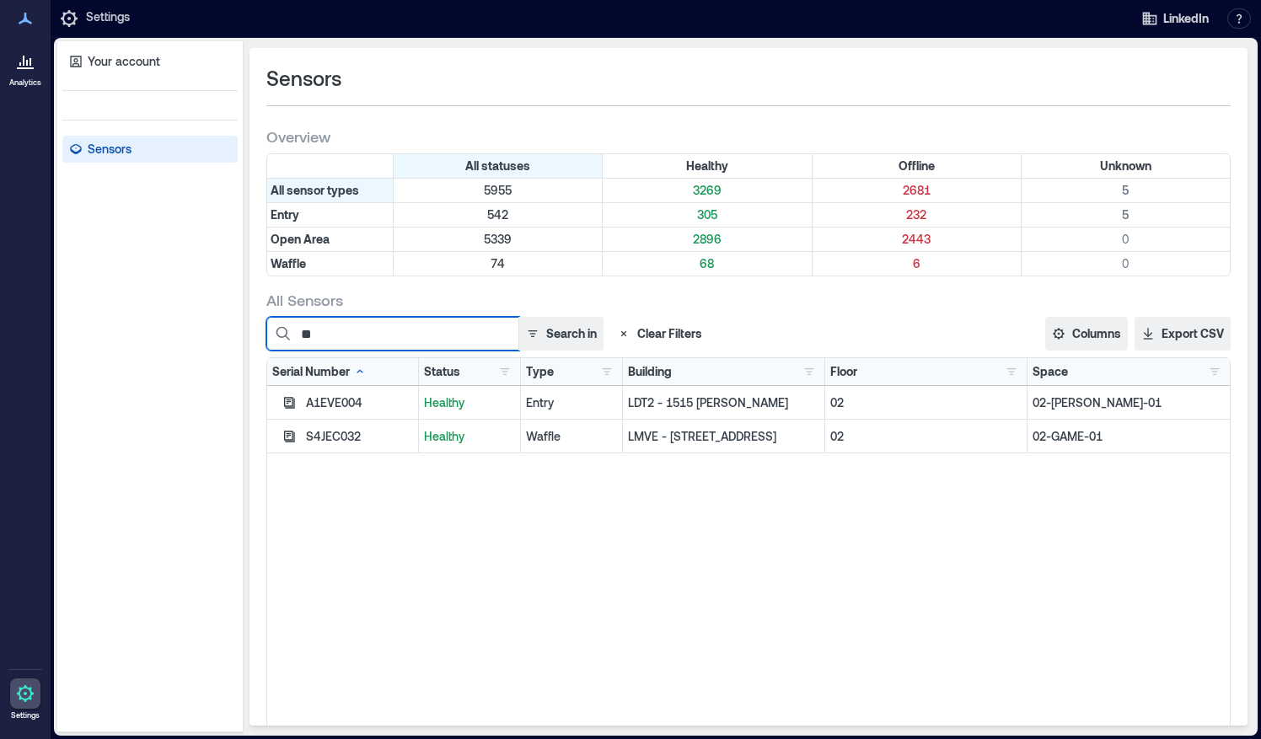
type input "*"
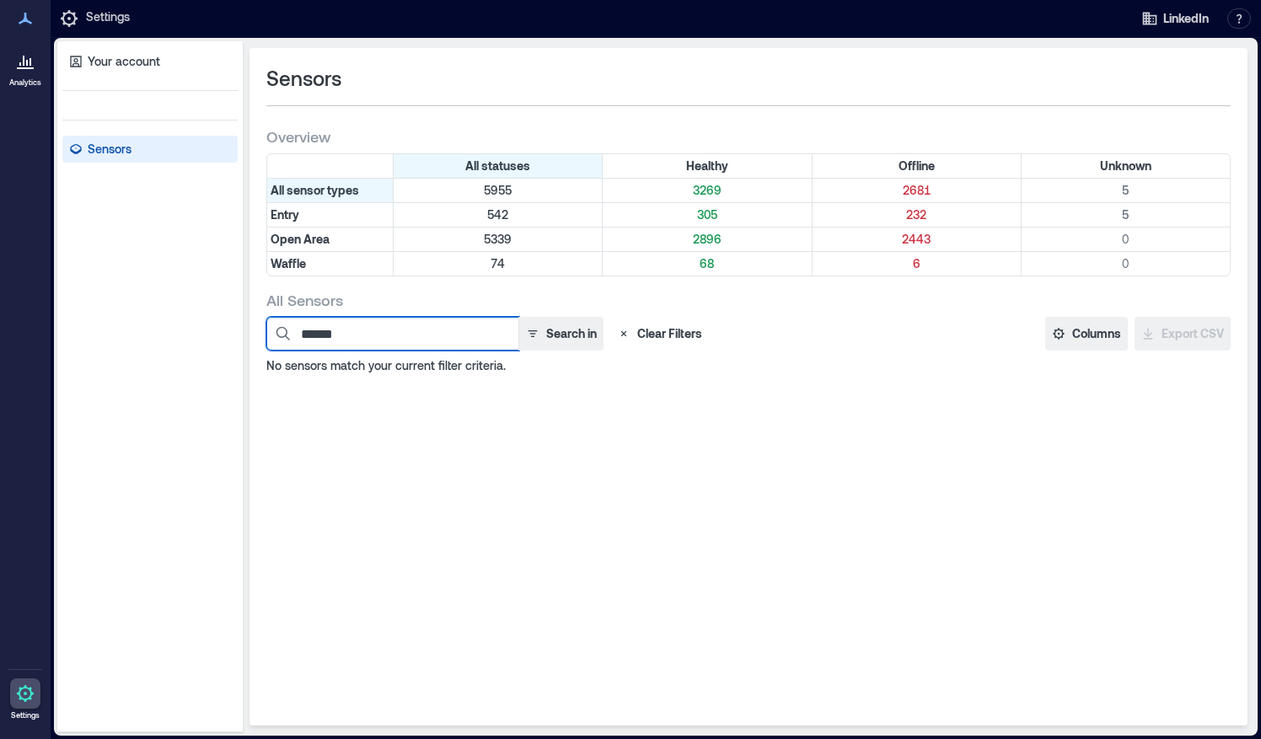
type input "*******"
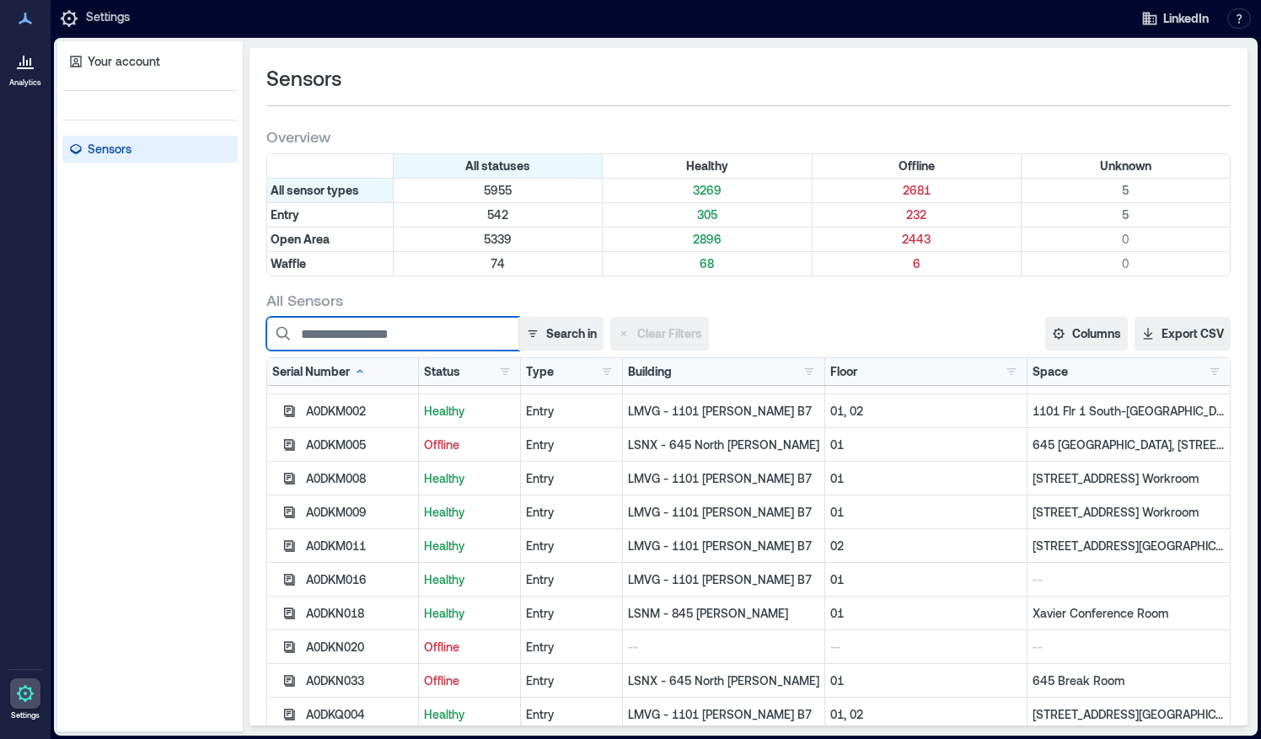
scroll to position [264, 0]
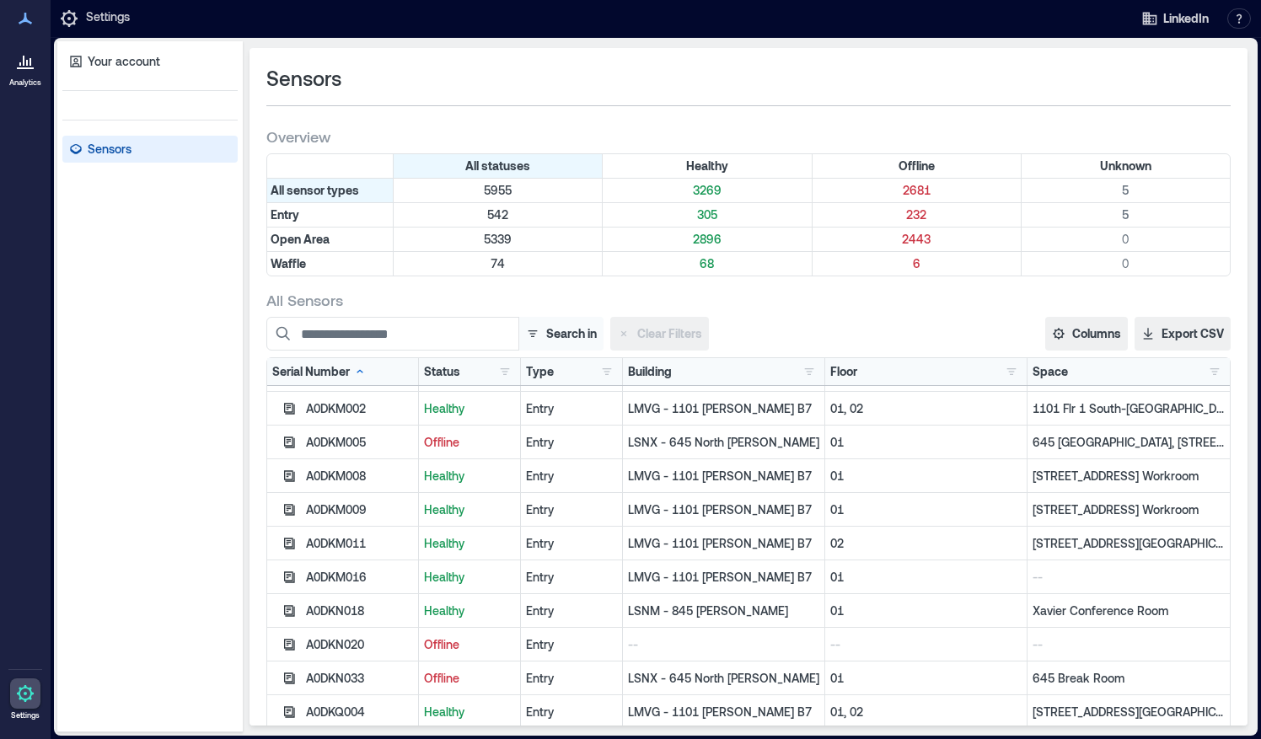
click at [554, 336] on button "Search in" at bounding box center [560, 334] width 85 height 34
click at [492, 464] on button "Space" at bounding box center [540, 459] width 117 height 27
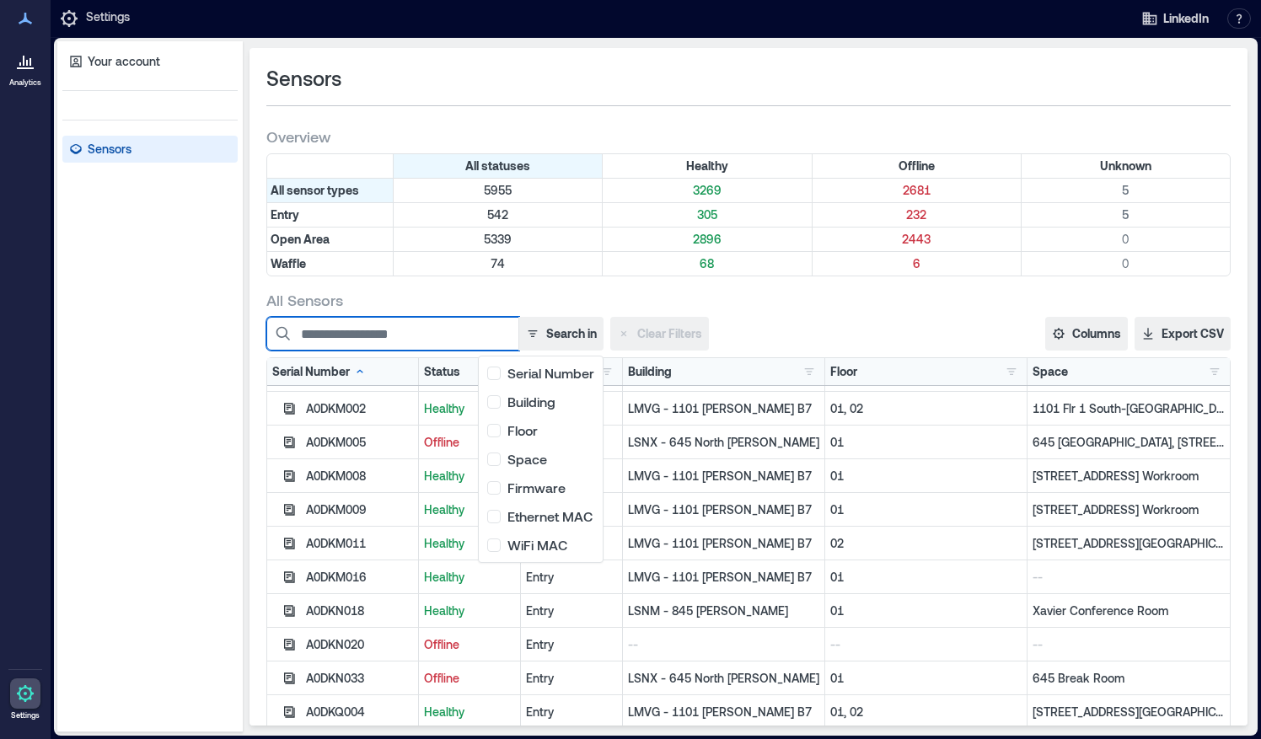
click at [436, 332] on input at bounding box center [392, 334] width 253 height 34
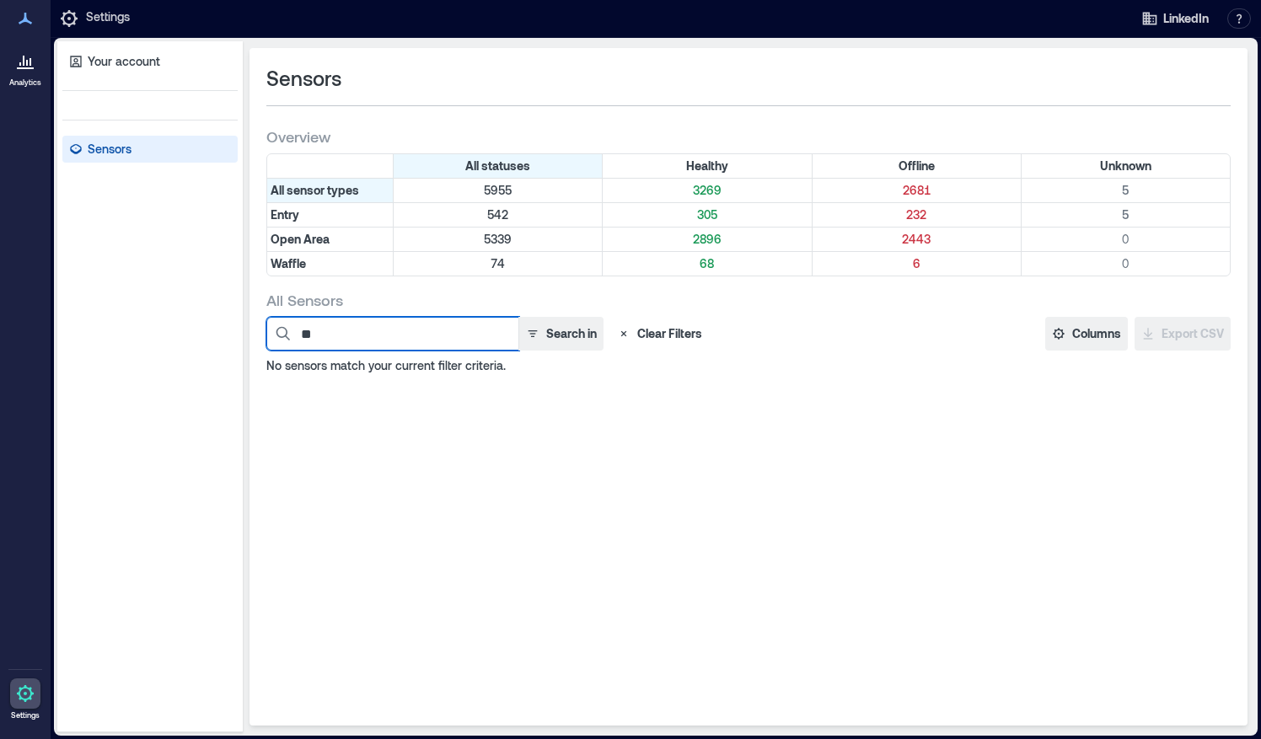
type input "*"
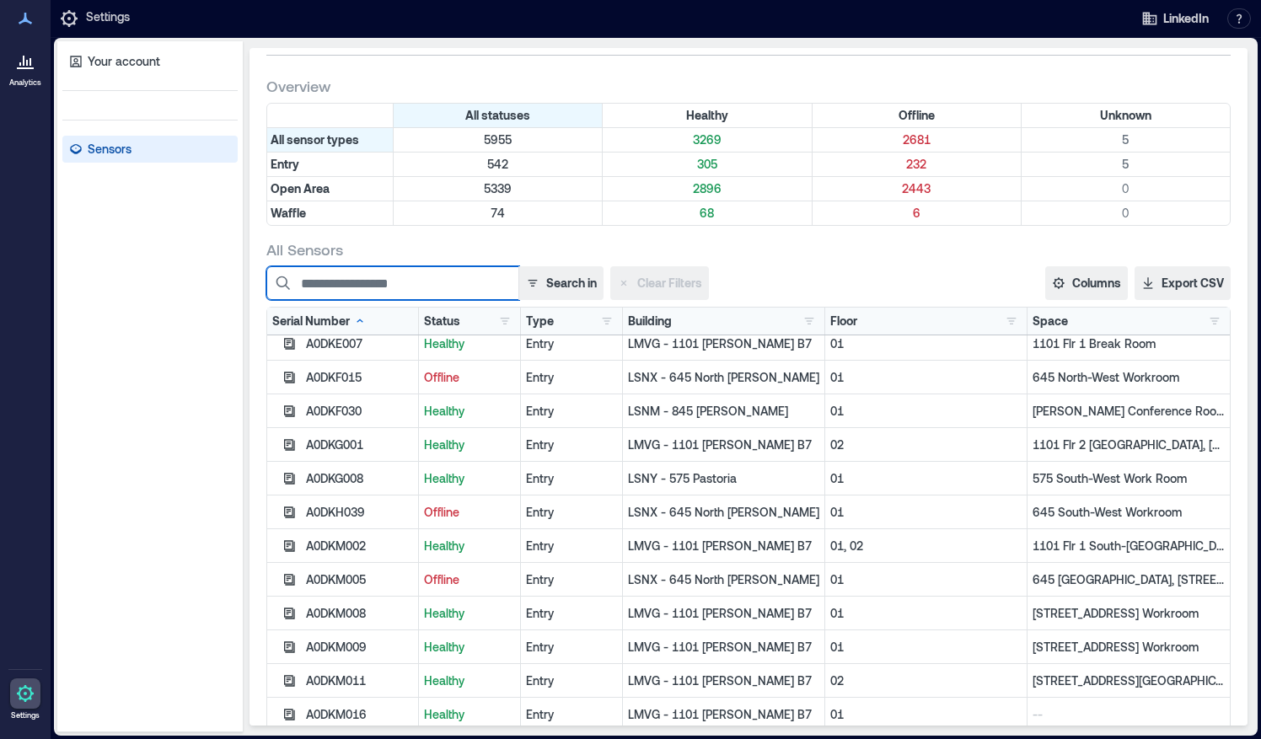
scroll to position [56, 0]
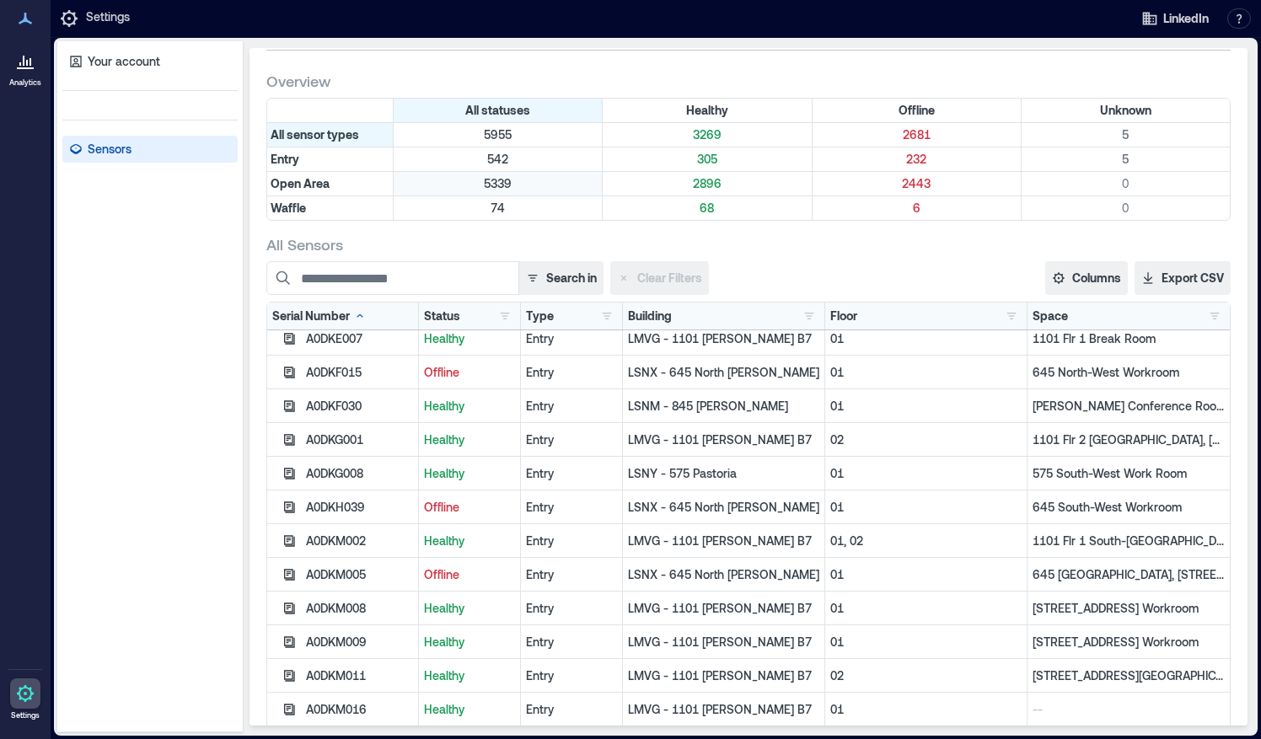
click at [448, 191] on div "5339" at bounding box center [498, 184] width 209 height 24
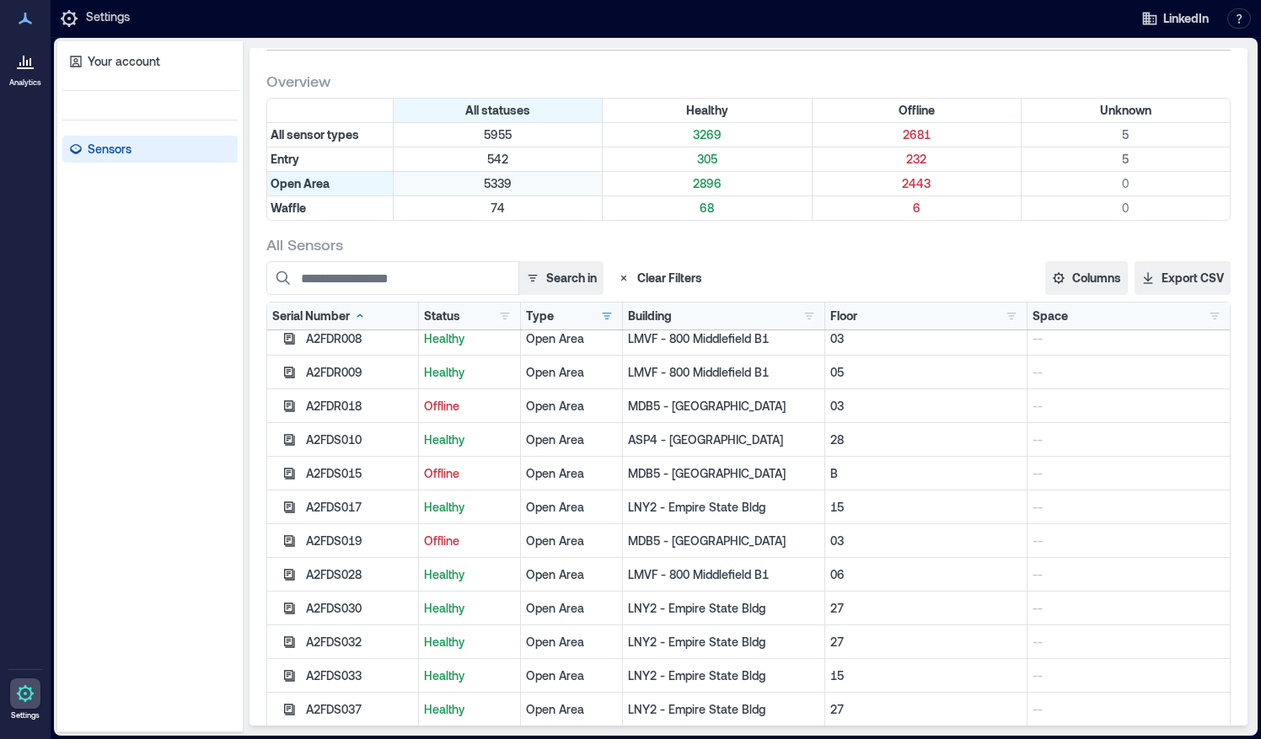
click at [518, 180] on p "5339" at bounding box center [497, 183] width 201 height 17
click at [491, 181] on p "5339" at bounding box center [497, 183] width 201 height 17
click at [440, 282] on input at bounding box center [392, 278] width 253 height 34
click at [597, 308] on button "button" at bounding box center [607, 316] width 20 height 17
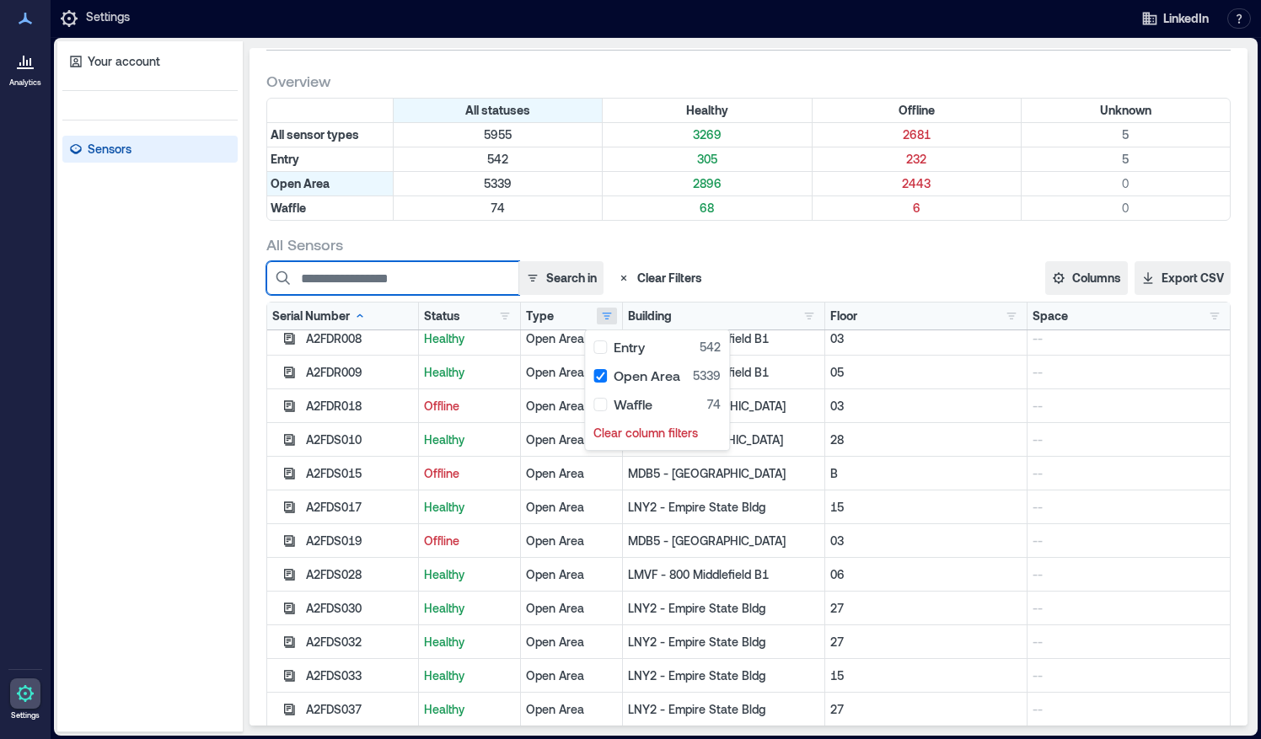
click at [343, 286] on input at bounding box center [392, 278] width 253 height 34
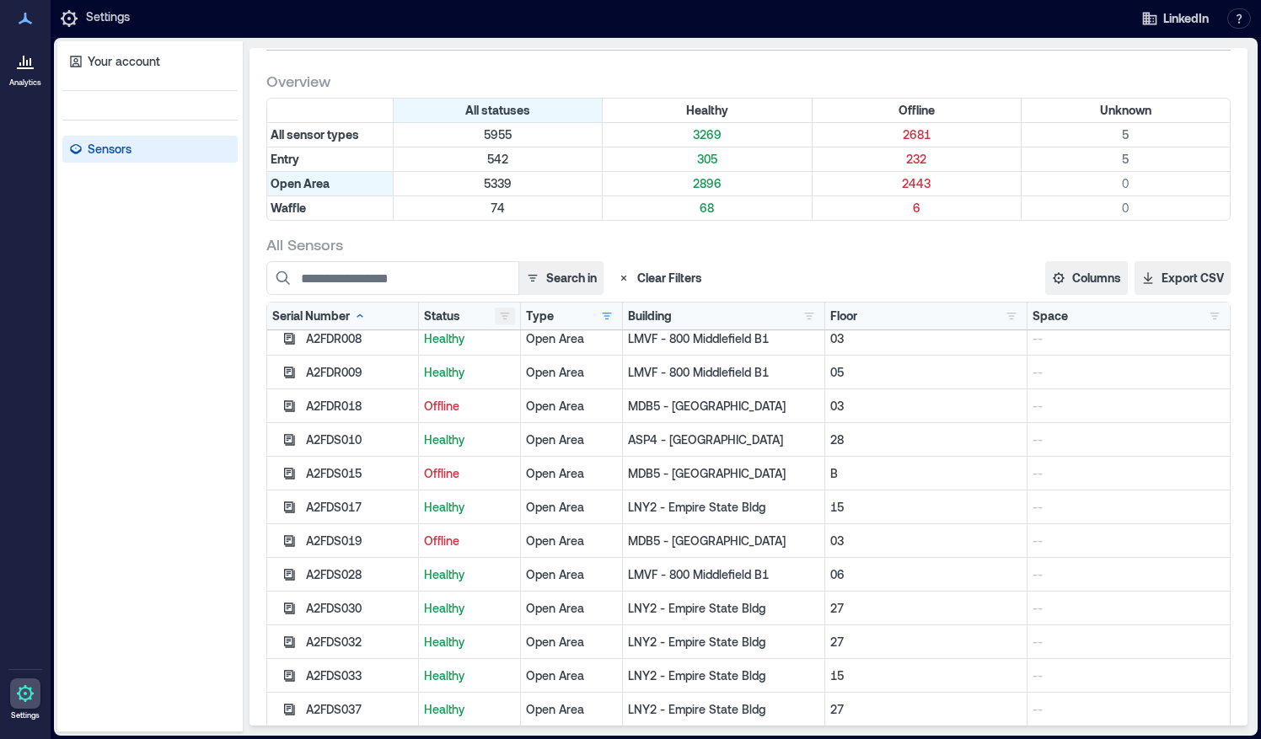
click at [495, 312] on button "button" at bounding box center [505, 316] width 20 height 17
click at [503, 349] on div "Healthy 2896" at bounding box center [551, 347] width 106 height 17
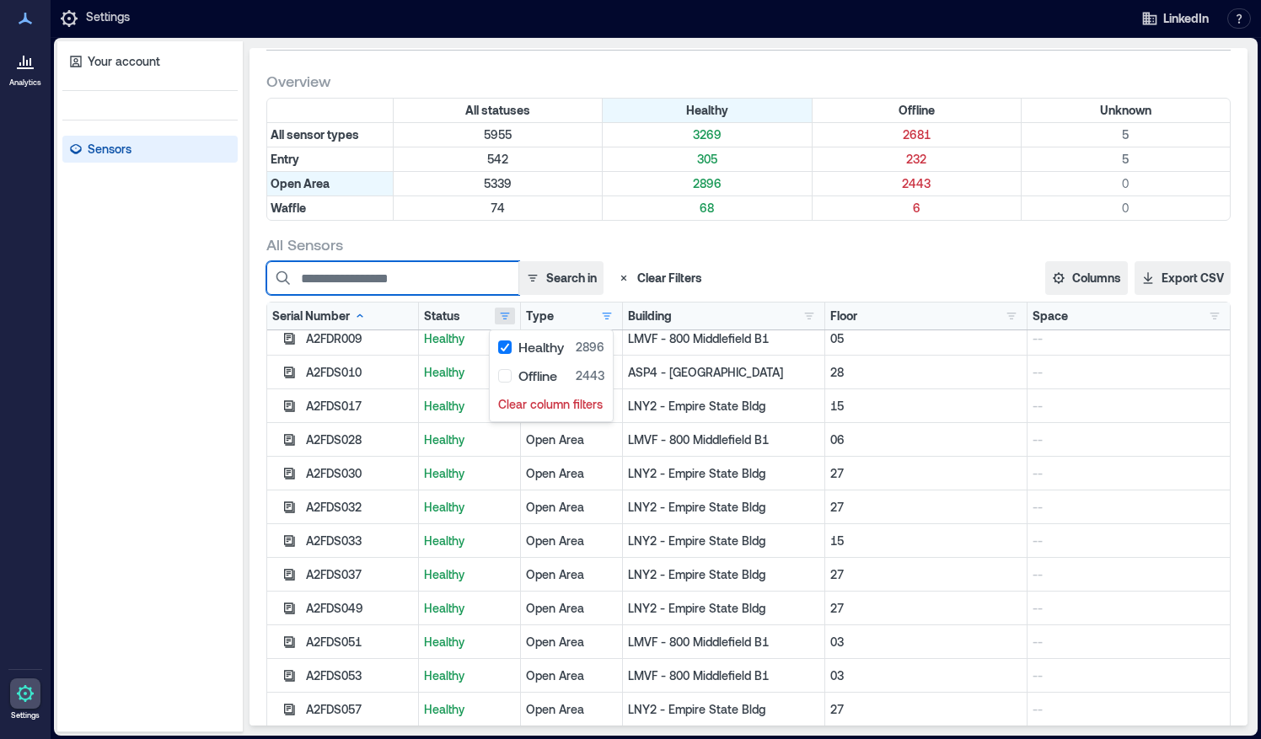
click at [425, 287] on input at bounding box center [392, 278] width 253 height 34
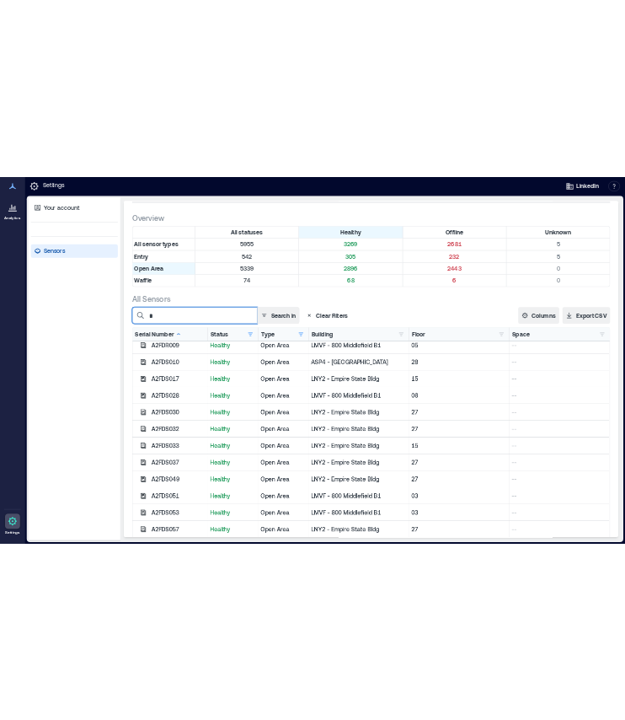
scroll to position [0, 0]
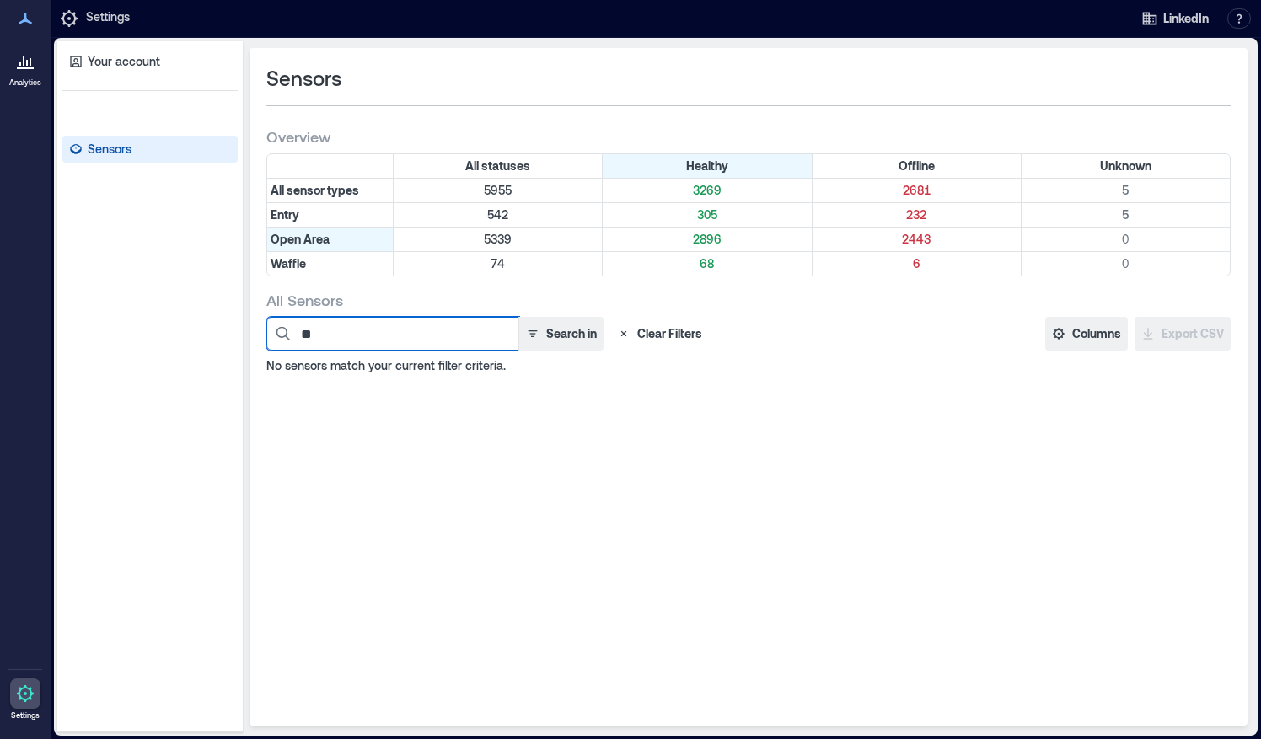
type input "*"
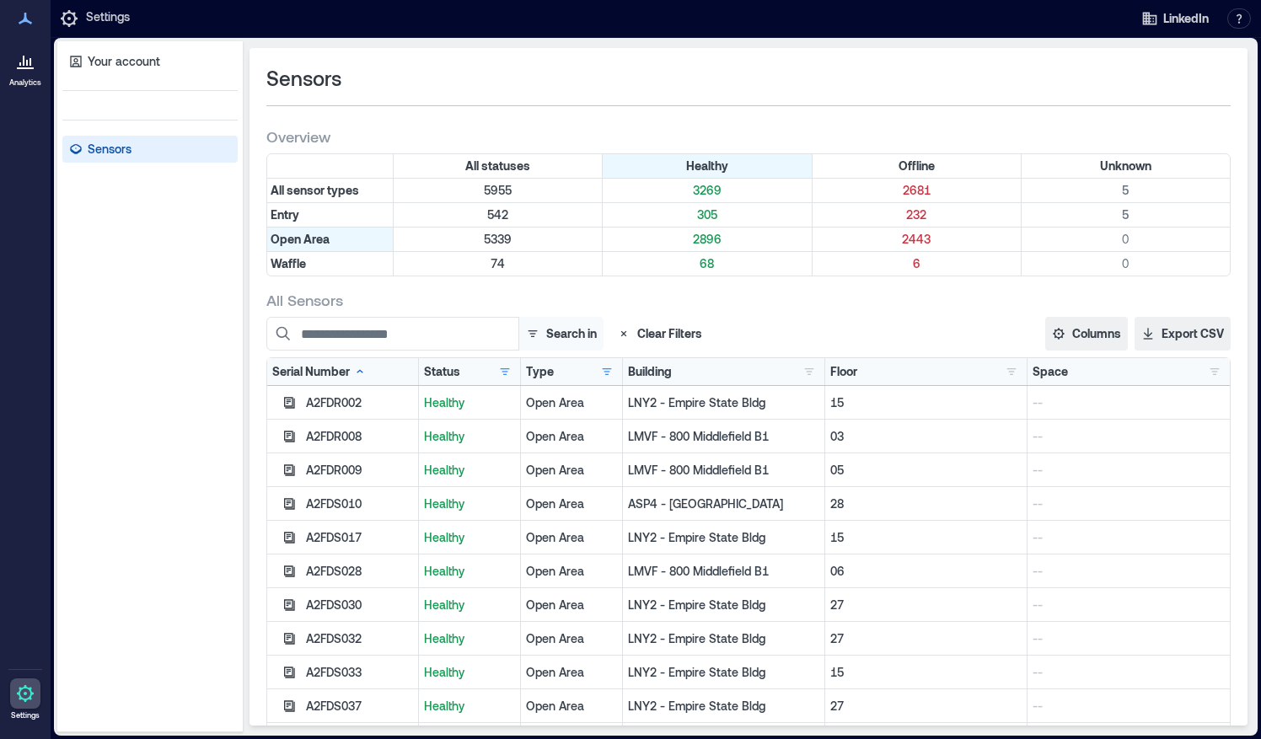
click at [526, 317] on button "Search in" at bounding box center [560, 334] width 85 height 34
click at [496, 373] on button "Serial Number" at bounding box center [540, 373] width 117 height 27
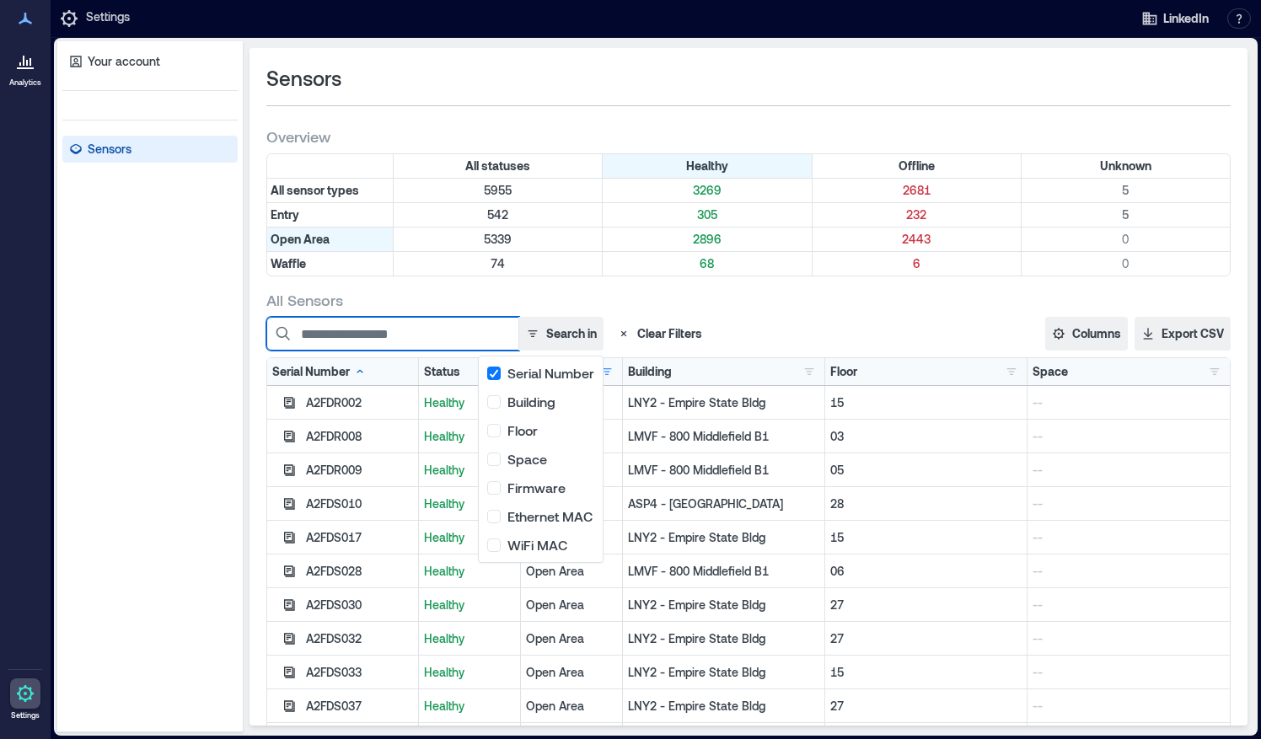
click at [381, 320] on input at bounding box center [392, 334] width 253 height 34
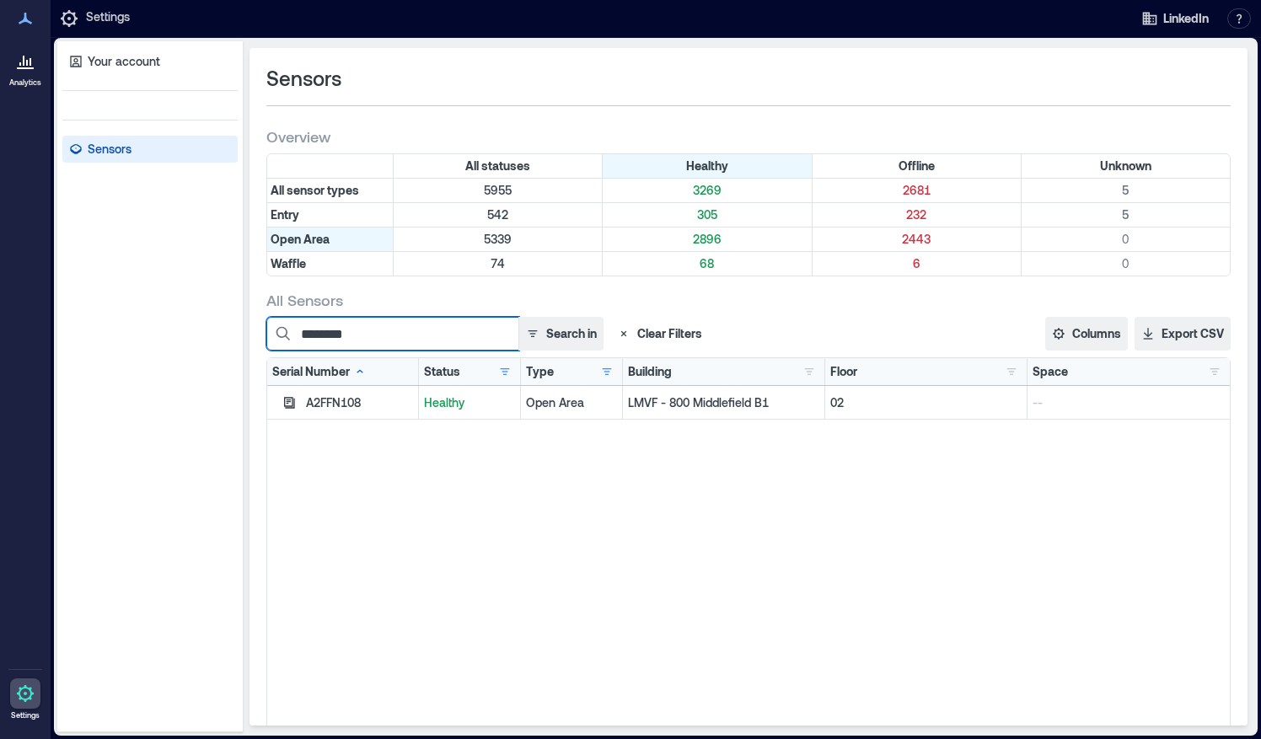
drag, startPoint x: 378, startPoint y: 334, endPoint x: 280, endPoint y: 330, distance: 98.7
click at [280, 330] on input "********" at bounding box center [392, 334] width 253 height 34
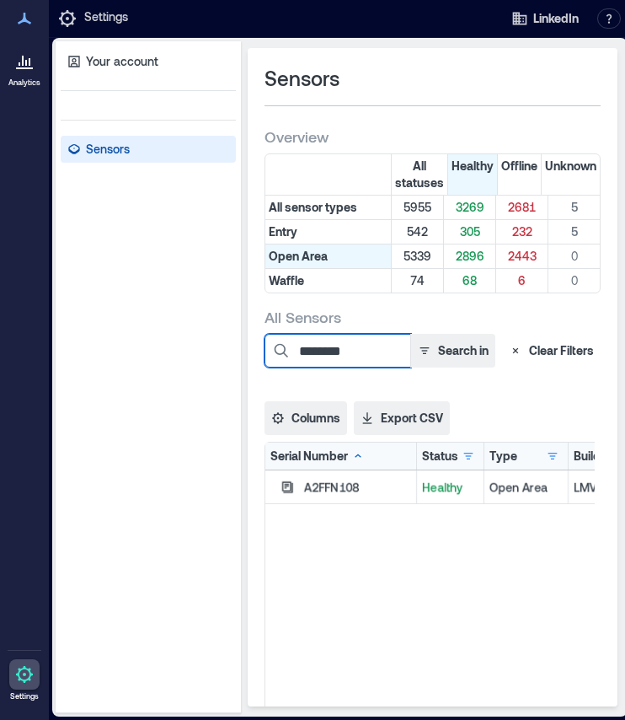
type input "********"
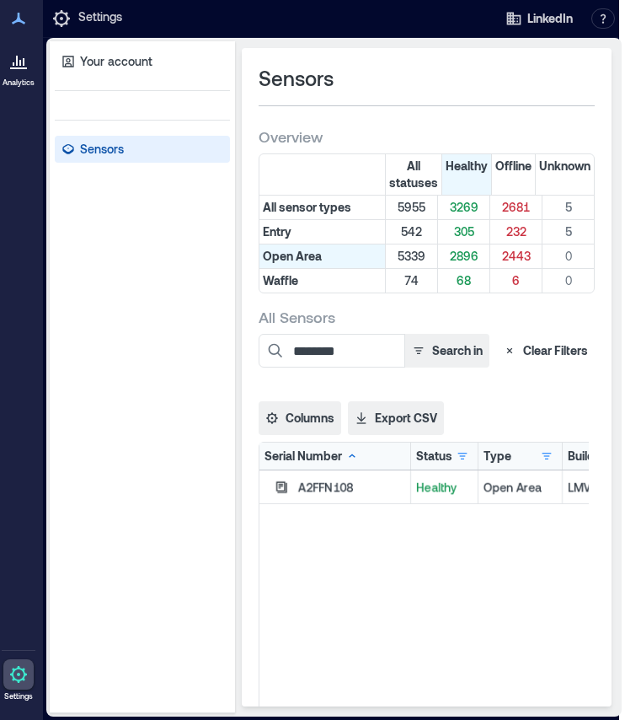
click at [509, 397] on div "******** Search in Clear Filters Columns Serial Number Status Type Building Flo…" at bounding box center [427, 384] width 336 height 101
click at [504, 351] on button "Clear Filters" at bounding box center [545, 351] width 99 height 34
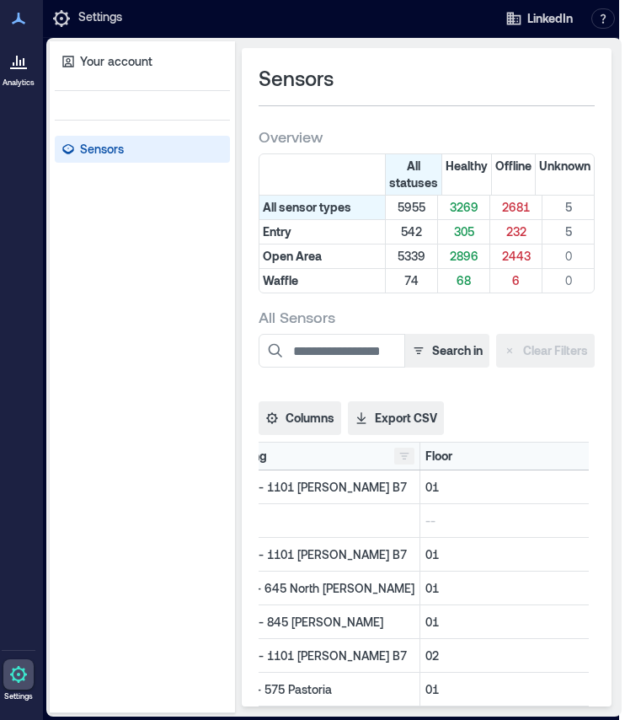
click at [398, 459] on button "button" at bounding box center [404, 456] width 20 height 17
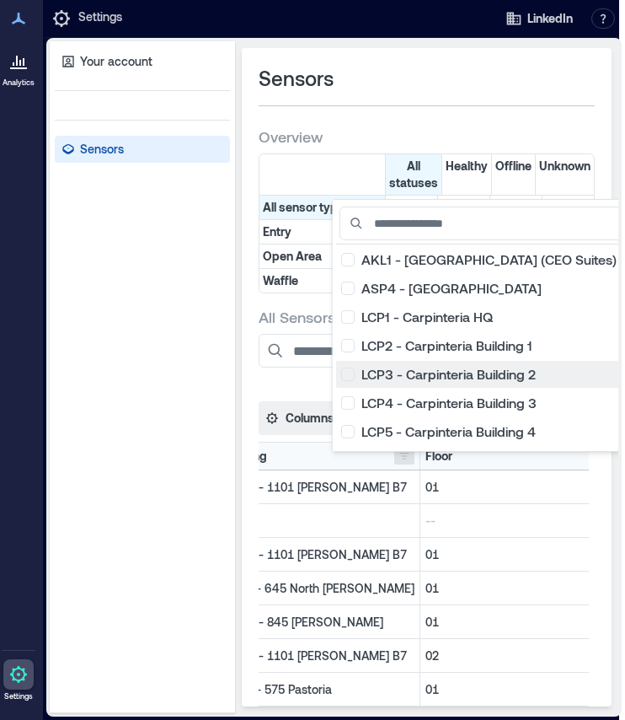
scroll to position [228, 0]
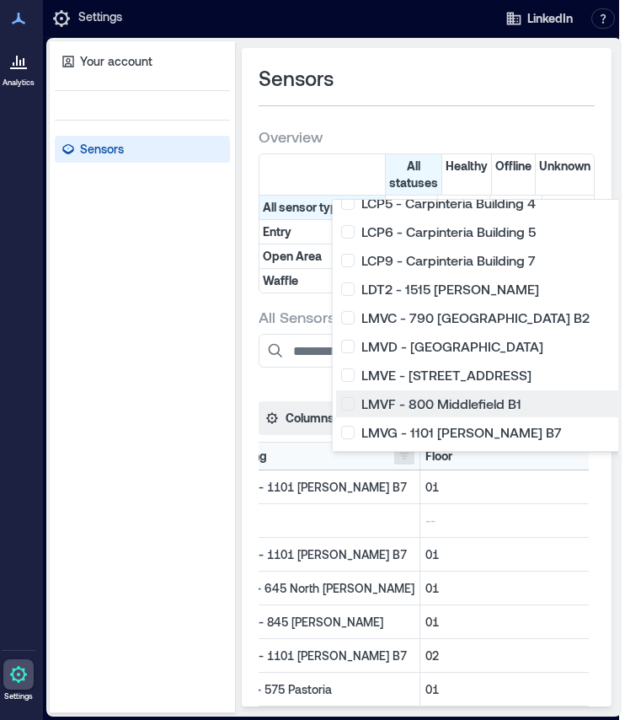
click at [341, 395] on div "LMVF - 800 [GEOGRAPHIC_DATA] B1 915" at bounding box center [499, 403] width 316 height 17
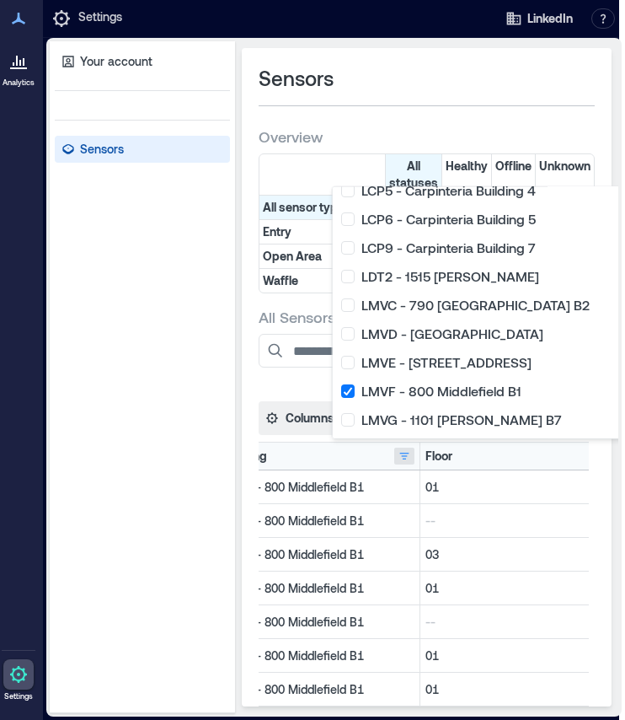
click at [290, 389] on div "Search in Clear Filters Columns Serial Number Status Type Building Floor Space …" at bounding box center [427, 384] width 336 height 101
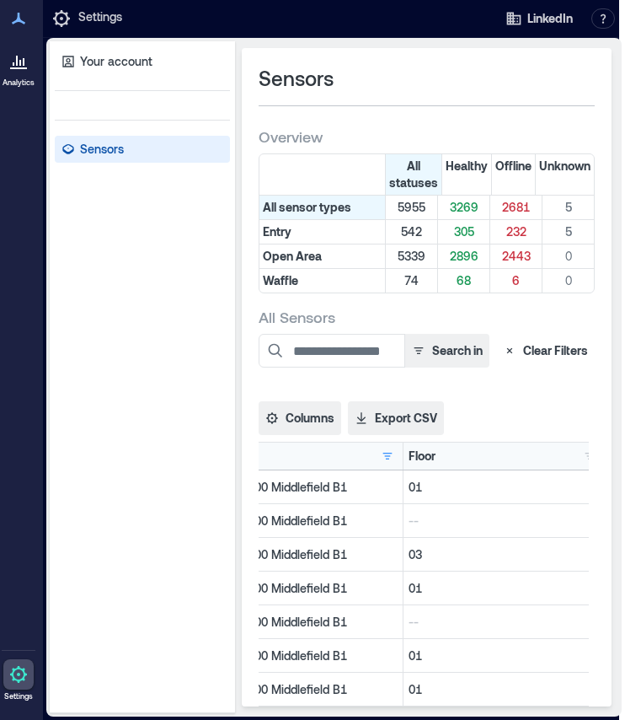
scroll to position [0, 13]
click at [551, 456] on div "Floor 01 119 02 199 03 136 04 151 04, 05 1 05 149 05, 06 1 06 149 N/A 10" at bounding box center [504, 456] width 191 height 17
click at [580, 456] on button "button" at bounding box center [590, 456] width 20 height 17
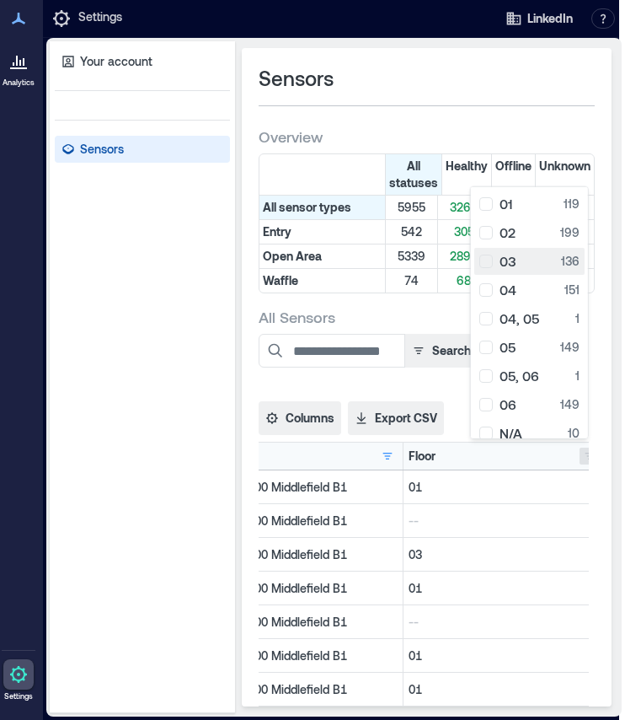
scroll to position [11, 0]
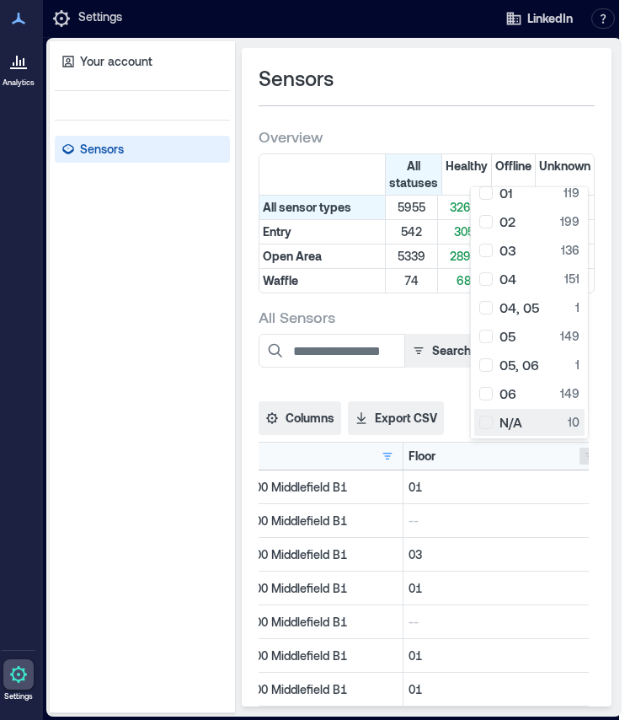
click at [493, 418] on div "N/A 10" at bounding box center [530, 422] width 100 height 17
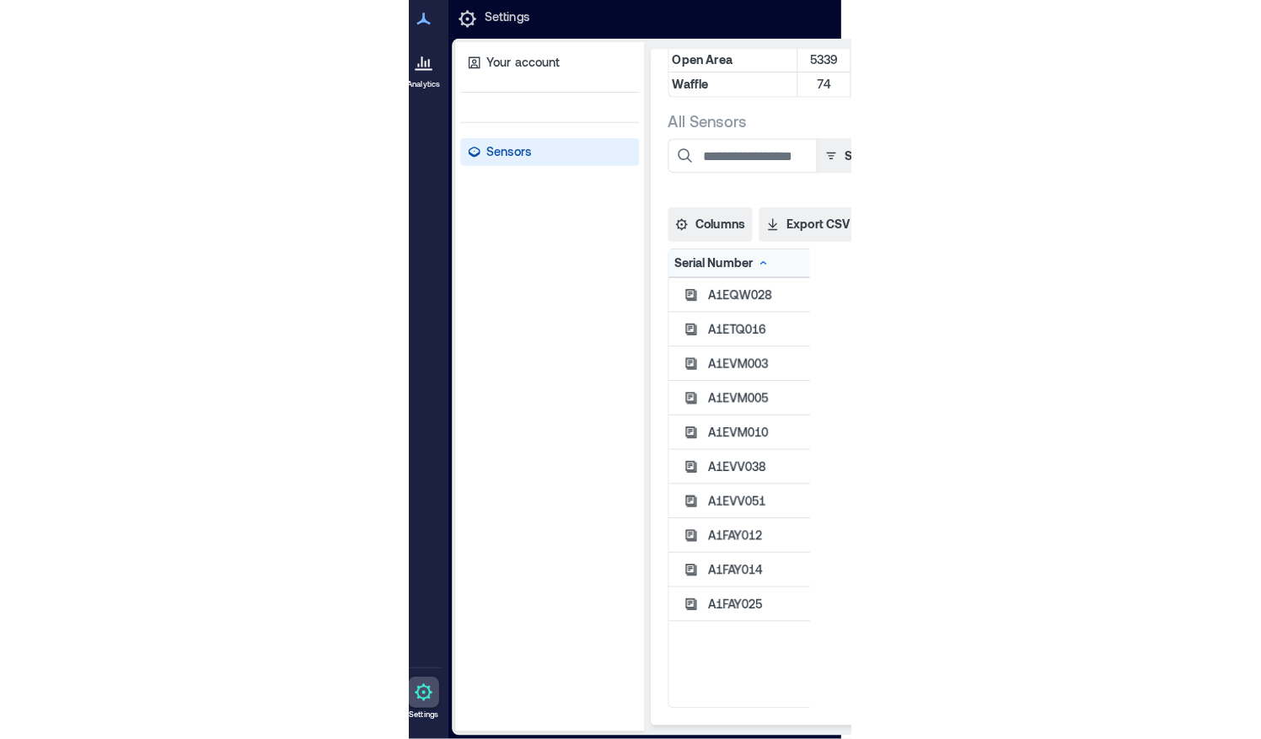
scroll to position [96, 0]
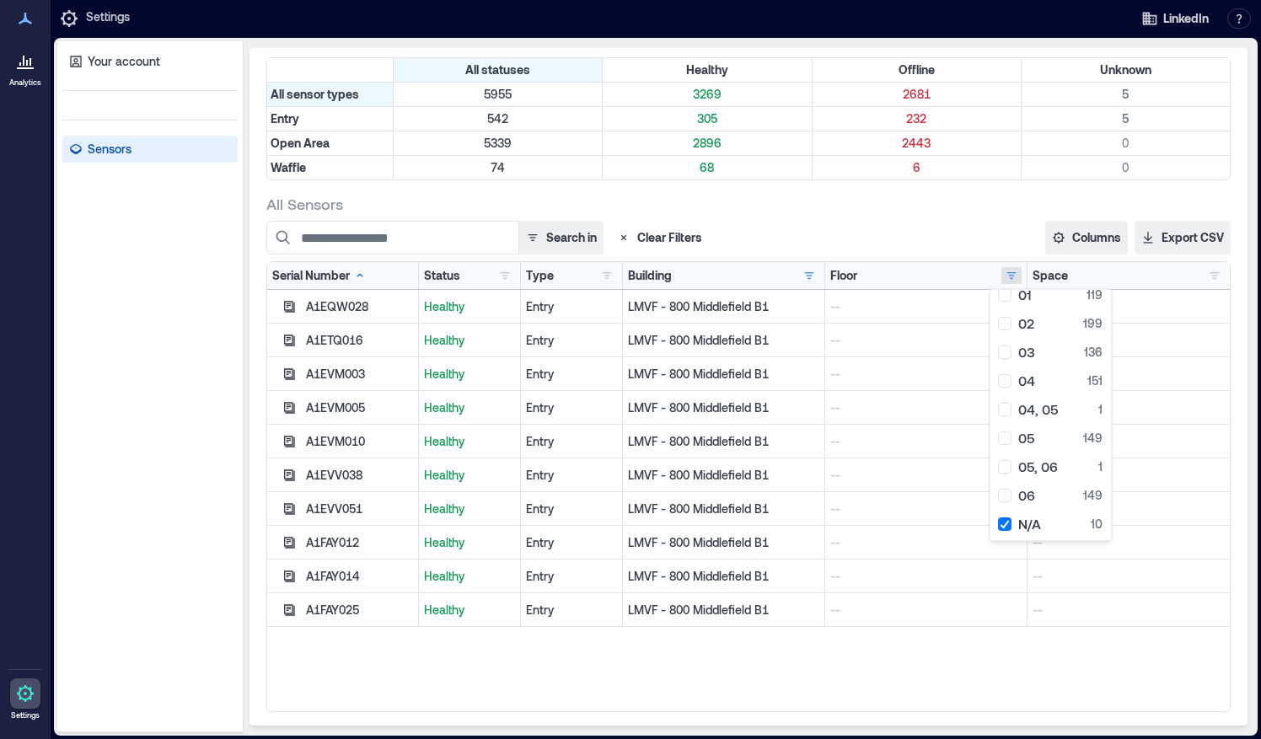
click at [925, 597] on div "--" at bounding box center [926, 610] width 202 height 34
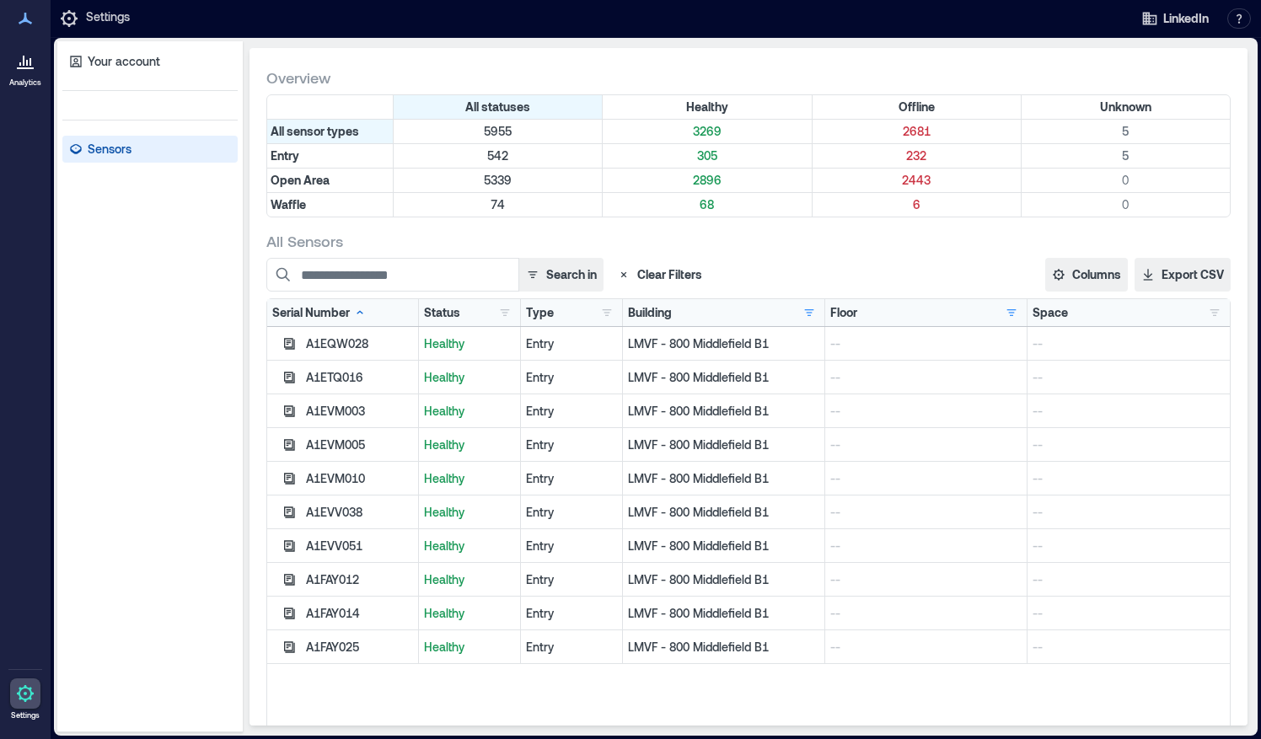
scroll to position [57, 0]
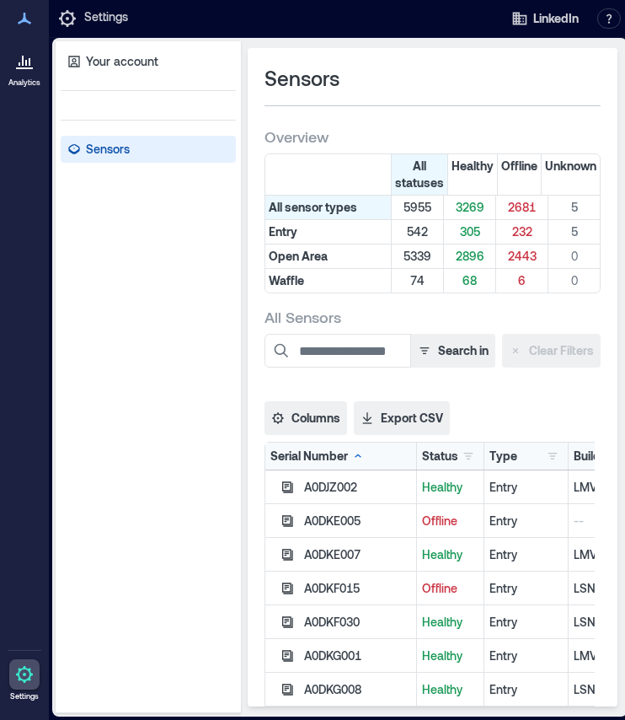
click at [29, 80] on p "Analytics" at bounding box center [24, 83] width 32 height 10
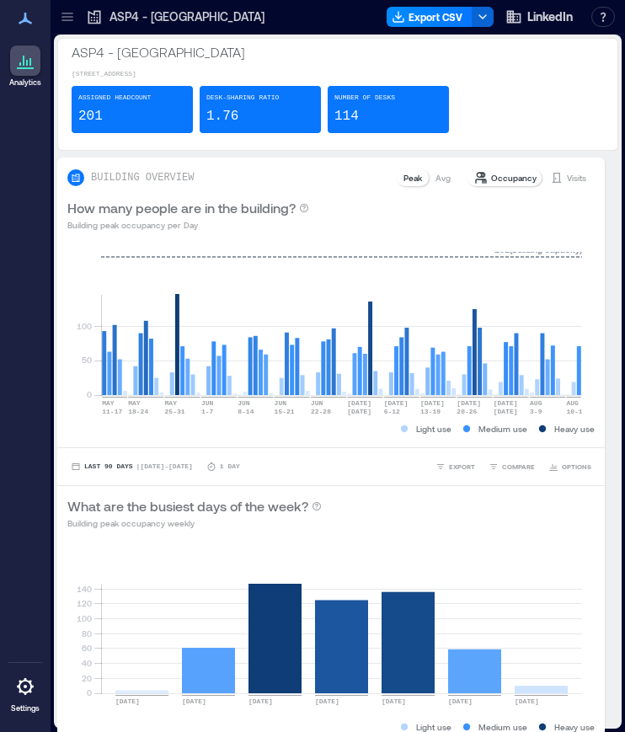
click at [69, 24] on icon at bounding box center [67, 16] width 17 height 17
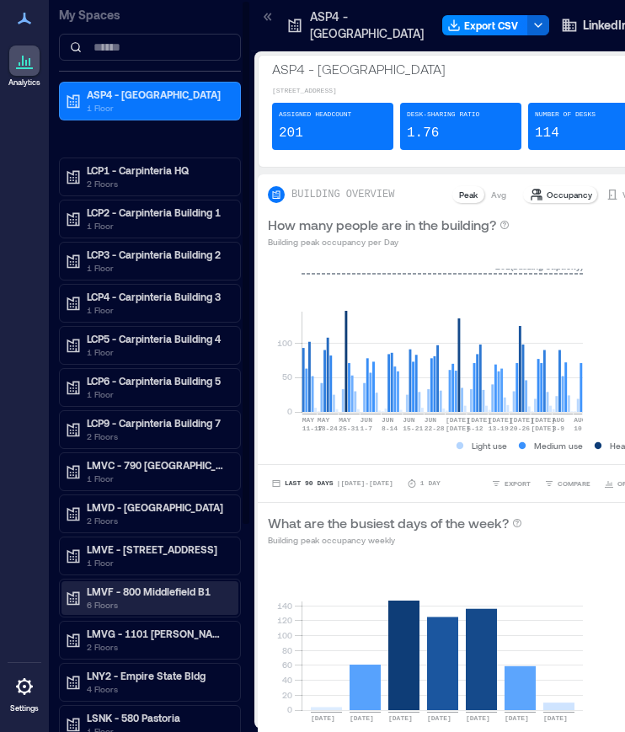
click at [102, 598] on p "6 Floors" at bounding box center [158, 604] width 142 height 13
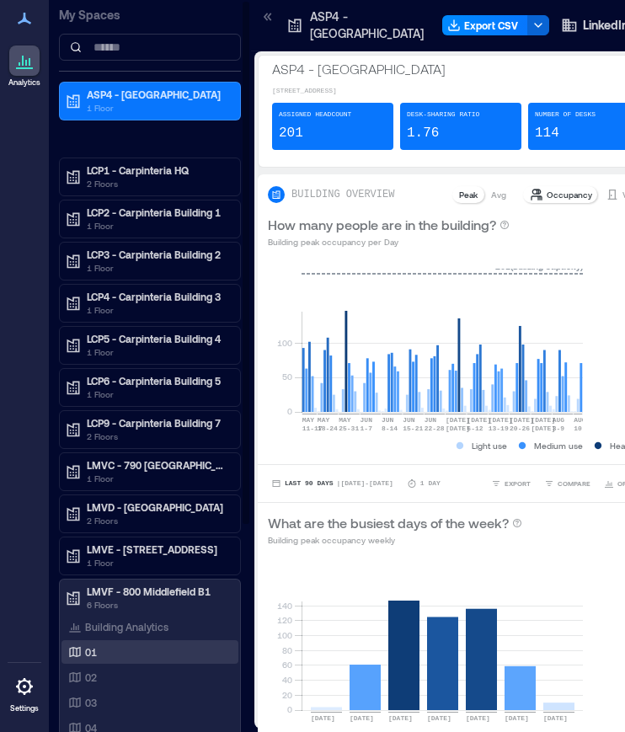
click at [88, 646] on p "01" at bounding box center [91, 652] width 12 height 13
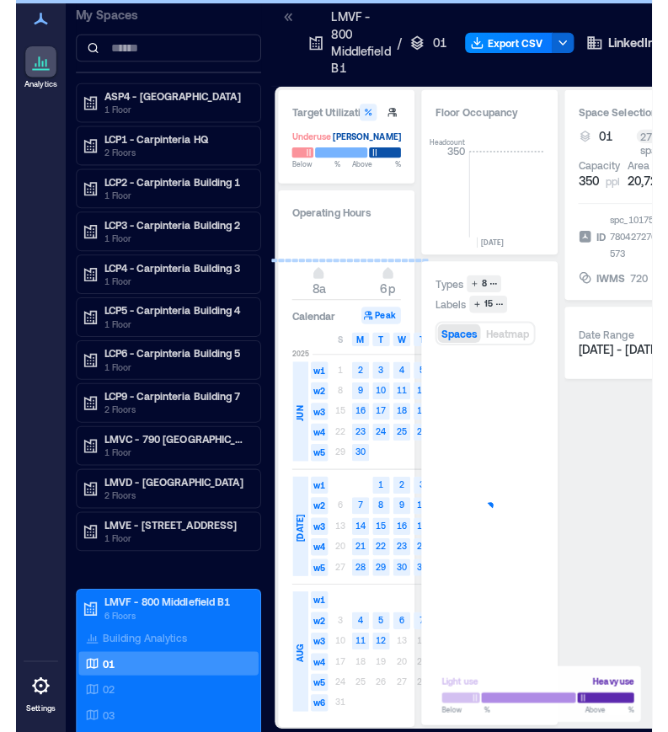
scroll to position [0, 5087]
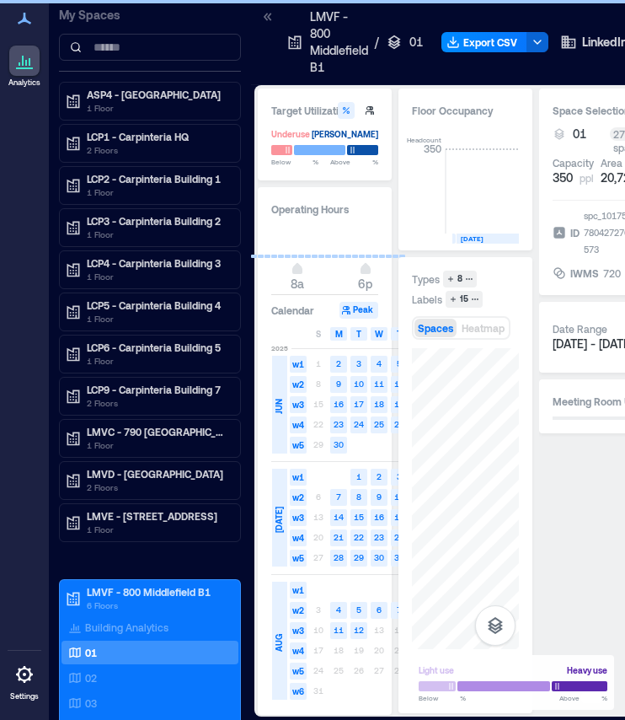
click at [264, 14] on icon at bounding box center [268, 16] width 17 height 17
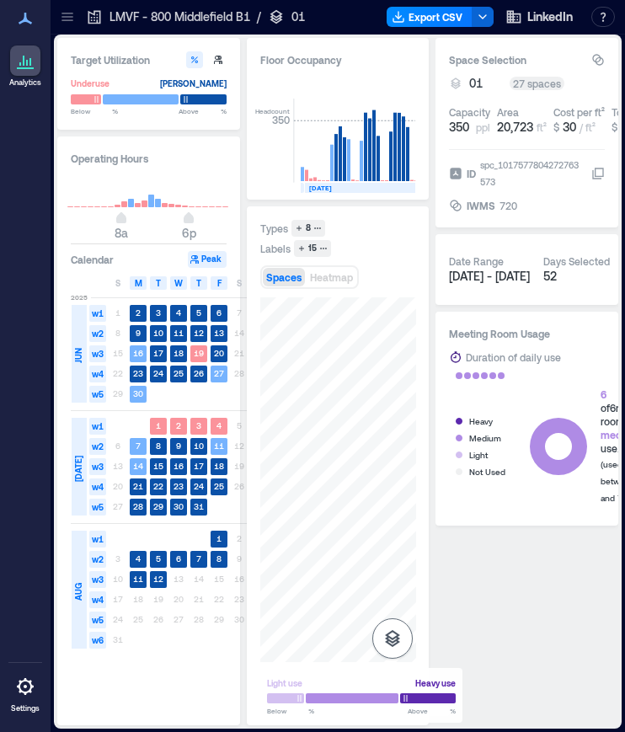
click at [388, 633] on icon "button" at bounding box center [392, 638] width 15 height 17
click at [389, 557] on icon "button" at bounding box center [393, 549] width 20 height 20
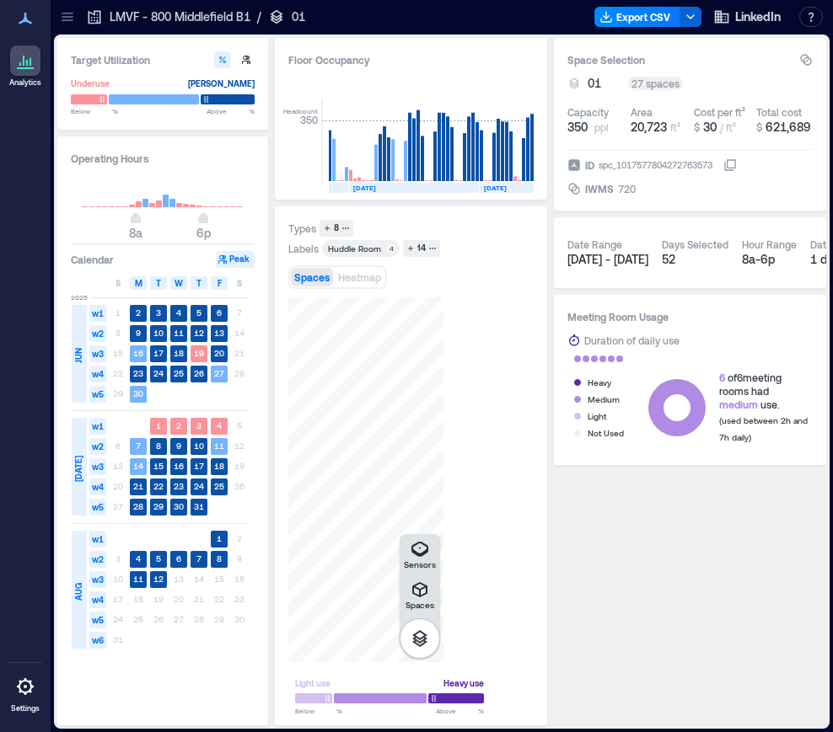
scroll to position [0, 5071]
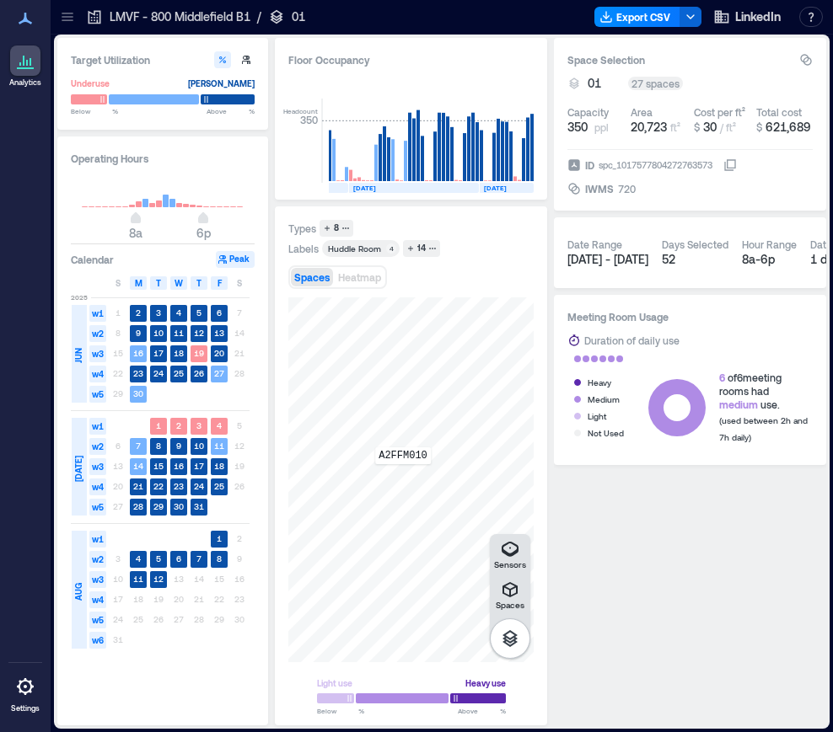
drag, startPoint x: 403, startPoint y: 476, endPoint x: 486, endPoint y: 526, distance: 97.1
click at [486, 526] on div "A2FFM010" at bounding box center [410, 480] width 245 height 365
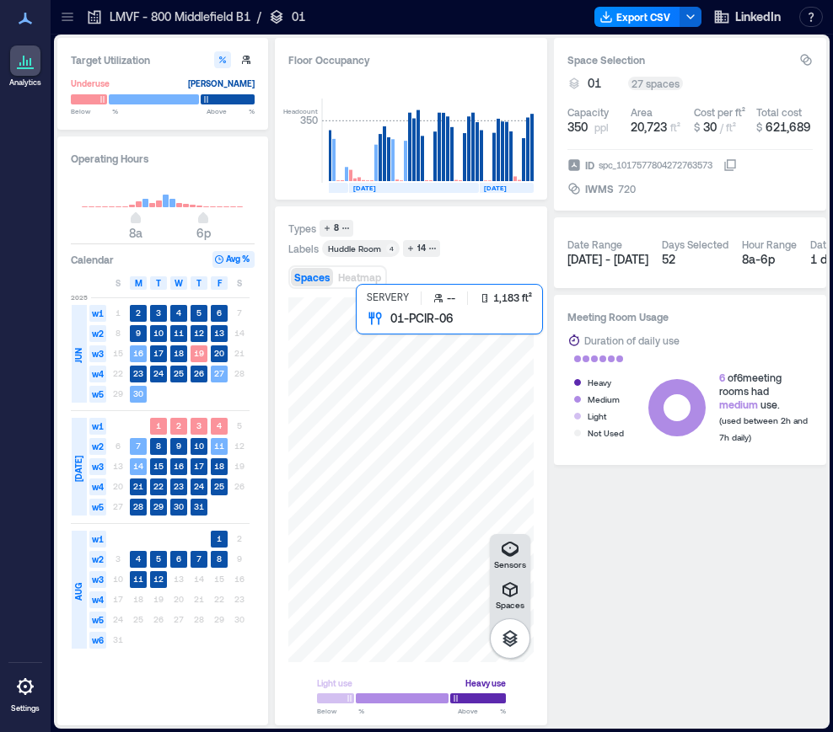
click at [401, 437] on div at bounding box center [410, 480] width 245 height 365
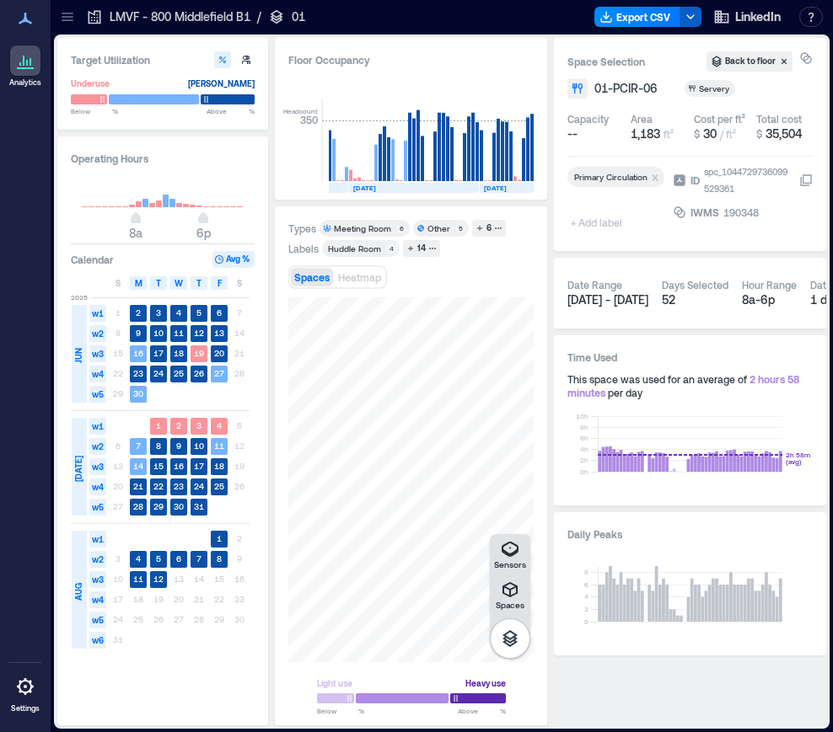
click at [691, 13] on icon "button" at bounding box center [690, 16] width 13 height 13
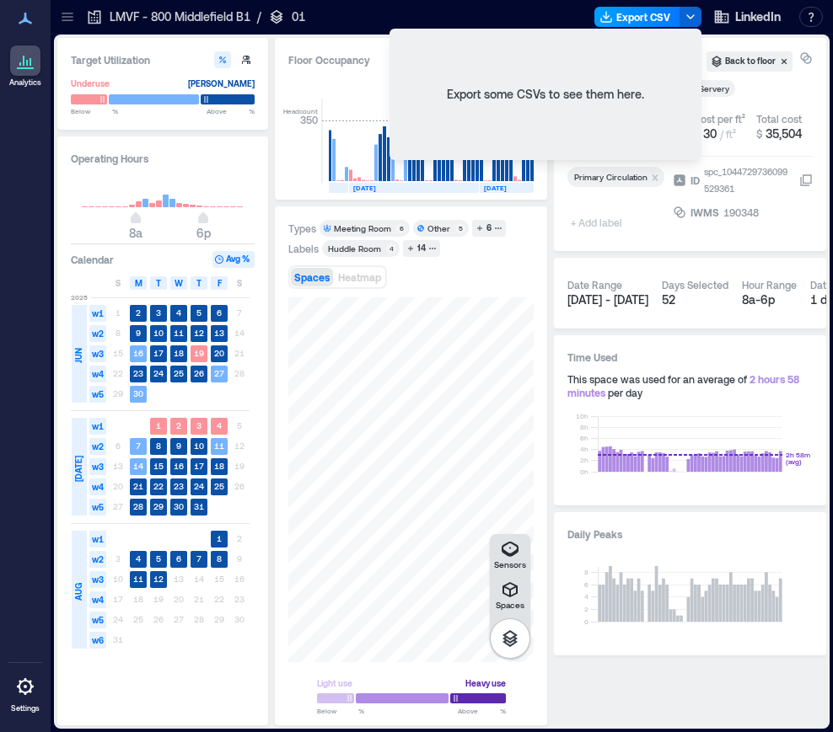
click at [661, 15] on button "Export CSV" at bounding box center [637, 17] width 86 height 20
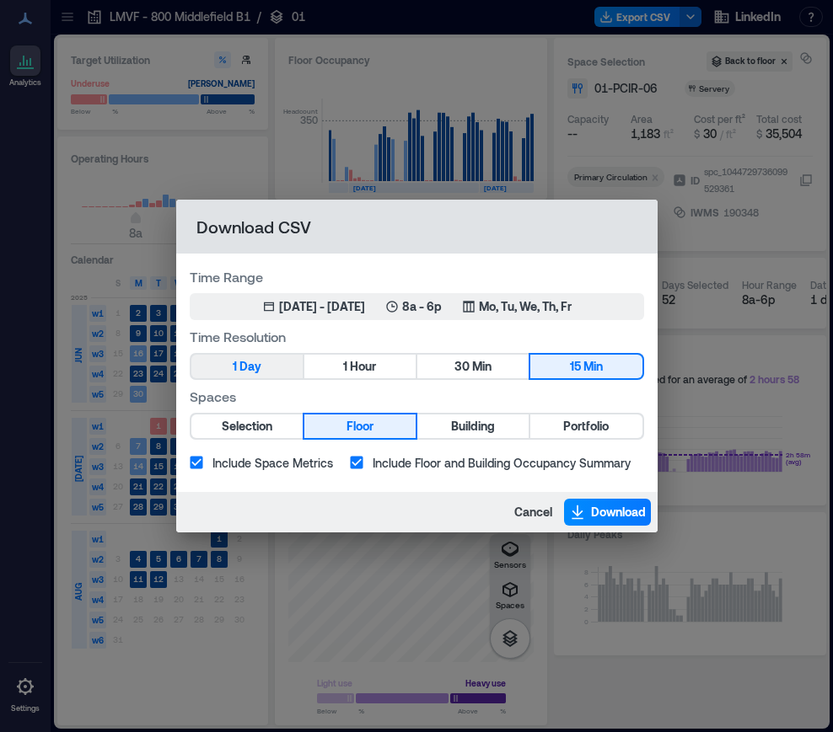
click at [270, 373] on button "1 Day" at bounding box center [246, 367] width 111 height 24
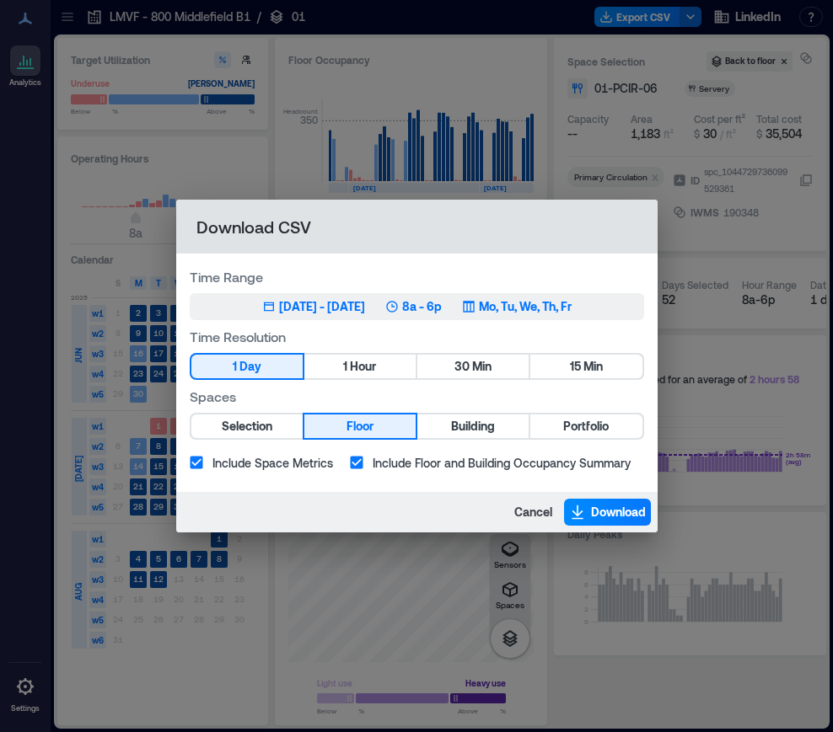
click at [365, 313] on div "Jun 2, 2025 - Aug 12, 2025" at bounding box center [322, 306] width 86 height 17
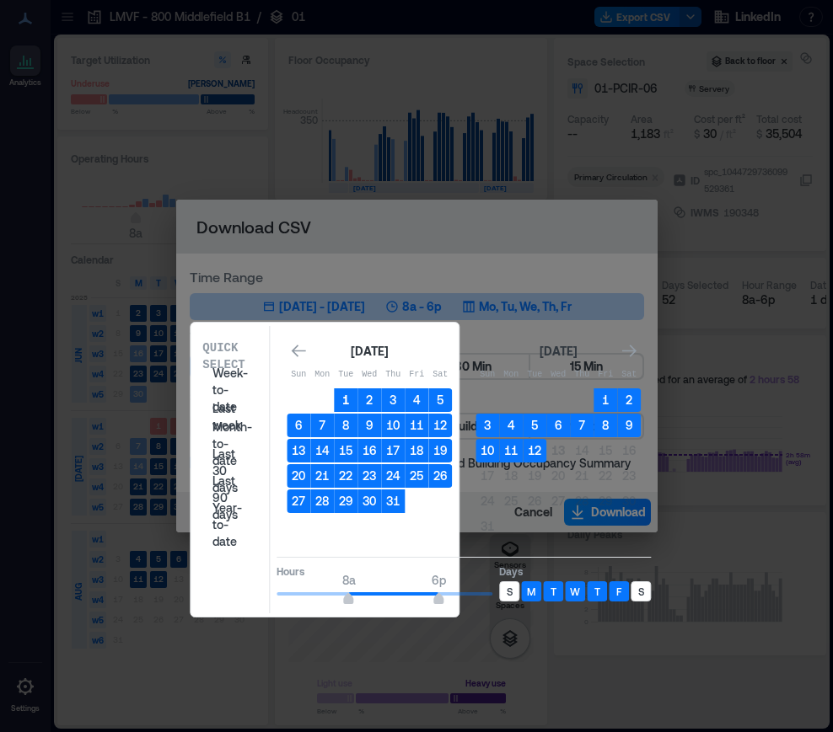
click at [347, 395] on button "1" at bounding box center [346, 401] width 24 height 24
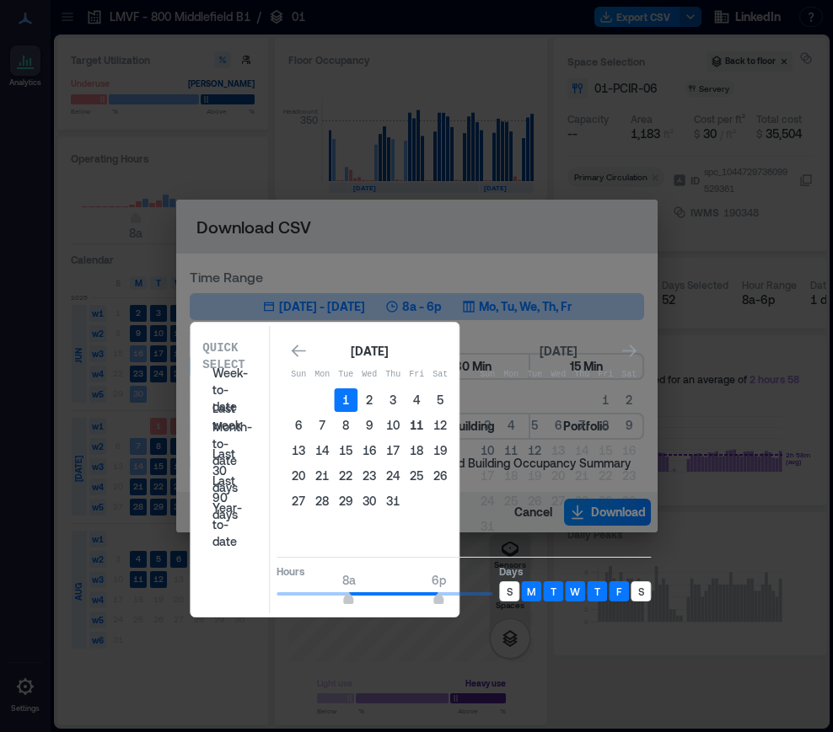
click at [419, 421] on button "11" at bounding box center [417, 426] width 24 height 24
click at [480, 513] on table "Sun Mon Tue Wed Thu Fri Sat 1 2 3 4 5 6 7 8 9 10 11 12 13 14 15 16 17 18 19 20 …" at bounding box center [557, 451] width 165 height 179
click at [467, 520] on div "July 2025 Sun Mon Tue Wed Thu Fri Sat 1 2 3 4 5 6 7 8 9 10 11 12 13 14 15 16 17…" at bounding box center [464, 440] width 354 height 199
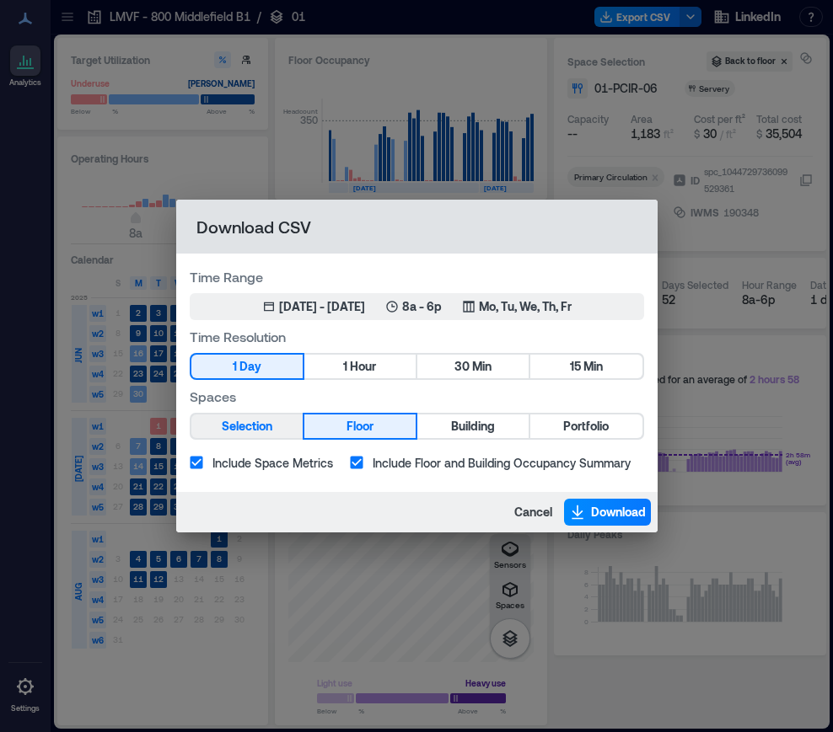
click at [279, 436] on button "Selection" at bounding box center [246, 427] width 111 height 24
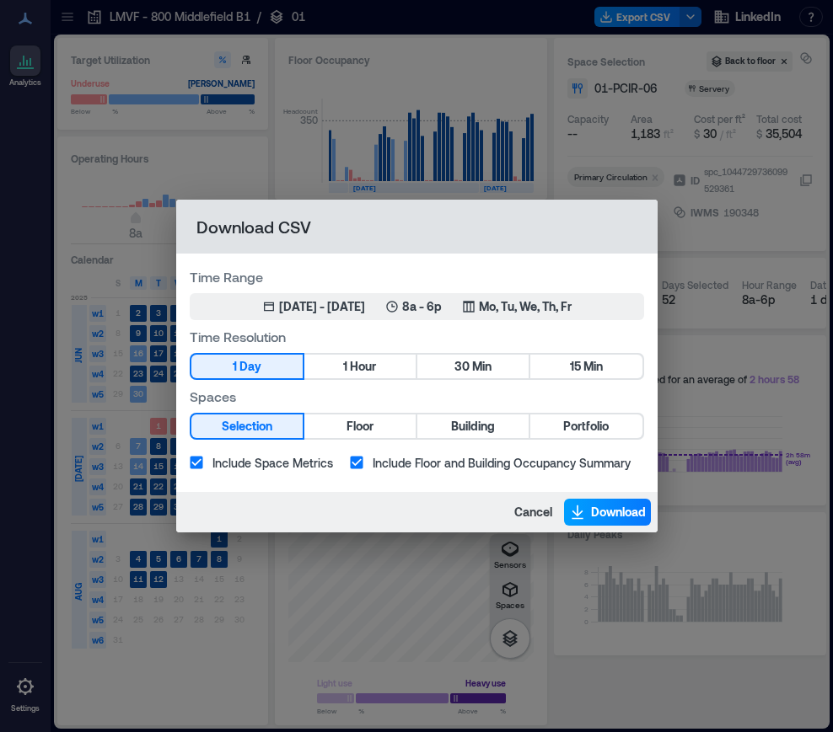
click at [587, 506] on button "Download" at bounding box center [607, 512] width 87 height 27
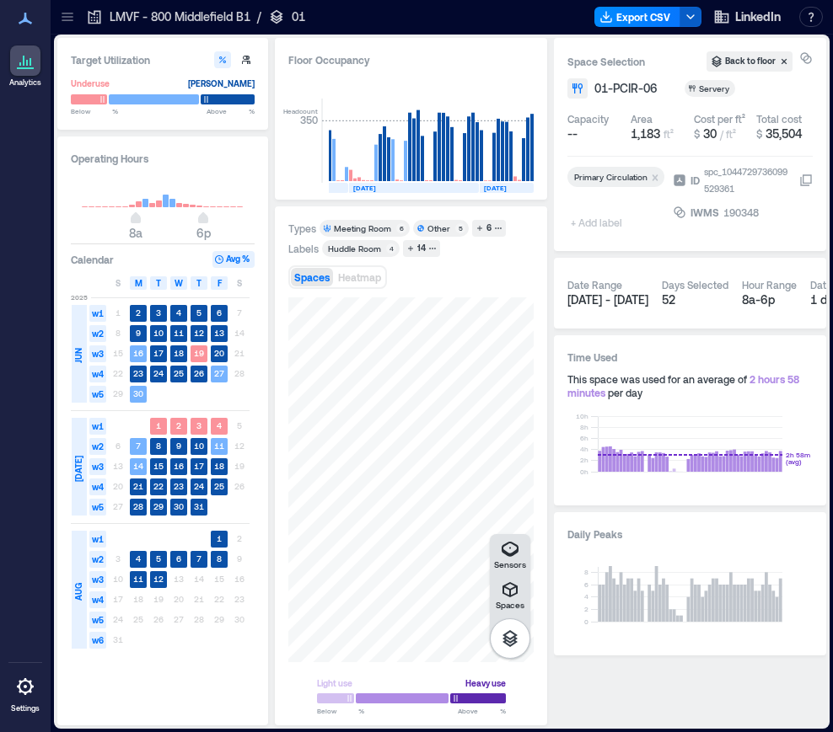
click at [691, 18] on polyline "button" at bounding box center [690, 16] width 7 height 3
click at [561, 245] on div "Space Selection Back to floor 01-PCIR-06 Servery Capacity -- Area 1,183 ft² Cos…" at bounding box center [690, 144] width 272 height 213
click at [467, 481] on div at bounding box center [410, 480] width 245 height 365
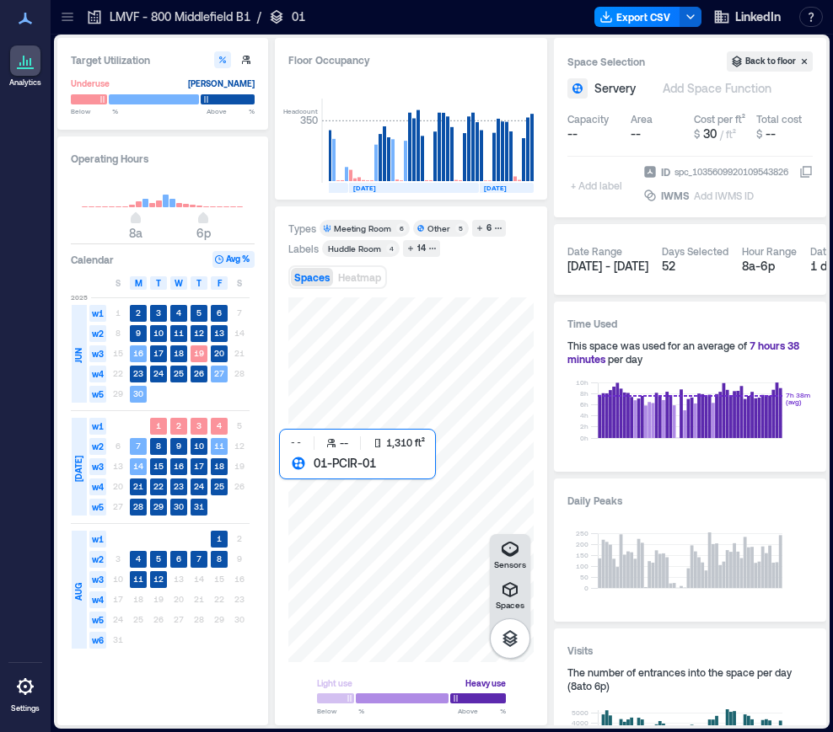
click at [440, 523] on div at bounding box center [410, 480] width 245 height 365
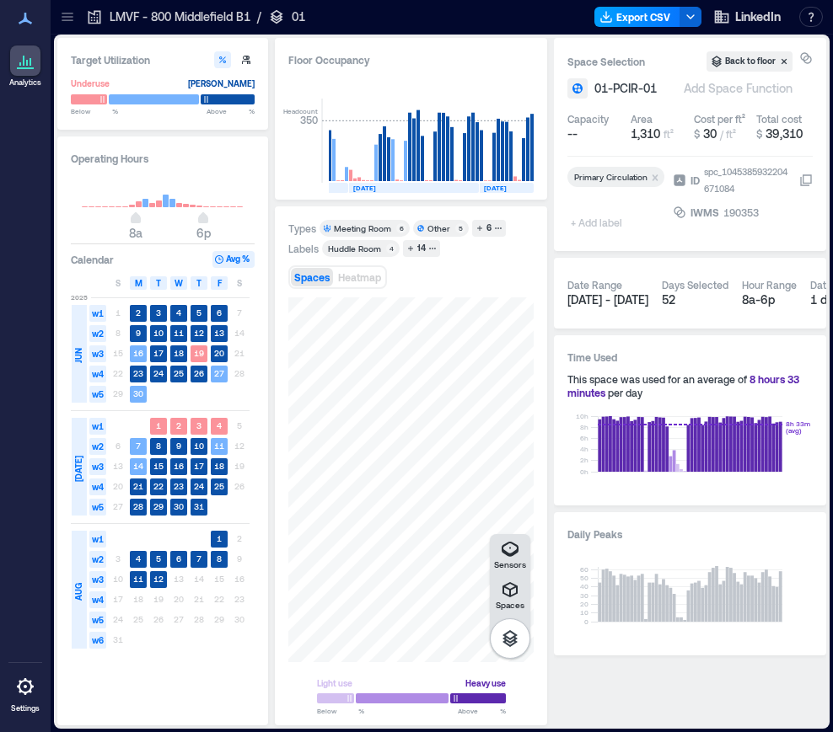
click at [645, 14] on button "Export CSV" at bounding box center [637, 17] width 86 height 20
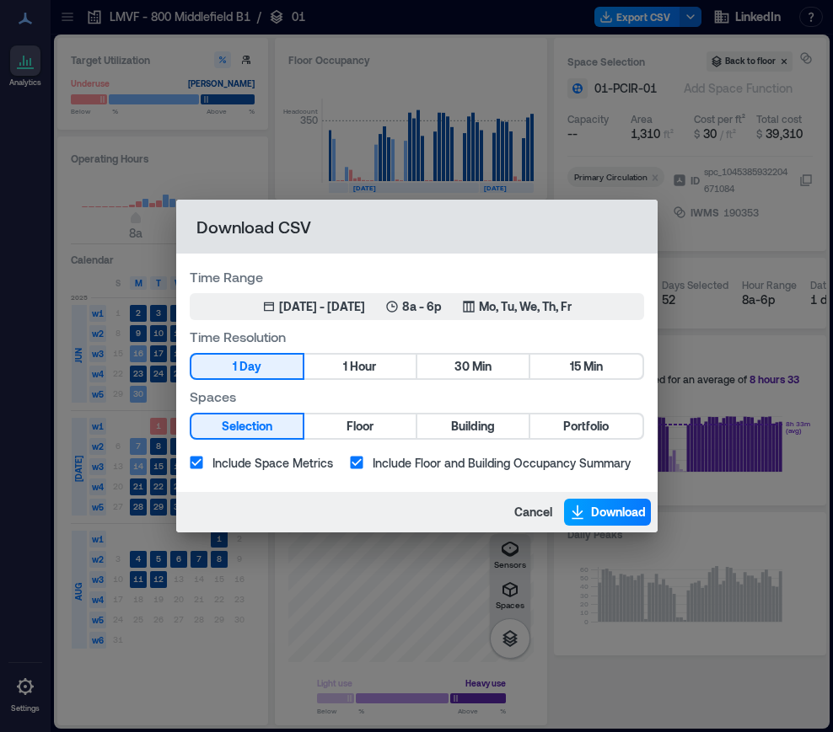
click at [593, 514] on span "Download" at bounding box center [618, 512] width 55 height 17
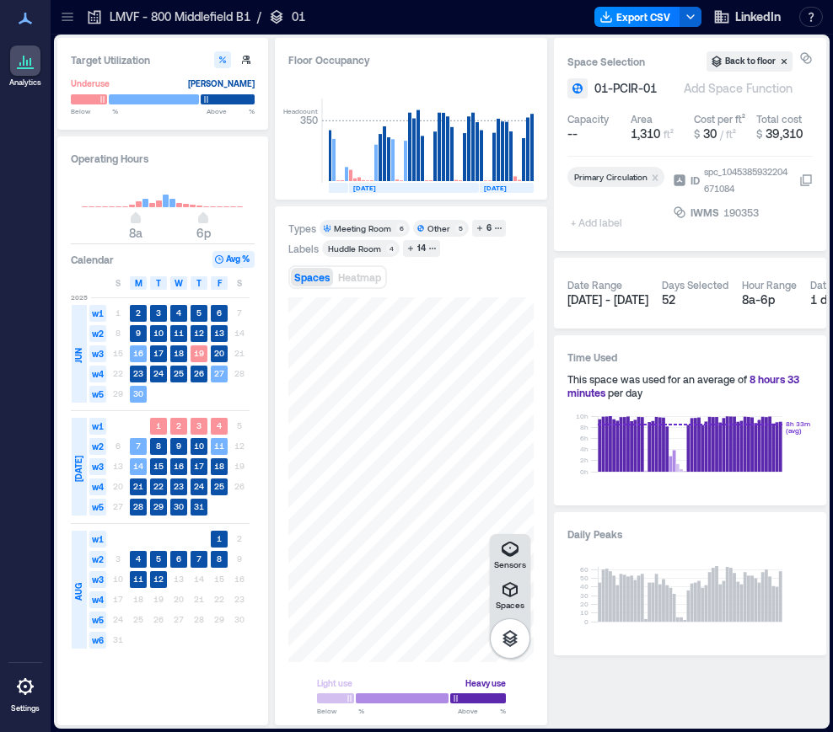
click at [110, 252] on h3 "Calendar" at bounding box center [92, 259] width 43 height 17
click at [448, 414] on div at bounding box center [410, 480] width 245 height 365
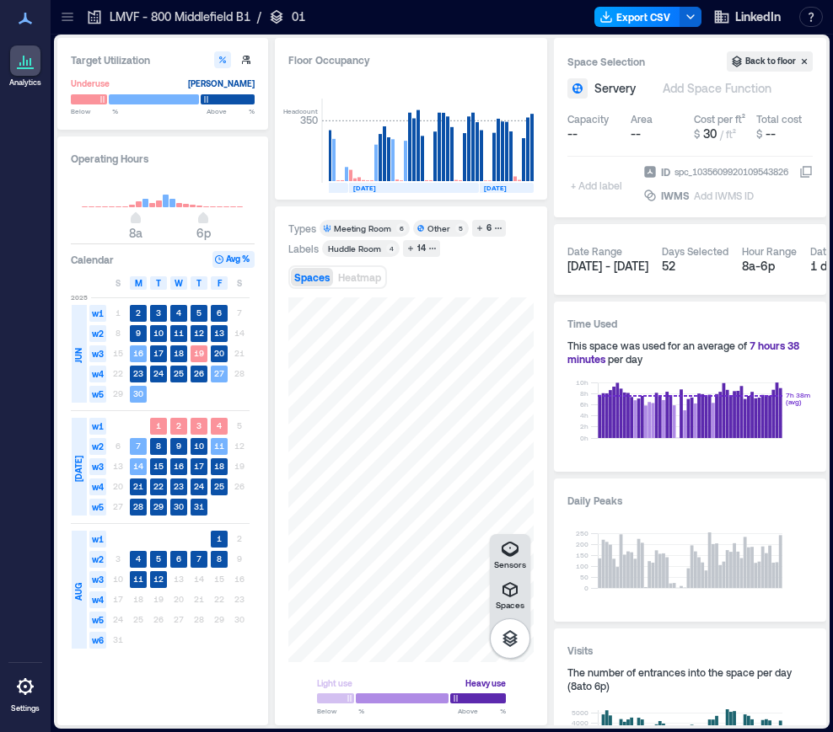
click at [640, 21] on button "Export CSV" at bounding box center [637, 17] width 86 height 20
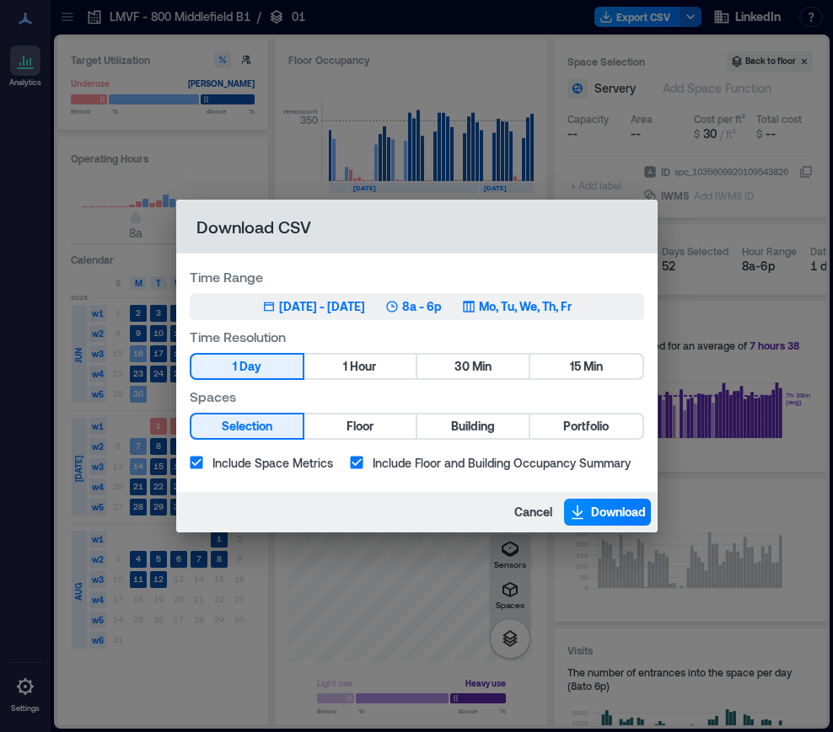
click at [360, 303] on div "Jun 2, 2025 - Aug 12, 2025" at bounding box center [322, 306] width 86 height 17
click at [603, 510] on span "Download" at bounding box center [618, 512] width 55 height 17
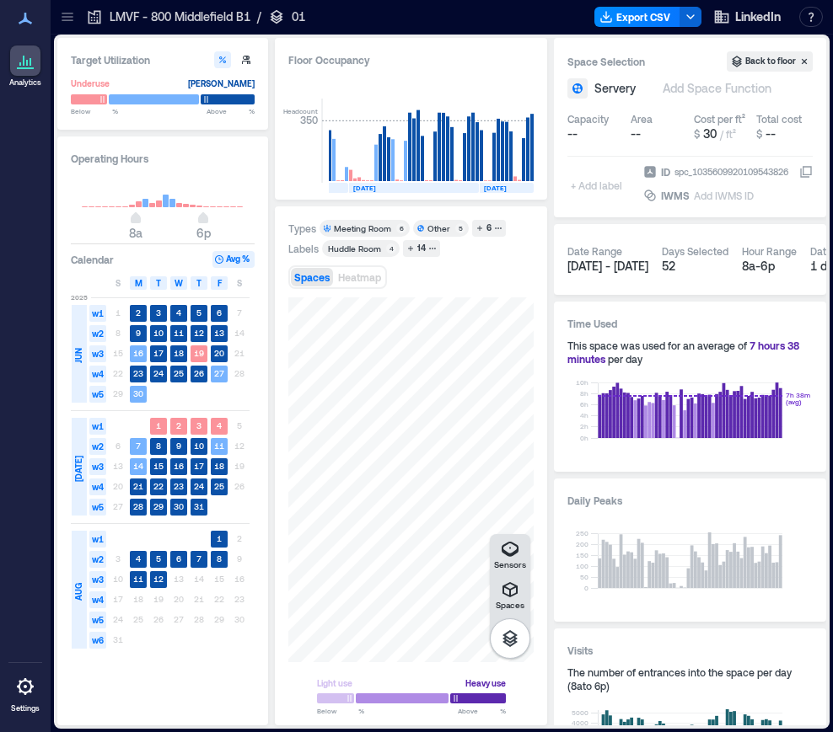
click at [263, 217] on div "Operating Hours 8a 6p Calendar Avg % S M T W T F S 2025 JUN w1 1 2 3 4 5 6 7 w2…" at bounding box center [162, 431] width 211 height 589
click at [64, 22] on icon at bounding box center [67, 16] width 17 height 17
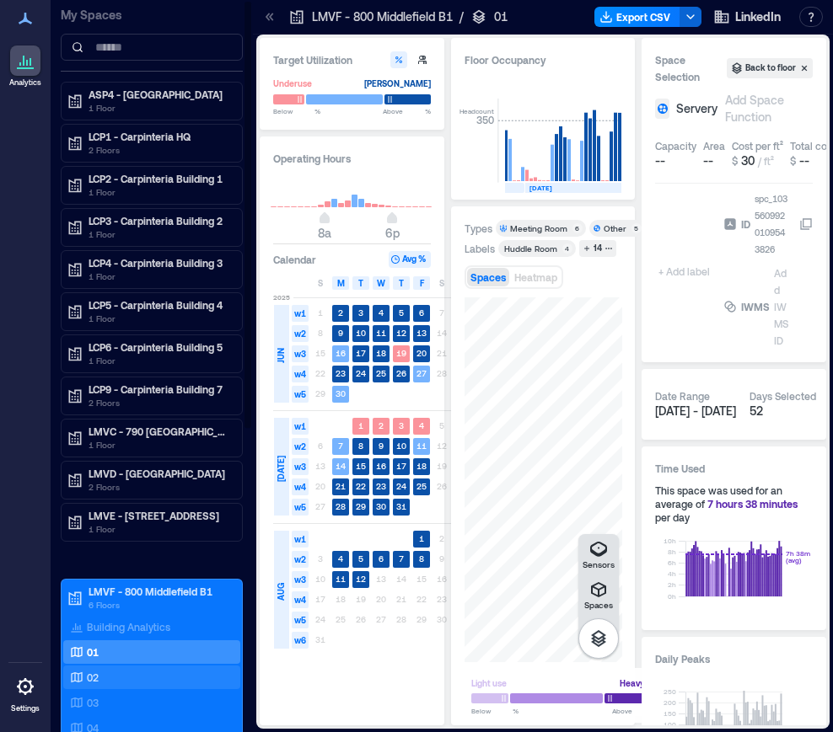
click at [102, 669] on div "02" at bounding box center [149, 677] width 164 height 17
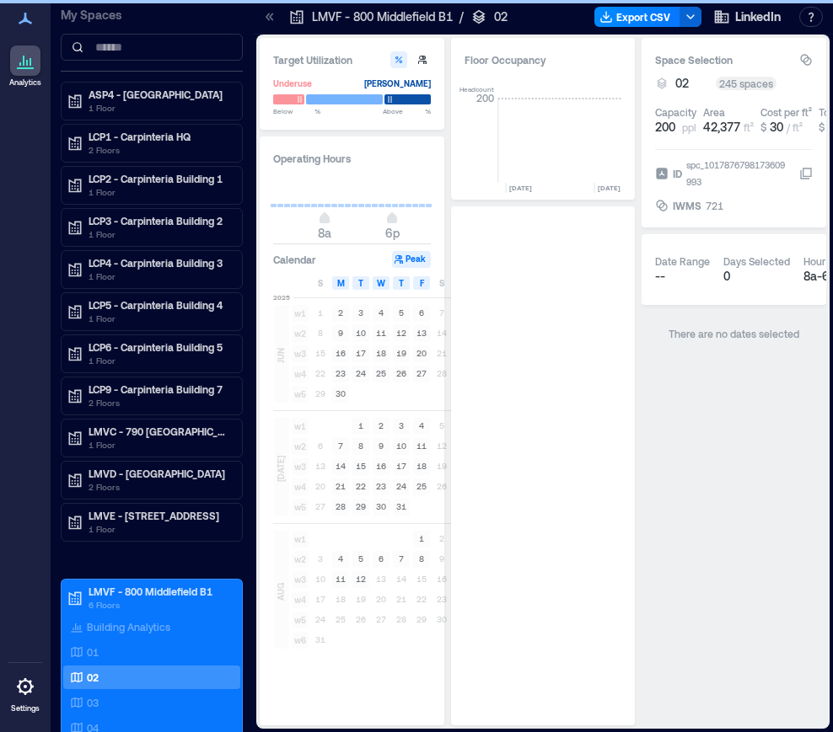
click at [271, 19] on icon at bounding box center [269, 16] width 17 height 17
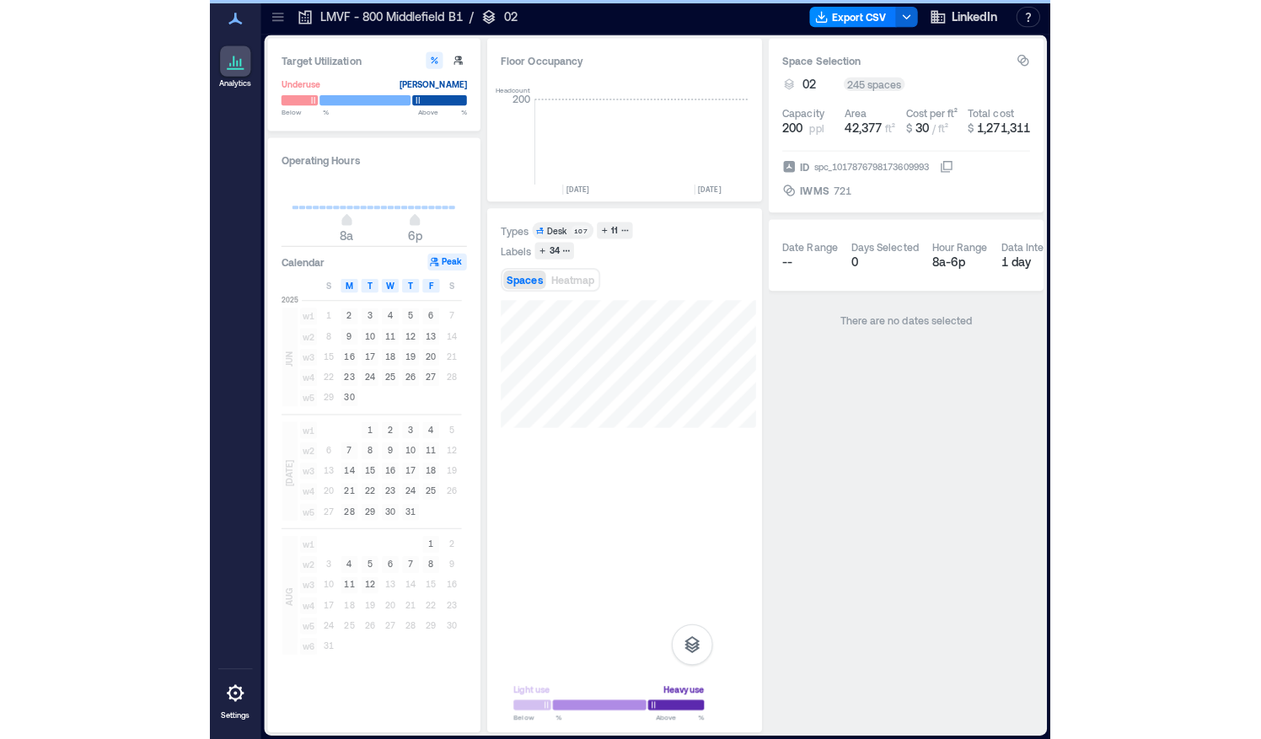
scroll to position [0, 5071]
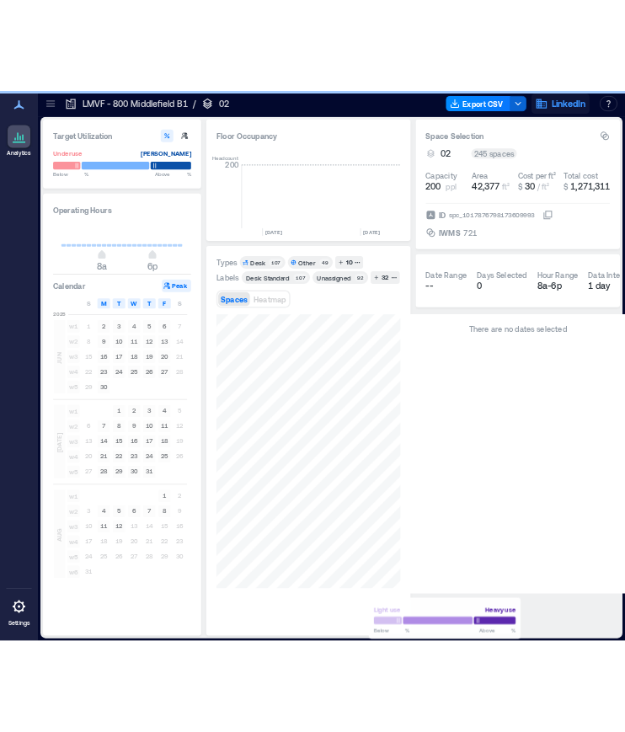
scroll to position [0, 4708]
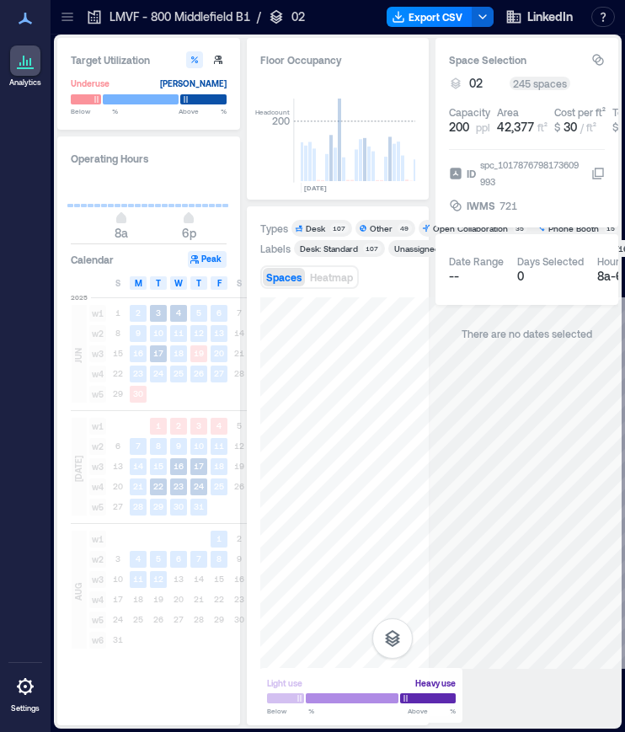
scroll to position [0, 5161]
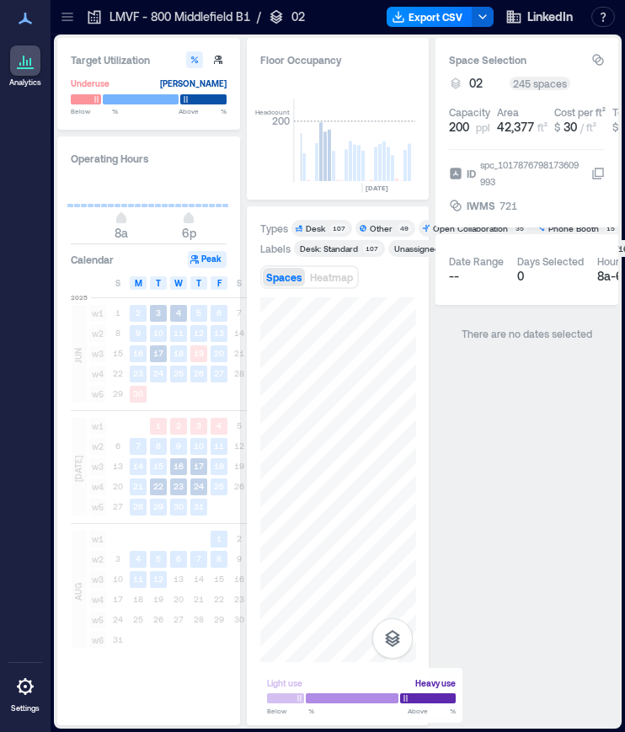
click at [426, 512] on div "Types Desk 107 Other 49 Open Collaboration 35 Phone Booth 15 Meeting Room 13 De…" at bounding box center [338, 465] width 183 height 519
click at [3, 636] on div "Analytics Settings" at bounding box center [25, 366] width 51 height 732
